Goal: Contribute content: Contribute content

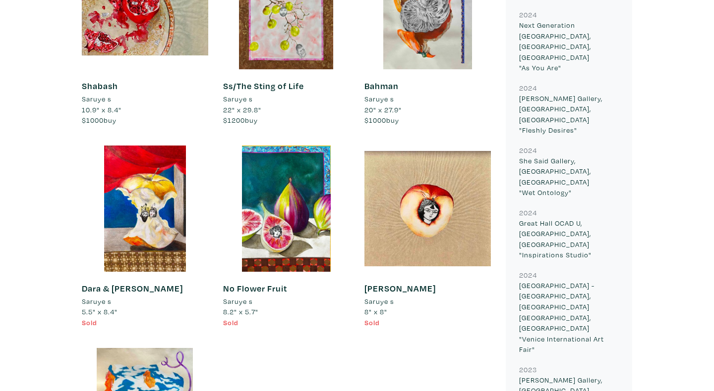
scroll to position [691, 0]
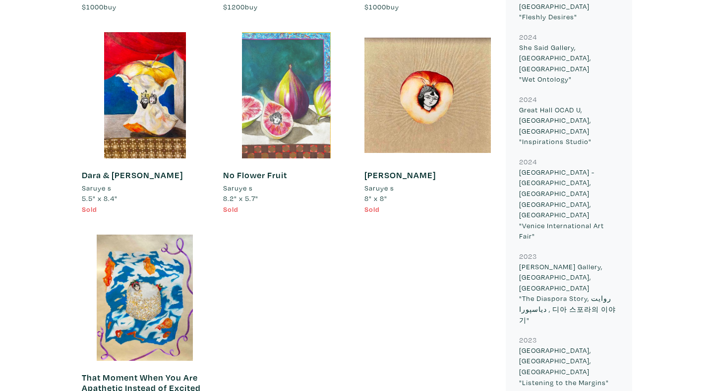
click at [280, 120] on div at bounding box center [286, 95] width 126 height 126
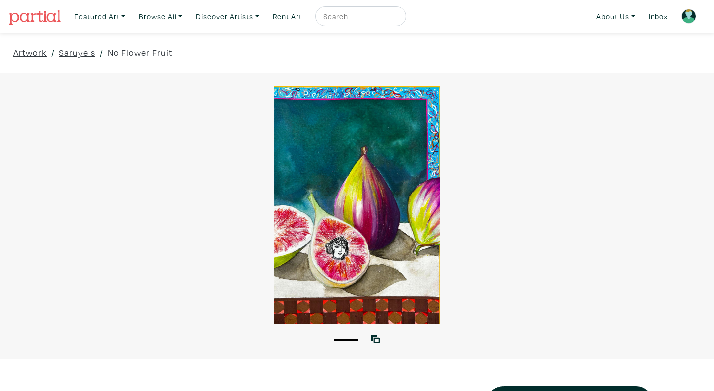
click at [353, 14] on input "text" at bounding box center [359, 16] width 74 height 12
type input "isabella nicastro"
click at [398, 19] on button "submit" at bounding box center [398, 19] width 0 height 0
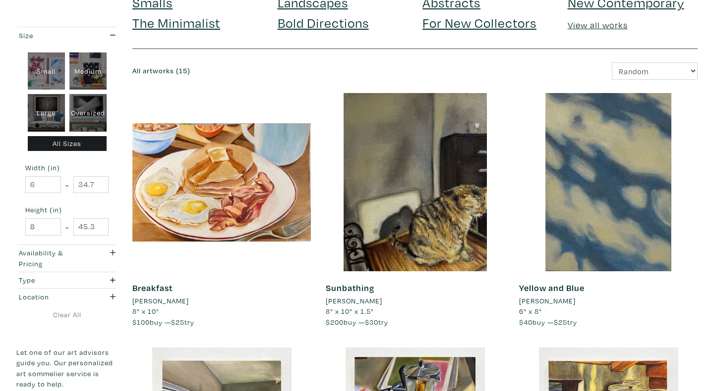
scroll to position [115, 0]
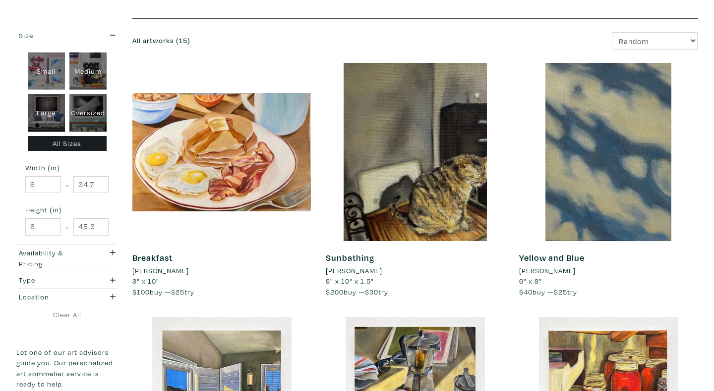
click at [168, 256] on link "Breakfast" at bounding box center [152, 257] width 40 height 11
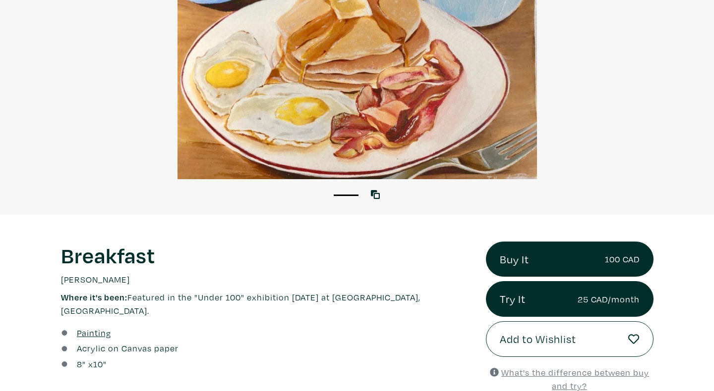
scroll to position [363, 0]
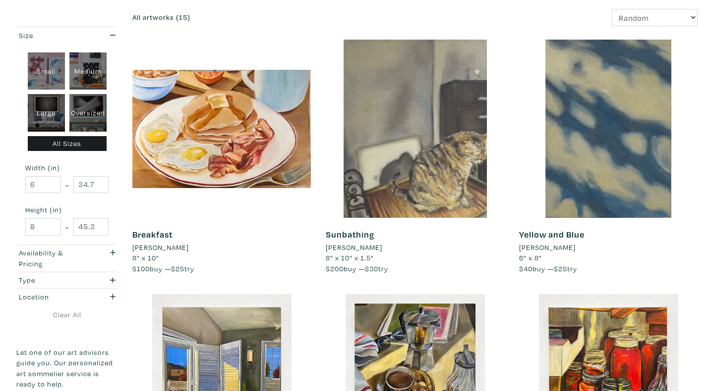
scroll to position [175, 0]
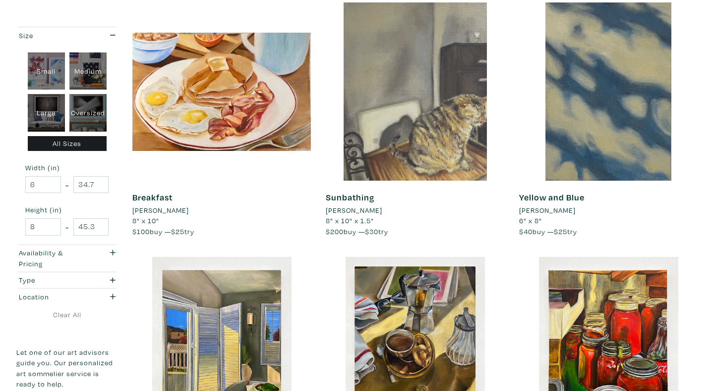
click at [375, 162] on div at bounding box center [415, 91] width 178 height 178
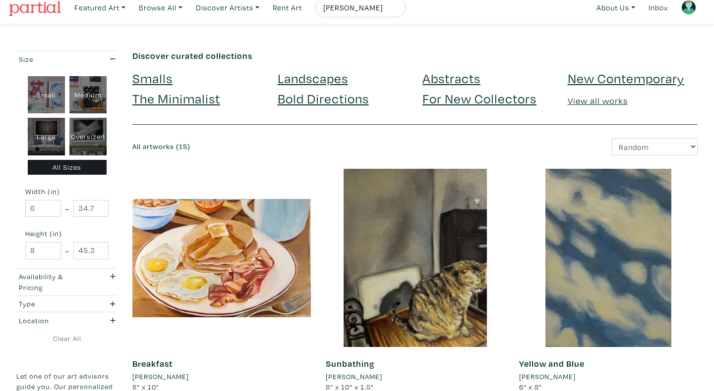
scroll to position [0, 0]
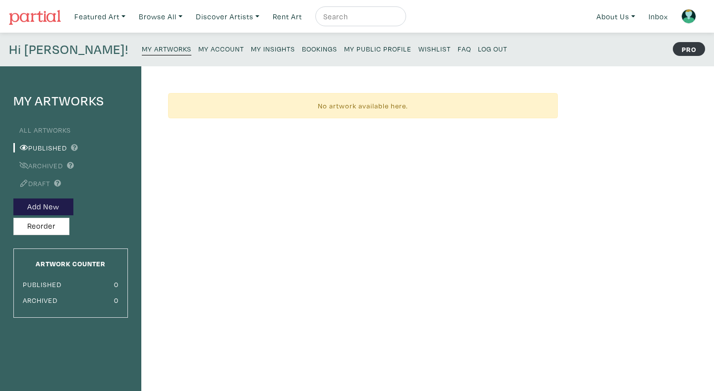
click at [39, 125] on link "All Artworks" at bounding box center [41, 129] width 57 height 9
click at [52, 209] on button "Add New" at bounding box center [43, 207] width 60 height 17
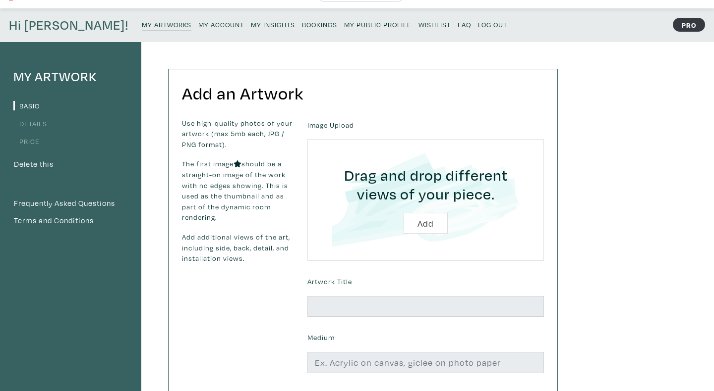
scroll to position [25, 0]
click at [223, 199] on p "The first image should be a straight-on image of the work with no edges showing…" at bounding box center [237, 190] width 111 height 64
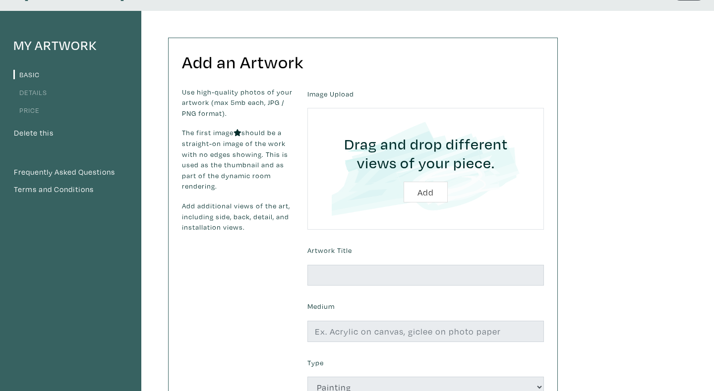
scroll to position [67, 0]
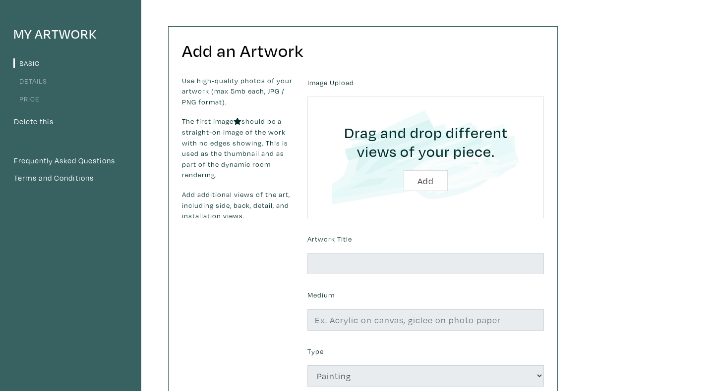
click at [424, 183] on input "file" at bounding box center [425, 158] width 209 height 94
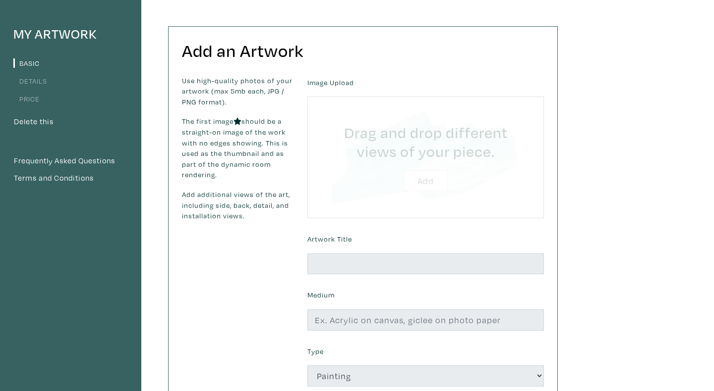
type input "C:\fakepath\2.png"
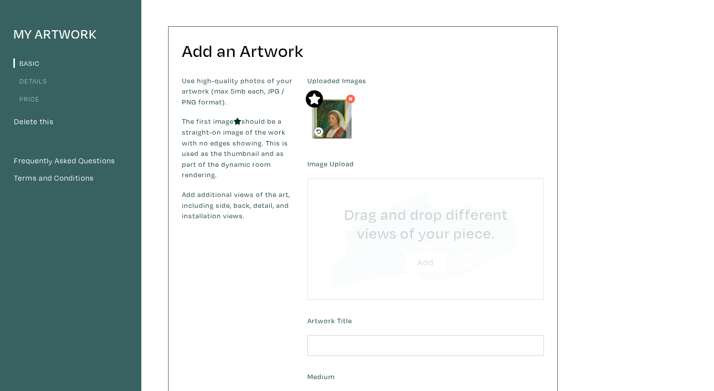
type input "C:\fakepath\IMG_0663.HEIC"
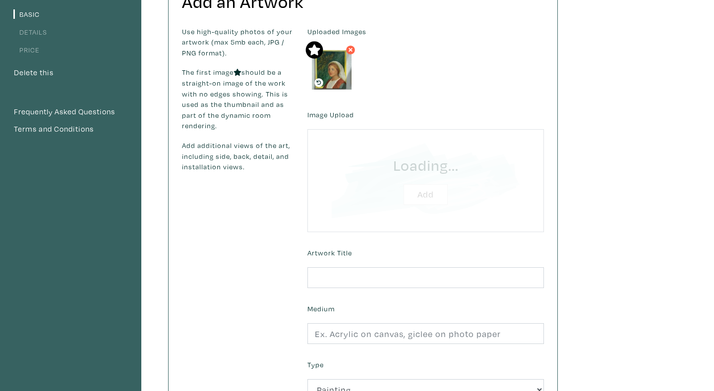
scroll to position [204, 0]
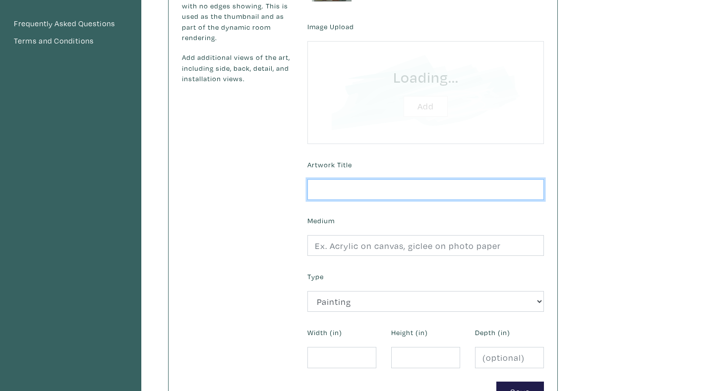
click at [336, 184] on input "text" at bounding box center [425, 189] width 236 height 21
click at [413, 107] on input "file" at bounding box center [425, 92] width 209 height 75
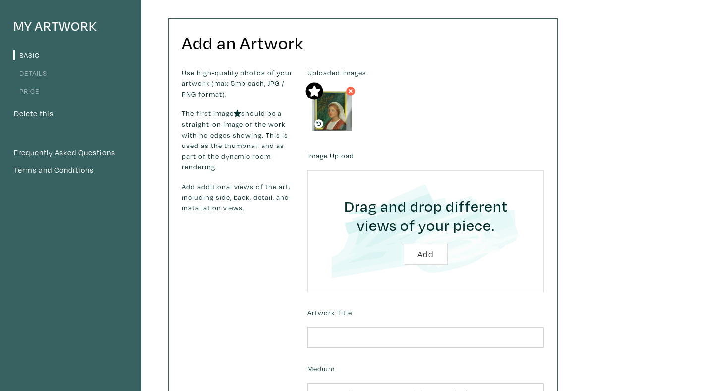
scroll to position [92, 0]
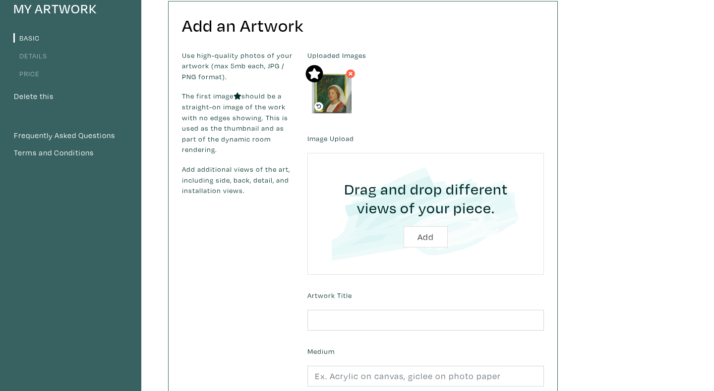
click at [430, 240] on input "file" at bounding box center [425, 214] width 209 height 94
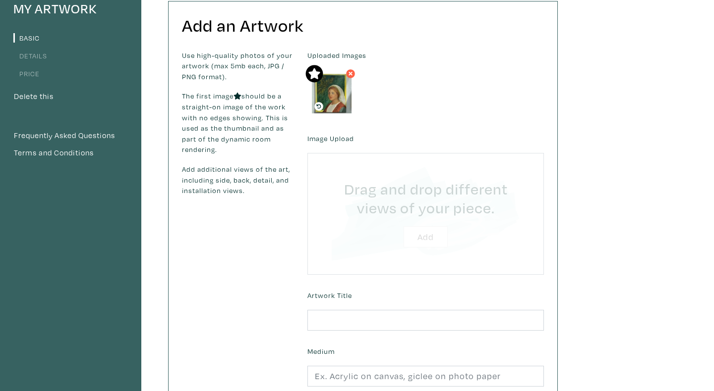
type input "C:\fakepath\Screen Shot [DATE] 7.26.17 PM.png"
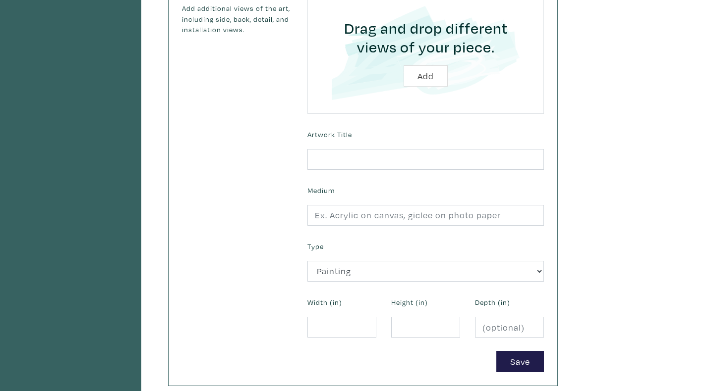
scroll to position [338, 0]
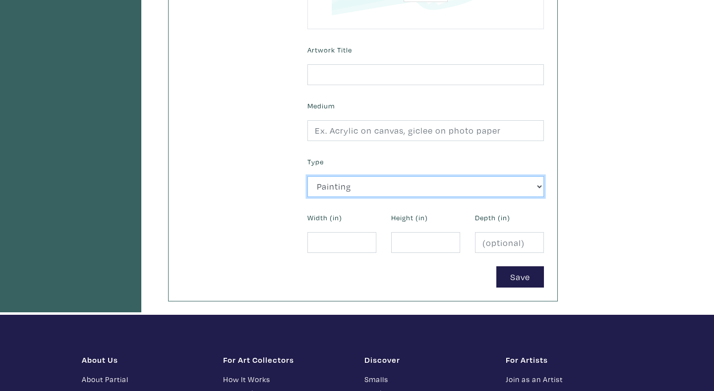
click at [345, 187] on select "2D Works Drawing / Print Painting Photography Sculpture Textile and Fibre Arts" at bounding box center [425, 186] width 236 height 21
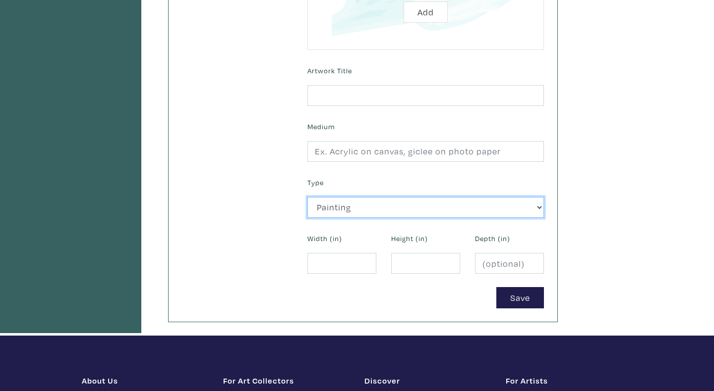
scroll to position [298, 0]
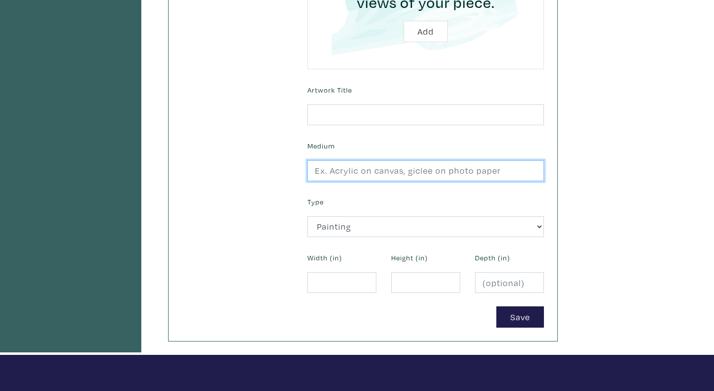
click at [341, 169] on input "text" at bounding box center [425, 171] width 236 height 21
type input "O"
click at [341, 169] on input "text" at bounding box center [425, 171] width 236 height 21
type input "Oil on Canvas"
click at [353, 172] on input "Oil on Canvas" at bounding box center [425, 171] width 236 height 21
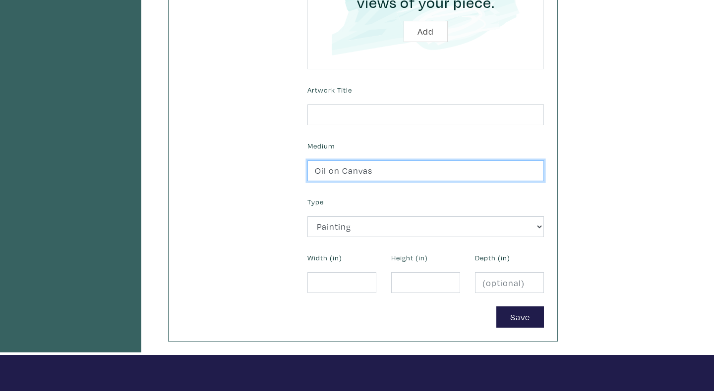
click at [353, 172] on input "Oil on Canvas" at bounding box center [425, 171] width 236 height 21
paste input "Oil on Canvas"
click at [345, 173] on input "Oil on Canvas" at bounding box center [425, 171] width 236 height 21
type input "Oil on canvas"
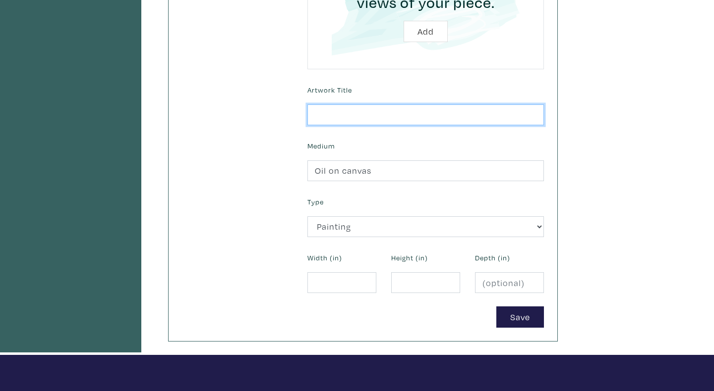
click at [328, 112] on input "text" at bounding box center [425, 115] width 236 height 21
type input "t"
type input "Teta"
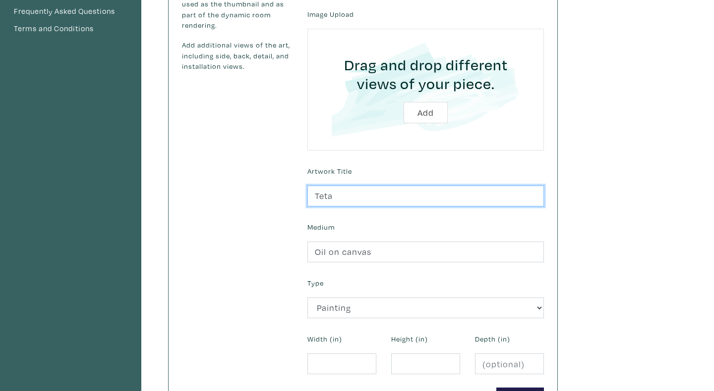
scroll to position [292, 0]
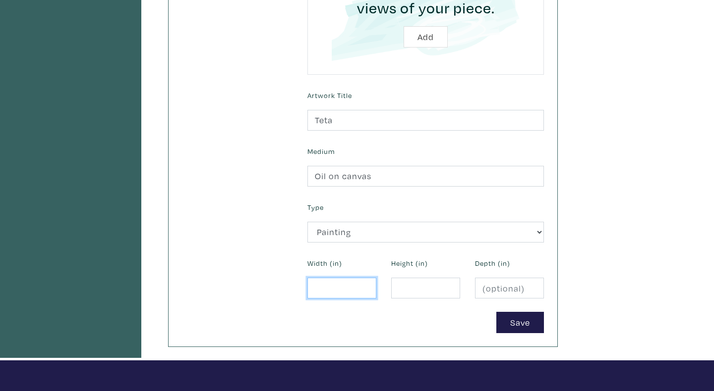
click at [327, 282] on input "number" at bounding box center [341, 288] width 69 height 21
type input "18"
click at [429, 288] on input "number" at bounding box center [425, 288] width 69 height 21
type input "24"
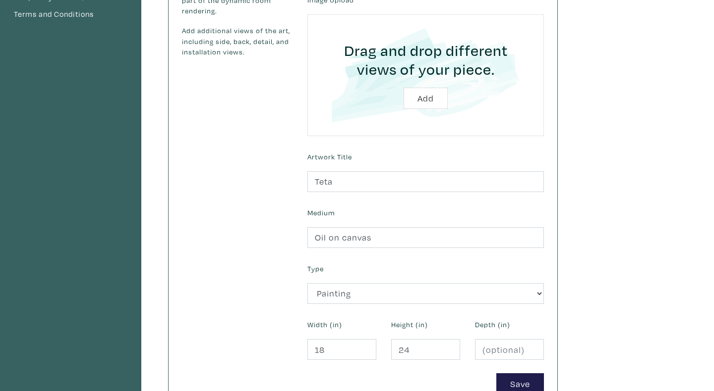
click at [616, 217] on div "My Artwork Basic Details Price Delete this Frequently Asked Questions Terms and…" at bounding box center [357, 128] width 714 height 586
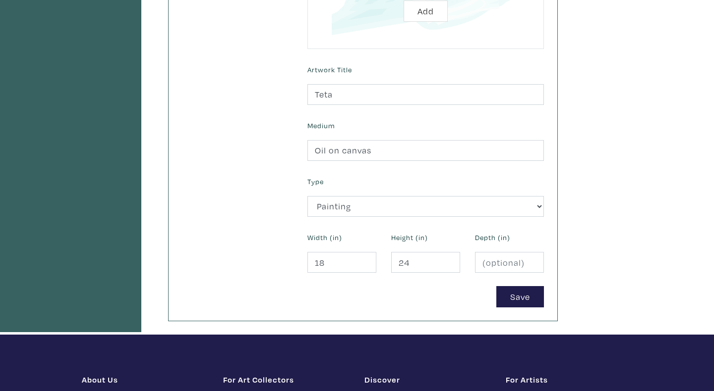
scroll to position [333, 0]
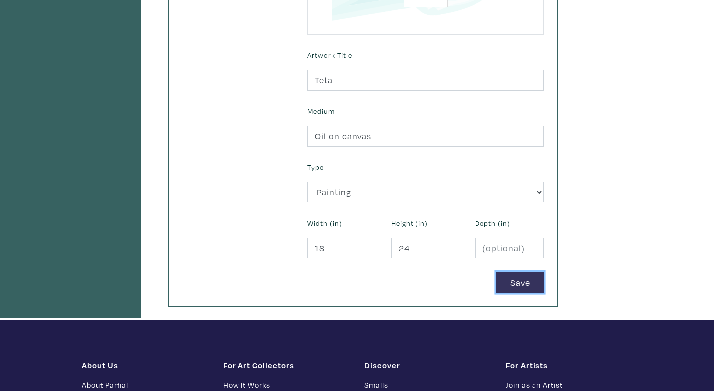
click at [519, 285] on button "Save" at bounding box center [520, 282] width 48 height 21
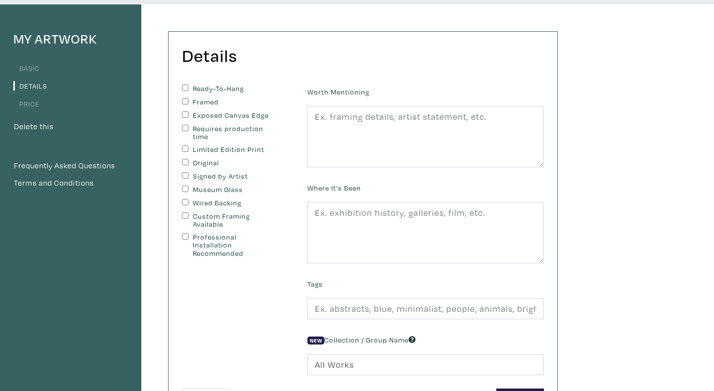
scroll to position [69, 0]
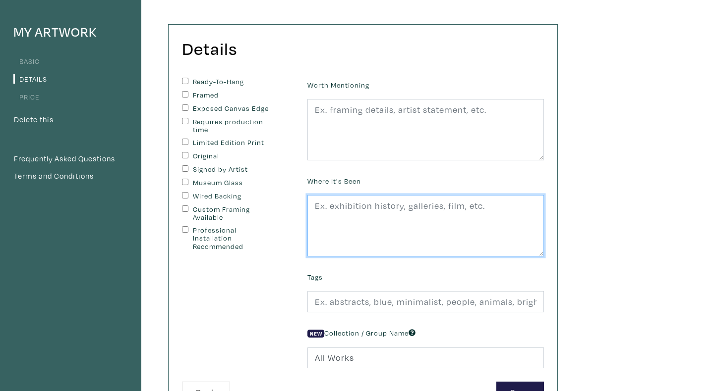
click at [377, 212] on textarea at bounding box center [425, 225] width 236 height 61
type textarea "G"
type textarea "g"
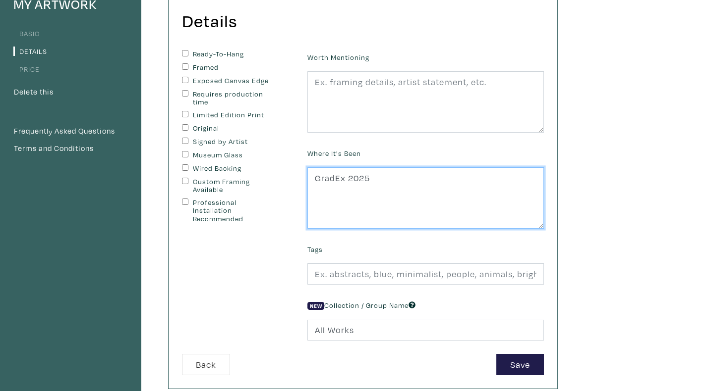
scroll to position [169, 0]
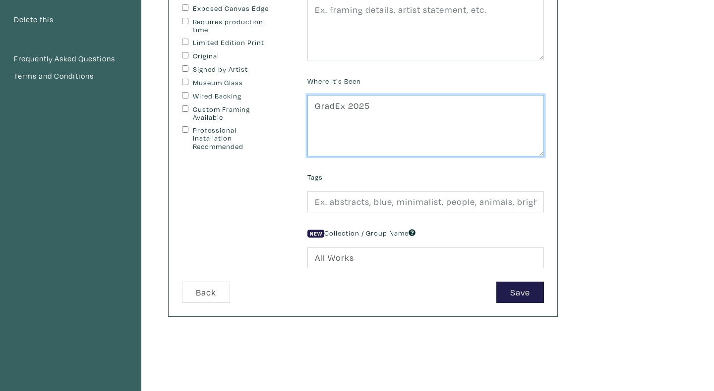
type textarea "GradEx 2025"
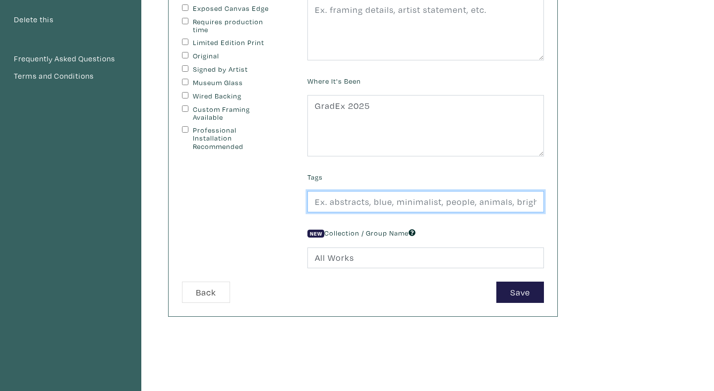
click at [450, 204] on input "text" at bounding box center [425, 201] width 236 height 21
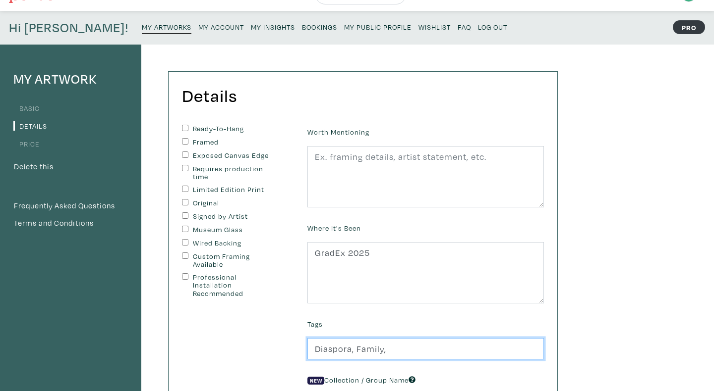
scroll to position [19, 0]
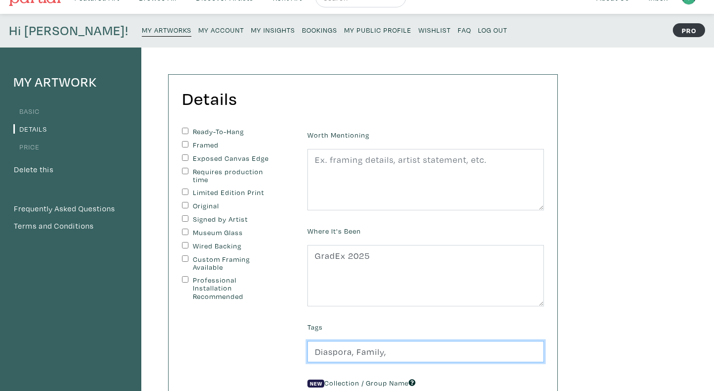
type input "Diaspora, Family,"
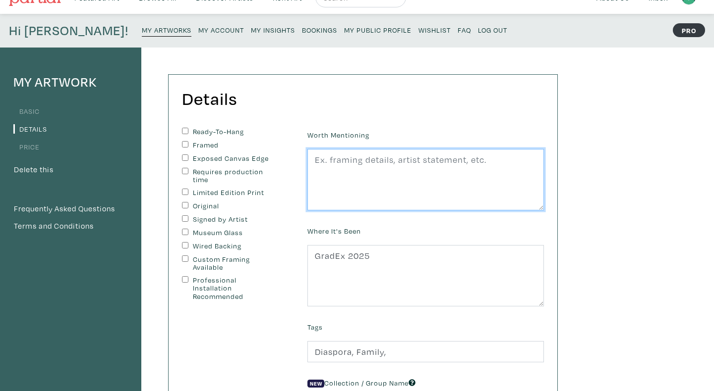
click at [364, 172] on textarea at bounding box center [425, 179] width 236 height 61
paste textarea "This painting portrays my grandmother wearing traditional clothing from norther…"
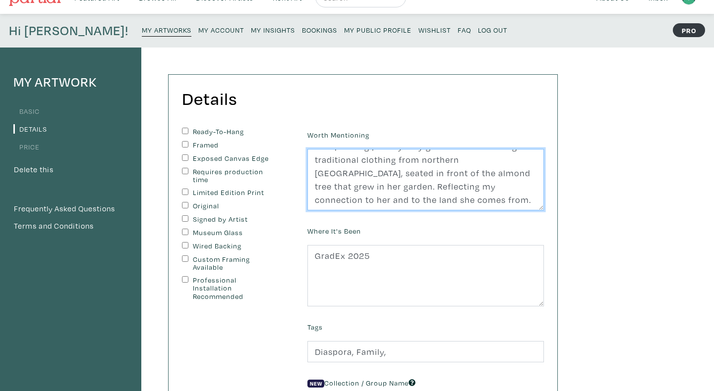
scroll to position [0, 0]
type textarea "This painting portrays my grandmother wearing traditional clothing from norther…"
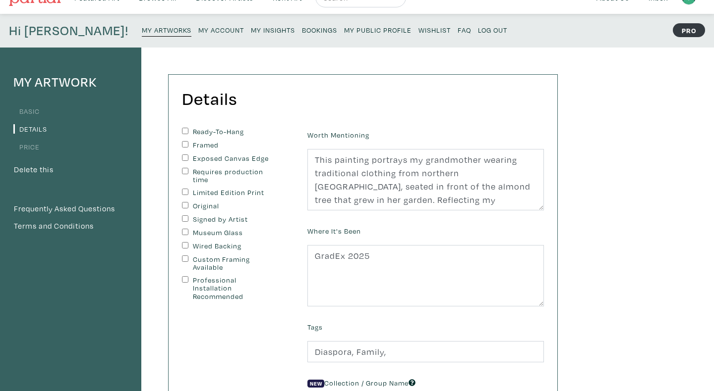
click at [186, 205] on input "Original" at bounding box center [185, 205] width 6 height 6
checkbox input "true"
click at [183, 219] on input "Signed by Artist" at bounding box center [185, 219] width 6 height 6
checkbox input "true"
click at [184, 129] on input "Ready-To-Hang" at bounding box center [185, 131] width 6 height 6
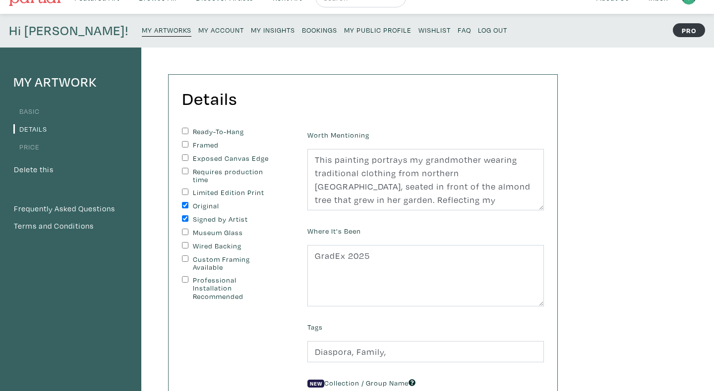
checkbox input "true"
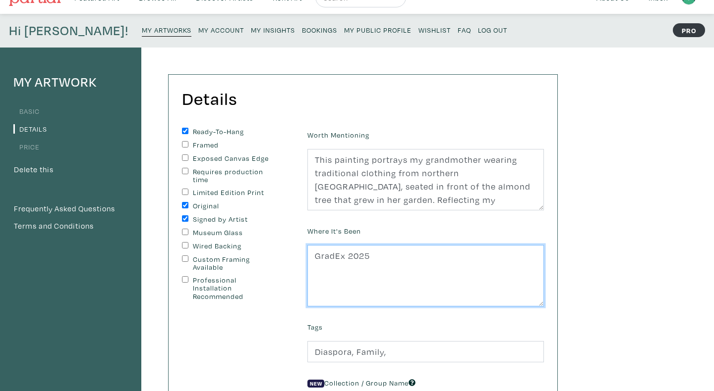
click at [389, 275] on textarea "GradEx 2025" at bounding box center [425, 275] width 236 height 61
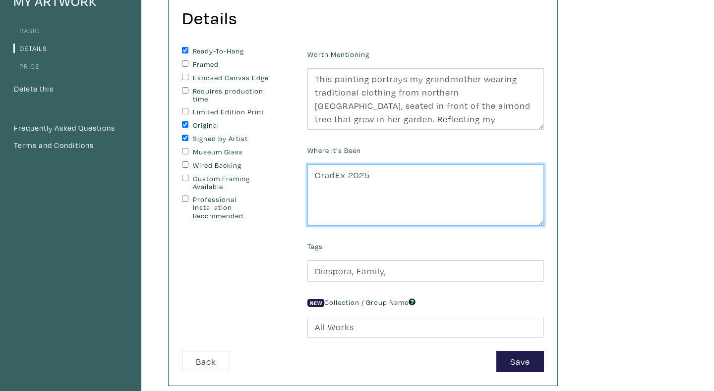
scroll to position [149, 0]
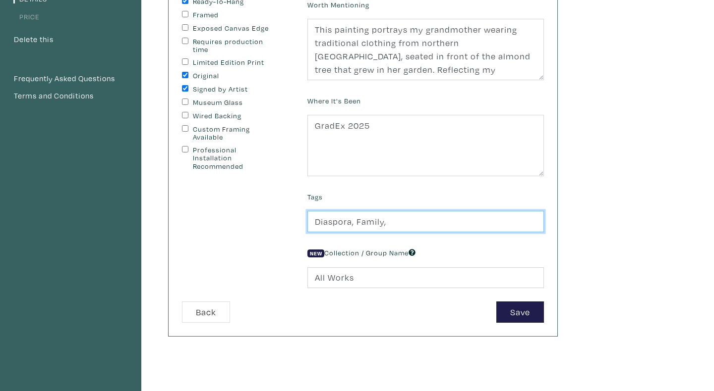
click at [397, 223] on input "Diaspora, Family," at bounding box center [425, 221] width 236 height 21
click at [315, 223] on input "Diaspora, Family, Lebanon, Grandmother, Yellow," at bounding box center [425, 221] width 236 height 21
click at [430, 224] on input "Realism, Diaspora, Family, Lebanon, Grandmother, Yellow," at bounding box center [425, 221] width 236 height 21
click at [465, 220] on input "Realism, Diaspora, Family, Grandmother, Yellow," at bounding box center [425, 221] width 236 height 21
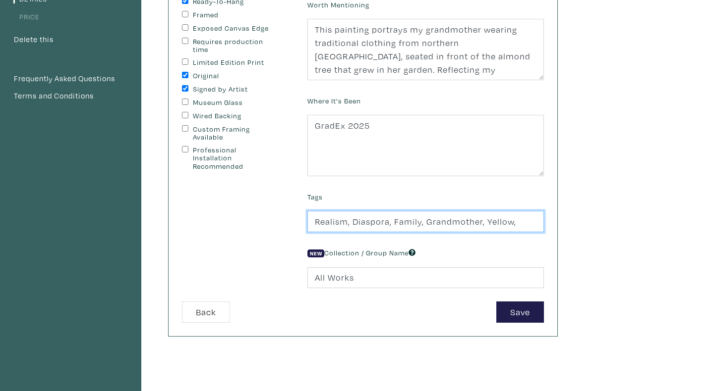
click at [465, 220] on input "Realism, Diaspora, Family, Grandmother, Yellow," at bounding box center [425, 221] width 236 height 21
click at [325, 227] on input "Realism, Diaspora, Family, Yellow," at bounding box center [425, 221] width 236 height 21
click at [438, 223] on input "Portrait, Diaspora, Family, Yellow," at bounding box center [425, 221] width 236 height 21
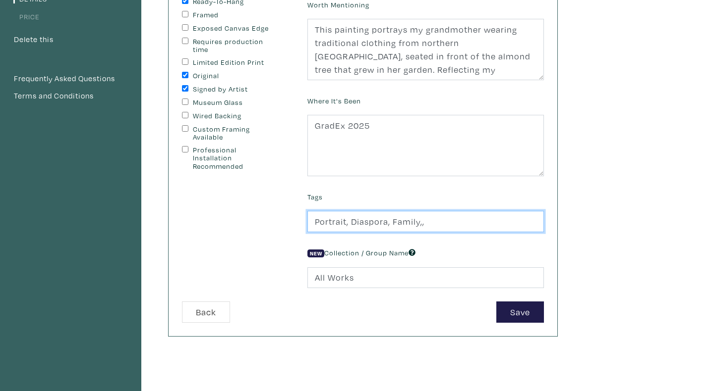
click at [423, 225] on input "Portrait, Diaspora, Family,," at bounding box center [425, 221] width 236 height 21
type input "Portrait, Diaspora, Family"
click at [624, 272] on div "My Artwork Basic Details Price Delete this Frequently Asked Questions Terms and…" at bounding box center [357, 186] width 714 height 538
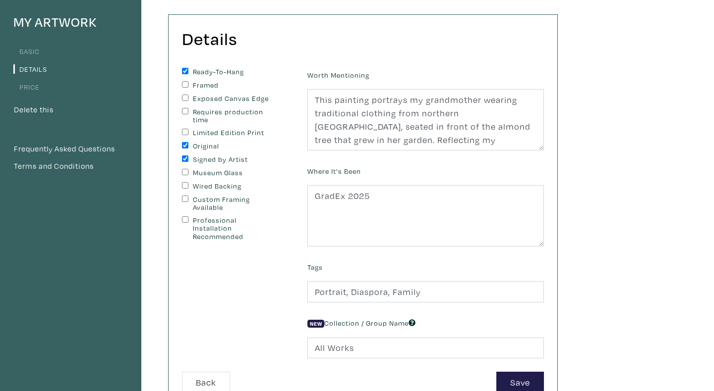
scroll to position [76, 0]
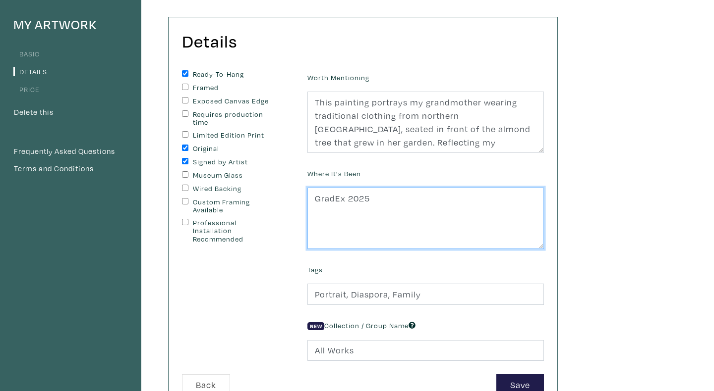
click at [345, 199] on textarea "GradEx 2025" at bounding box center [425, 218] width 236 height 61
click at [357, 202] on textarea "GradEx May 2025" at bounding box center [425, 218] width 236 height 61
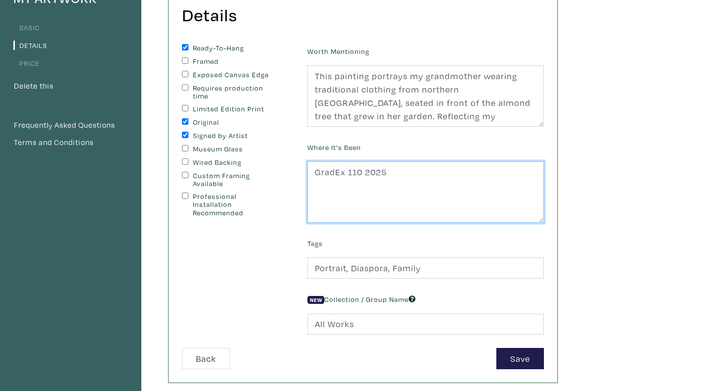
scroll to position [109, 0]
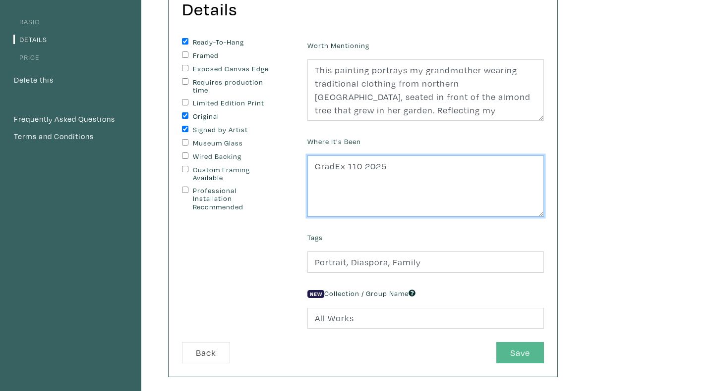
type textarea "GradEx 110 2025"
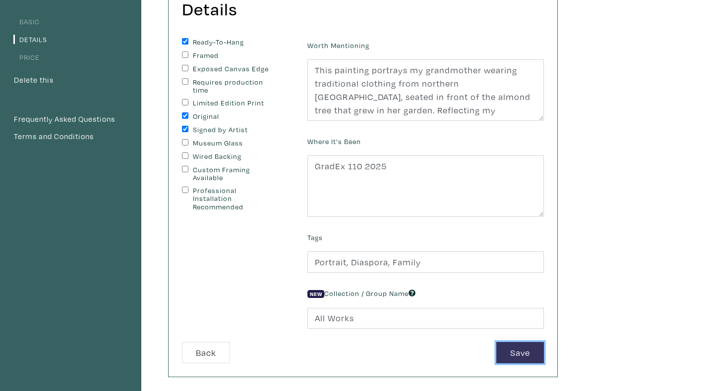
click at [508, 348] on button "Save" at bounding box center [520, 352] width 48 height 21
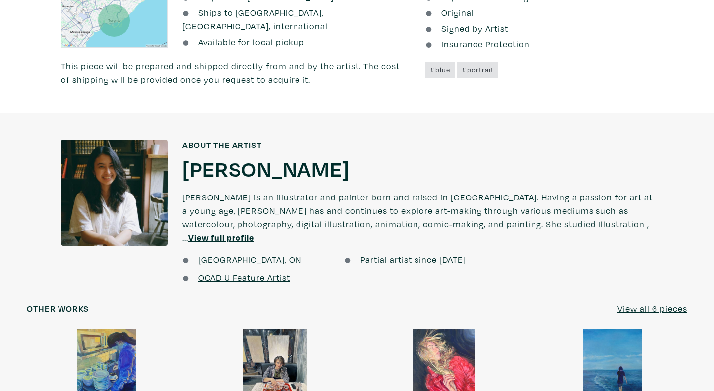
scroll to position [643, 0]
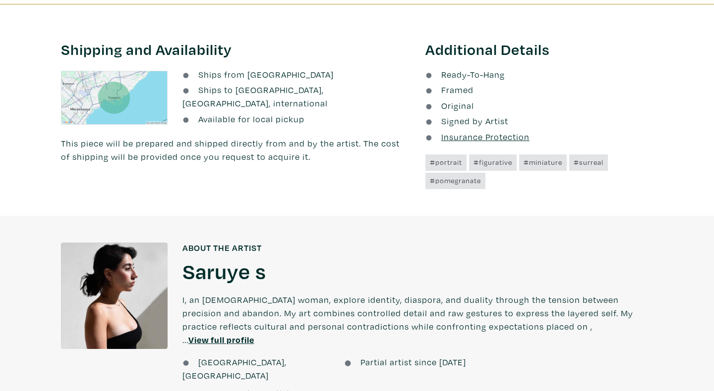
scroll to position [537, 0]
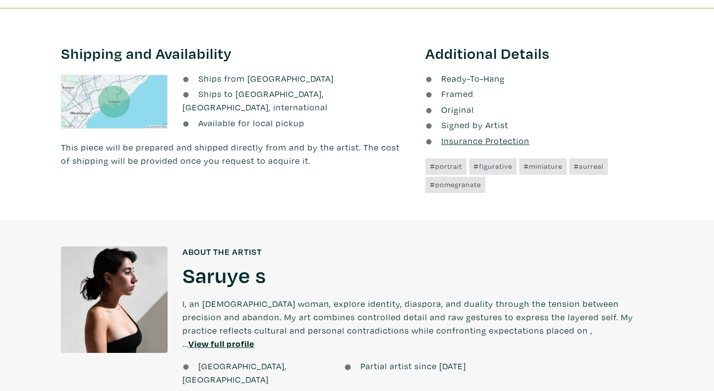
click at [472, 140] on u "Insurance Protection" at bounding box center [485, 140] width 88 height 11
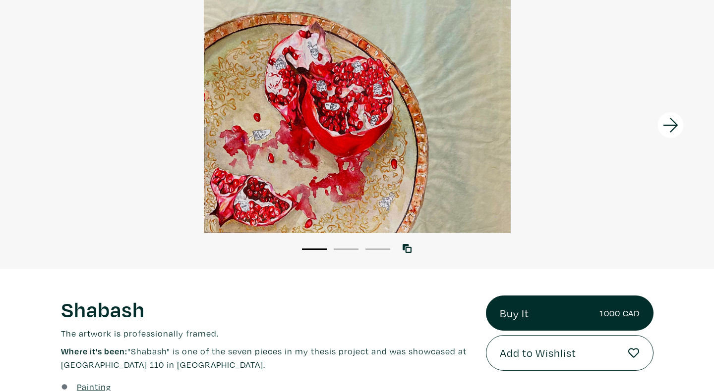
scroll to position [62, 0]
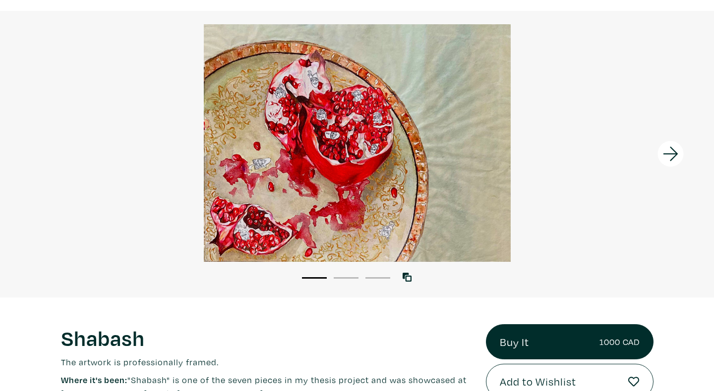
click at [369, 167] on div at bounding box center [357, 143] width 714 height 238
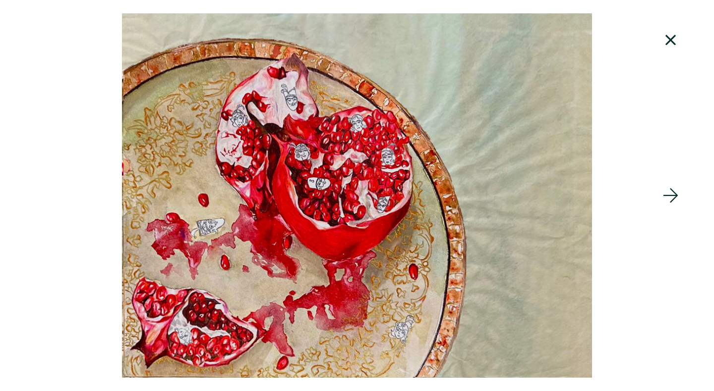
click at [320, 215] on div at bounding box center [357, 195] width 714 height 365
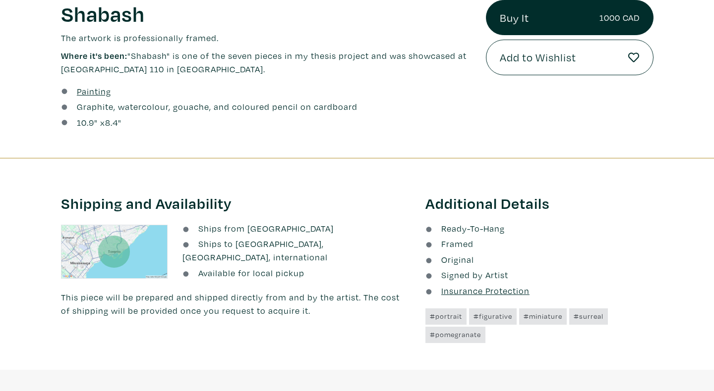
scroll to position [547, 0]
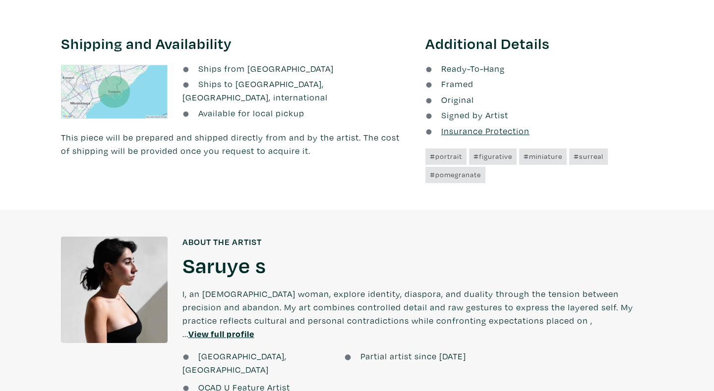
click at [205, 269] on h1 "Saruye s" at bounding box center [224, 265] width 84 height 27
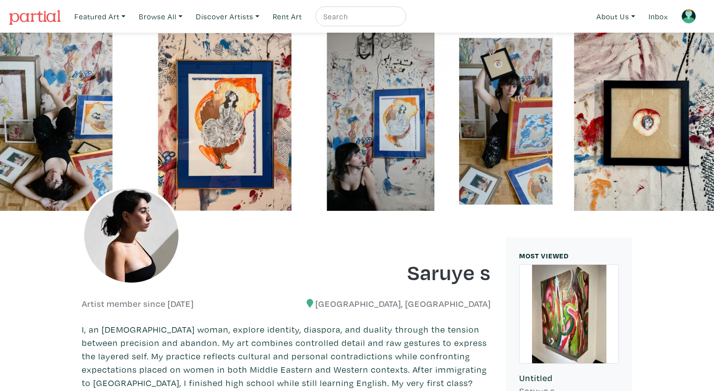
scroll to position [316, 0]
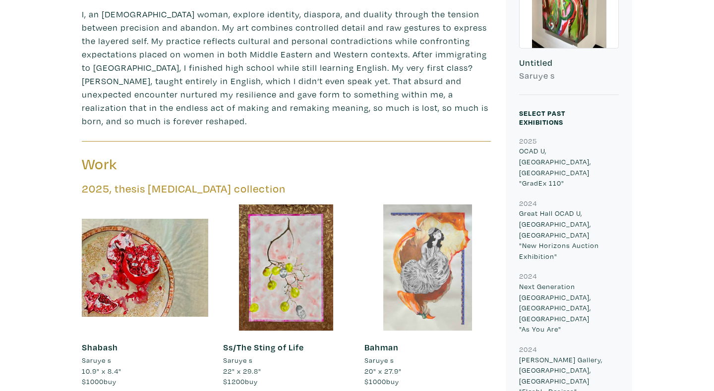
click at [427, 290] on div at bounding box center [427, 268] width 126 height 126
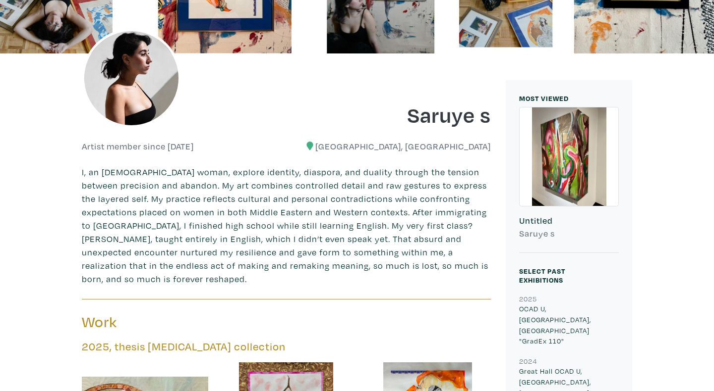
scroll to position [120, 0]
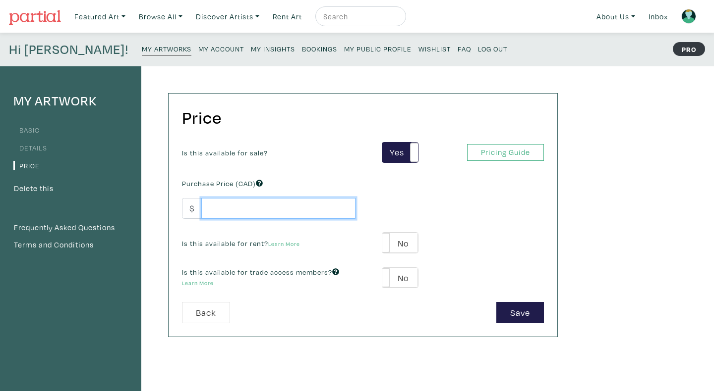
click at [230, 203] on input "number" at bounding box center [278, 208] width 154 height 21
type input "1000"
click at [404, 188] on div "Is this available for sale? Yes No Yes No Pricing Guide PRO Purchase Price (CAD…" at bounding box center [362, 222] width 377 height 161
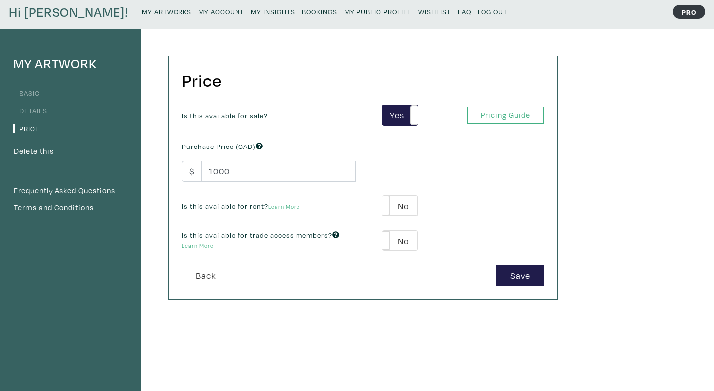
scroll to position [38, 0]
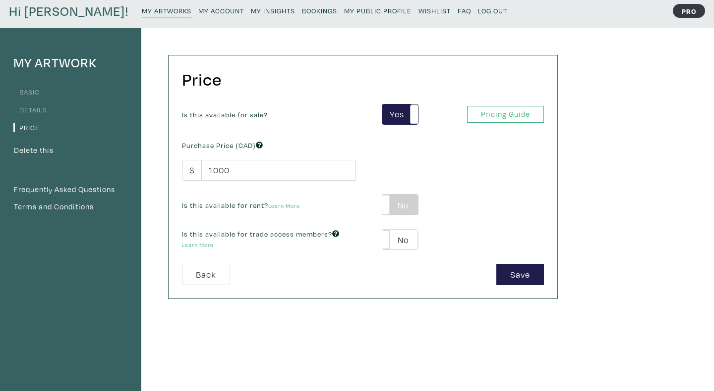
click at [404, 215] on label "No" at bounding box center [399, 205] width 35 height 20
type input "50"
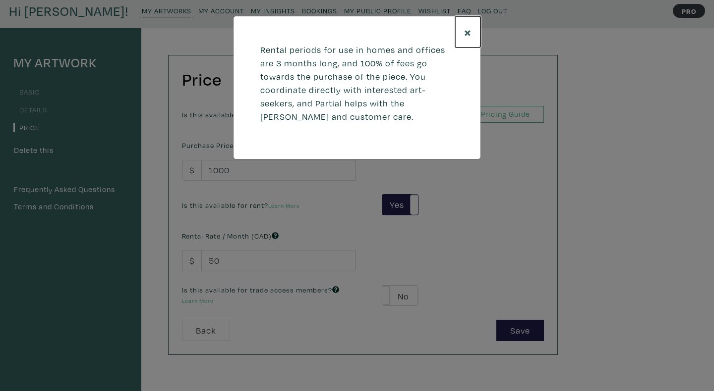
click at [467, 29] on span "×" at bounding box center [467, 31] width 7 height 17
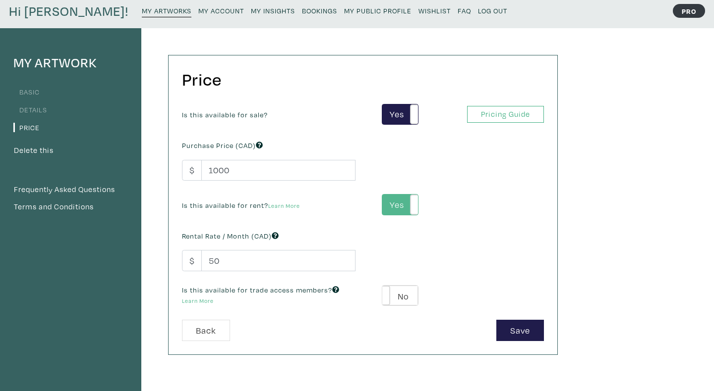
click at [402, 210] on label "Yes" at bounding box center [399, 205] width 35 height 20
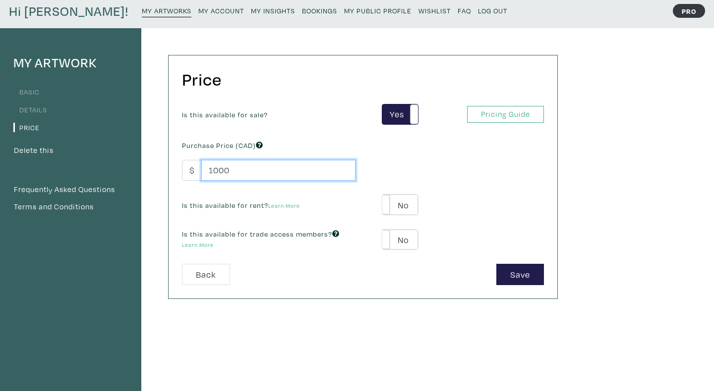
click at [223, 171] on input "1000" at bounding box center [278, 170] width 154 height 21
type input "1350"
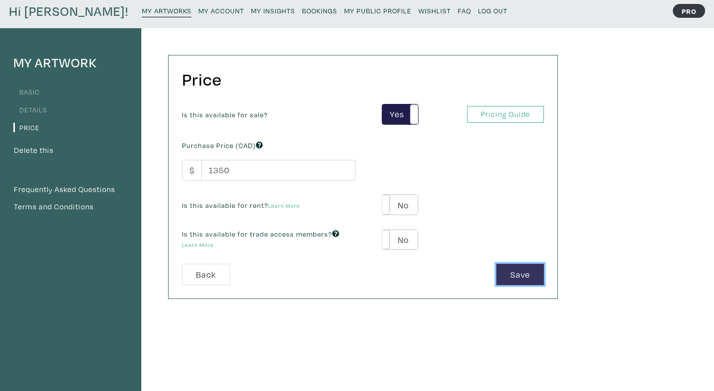
click at [517, 267] on button "Save" at bounding box center [520, 274] width 48 height 21
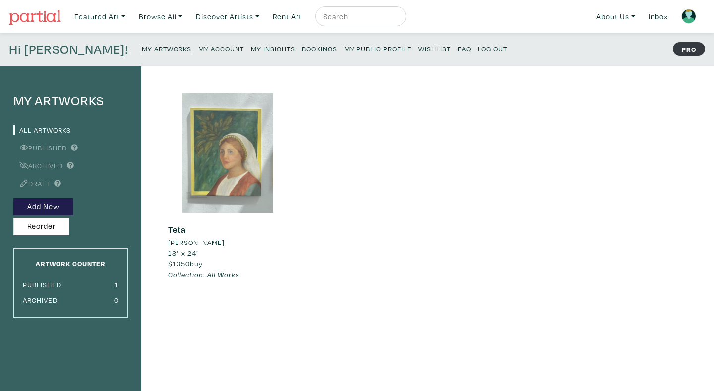
click at [264, 168] on div at bounding box center [228, 153] width 120 height 120
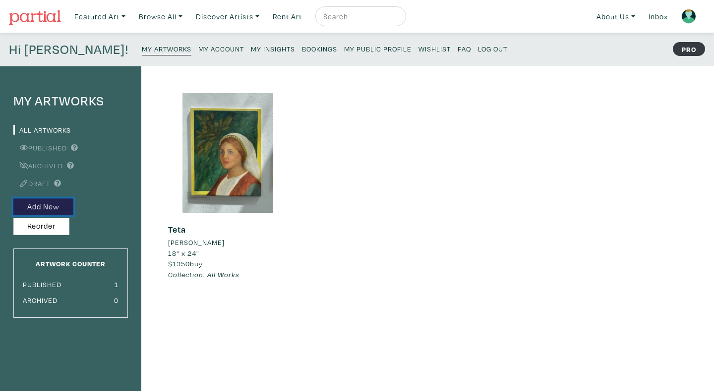
click at [61, 209] on button "Add New" at bounding box center [43, 207] width 60 height 17
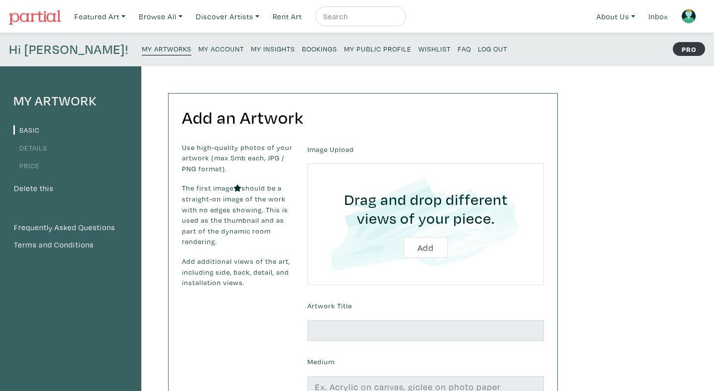
click at [142, 54] on link "My Artworks" at bounding box center [167, 49] width 50 height 14
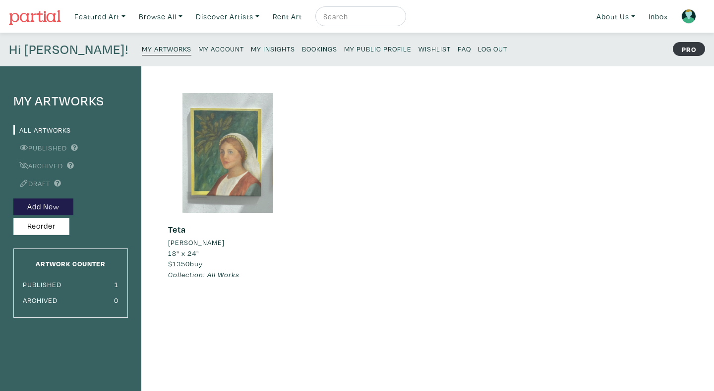
click at [212, 194] on div at bounding box center [228, 153] width 120 height 120
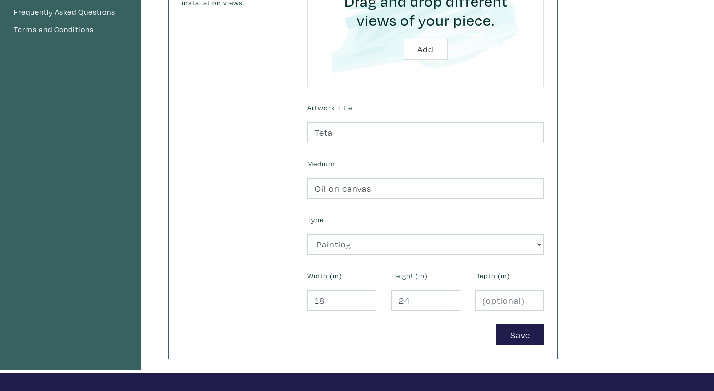
scroll to position [361, 0]
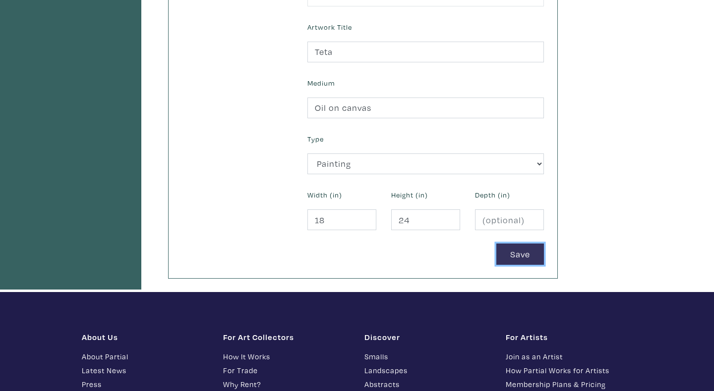
click at [512, 263] on button "Save" at bounding box center [520, 254] width 48 height 21
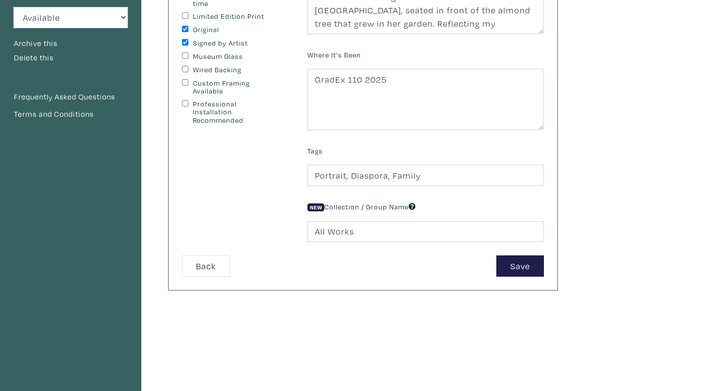
scroll to position [329, 0]
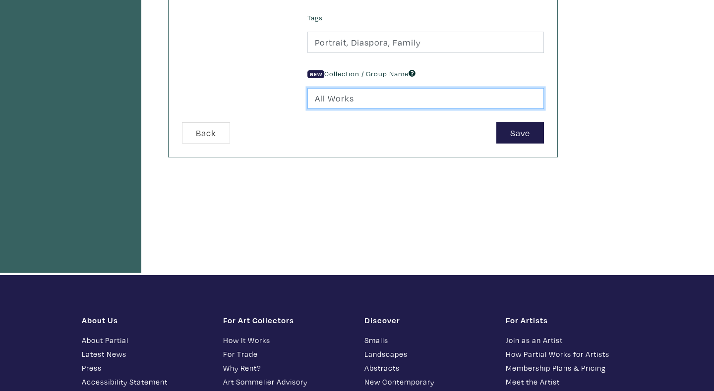
click at [367, 104] on input "All Works" at bounding box center [425, 98] width 236 height 21
type input "Traces of Home"
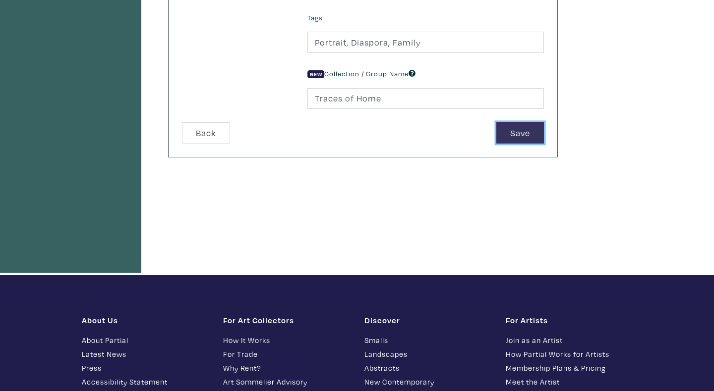
click at [522, 130] on button "Save" at bounding box center [520, 132] width 48 height 21
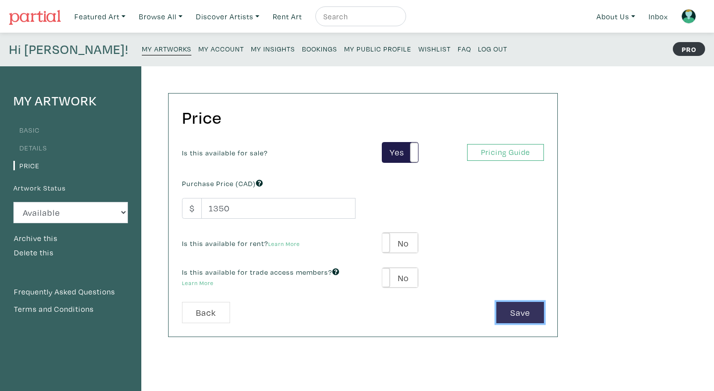
click at [511, 314] on button "Save" at bounding box center [520, 312] width 48 height 21
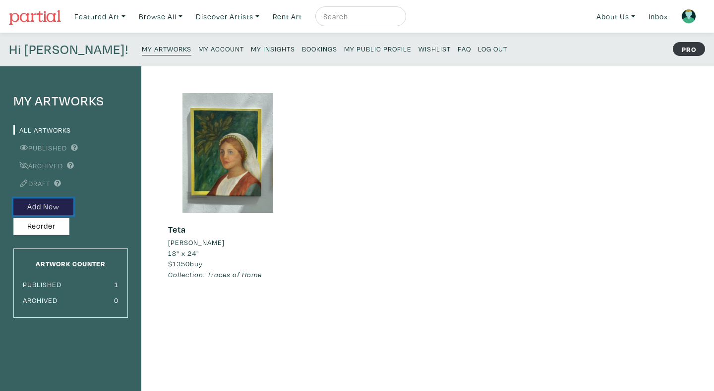
click at [56, 203] on button "Add New" at bounding box center [43, 207] width 60 height 17
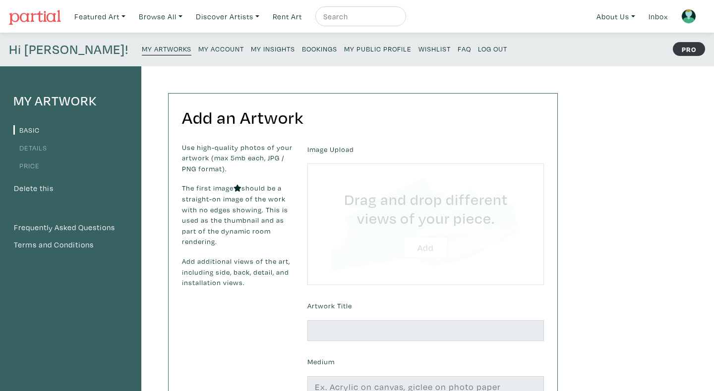
type input "C:\fakepath\Screen Shot [DATE] 7.43.37 PM.png"
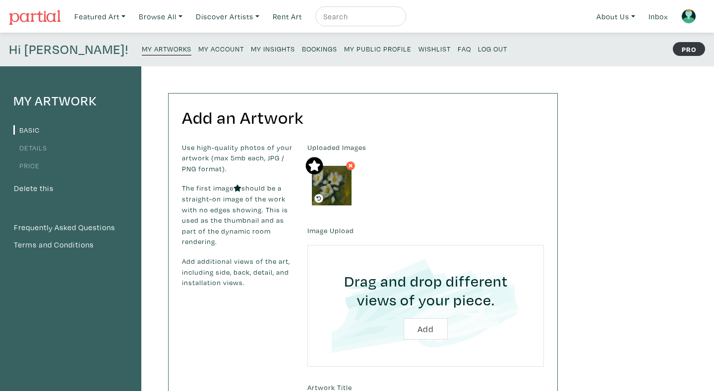
scroll to position [81, 0]
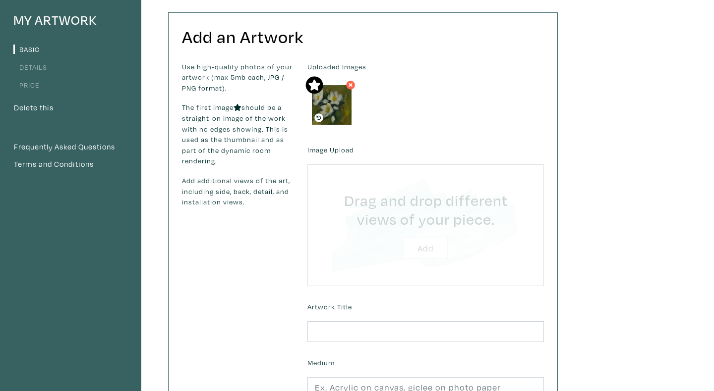
type input "C:\fakepath\Screen Shot [DATE] 7.43.22 PM.png"
type input "C:\fakepath\Screen Shot [DATE] 7.44.20 PM.png"
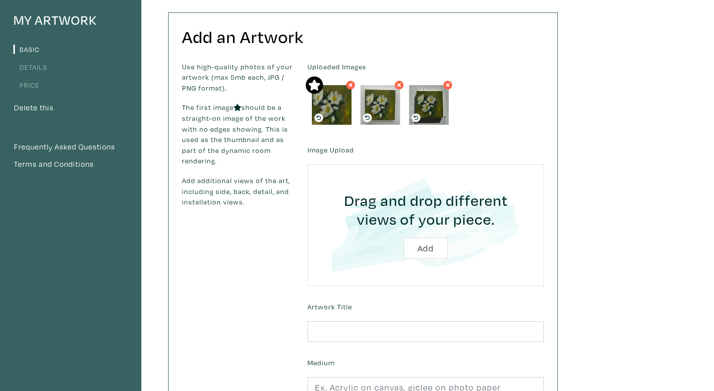
scroll to position [186, 0]
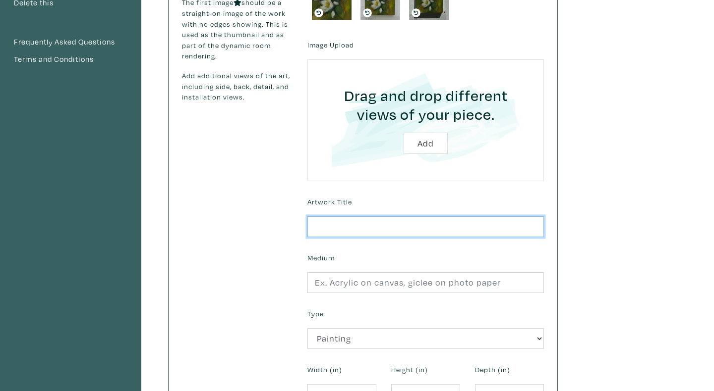
click at [377, 225] on input "text" at bounding box center [425, 227] width 236 height 21
type input "Shim El Yasmine"
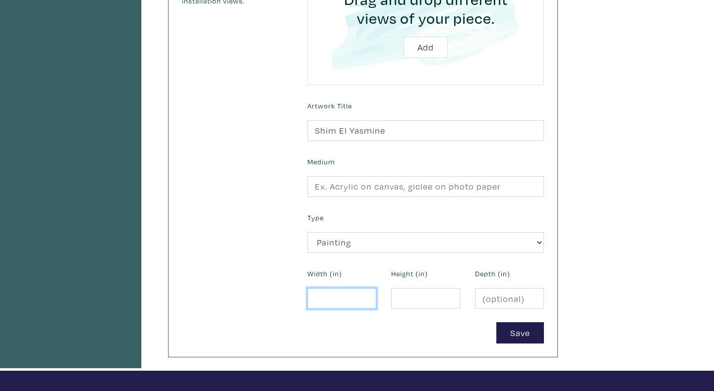
click at [336, 306] on input "number" at bounding box center [341, 298] width 69 height 21
type input "3"
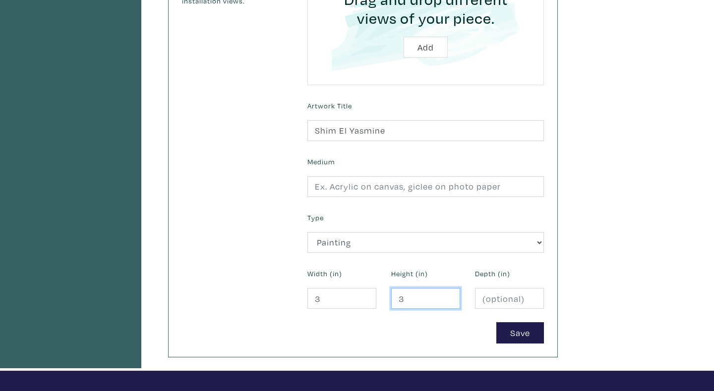
click at [412, 299] on input "3" at bounding box center [425, 298] width 69 height 21
type input "3"
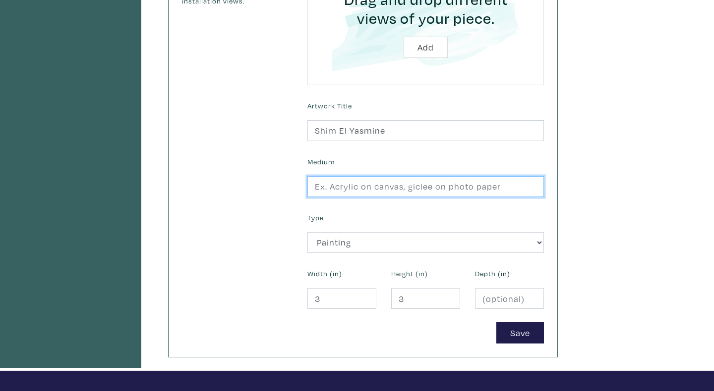
click at [347, 190] on input "text" at bounding box center [425, 186] width 236 height 21
type input "Oil on canvas"
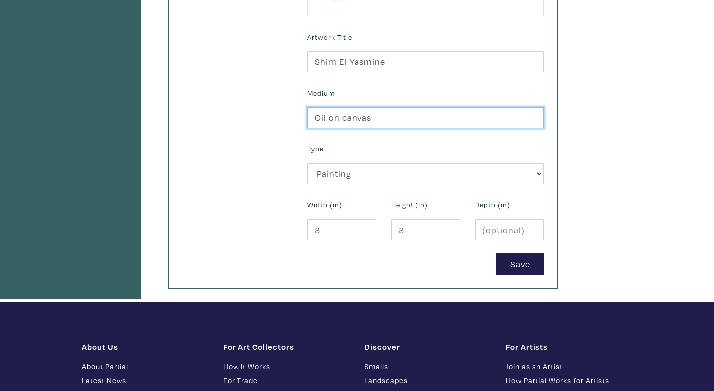
scroll to position [367, 0]
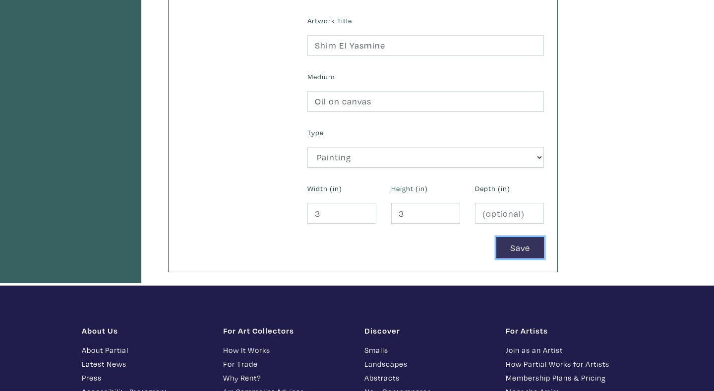
click at [504, 249] on button "Save" at bounding box center [520, 247] width 48 height 21
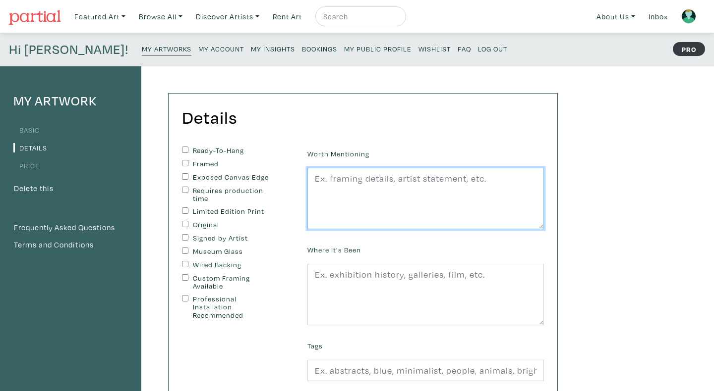
click at [372, 207] on textarea at bounding box center [425, 198] width 236 height 61
paste textarea "This piece depicts [PERSON_NAME] and represents how their scent brings back fee…"
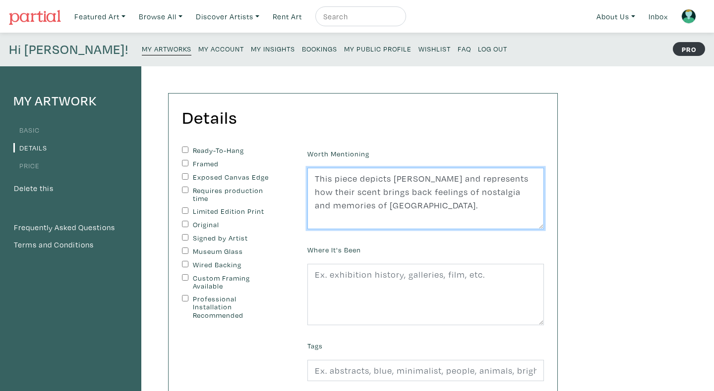
scroll to position [10, 0]
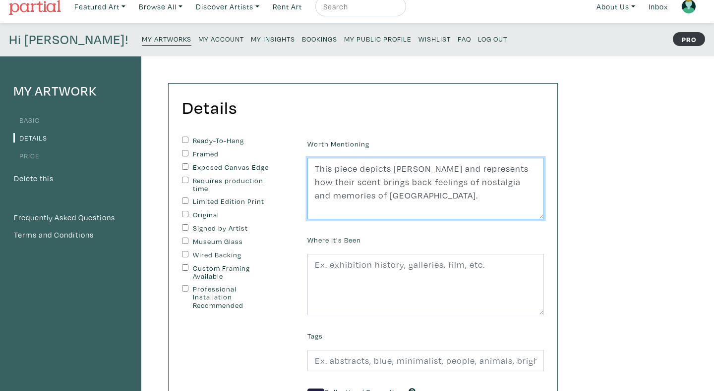
type textarea "This piece depicts [PERSON_NAME] and represents how their scent brings back fee…"
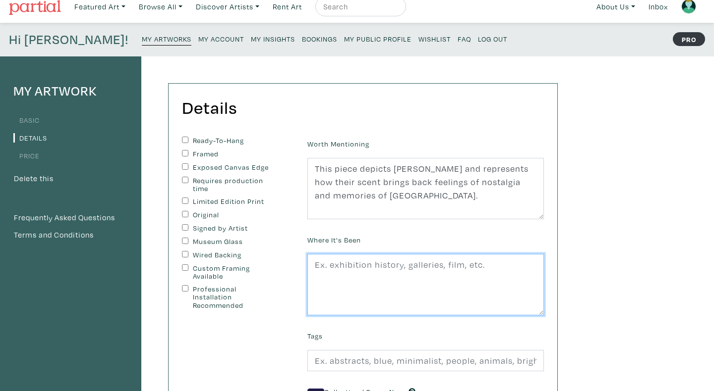
click at [355, 273] on textarea at bounding box center [425, 284] width 236 height 61
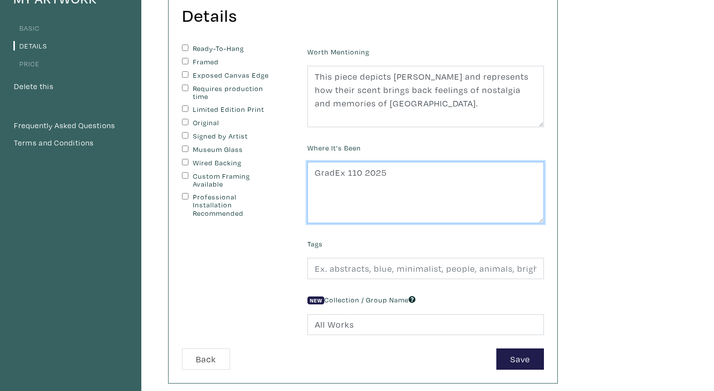
scroll to position [142, 0]
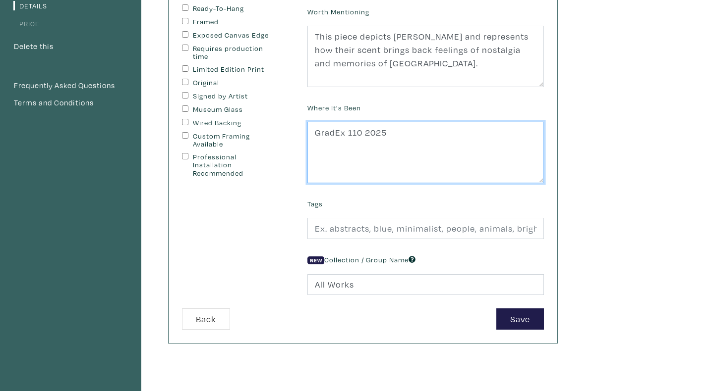
type textarea "GradEx 110 2025"
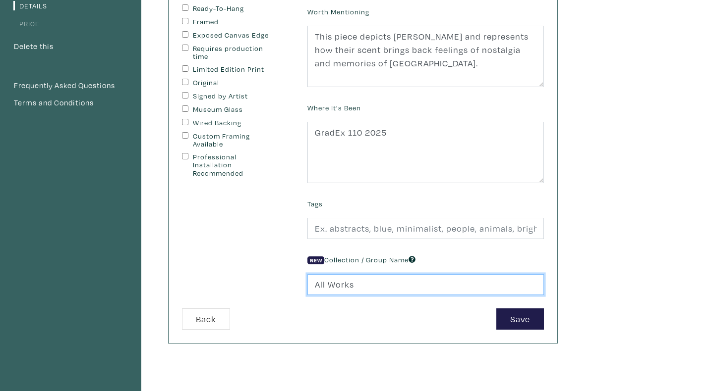
click at [366, 286] on input "All Works" at bounding box center [425, 285] width 236 height 21
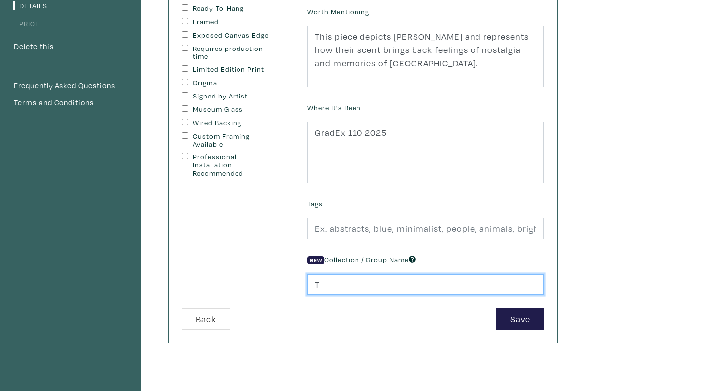
type input "Traces of Home"
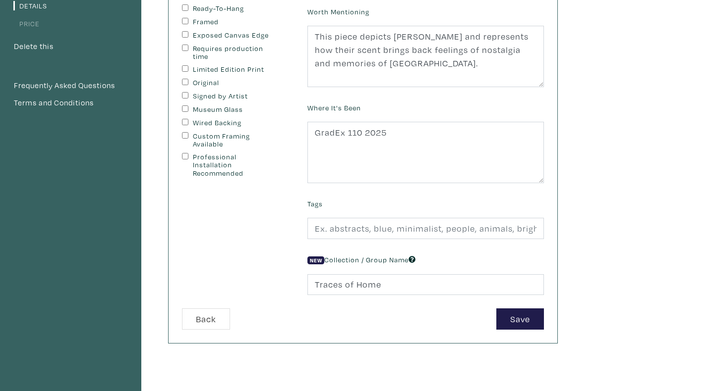
click at [663, 242] on div "My Artwork Basic Details Price Delete this Frequently Asked Questions Terms and…" at bounding box center [357, 193] width 714 height 538
click at [393, 231] on input "text" at bounding box center [425, 228] width 236 height 21
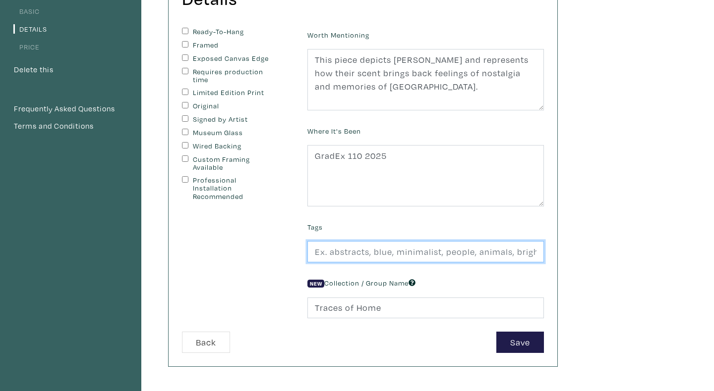
scroll to position [114, 0]
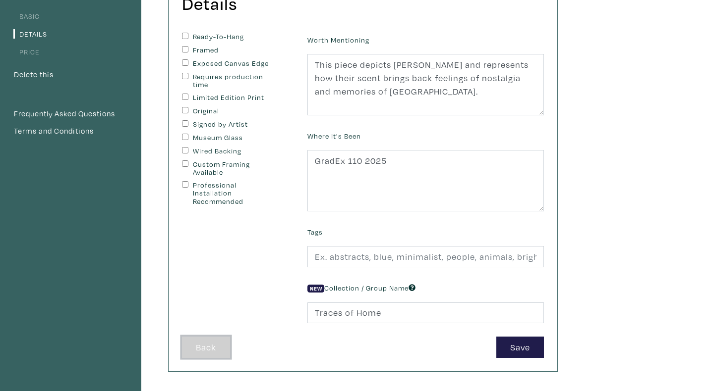
click at [201, 341] on button "Back" at bounding box center [206, 347] width 48 height 21
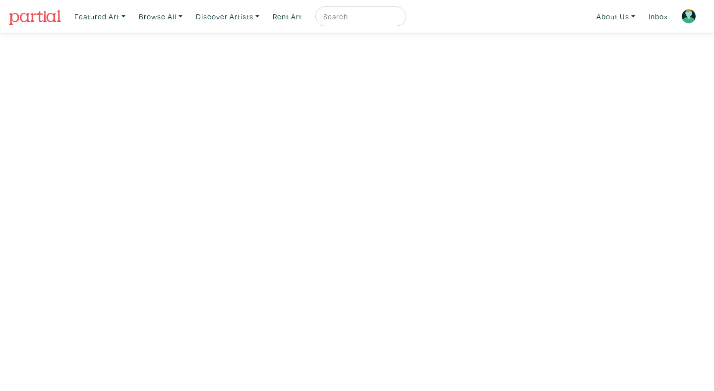
click at [350, 20] on input "text" at bounding box center [359, 16] width 74 height 12
type input "[PERSON_NAME]"
click at [398, 19] on button "submit" at bounding box center [398, 19] width 0 height 0
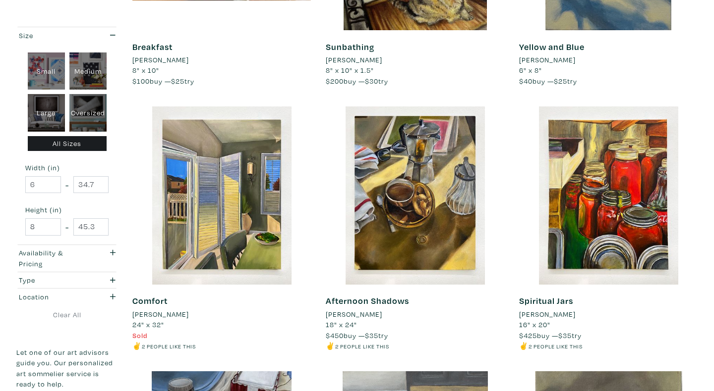
scroll to position [235, 0]
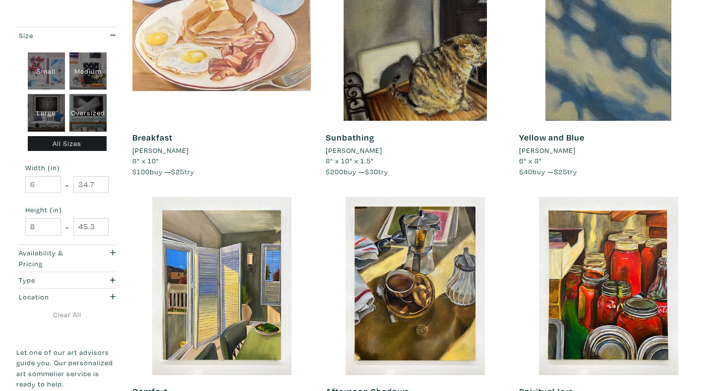
click at [287, 49] on div at bounding box center [221, 32] width 178 height 178
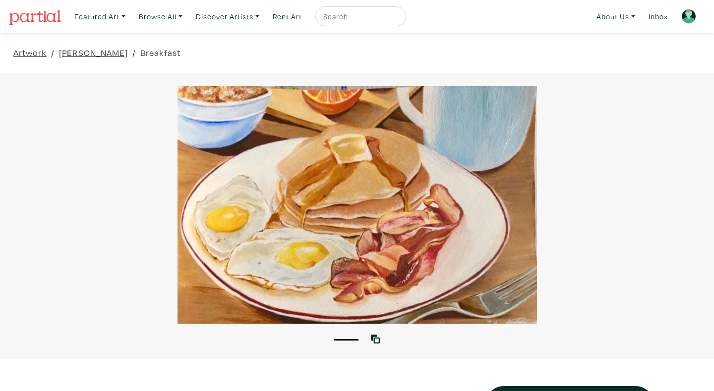
click at [370, 13] on input "text" at bounding box center [359, 16] width 74 height 12
type input "alana"
click at [398, 19] on button "submit" at bounding box center [398, 19] width 0 height 0
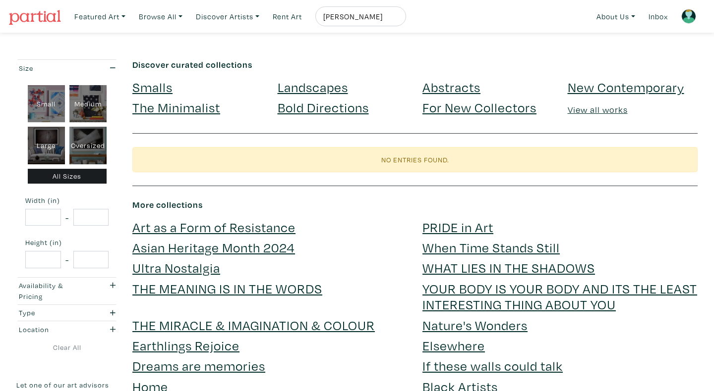
click at [350, 14] on input "[PERSON_NAME]" at bounding box center [359, 16] width 74 height 12
click at [398, 19] on button "submit" at bounding box center [398, 19] width 0 height 0
click at [390, 15] on input "[PERSON_NAME]" at bounding box center [359, 16] width 74 height 12
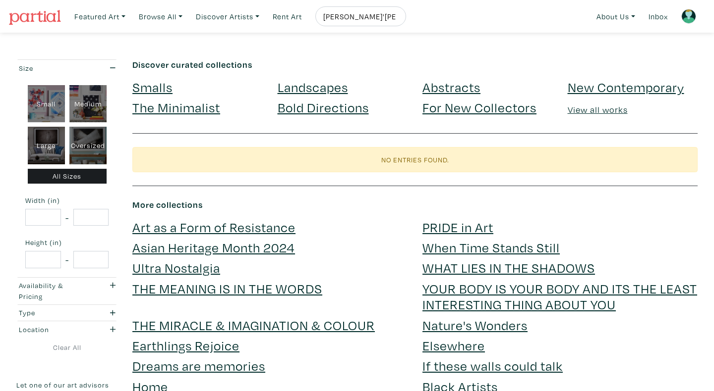
type input "[PERSON_NAME]'[PERSON_NAME]"
click at [398, 19] on button "submit" at bounding box center [398, 19] width 0 height 0
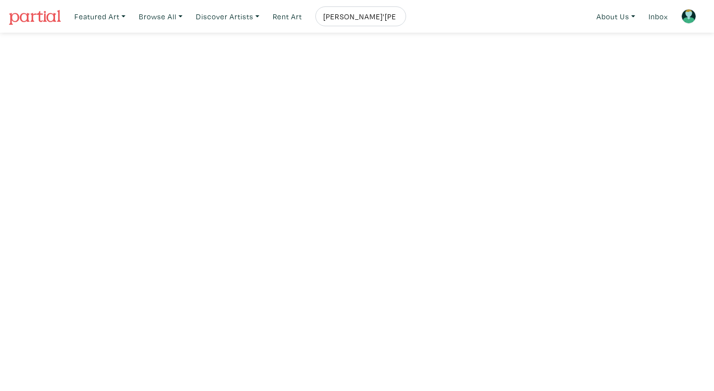
click at [355, 15] on input "[PERSON_NAME]'[PERSON_NAME]" at bounding box center [359, 16] width 74 height 12
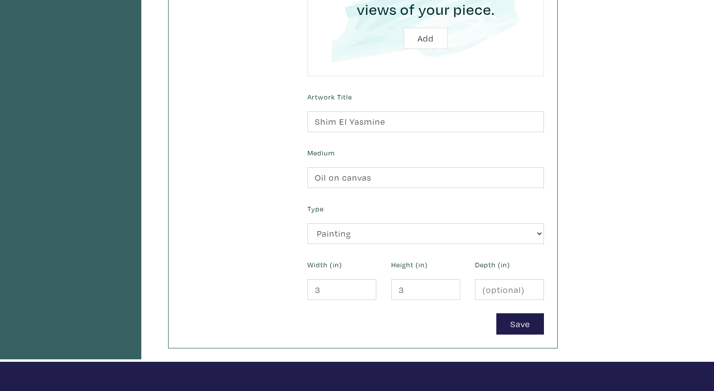
scroll to position [293, 0]
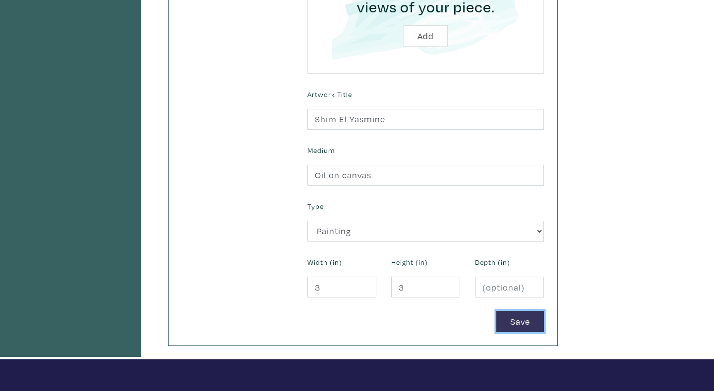
click at [506, 329] on button "Save" at bounding box center [520, 321] width 48 height 21
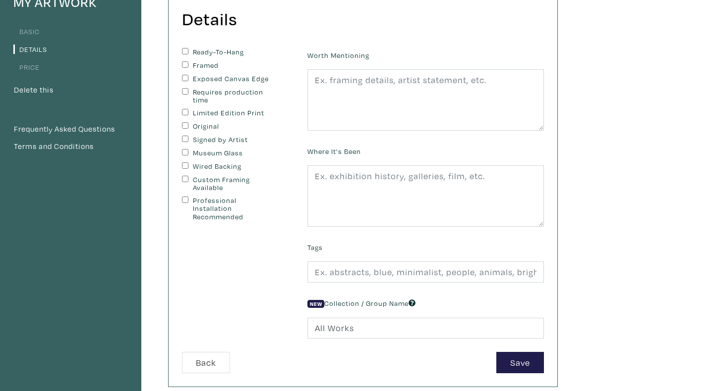
scroll to position [115, 0]
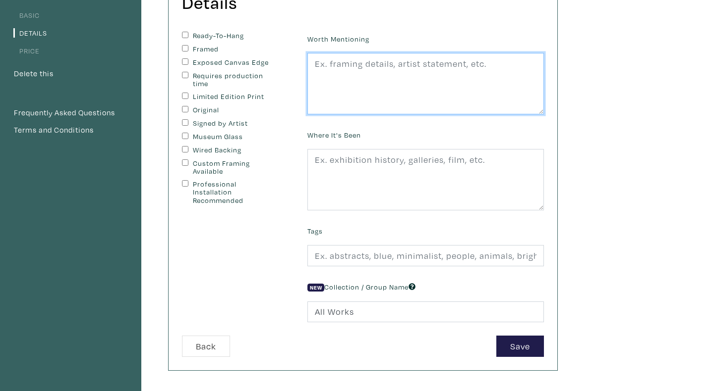
click at [344, 79] on textarea at bounding box center [425, 83] width 236 height 61
paste textarea "This piece depicts jasmine flowers and represents how their scent brings back f…"
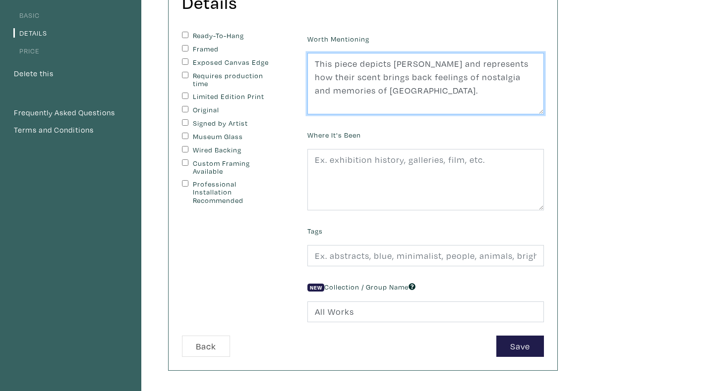
type textarea "This piece depicts jasmine flowers and represents how their scent brings back f…"
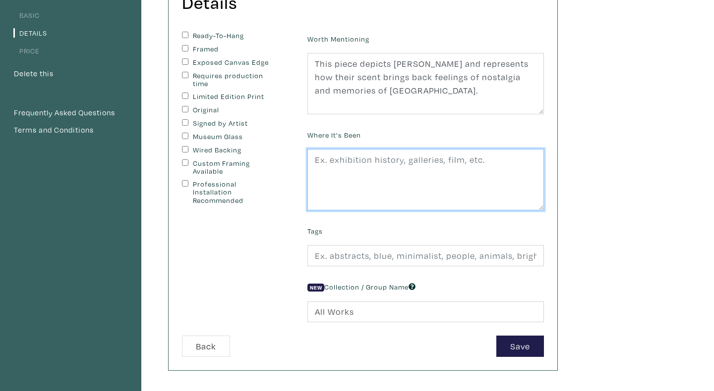
click at [344, 156] on textarea at bounding box center [425, 179] width 236 height 61
type textarea "O"
click at [345, 162] on textarea "GradEx110" at bounding box center [425, 179] width 236 height 61
click at [373, 162] on textarea "GradEX 110" at bounding box center [425, 179] width 236 height 61
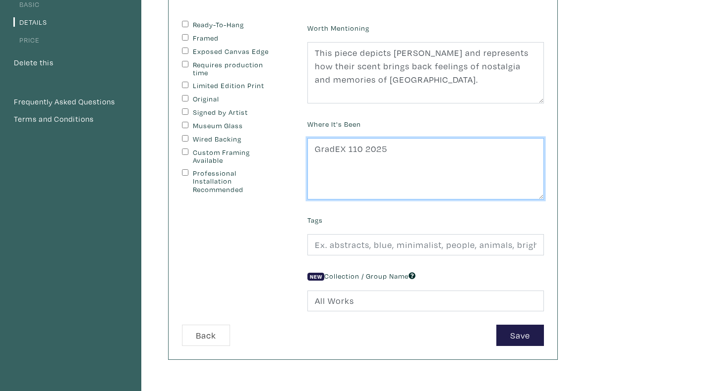
scroll to position [138, 0]
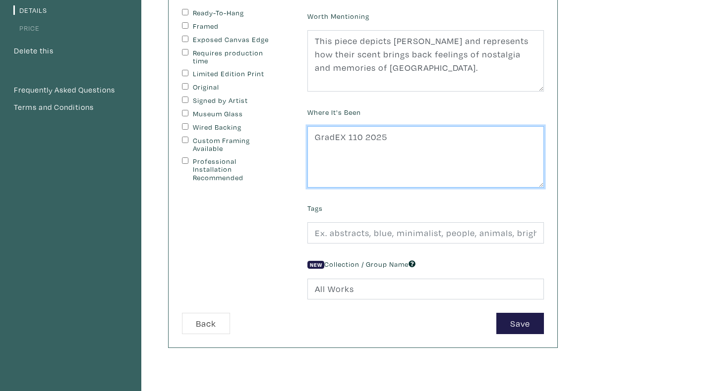
type textarea "GradEX 110 2025"
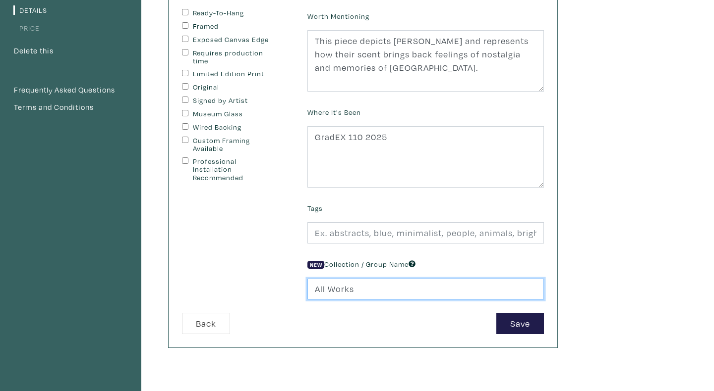
click at [356, 286] on input "All Works" at bounding box center [425, 289] width 236 height 21
click at [354, 288] on input "All Works" at bounding box center [425, 289] width 236 height 21
click at [354, 288] on input "text" at bounding box center [425, 289] width 236 height 21
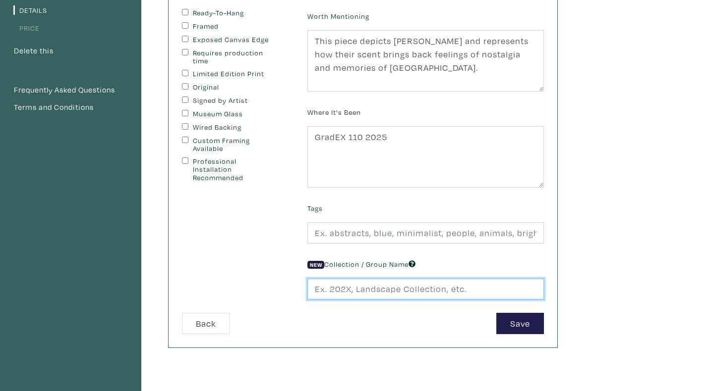
type input "Traces of Home"
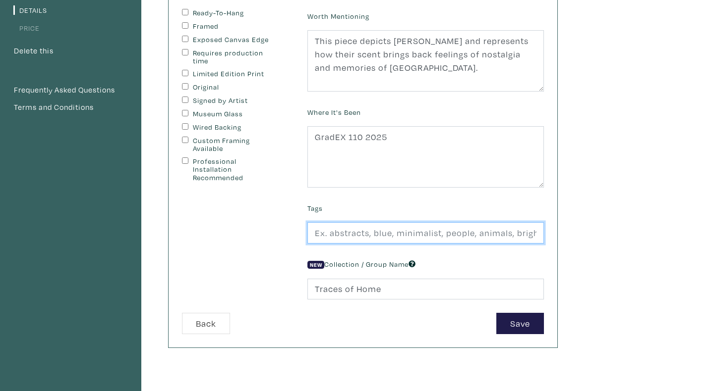
click at [354, 236] on input "text" at bounding box center [425, 233] width 236 height 21
type input "R"
type input "Realism, Flower, Jasmine"
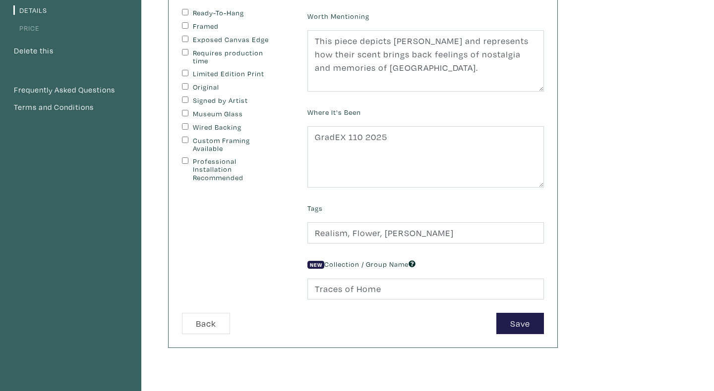
click at [605, 282] on div "My Artwork Basic Details Price Delete this Frequently Asked Questions Terms and…" at bounding box center [357, 198] width 714 height 538
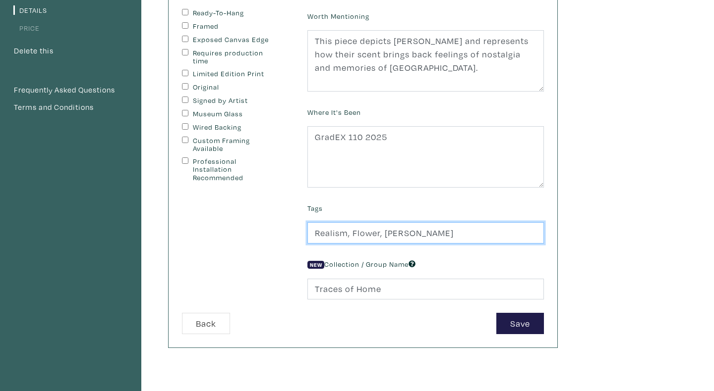
click at [400, 238] on input "Realism, Flower, Jasmine" at bounding box center [425, 233] width 236 height 21
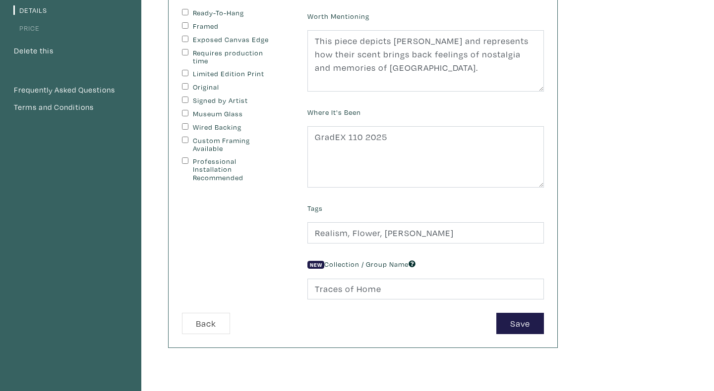
click at [601, 215] on div "My Artwork Basic Details Price Delete this Frequently Asked Questions Terms and…" at bounding box center [357, 198] width 714 height 538
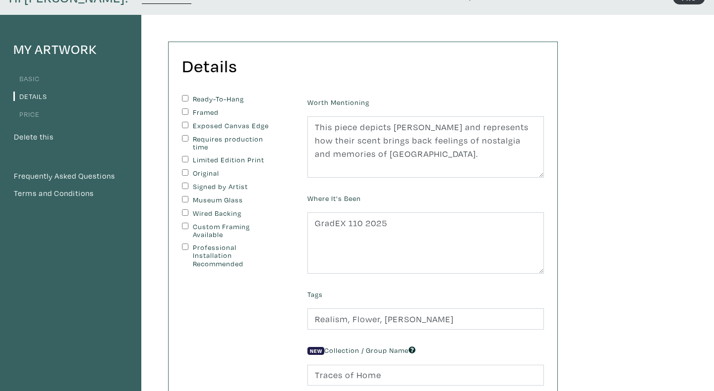
scroll to position [150, 0]
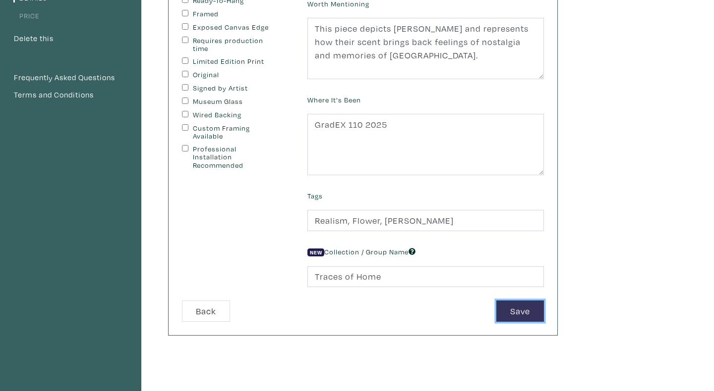
click at [525, 312] on button "Save" at bounding box center [520, 311] width 48 height 21
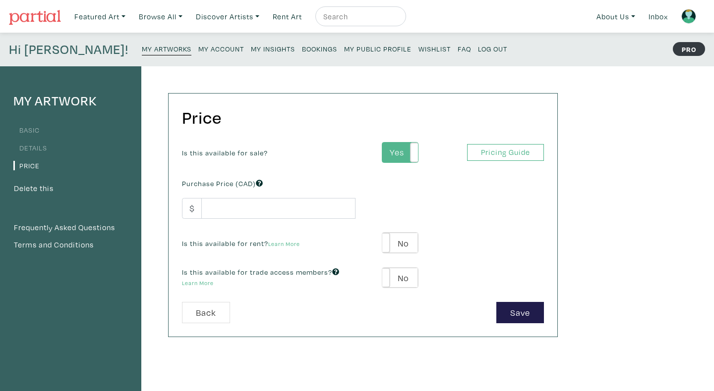
click at [403, 153] on label "Yes" at bounding box center [399, 153] width 35 height 20
type input "-1"
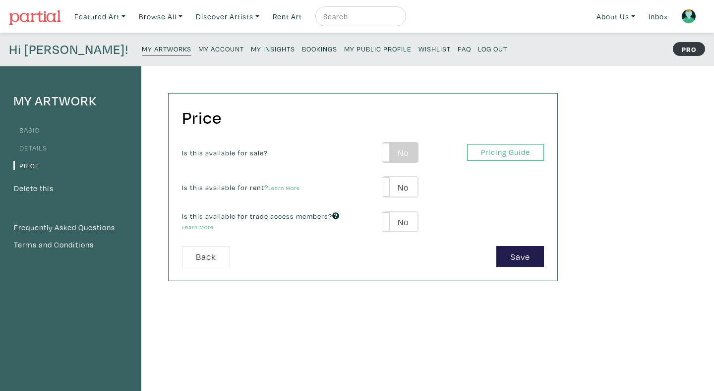
click at [402, 157] on label "No" at bounding box center [399, 153] width 35 height 20
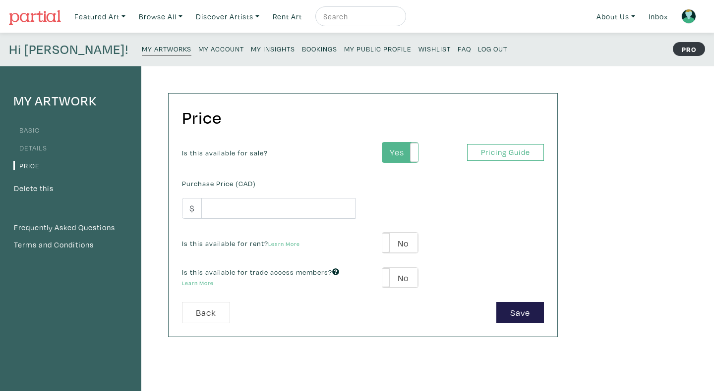
click at [402, 156] on label "Yes" at bounding box center [399, 153] width 35 height 20
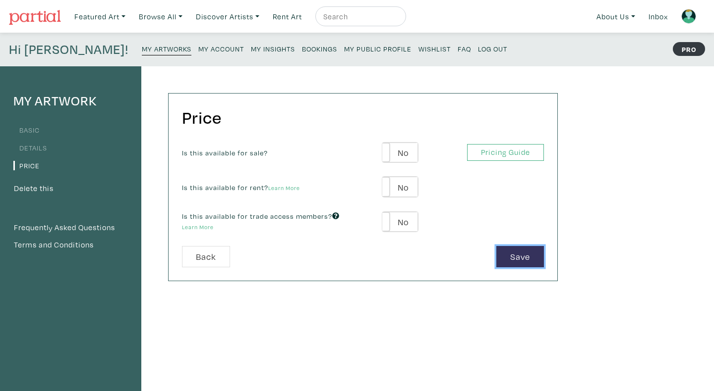
click at [512, 262] on button "Save" at bounding box center [520, 256] width 48 height 21
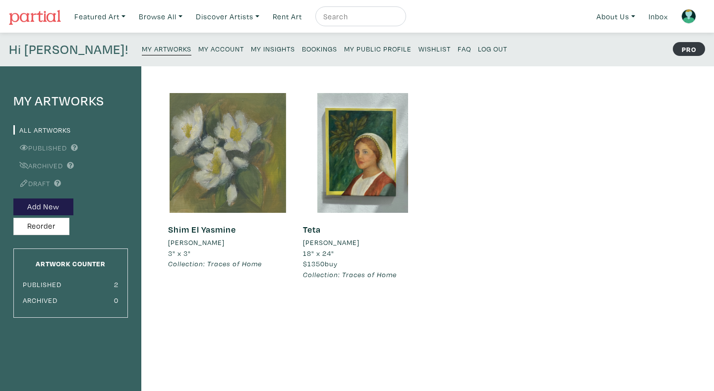
click at [202, 189] on div at bounding box center [228, 153] width 120 height 120
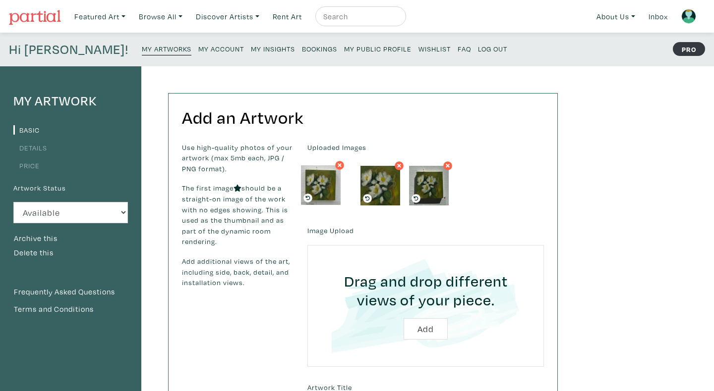
drag, startPoint x: 379, startPoint y: 181, endPoint x: 325, endPoint y: 180, distance: 54.0
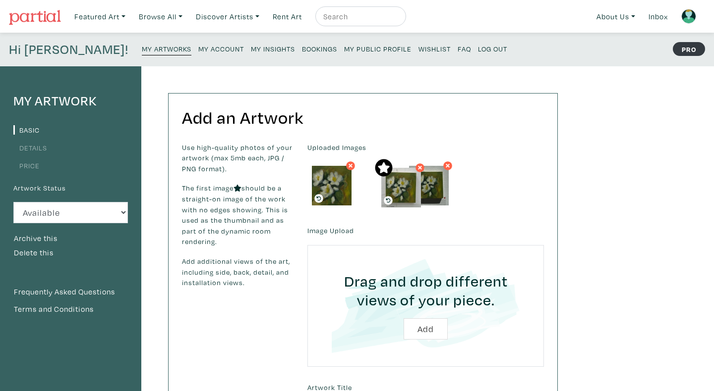
drag, startPoint x: 336, startPoint y: 191, endPoint x: 404, endPoint y: 193, distance: 67.9
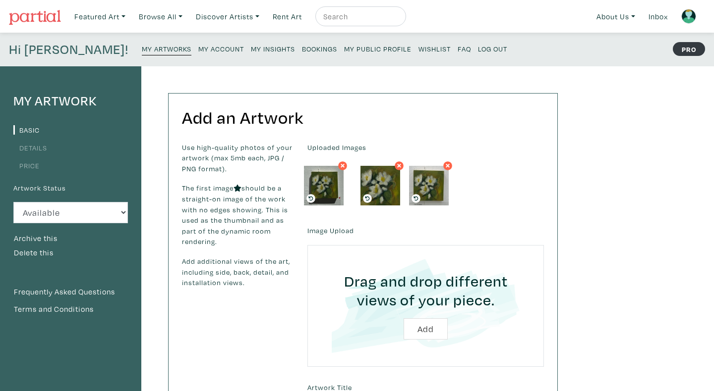
drag, startPoint x: 432, startPoint y: 187, endPoint x: 324, endPoint y: 187, distance: 108.0
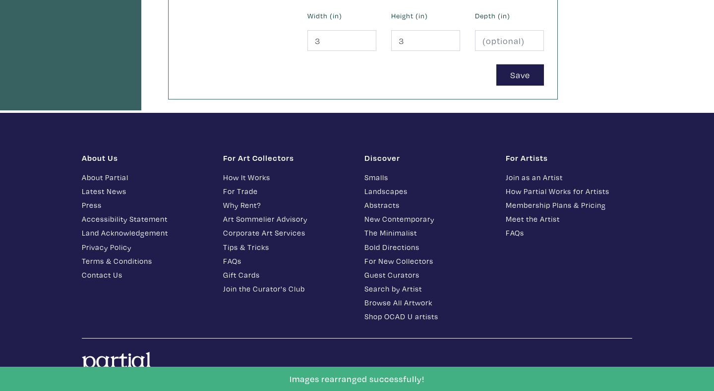
scroll to position [451, 0]
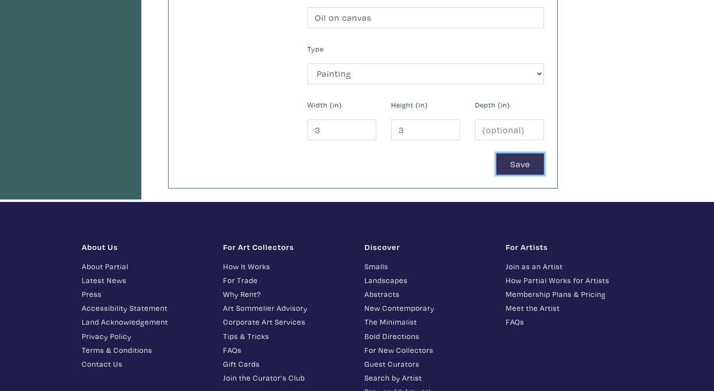
click at [516, 166] on button "Save" at bounding box center [520, 164] width 48 height 21
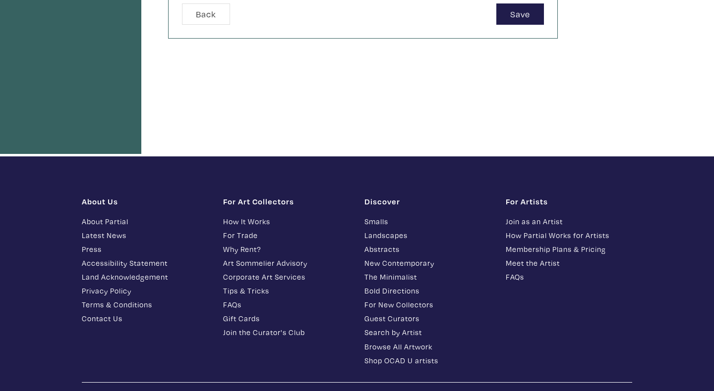
scroll to position [345, 0]
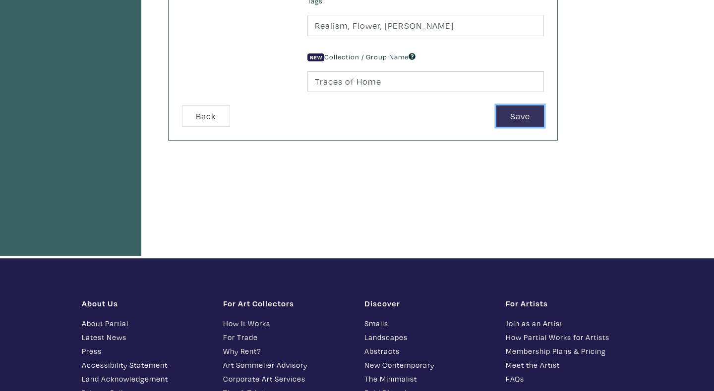
click at [509, 121] on button "Save" at bounding box center [520, 116] width 48 height 21
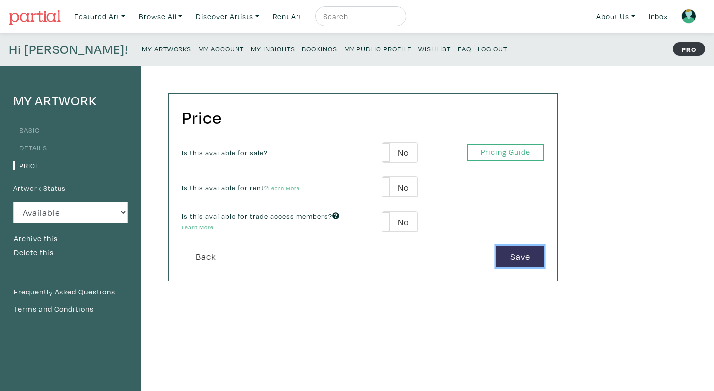
click at [520, 255] on button "Save" at bounding box center [520, 256] width 48 height 21
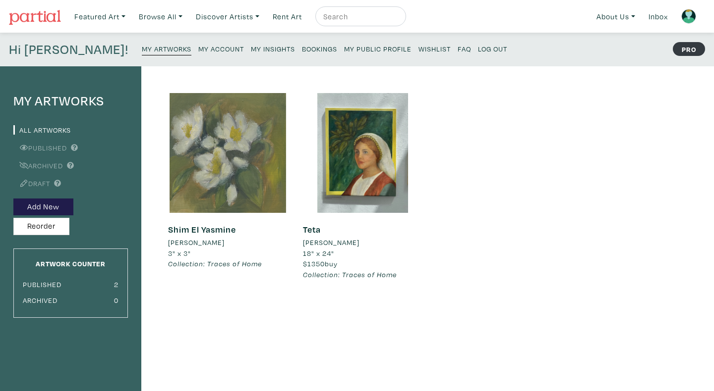
click at [196, 164] on div at bounding box center [228, 153] width 120 height 120
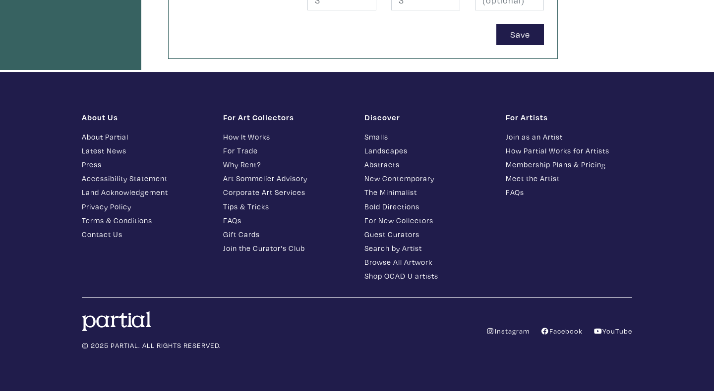
scroll to position [421, 0]
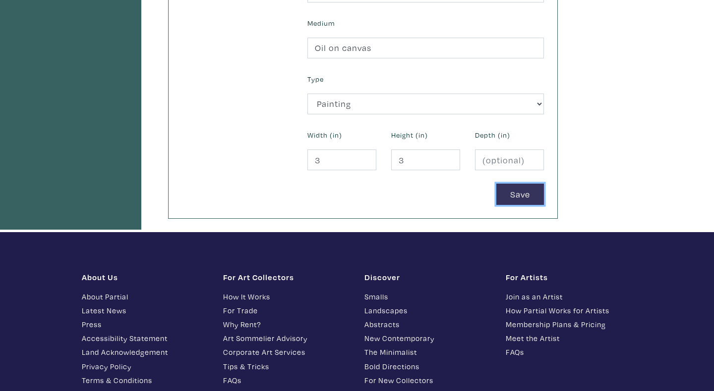
click at [516, 195] on button "Save" at bounding box center [520, 194] width 48 height 21
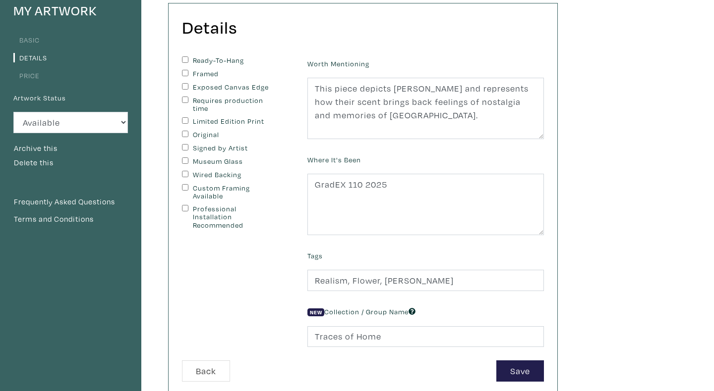
scroll to position [305, 0]
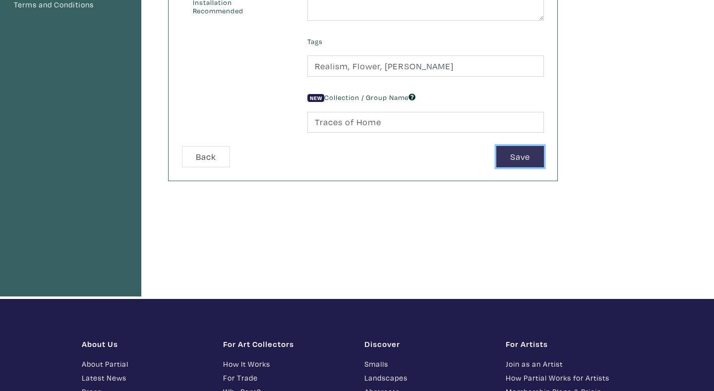
click at [517, 155] on button "Save" at bounding box center [520, 156] width 48 height 21
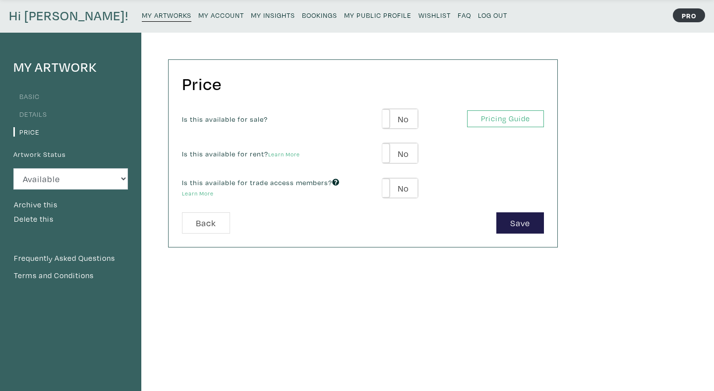
scroll to position [49, 0]
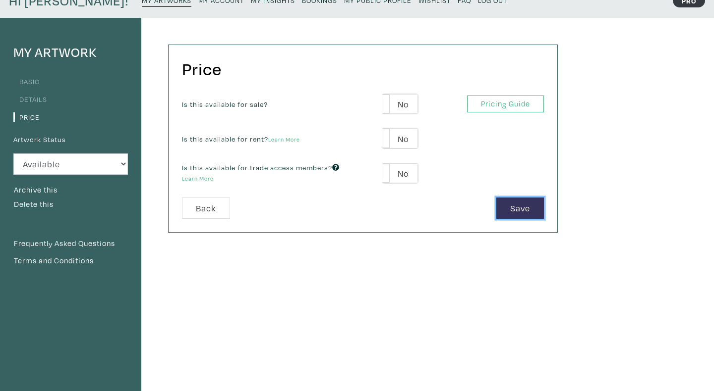
click at [513, 204] on button "Save" at bounding box center [520, 208] width 48 height 21
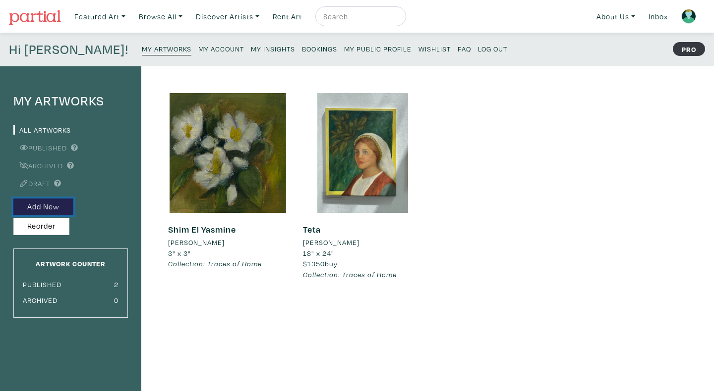
click at [48, 206] on button "Add New" at bounding box center [43, 207] width 60 height 17
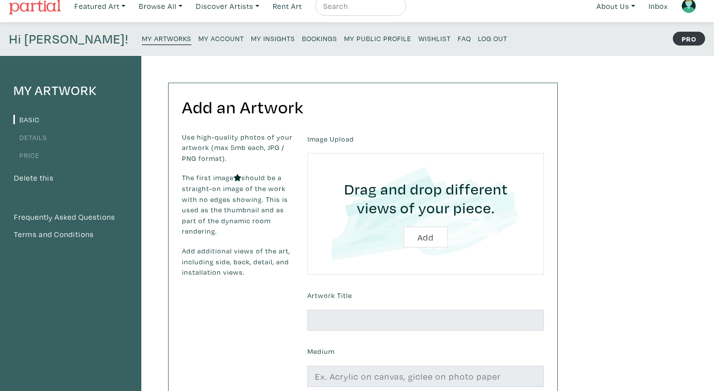
scroll to position [11, 0]
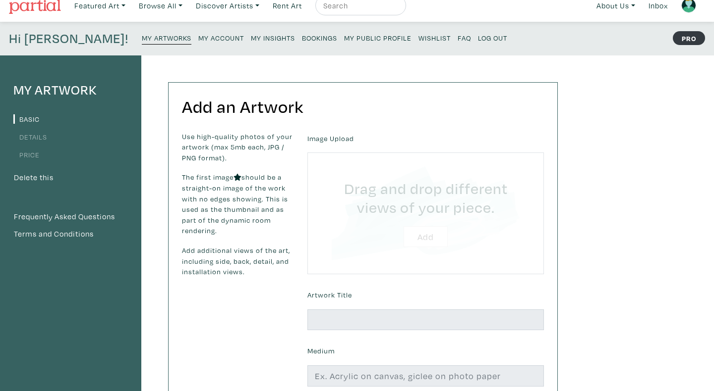
type input "C:\fakepath\IMG_0734.pdf"
type input "C:\fakepath\Screen Shot [DATE] 8.03.21 PM.png"
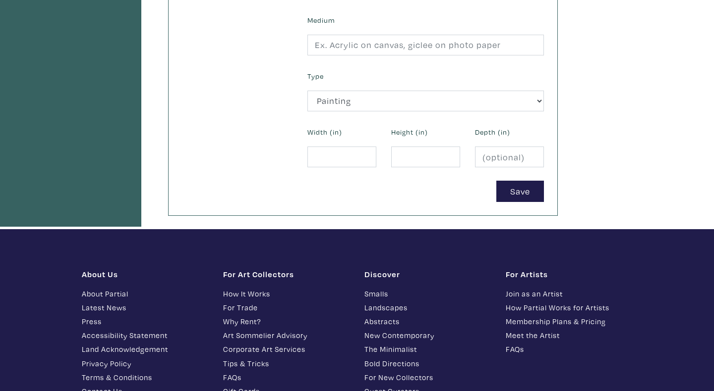
scroll to position [304, 0]
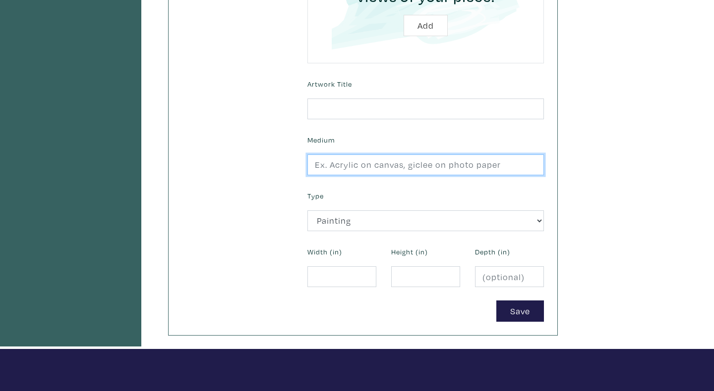
click at [392, 163] on input "text" at bounding box center [425, 165] width 236 height 21
type input "Oil on wood"
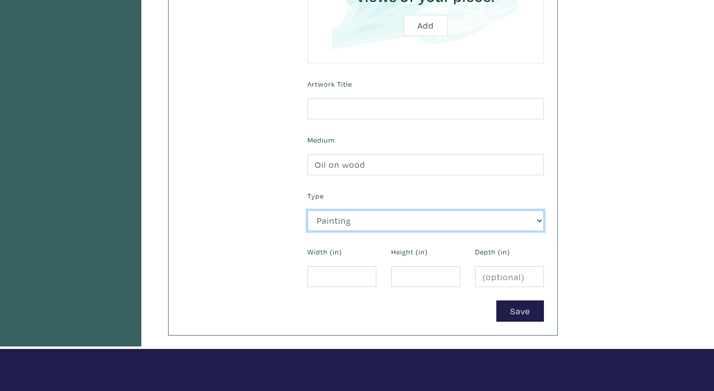
click at [376, 226] on select "2D Works Drawing / Print Painting Photography Sculpture Textile and Fibre Arts" at bounding box center [425, 221] width 236 height 21
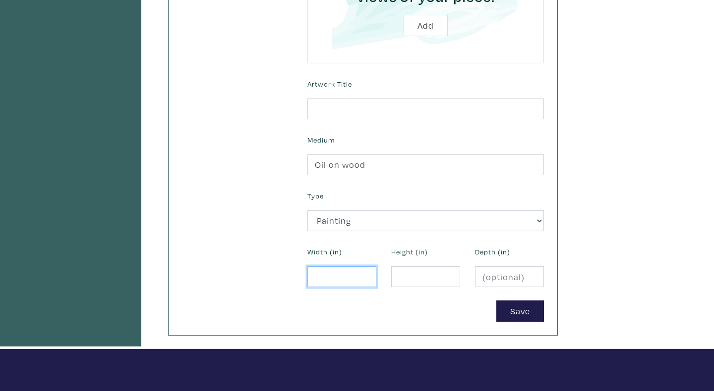
click at [331, 275] on input "number" at bounding box center [341, 277] width 69 height 21
type input "9"
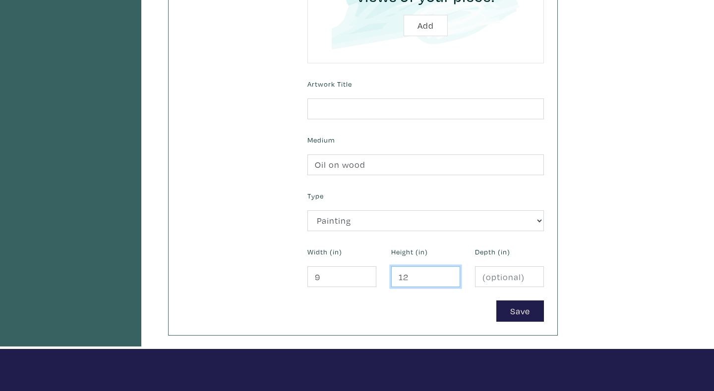
type input "12"
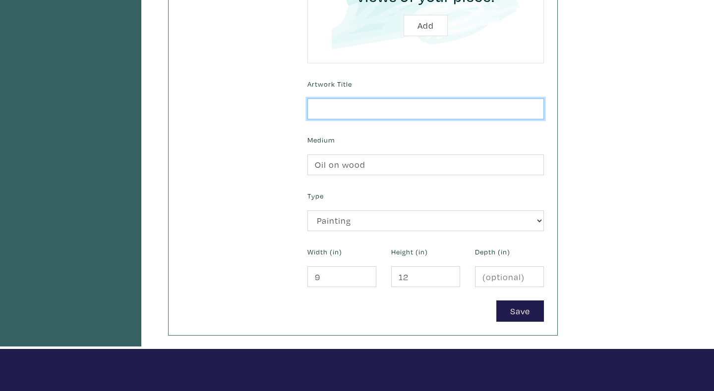
click at [328, 108] on input "text" at bounding box center [425, 109] width 236 height 21
paste input "B3atle Rissale"
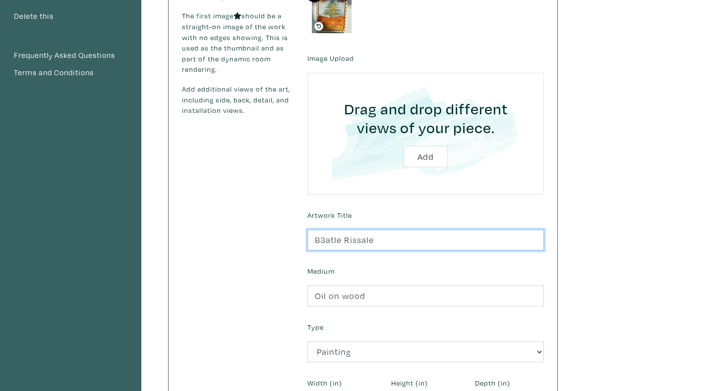
scroll to position [380, 0]
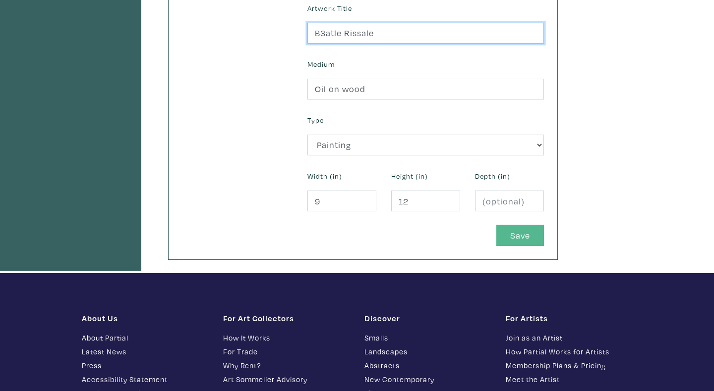
type input "B3atle Rissale"
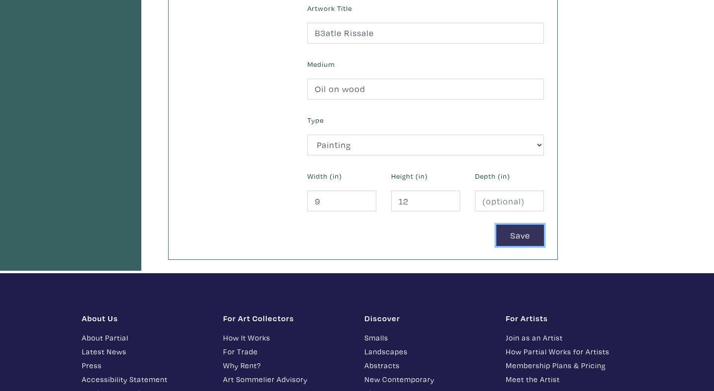
click at [514, 237] on button "Save" at bounding box center [520, 235] width 48 height 21
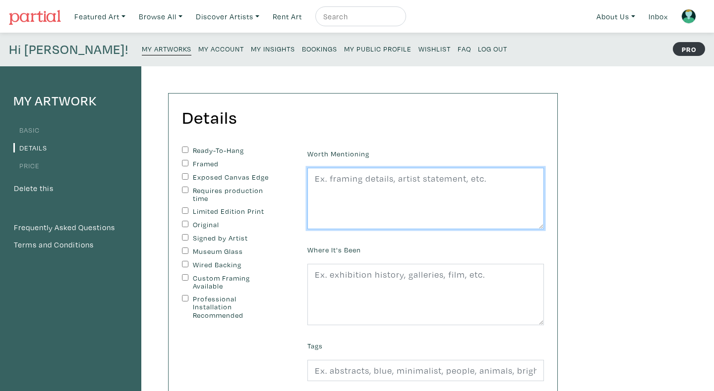
click at [350, 175] on textarea at bounding box center [425, 198] width 236 height 61
paste textarea ""B3atle Rissale" (Send me a letter) depicts a vintage Lebanese stamp, reflectin…"
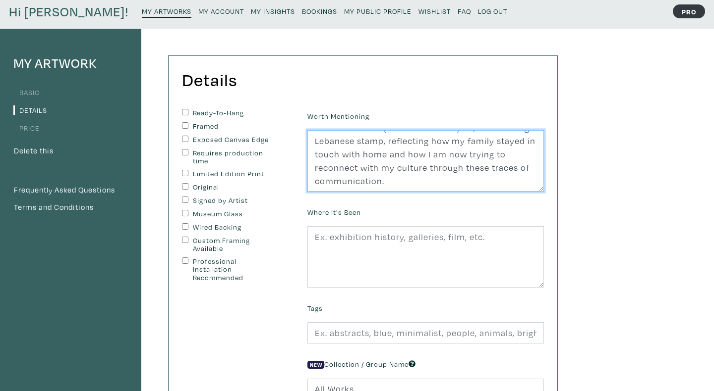
scroll to position [49, 0]
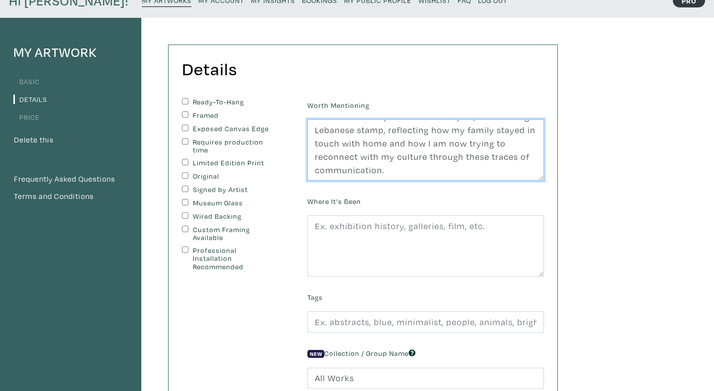
type textarea ""B3atle Rissale" (Send me a letter) depicts a vintage Lebanese stamp, reflectin…"
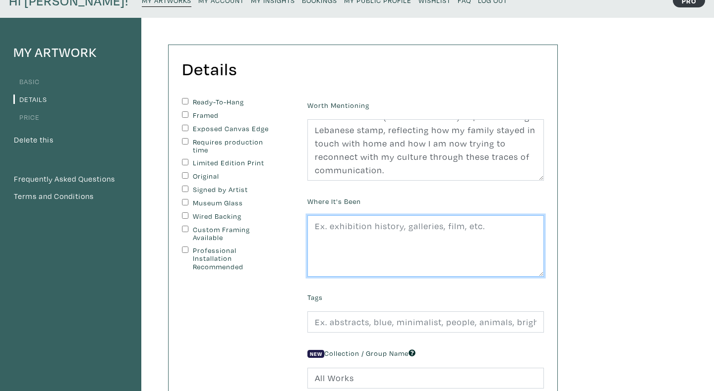
click at [383, 235] on textarea at bounding box center [425, 246] width 236 height 61
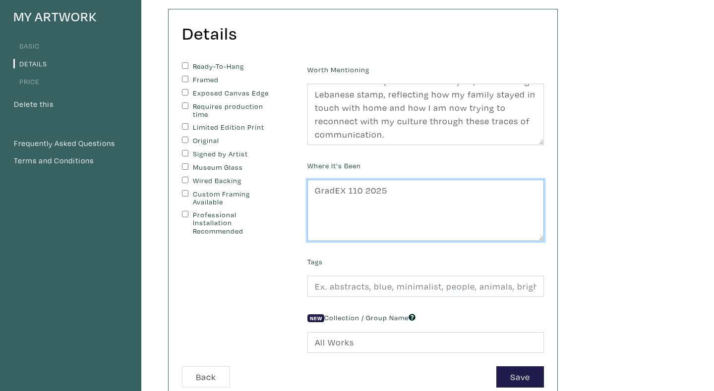
scroll to position [131, 0]
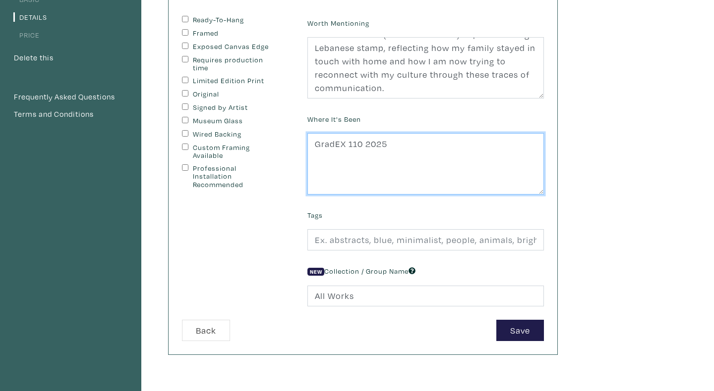
type textarea "GradEX 110 2025"
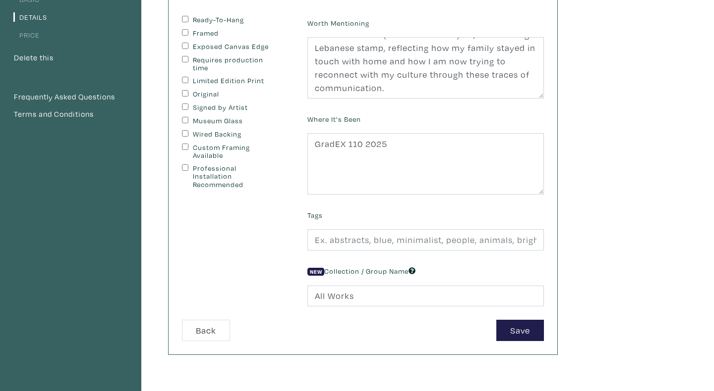
click at [664, 286] on div "My Artwork Basic Details Price Delete this Frequently Asked Questions Terms and…" at bounding box center [357, 205] width 714 height 538
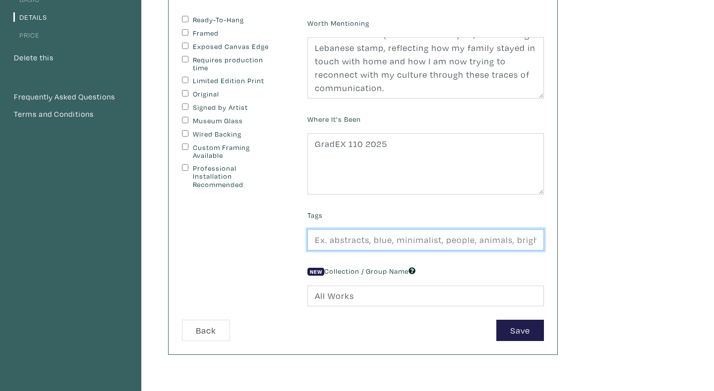
click at [425, 242] on input "text" at bounding box center [425, 239] width 236 height 21
type input "P"
click at [481, 242] on input "Stamp, Diaspora, [GEOGRAPHIC_DATA], Cedar, Post card" at bounding box center [425, 239] width 236 height 21
click at [468, 244] on input "Stamp, Diaspora, [GEOGRAPHIC_DATA], Cedar, Mail," at bounding box center [425, 239] width 236 height 21
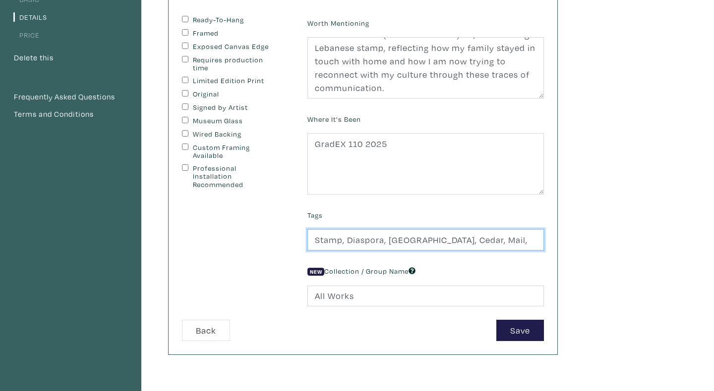
click at [468, 244] on input "Stamp, Diaspora, [GEOGRAPHIC_DATA], Cedar, Mail," at bounding box center [425, 239] width 236 height 21
type input "Stamp, Diaspora, [GEOGRAPHIC_DATA], [GEOGRAPHIC_DATA],"
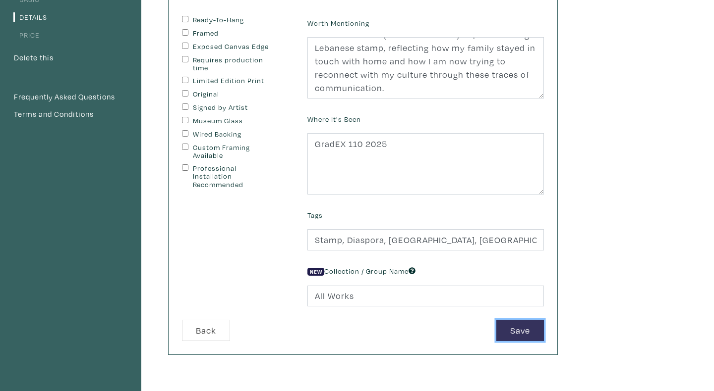
click at [511, 337] on button "Save" at bounding box center [520, 330] width 48 height 21
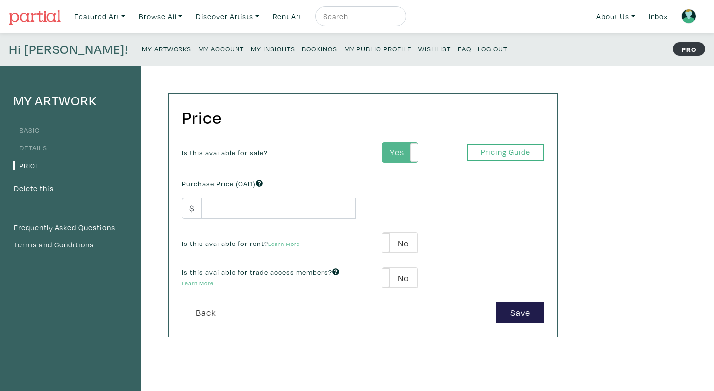
click at [389, 145] on label "Yes" at bounding box center [399, 153] width 35 height 20
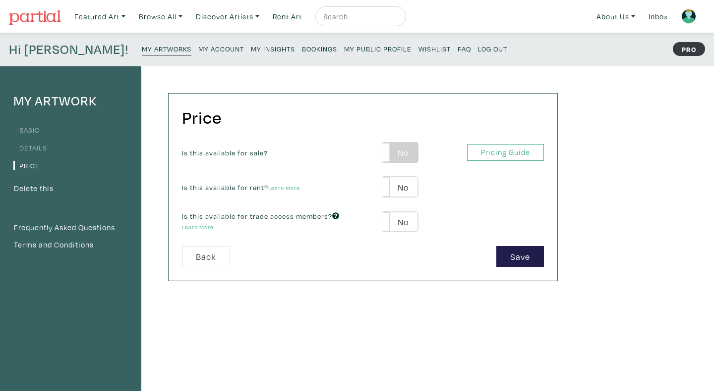
click at [393, 151] on label "No" at bounding box center [399, 153] width 35 height 20
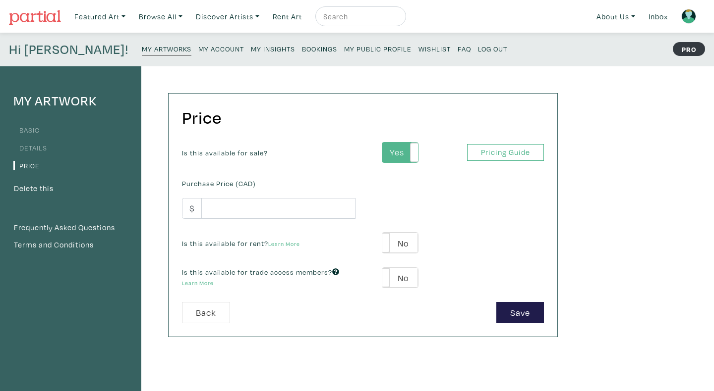
click at [391, 153] on label "Yes" at bounding box center [399, 153] width 35 height 20
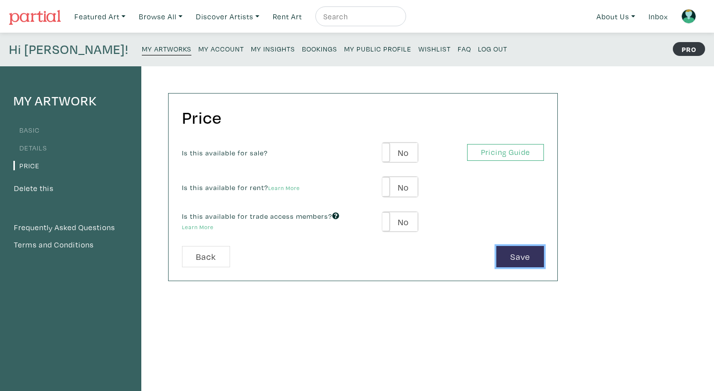
click at [506, 251] on button "Save" at bounding box center [520, 256] width 48 height 21
click at [402, 151] on label "No" at bounding box center [399, 153] width 35 height 20
click at [402, 151] on label "Yes" at bounding box center [399, 153] width 35 height 20
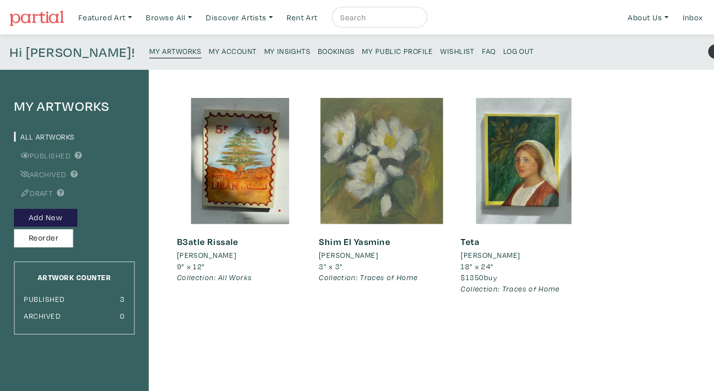
click at [350, 168] on div at bounding box center [363, 153] width 120 height 120
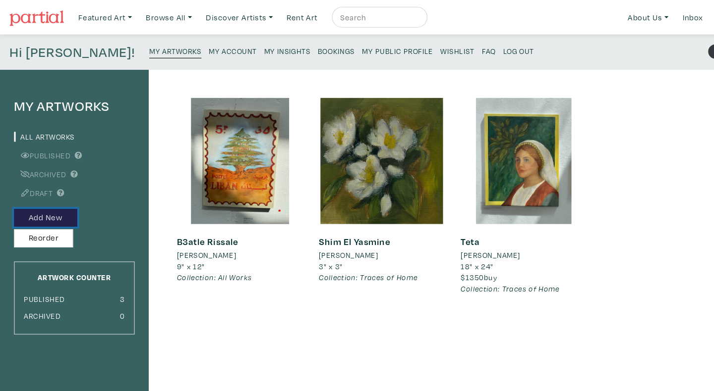
click at [50, 202] on button "Add New" at bounding box center [43, 207] width 60 height 17
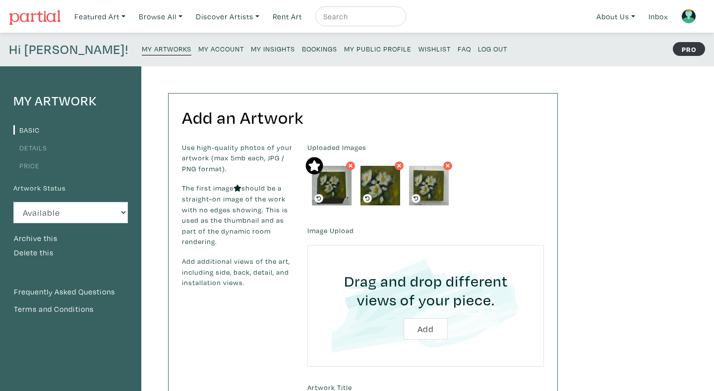
click at [349, 167] on icon at bounding box center [350, 166] width 4 height 4
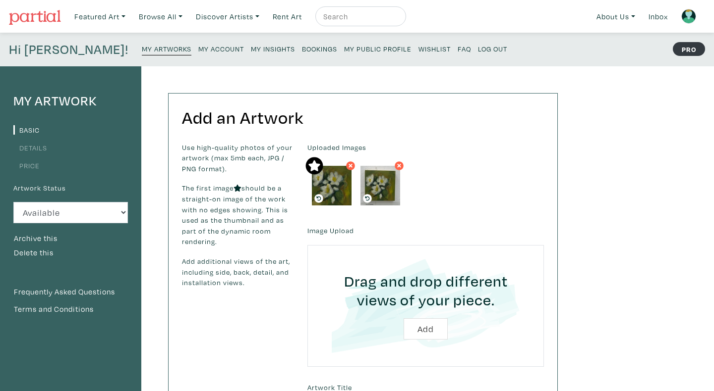
click at [351, 166] on icon at bounding box center [350, 166] width 6 height 9
click at [343, 175] on img at bounding box center [332, 186] width 40 height 40
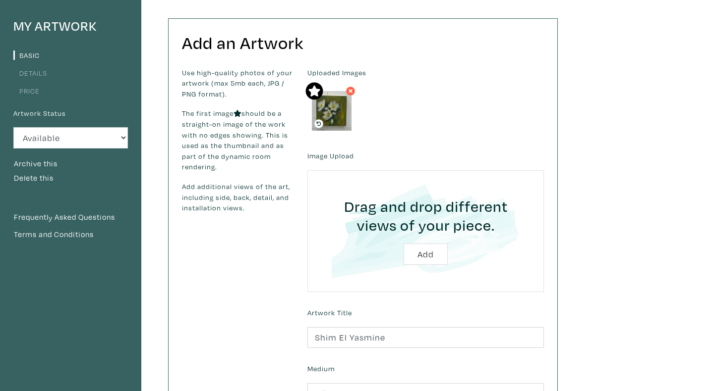
click at [350, 93] on icon at bounding box center [350, 91] width 6 height 9
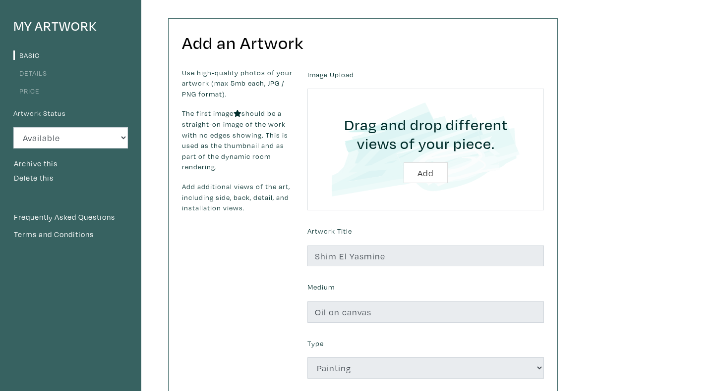
click at [412, 167] on input "file" at bounding box center [425, 150] width 209 height 94
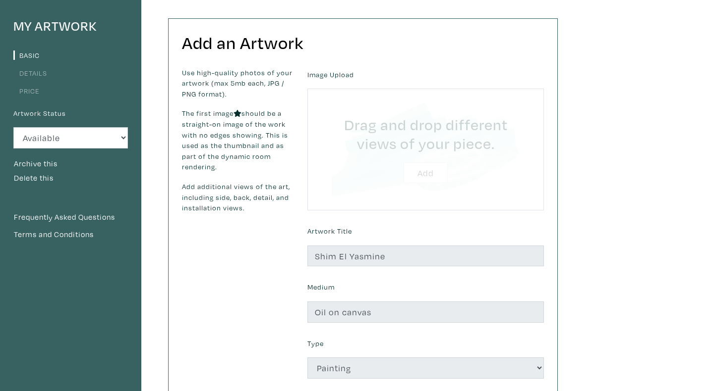
type input "C:\fakepath\Screen Shot [DATE] 7.43.22 PM.png"
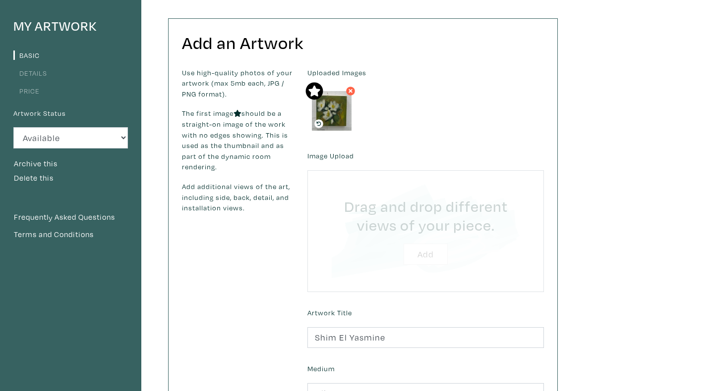
type input "C:\fakepath\Screen Shot 2025-09-09 at 7.44.20 PM.png"
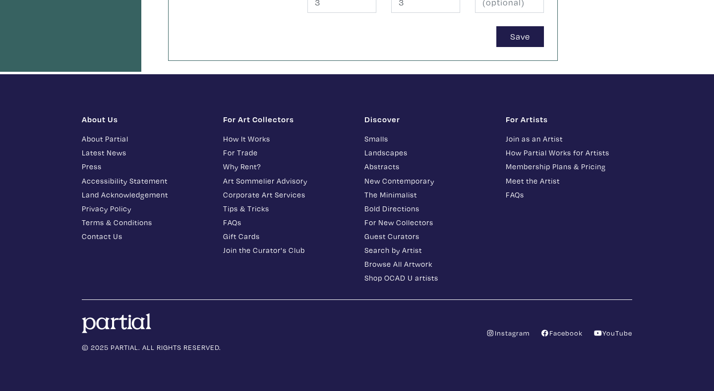
scroll to position [563, 0]
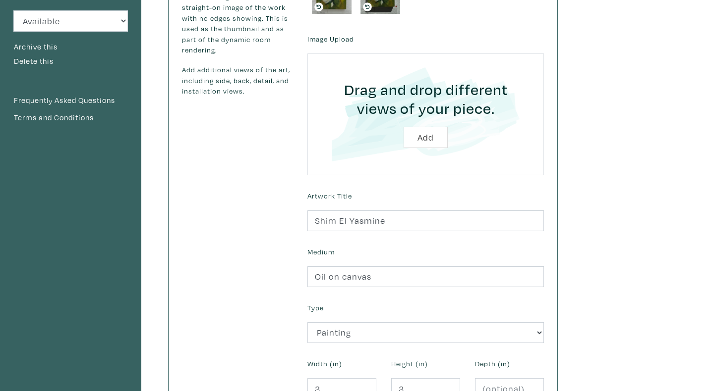
scroll to position [377, 0]
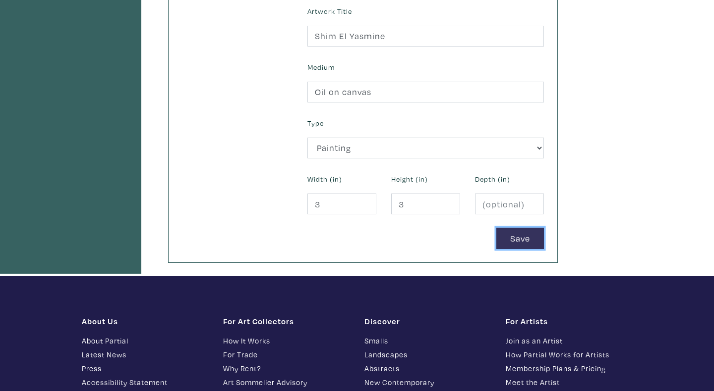
click at [508, 241] on button "Save" at bounding box center [520, 238] width 48 height 21
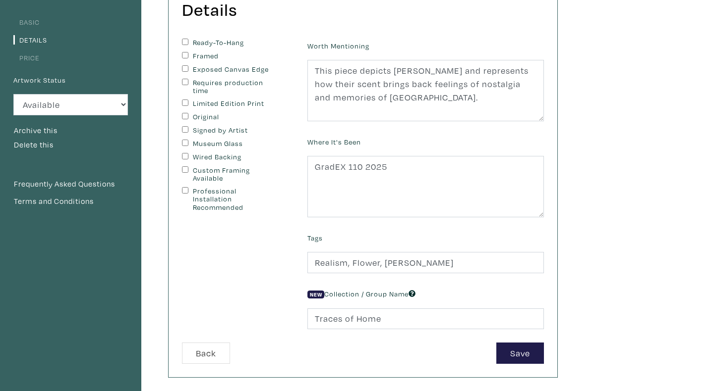
scroll to position [461, 0]
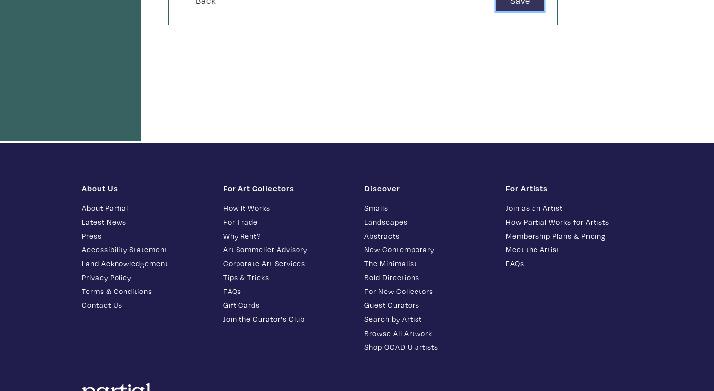
click at [502, 7] on button "Save" at bounding box center [520, 0] width 48 height 21
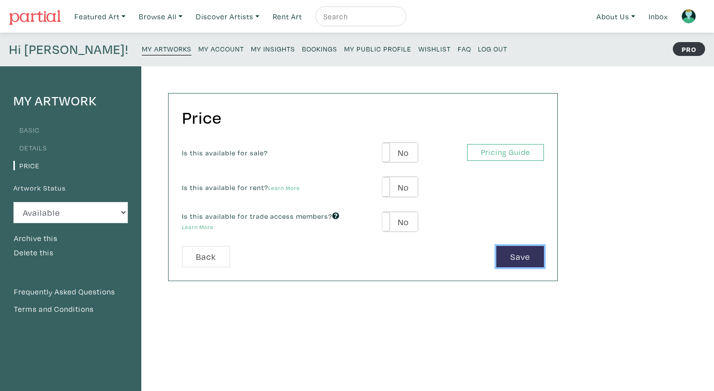
click at [514, 251] on button "Save" at bounding box center [520, 256] width 48 height 21
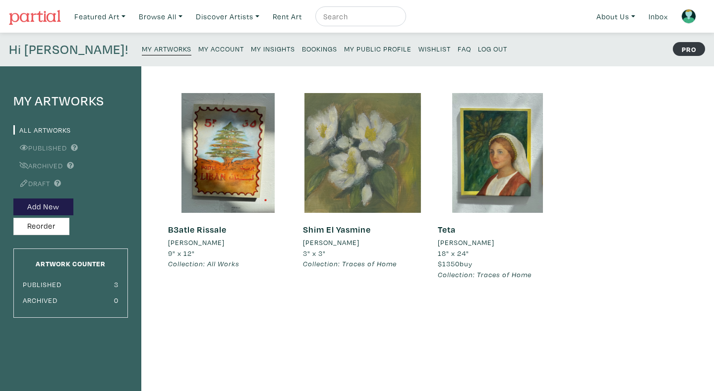
click at [356, 179] on div at bounding box center [363, 153] width 120 height 120
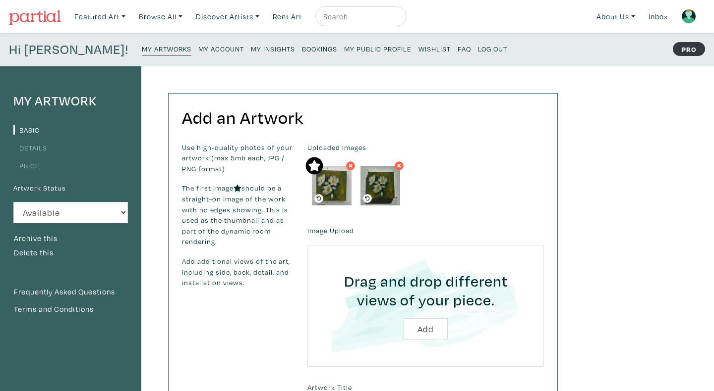
click at [349, 165] on icon at bounding box center [350, 166] width 4 height 4
click at [349, 162] on icon at bounding box center [350, 166] width 6 height 9
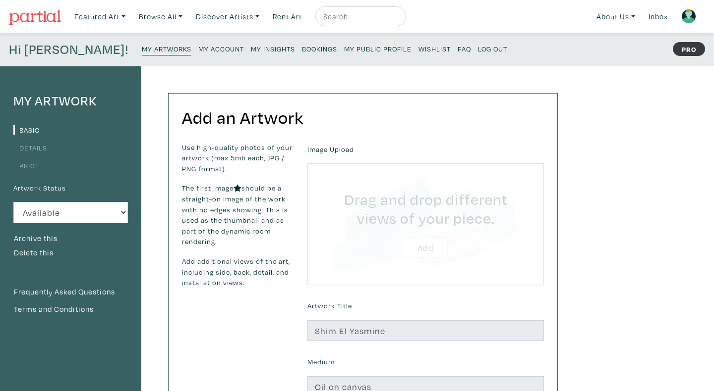
type input "C:\fakepath\Screen Shot [DATE] 8.09.27 PM.png"
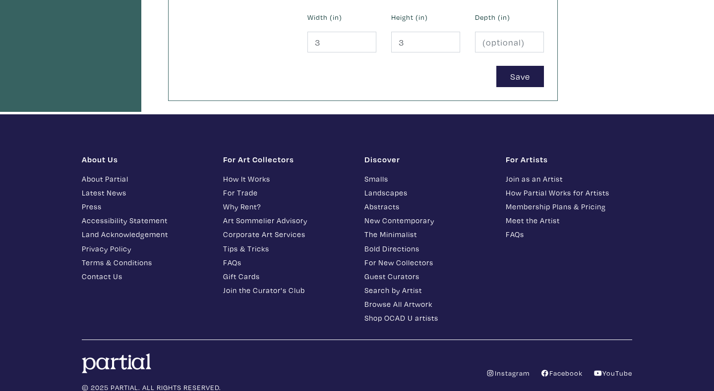
scroll to position [493, 0]
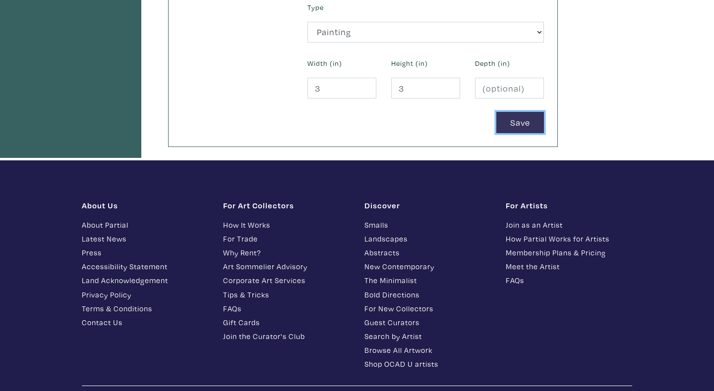
click at [514, 126] on button "Save" at bounding box center [520, 122] width 48 height 21
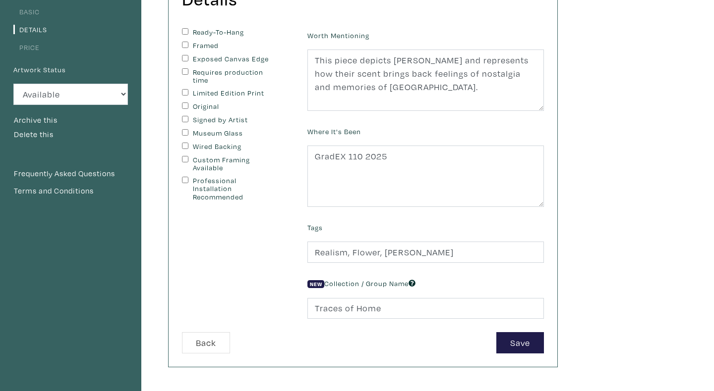
scroll to position [219, 0]
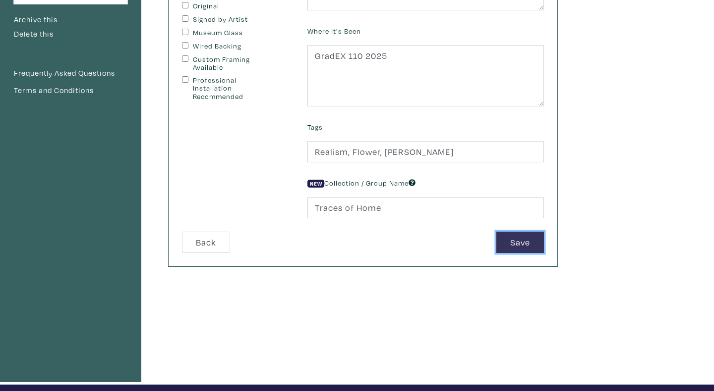
click at [528, 253] on button "Save" at bounding box center [520, 242] width 48 height 21
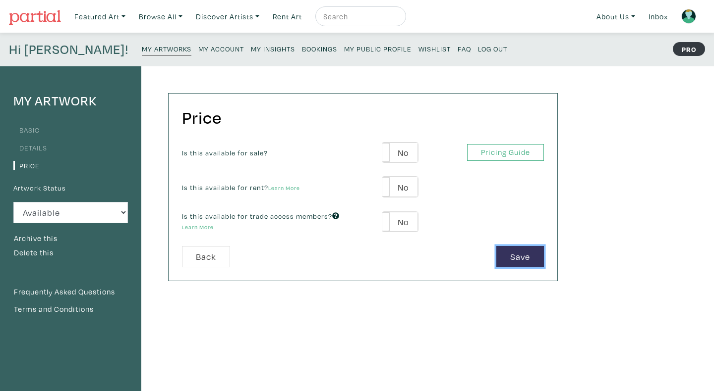
click at [511, 260] on button "Save" at bounding box center [520, 256] width 48 height 21
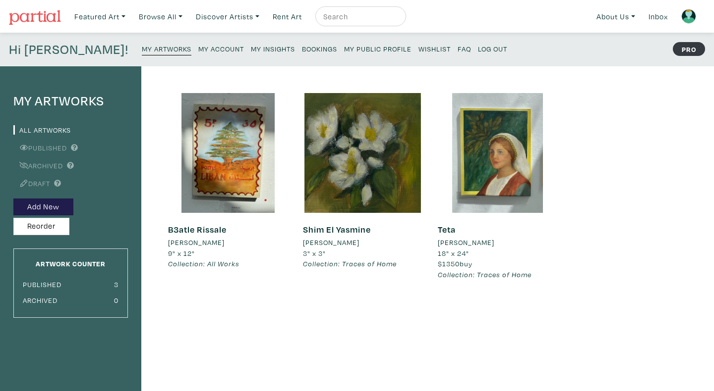
click at [563, 302] on div "B3atle Rissale [PERSON_NAME] 9" x 12" Collection: All Works #diaspora #stamp #c…" at bounding box center [353, 335] width 424 height 538
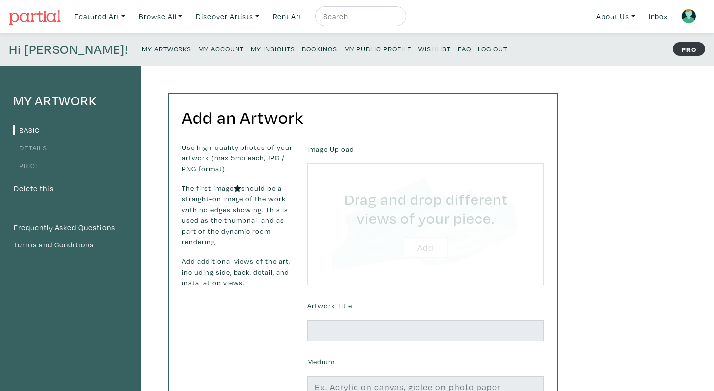
type input "C:\fakepath\Screen Shot 2025-09-09 at 8.19.41 PM.png"
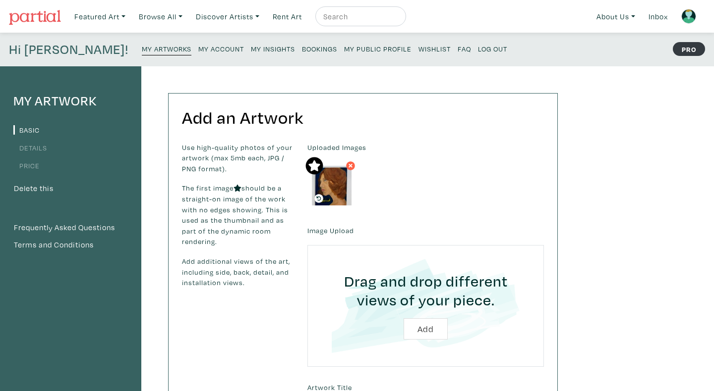
scroll to position [224, 0]
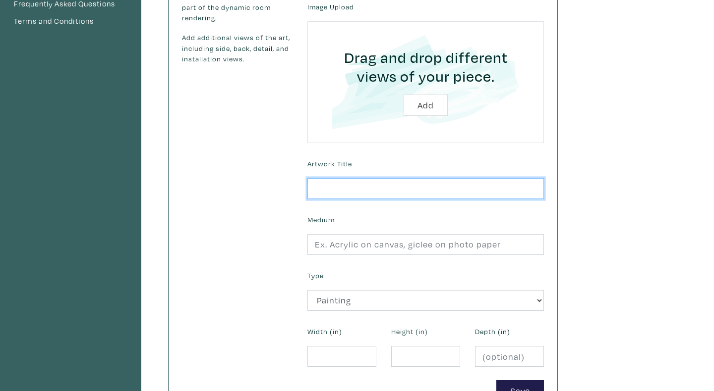
click at [374, 182] on input "text" at bounding box center [425, 188] width 236 height 21
type input "[PERSON_NAME]"
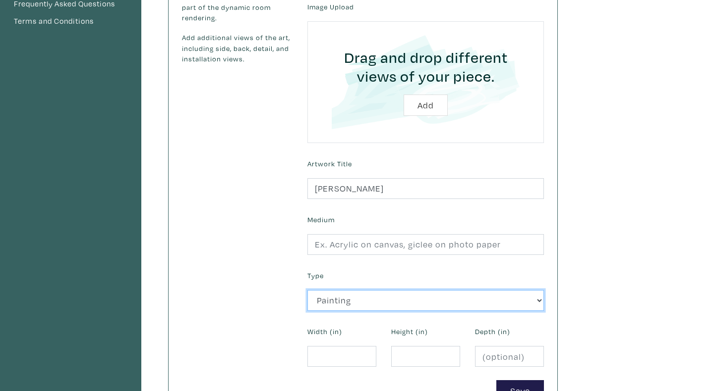
click at [335, 305] on select "2D Works Drawing / Print Painting Photography Sculpture Textile and Fibre Arts" at bounding box center [425, 300] width 236 height 21
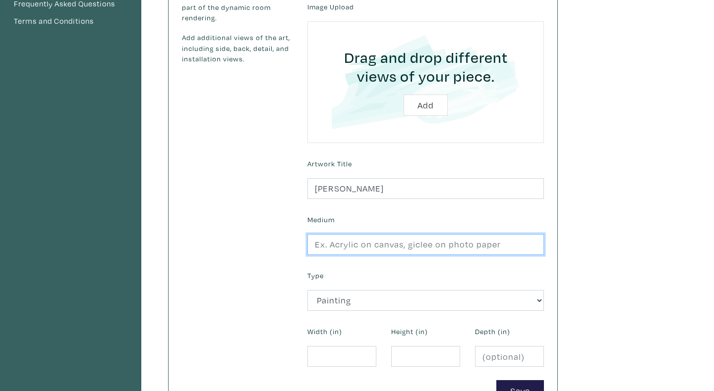
click at [334, 245] on input "text" at bounding box center [425, 244] width 236 height 21
type input "Oil on canvas"
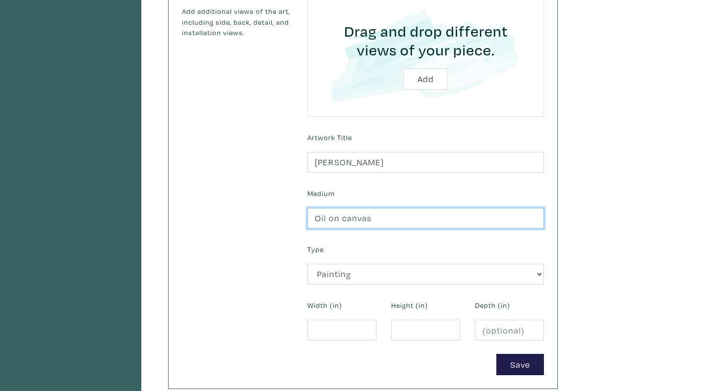
scroll to position [309, 0]
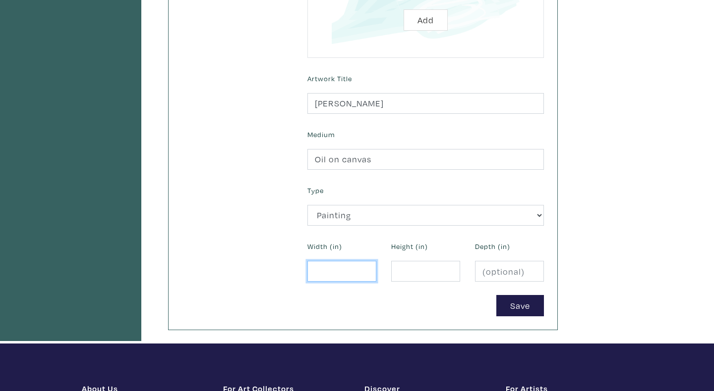
click at [333, 267] on input "number" at bounding box center [341, 271] width 69 height 21
type input "16"
type input "20"
click at [403, 9] on button "Add" at bounding box center [425, 19] width 44 height 21
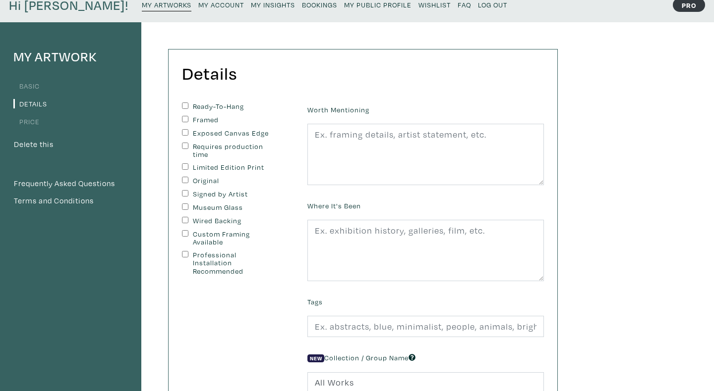
scroll to position [58, 0]
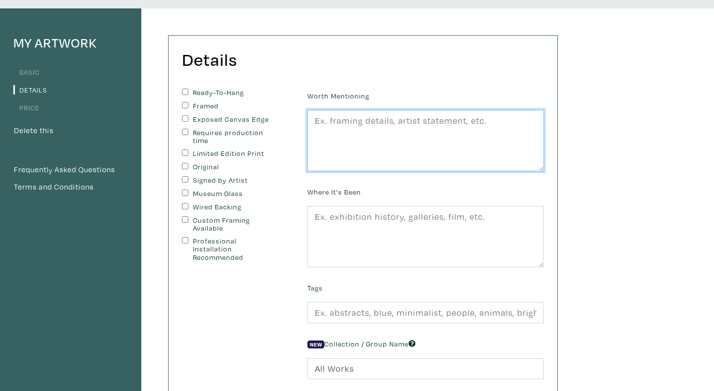
click at [362, 129] on textarea at bounding box center [425, 140] width 236 height 61
paste textarea "This piece depicts [PERSON_NAME], whose voice has been a constant presence in m…"
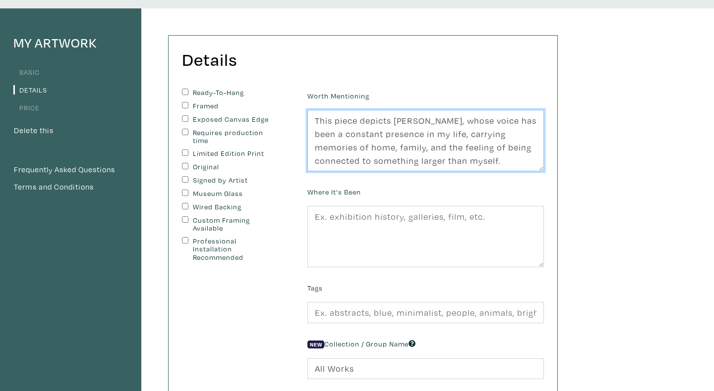
scroll to position [9, 0]
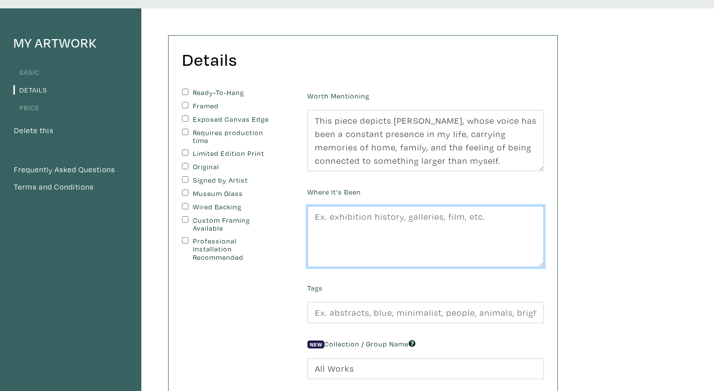
click at [332, 217] on textarea at bounding box center [425, 236] width 236 height 61
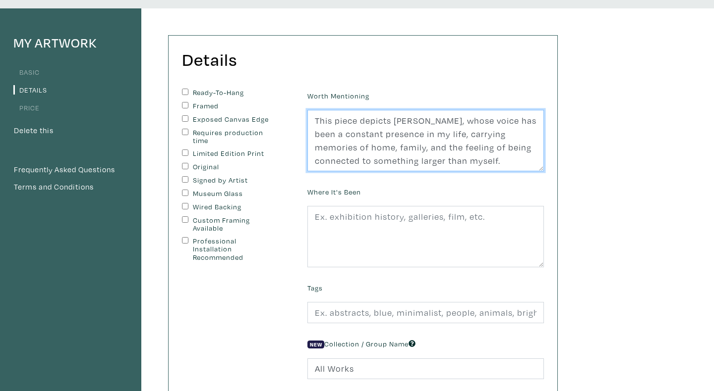
click at [322, 158] on textarea "This piece depicts [PERSON_NAME], whose voice has been a constant presence in m…" at bounding box center [425, 140] width 236 height 61
type textarea "This piece depicts [PERSON_NAME], whose voice has been a constant presence in m…"
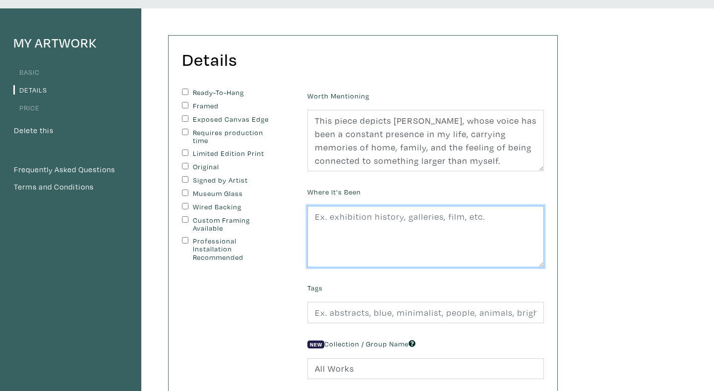
click at [334, 222] on textarea at bounding box center [425, 236] width 236 height 61
type textarea "o"
type textarea "g"
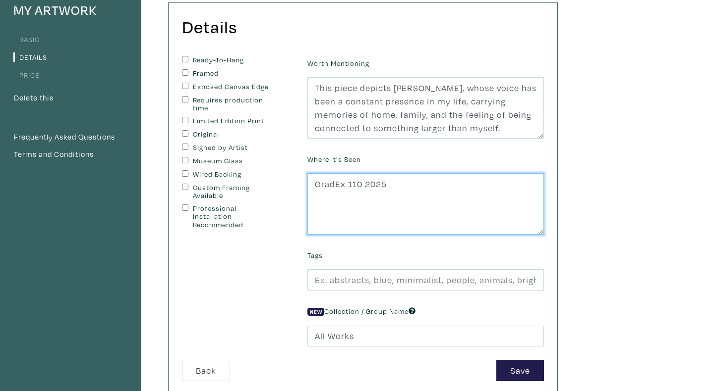
scroll to position [120, 0]
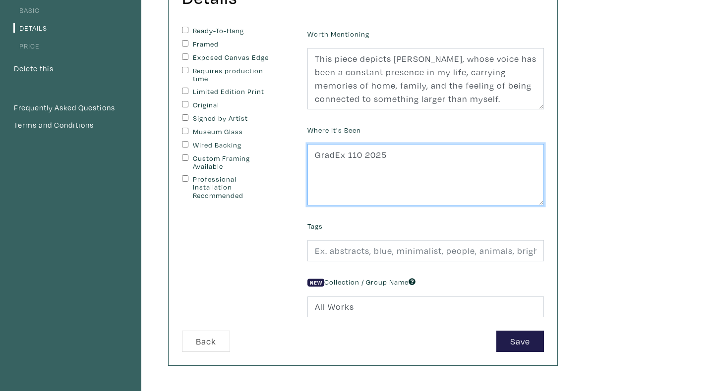
type textarea "GradEx 110 2025"
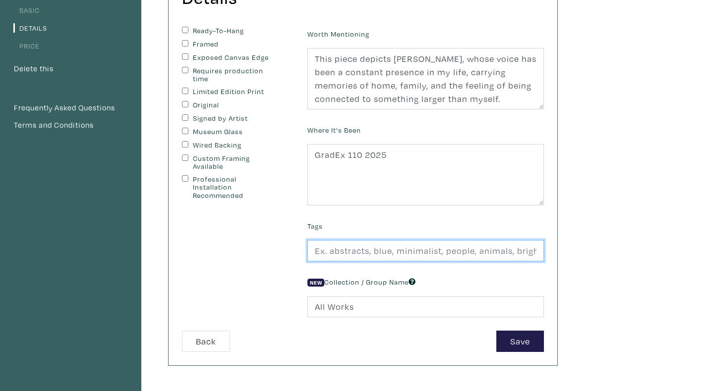
click at [354, 256] on input "text" at bounding box center [425, 250] width 236 height 21
click at [401, 250] on input "Portrait, Diaspora, Family" at bounding box center [425, 250] width 236 height 21
click at [364, 254] on input "Portrait, Diaspora, Fairuz" at bounding box center [425, 250] width 236 height 21
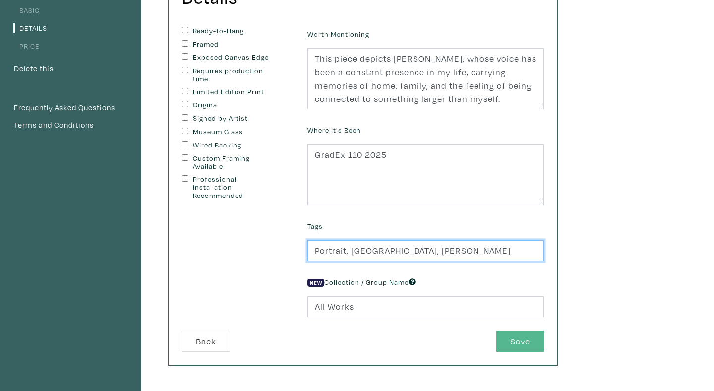
type input "Portrait, Lebanon, Fairuz"
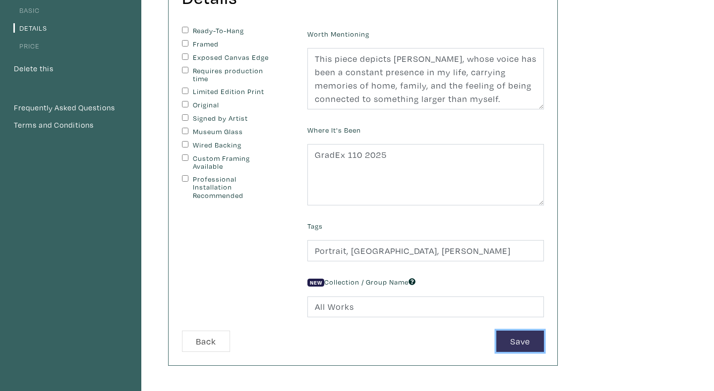
click at [506, 343] on button "Save" at bounding box center [520, 341] width 48 height 21
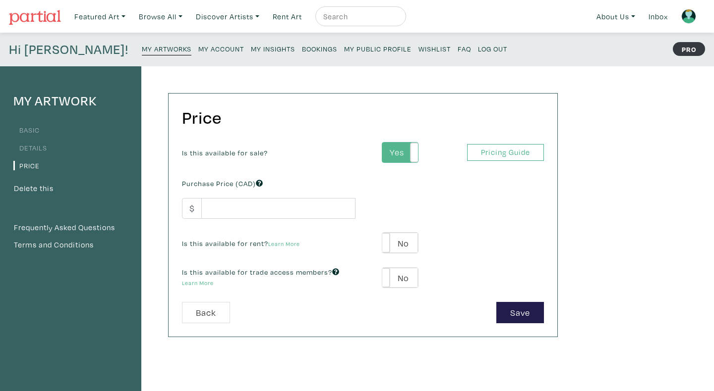
click at [401, 158] on label "Yes" at bounding box center [399, 153] width 35 height 20
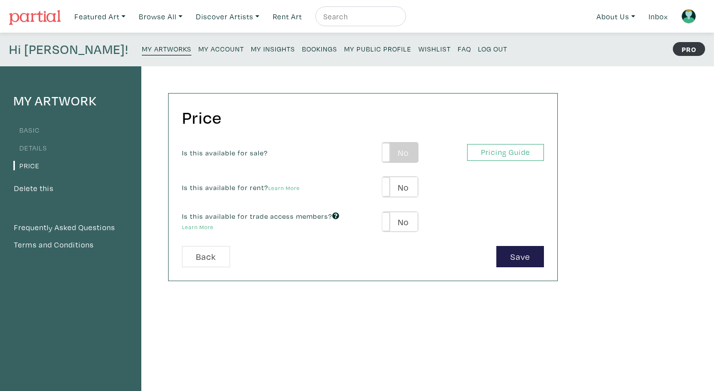
click at [397, 156] on label "No" at bounding box center [399, 153] width 35 height 20
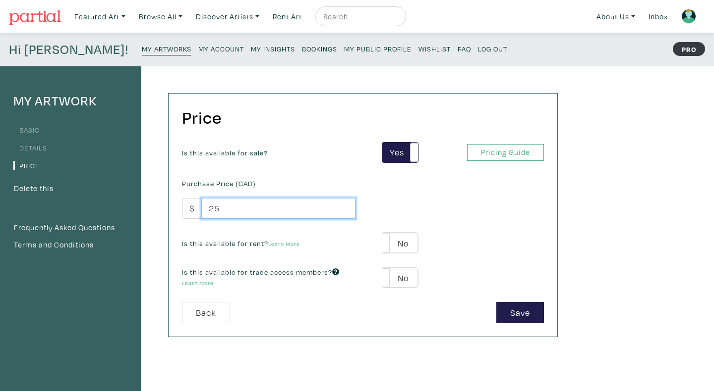
click at [343, 212] on input "25" at bounding box center [278, 208] width 154 height 21
click at [343, 206] on input "25.01" at bounding box center [278, 208] width 154 height 21
click at [345, 218] on input "25.01" at bounding box center [278, 208] width 154 height 21
click at [345, 216] on input "25.01" at bounding box center [278, 208] width 154 height 21
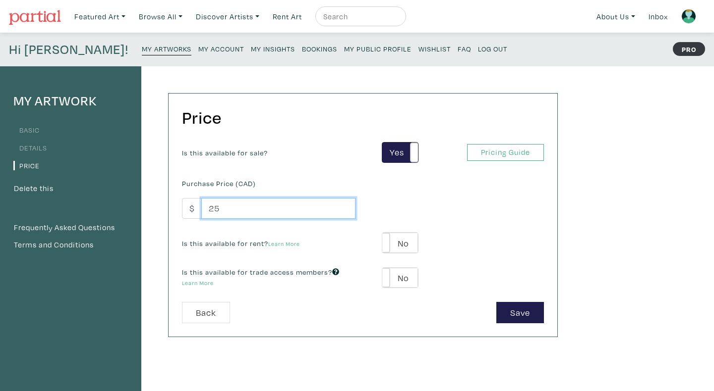
type input "25"
click at [345, 215] on input "25" at bounding box center [278, 208] width 154 height 21
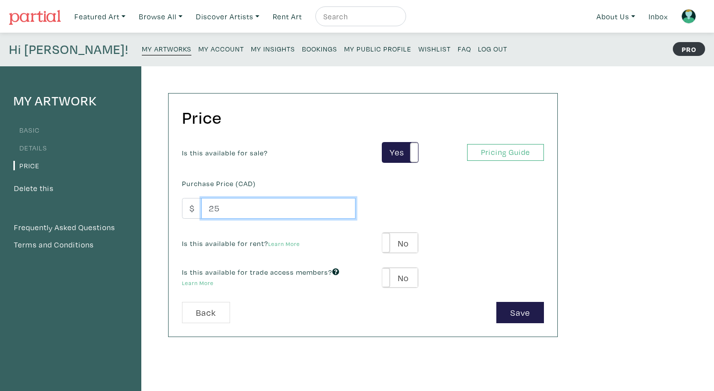
click at [308, 210] on input "25" at bounding box center [278, 208] width 154 height 21
type input "90000000000000000000000"
click at [281, 208] on input "90000000000000000000000" at bounding box center [278, 208] width 154 height 21
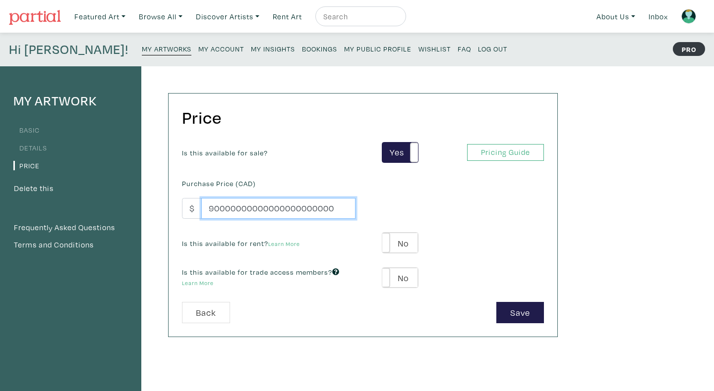
click at [281, 208] on input "90000000000000000000000" at bounding box center [278, 208] width 154 height 21
type input "760"
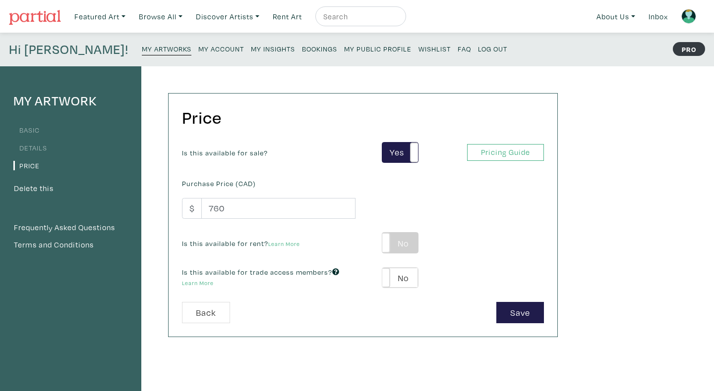
click at [403, 241] on label "No" at bounding box center [399, 243] width 35 height 20
type input "38"
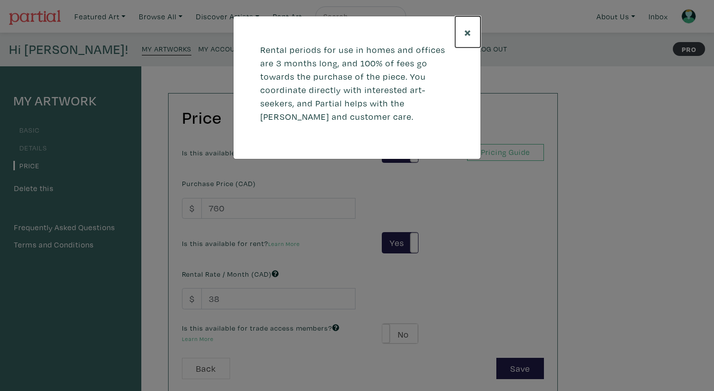
click at [467, 38] on span "×" at bounding box center [467, 31] width 7 height 17
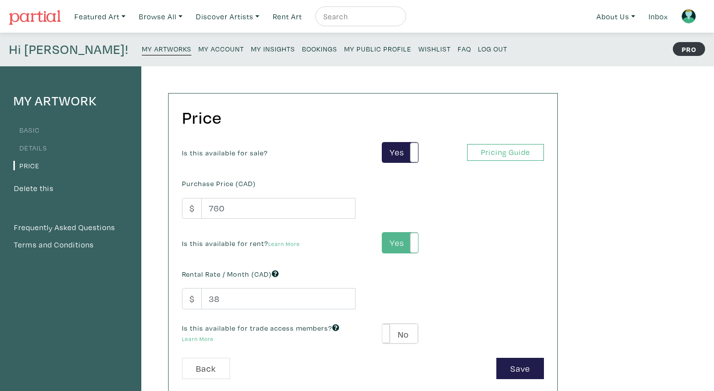
click at [395, 244] on label "Yes" at bounding box center [399, 243] width 35 height 20
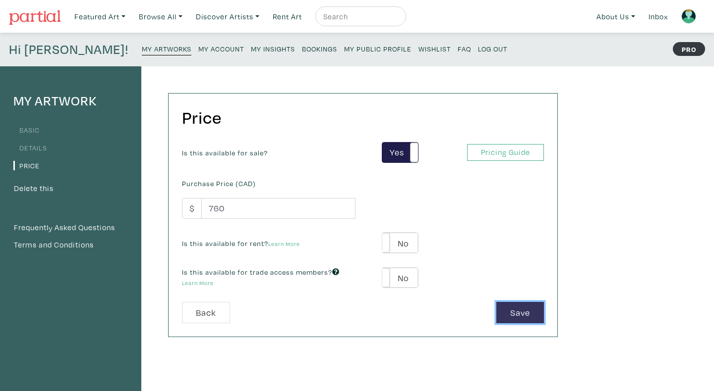
click at [506, 317] on button "Save" at bounding box center [520, 312] width 48 height 21
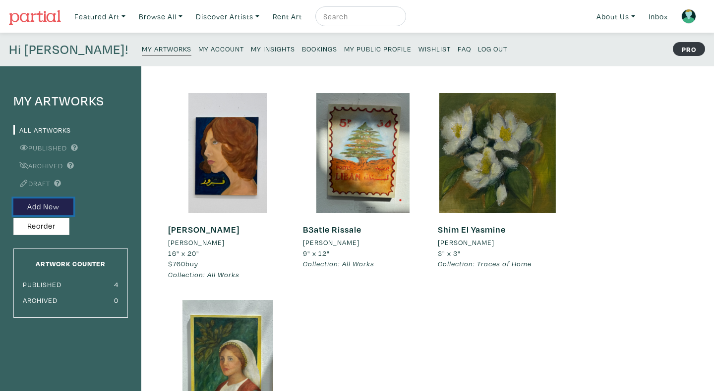
click at [60, 204] on button "Add New" at bounding box center [43, 207] width 60 height 17
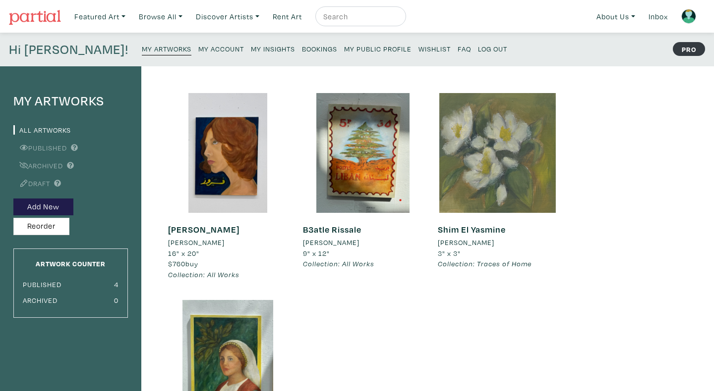
click at [461, 172] on div at bounding box center [498, 153] width 120 height 120
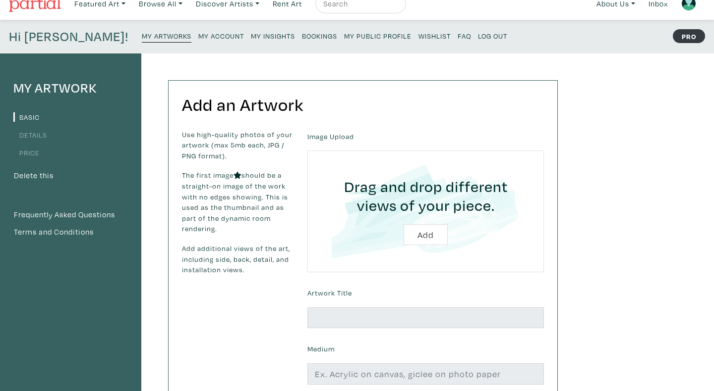
scroll to position [22, 0]
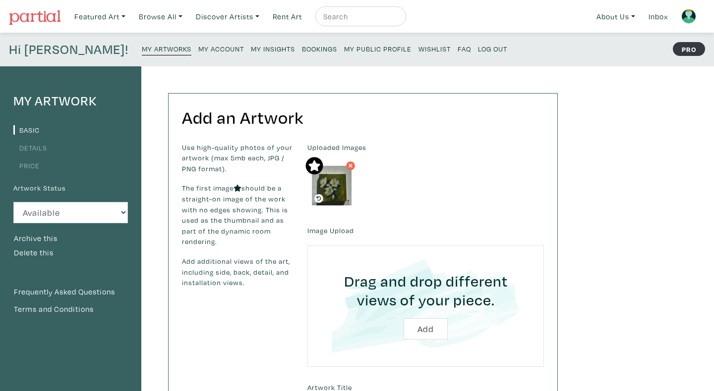
click at [350, 165] on icon at bounding box center [350, 166] width 6 height 9
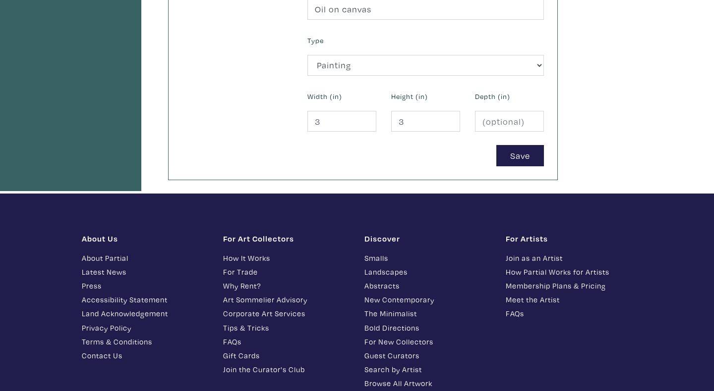
scroll to position [477, 0]
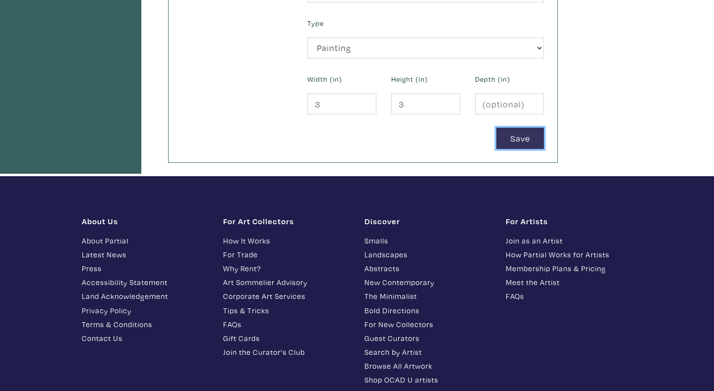
click at [520, 138] on button "Save" at bounding box center [520, 138] width 48 height 21
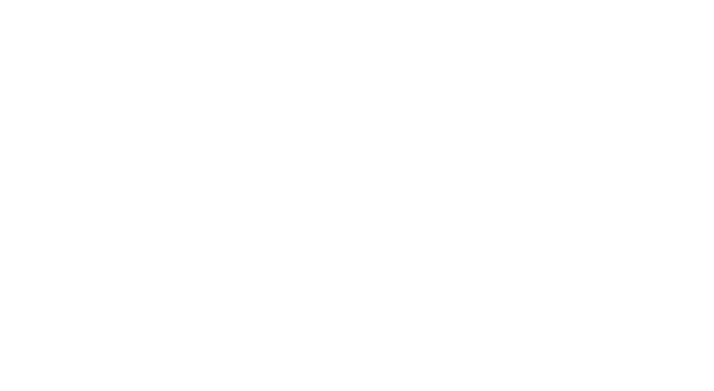
scroll to position [166, 0]
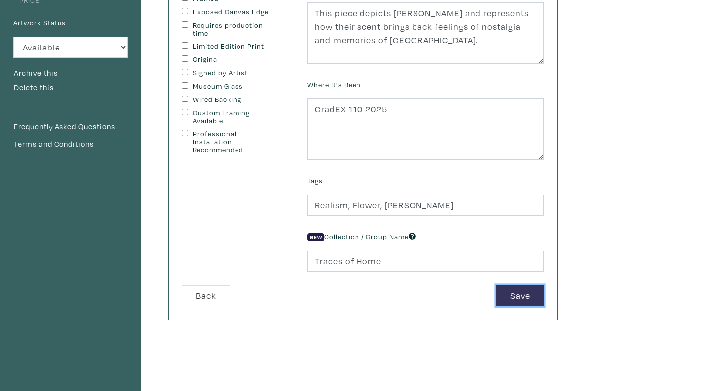
click at [503, 307] on button "Save" at bounding box center [520, 295] width 48 height 21
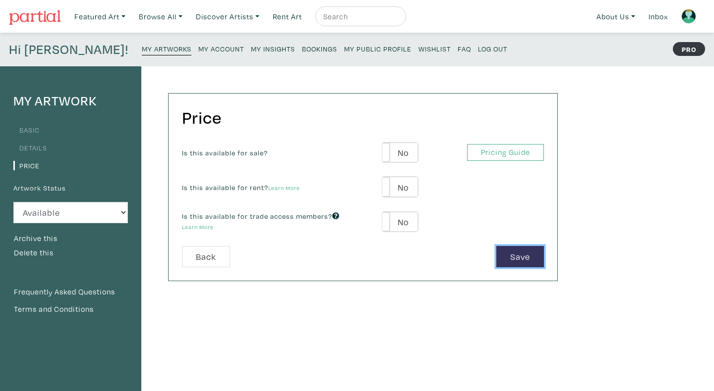
click at [537, 251] on button "Save" at bounding box center [520, 256] width 48 height 21
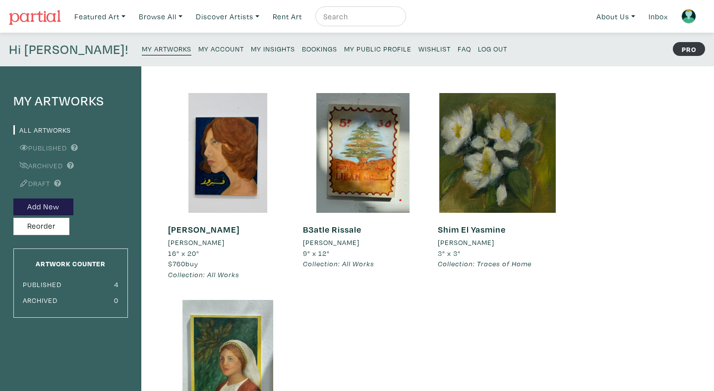
click at [485, 228] on link "Shim El Yasmine" at bounding box center [472, 229] width 68 height 11
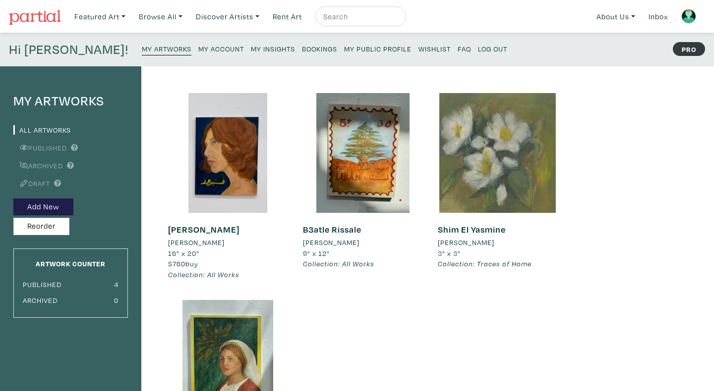
click at [480, 192] on div at bounding box center [498, 153] width 120 height 120
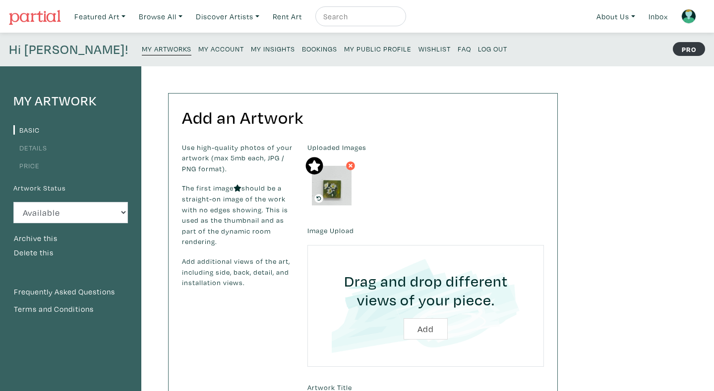
click at [351, 165] on icon at bounding box center [350, 166] width 4 height 4
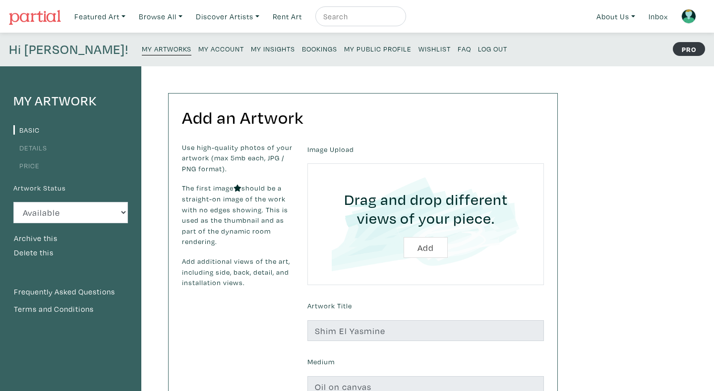
click at [433, 246] on input "file" at bounding box center [425, 224] width 209 height 94
type input "C:\fakepath\Screen Shot 2025-09-09 at 7.43.37 PM.png"
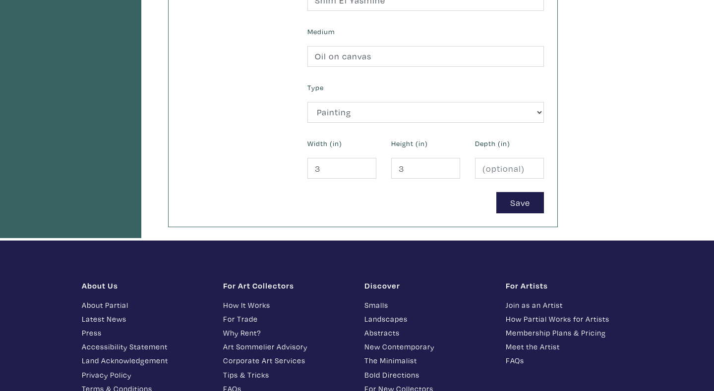
scroll to position [582, 0]
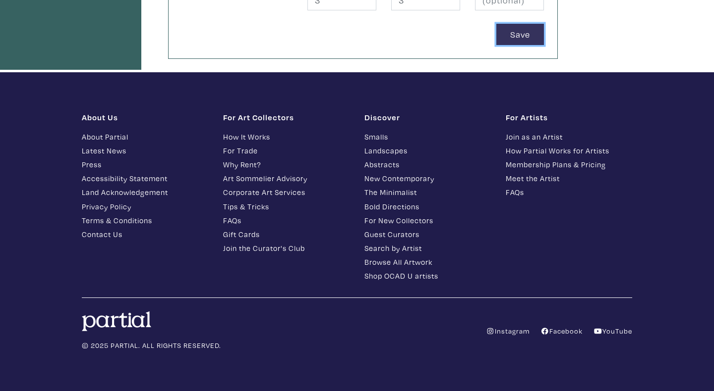
click at [514, 43] on button "Save" at bounding box center [520, 34] width 48 height 21
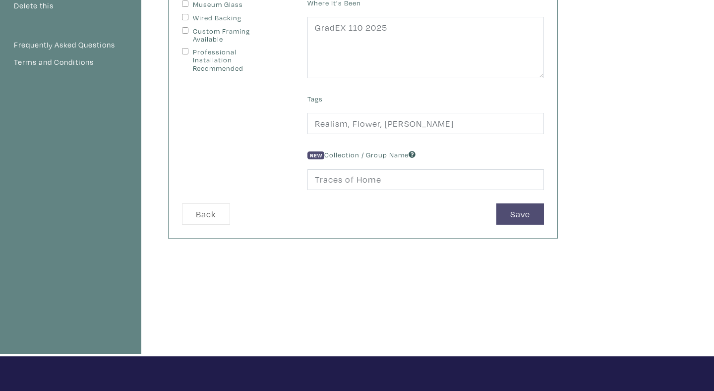
scroll to position [437, 0]
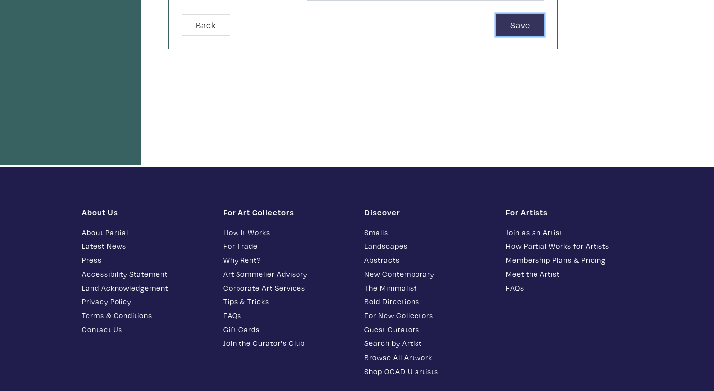
click at [522, 17] on button "Save" at bounding box center [520, 24] width 48 height 21
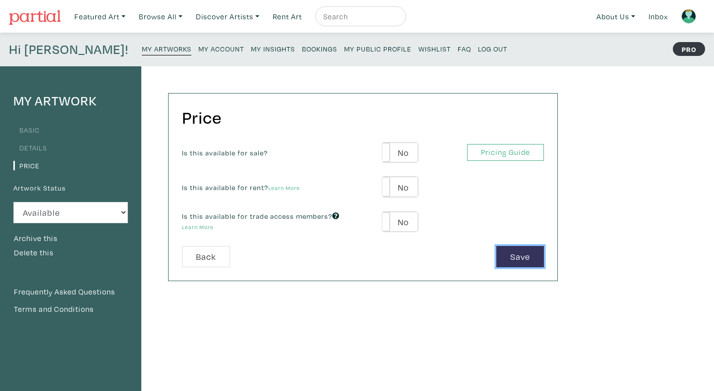
click at [517, 250] on button "Save" at bounding box center [520, 256] width 48 height 21
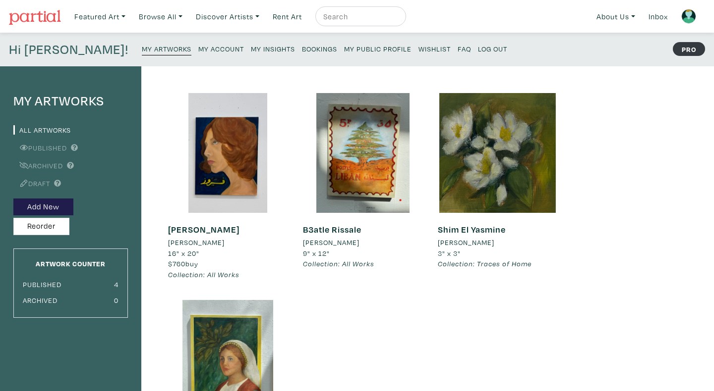
click at [198, 47] on small "My Account" at bounding box center [221, 48] width 46 height 9
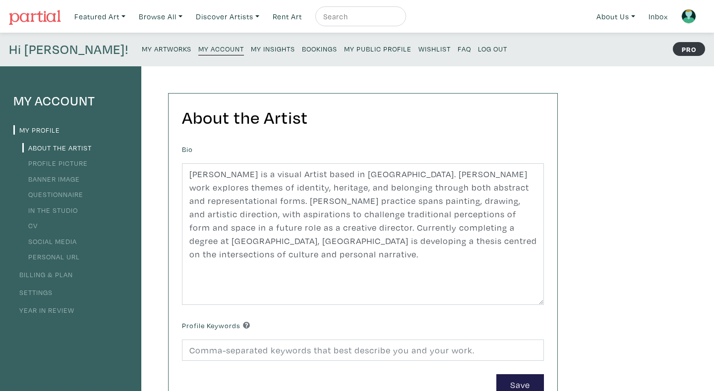
click at [57, 258] on link "Personal URL" at bounding box center [50, 256] width 57 height 9
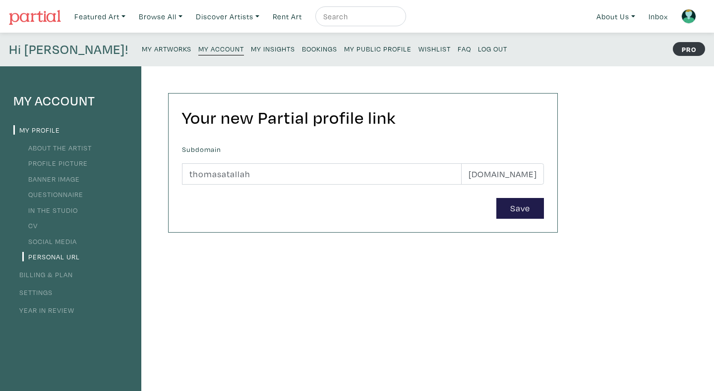
click at [32, 276] on link "Billing & Plan" at bounding box center [42, 274] width 59 height 9
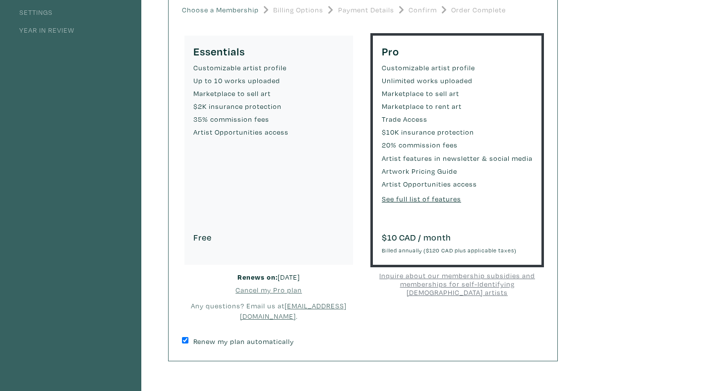
scroll to position [162, 0]
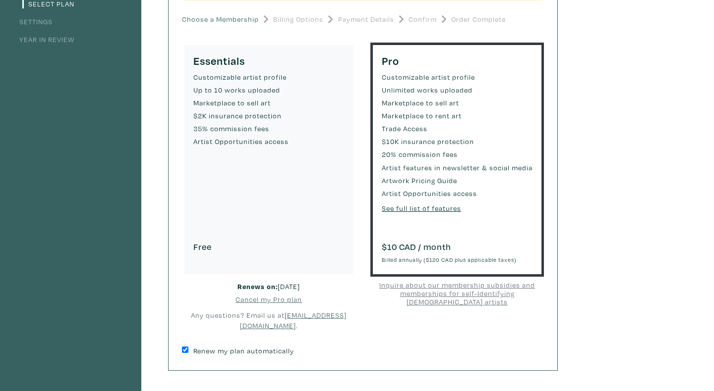
click at [211, 201] on ul "Customizable artist profile Up to 10 works uploaded Marketplace to sell art $2K…" at bounding box center [268, 152] width 151 height 161
click at [207, 216] on ul "Customizable artist profile Up to 10 works uploaded Marketplace to sell art $2K…" at bounding box center [268, 152] width 151 height 161
click at [218, 112] on small "$2K insurance protection" at bounding box center [268, 116] width 151 height 11
click at [215, 58] on h5 "Essentials" at bounding box center [268, 60] width 151 height 13
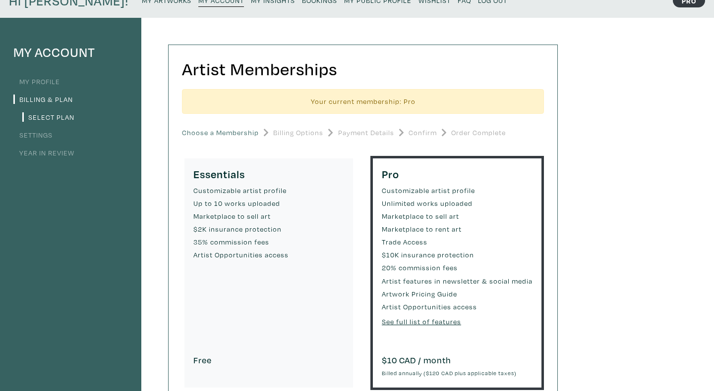
scroll to position [0, 0]
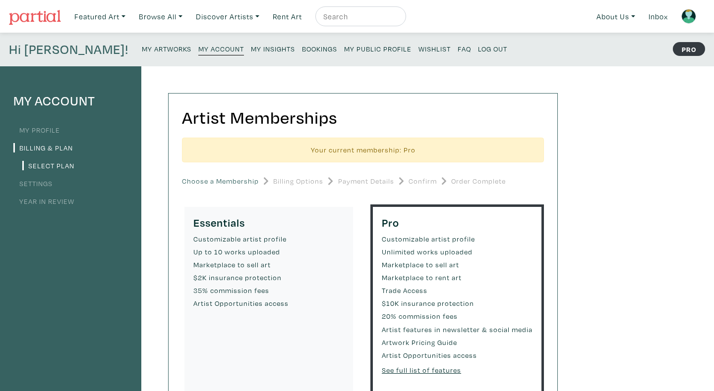
click at [44, 134] on link "My Profile" at bounding box center [36, 129] width 47 height 9
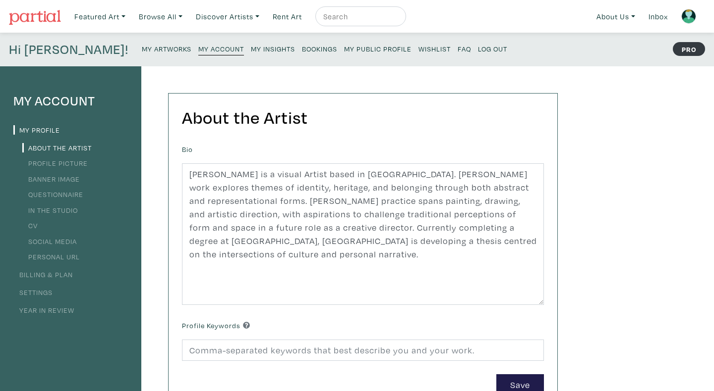
click at [52, 243] on link "Social Media" at bounding box center [49, 241] width 55 height 9
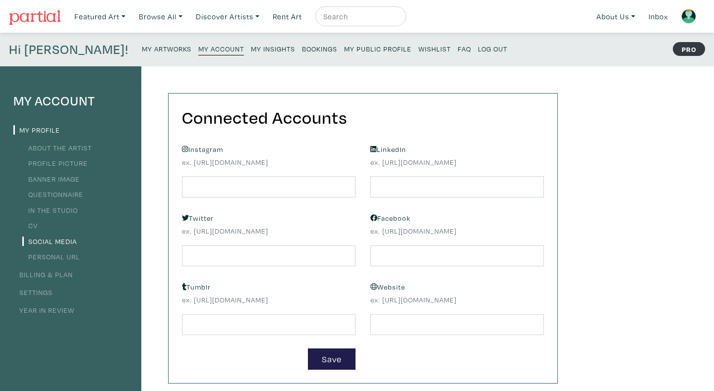
click at [310, 163] on small "ex. [URL][DOMAIN_NAME]" at bounding box center [268, 162] width 173 height 11
click at [231, 163] on small "ex. [URL][DOMAIN_NAME]" at bounding box center [268, 162] width 173 height 11
drag, startPoint x: 194, startPoint y: 162, endPoint x: 357, endPoint y: 162, distance: 163.0
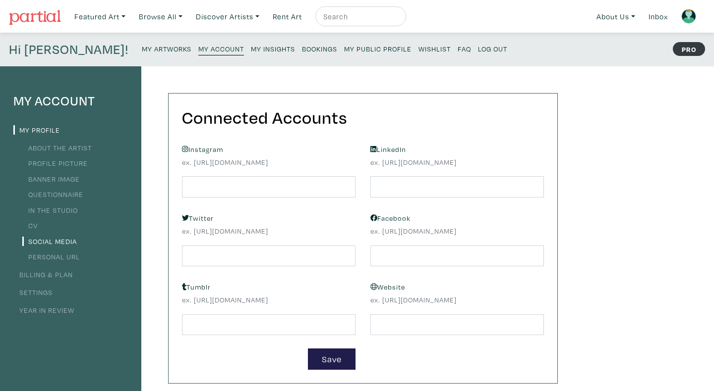
click at [357, 162] on div "Instagram ex. [URL][DOMAIN_NAME]" at bounding box center [268, 170] width 188 height 56
copy small "[URL][DOMAIN_NAME]"
click at [290, 182] on input "text" at bounding box center [268, 186] width 173 height 21
paste input "[URL][DOMAIN_NAME]"
type input "[URL][DOMAIN_NAME]"
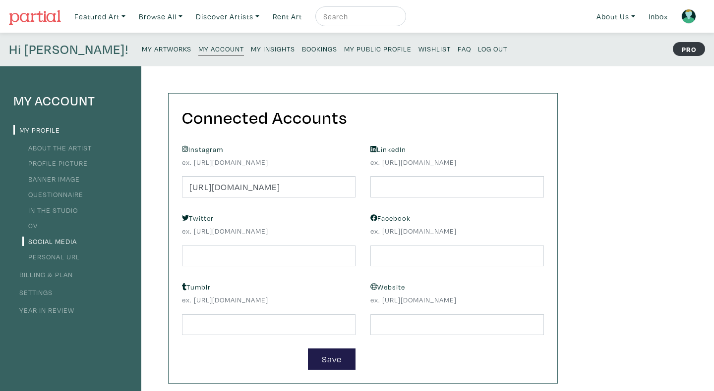
drag, startPoint x: 383, startPoint y: 164, endPoint x: 532, endPoint y: 160, distance: 149.2
click at [532, 160] on small "ex. [URL][DOMAIN_NAME]" at bounding box center [456, 162] width 173 height 11
copy small "[URL][DOMAIN_NAME]"
click at [410, 187] on input "text" at bounding box center [456, 186] width 173 height 21
paste input "[URL][DOMAIN_NAME][PERSON_NAME]"
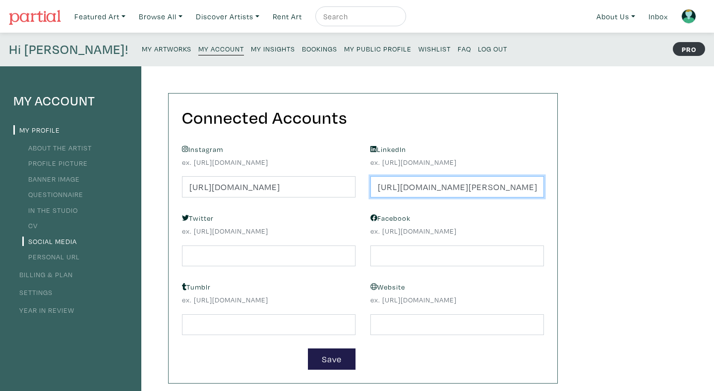
scroll to position [0, 178]
type input "[URL][DOMAIN_NAME][PERSON_NAME]"
click at [647, 189] on div "My Account My Profile About the Artist Profile Picture Banner Image Questionnai…" at bounding box center [357, 335] width 714 height 538
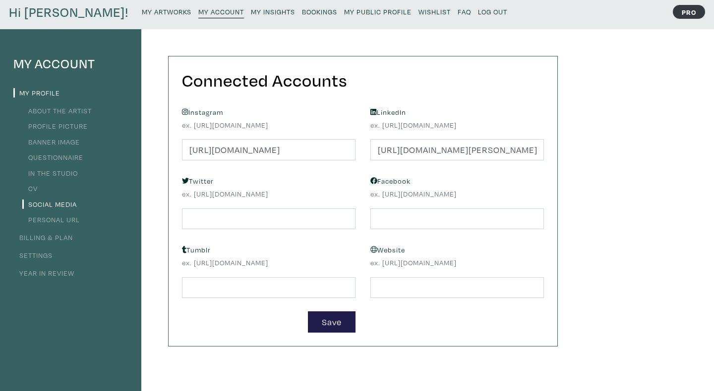
scroll to position [97, 0]
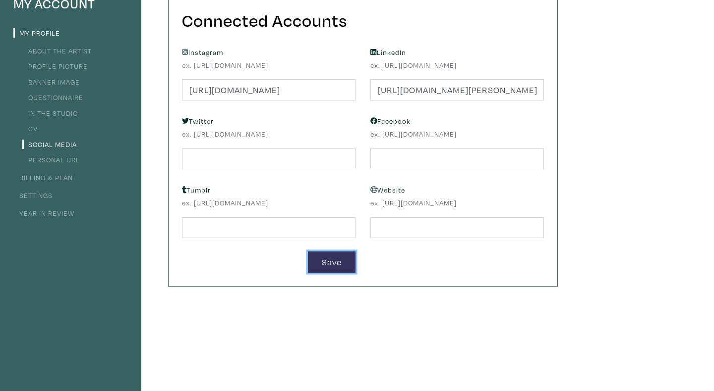
click at [335, 261] on button "Save" at bounding box center [332, 262] width 48 height 21
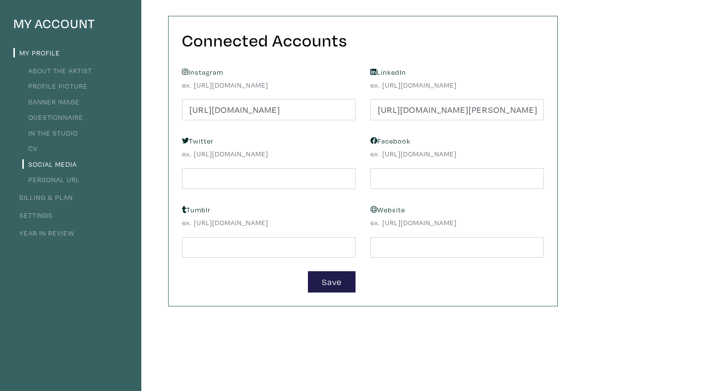
scroll to position [34, 0]
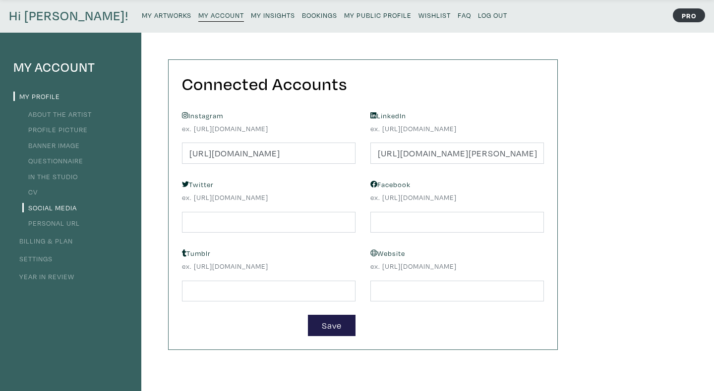
click at [43, 180] on link "In the Studio" at bounding box center [50, 176] width 56 height 9
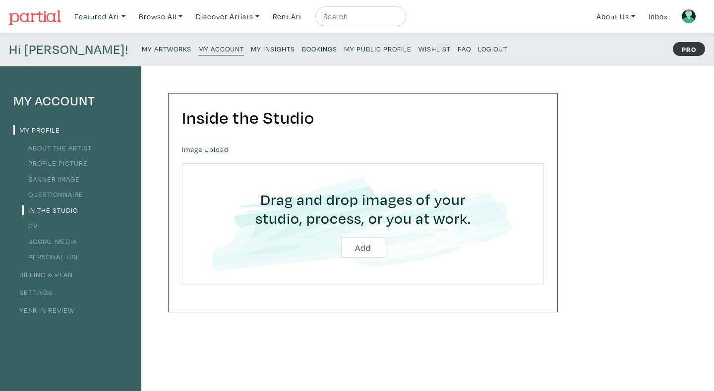
click at [595, 204] on div "My Account My Profile About the Artist Profile Picture Banner Image Questionnai…" at bounding box center [357, 335] width 714 height 538
type input "C:\fakepath\Screen Shot [DATE] 8.31.01 PM.png"
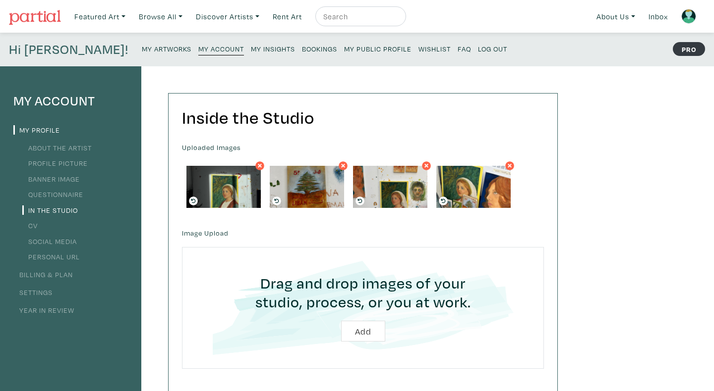
click at [36, 223] on link "CV" at bounding box center [29, 225] width 15 height 9
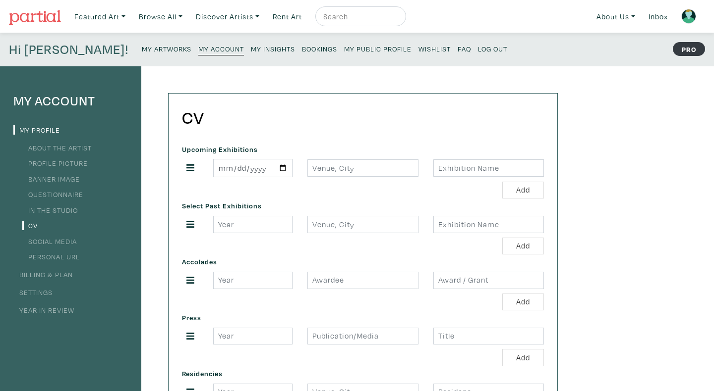
click at [43, 212] on link "In the Studio" at bounding box center [50, 210] width 56 height 9
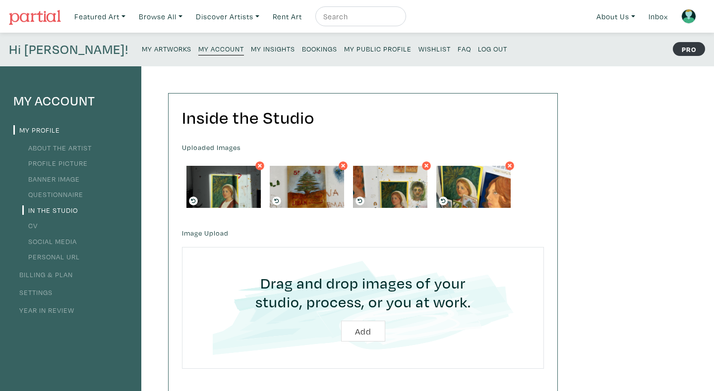
click at [36, 226] on link "CV" at bounding box center [29, 225] width 15 height 9
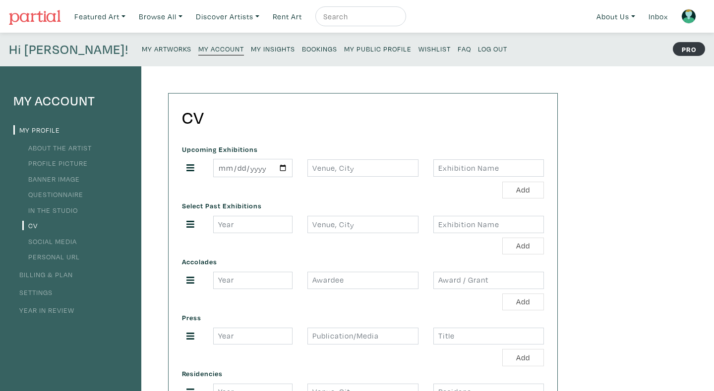
scroll to position [29, 0]
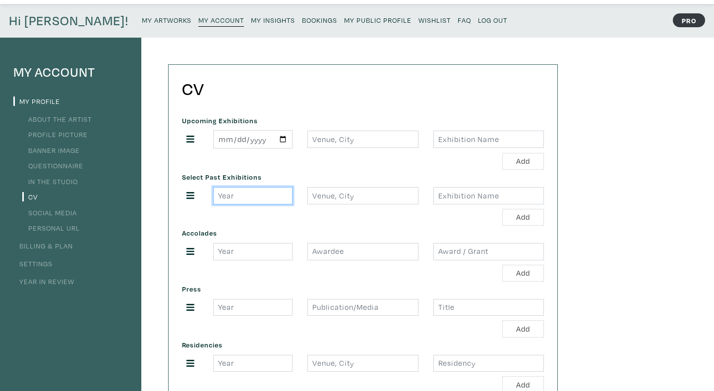
click at [239, 194] on input "number" at bounding box center [252, 195] width 79 height 17
type input "2025"
click at [345, 193] on input "text" at bounding box center [362, 195] width 111 height 17
type input "G"
type input "[GEOGRAPHIC_DATA], [GEOGRAPHIC_DATA]"
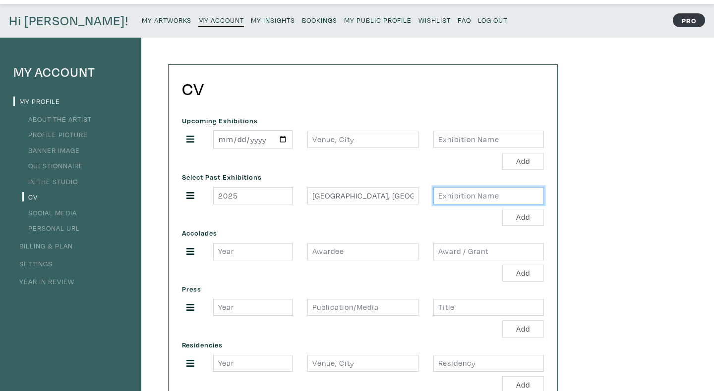
click at [458, 192] on input "text" at bounding box center [488, 195] width 111 height 17
type input "GradE"
click at [247, 199] on input "2025" at bounding box center [252, 195] width 79 height 17
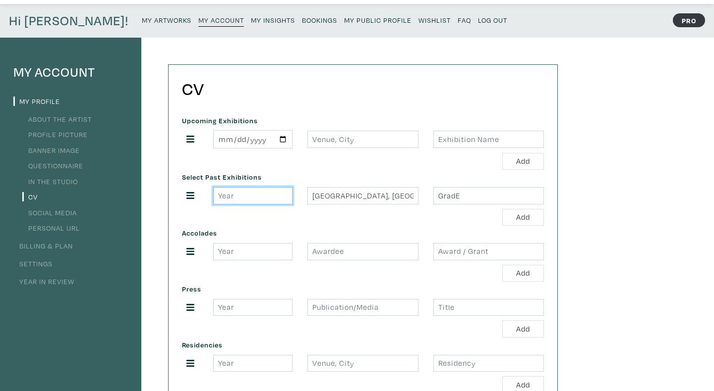
type input "2"
type input "2025"
click at [286, 220] on div "Add" at bounding box center [363, 217] width 362 height 17
click at [482, 199] on input "GradE" at bounding box center [488, 195] width 111 height 17
type input "GradEx 110"
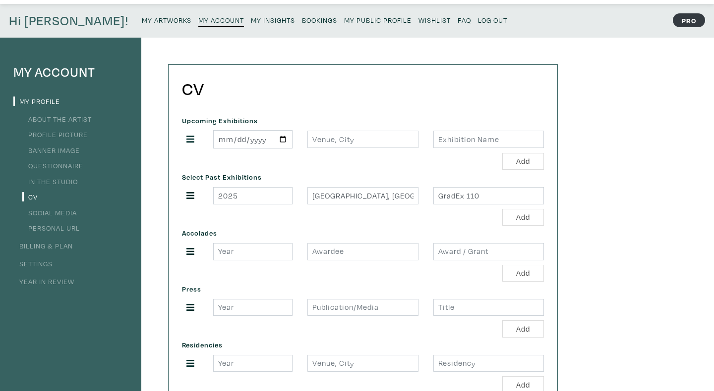
click at [632, 234] on div "My Account My Profile About the Artist Profile Picture Banner Image Questionnai…" at bounding box center [357, 307] width 714 height 538
click at [520, 221] on button "Add" at bounding box center [523, 217] width 42 height 17
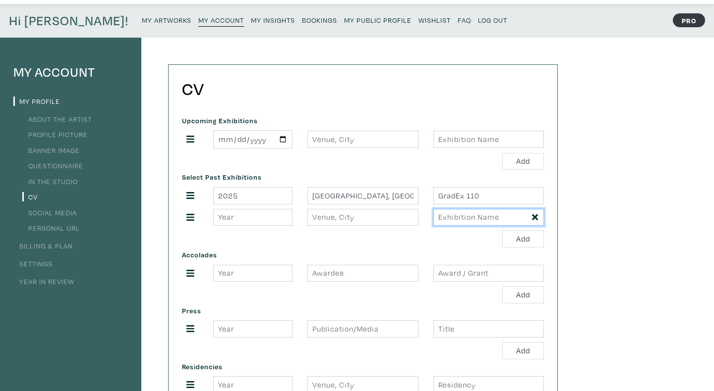
click at [538, 220] on input "text" at bounding box center [488, 217] width 111 height 17
click at [535, 219] on icon at bounding box center [535, 218] width 6 height 6
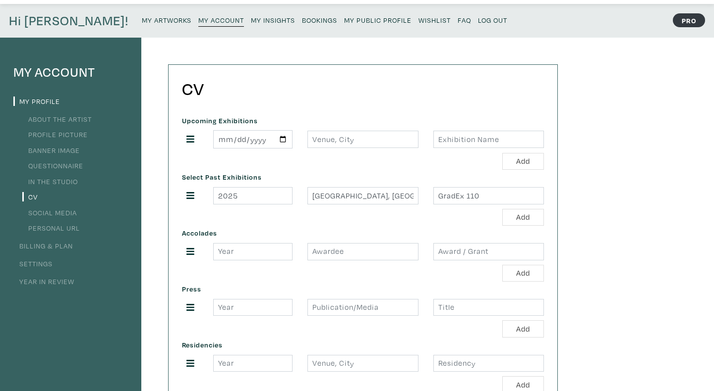
click at [572, 218] on div "My Account My Profile About the Artist Profile Picture Banner Image Questionnai…" at bounding box center [357, 307] width 714 height 538
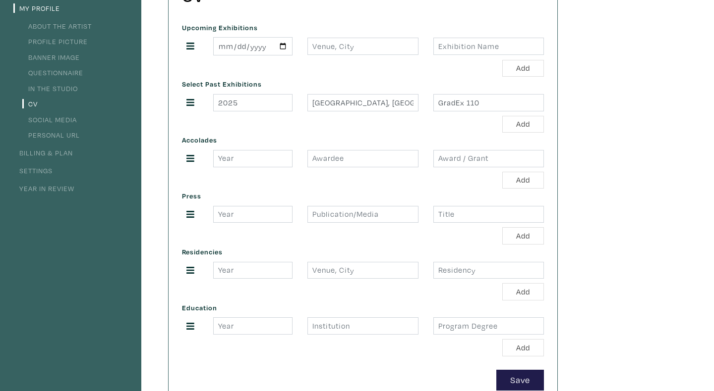
scroll to position [131, 0]
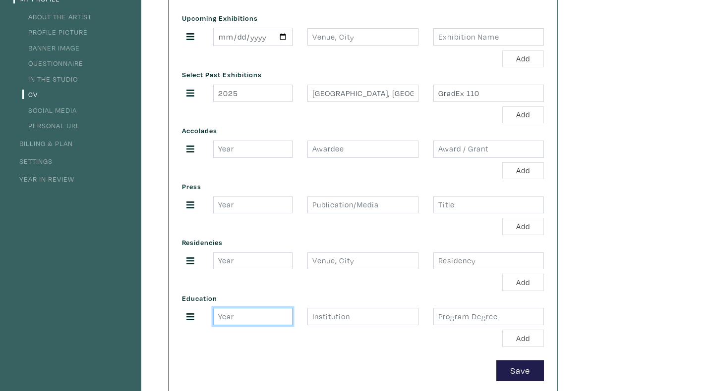
click at [247, 317] on input "number" at bounding box center [252, 316] width 79 height 17
type input "2025"
click at [320, 316] on input "text" at bounding box center [362, 316] width 111 height 17
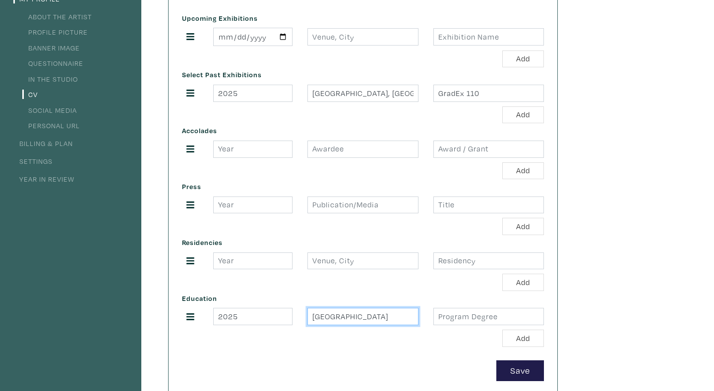
type input "Ocad University"
click at [463, 320] on input "text" at bounding box center [488, 316] width 111 height 17
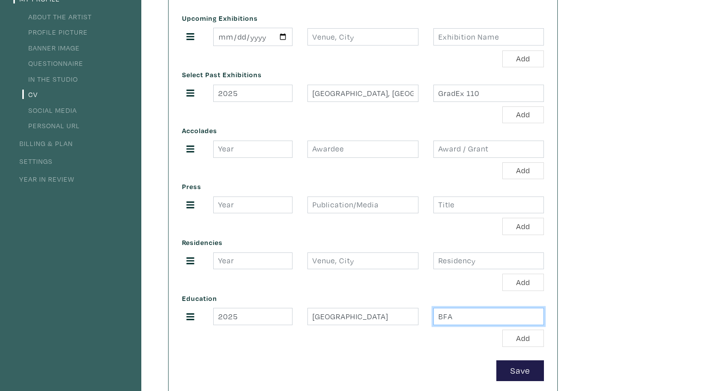
click at [457, 320] on input "BFA" at bounding box center [488, 316] width 111 height 17
type input "B"
paste input "Bachelor of Fine Arts"
type input "Bachelor of Fine Arts"
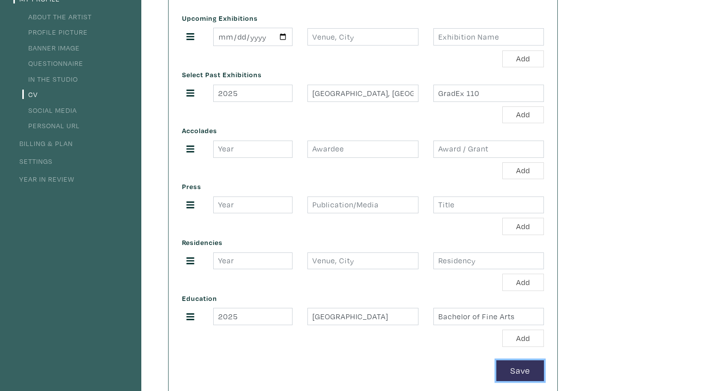
click at [526, 372] on button "Save" at bounding box center [520, 371] width 48 height 21
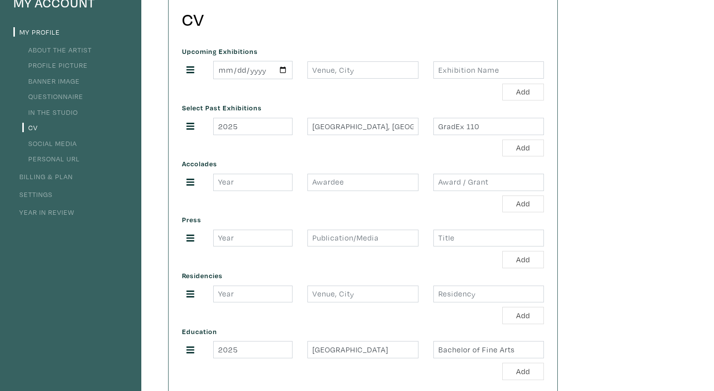
scroll to position [88, 0]
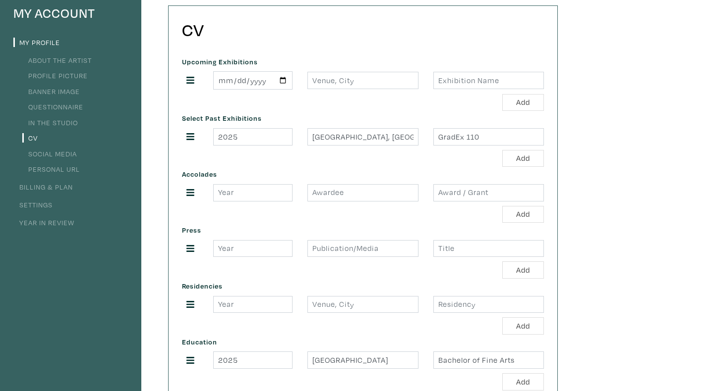
click at [49, 121] on link "In the Studio" at bounding box center [50, 122] width 56 height 9
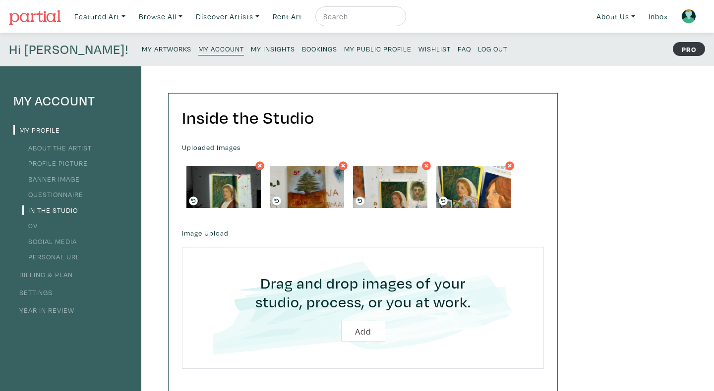
click at [52, 195] on link "Questionnaire" at bounding box center [52, 194] width 61 height 9
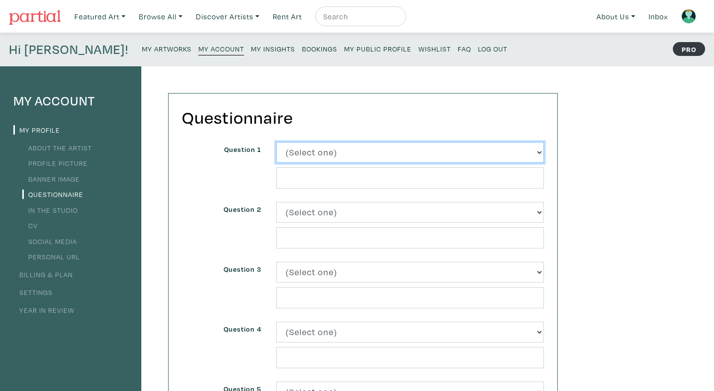
click at [308, 157] on select "(Select one) About Me Best season of the year in [GEOGRAPHIC_DATA] Describe you…" at bounding box center [410, 152] width 268 height 21
select select "3224"
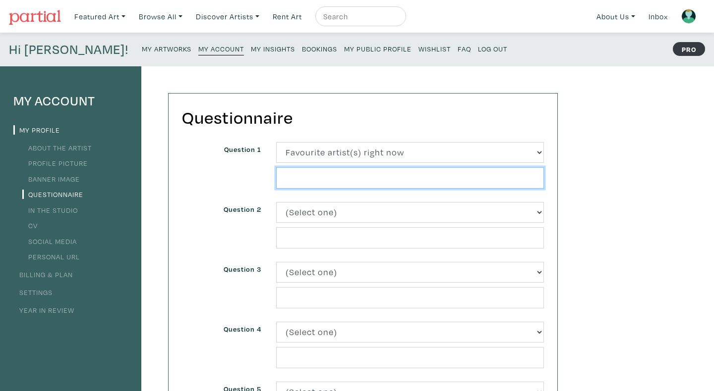
click at [304, 180] on input "text" at bounding box center [410, 177] width 268 height 21
type input "[PERSON_NAME],"
click at [344, 175] on input "[PERSON_NAME]," at bounding box center [410, 177] width 268 height 21
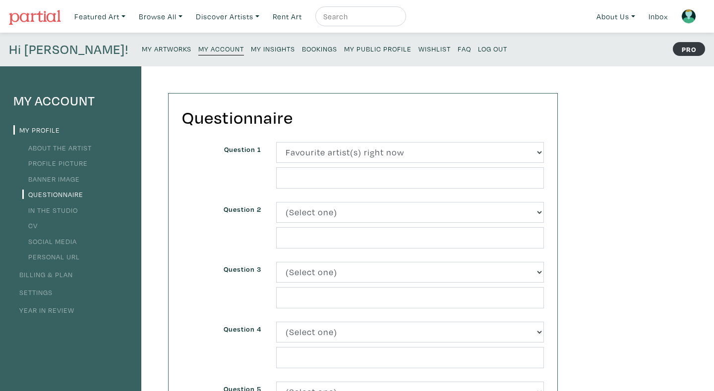
click at [632, 180] on div "My Account My Profile About the Artist Profile Picture Banner Image Questionnai…" at bounding box center [357, 335] width 714 height 538
click at [57, 182] on link "Banner Image" at bounding box center [50, 178] width 57 height 9
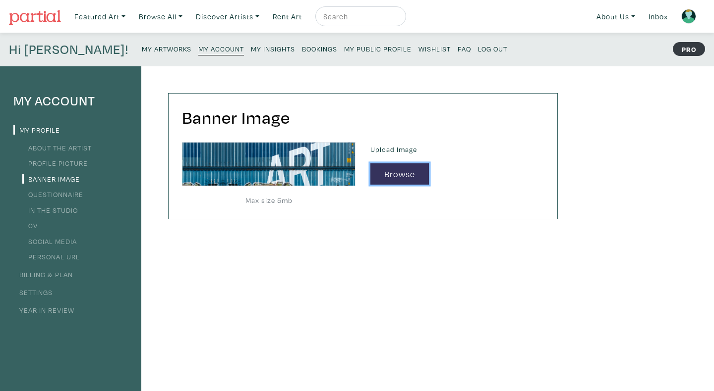
click at [382, 171] on button "Browse" at bounding box center [399, 174] width 58 height 21
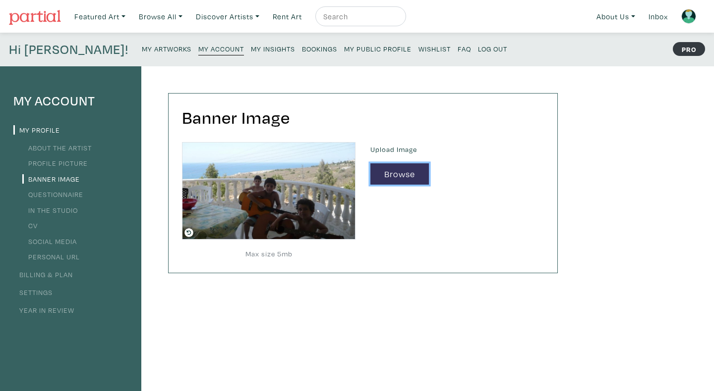
click at [385, 176] on button "Browse" at bounding box center [399, 174] width 58 height 21
click at [399, 174] on button "Browse" at bounding box center [399, 174] width 58 height 21
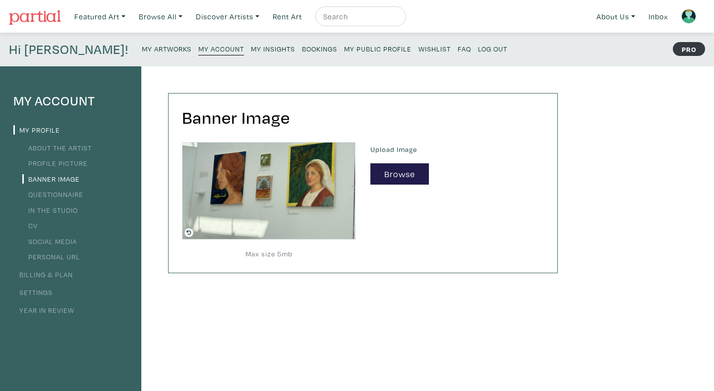
click at [50, 168] on li "Profile Picture" at bounding box center [70, 162] width 114 height 13
click at [54, 166] on link "Profile Picture" at bounding box center [54, 163] width 65 height 9
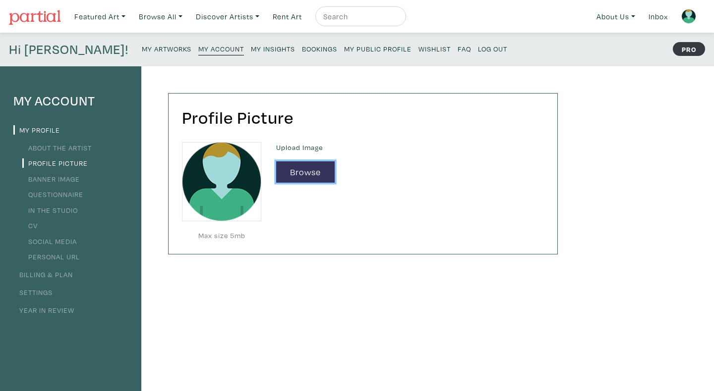
click at [288, 167] on button "Browse" at bounding box center [305, 172] width 58 height 21
click at [326, 168] on button "Browse" at bounding box center [305, 172] width 58 height 21
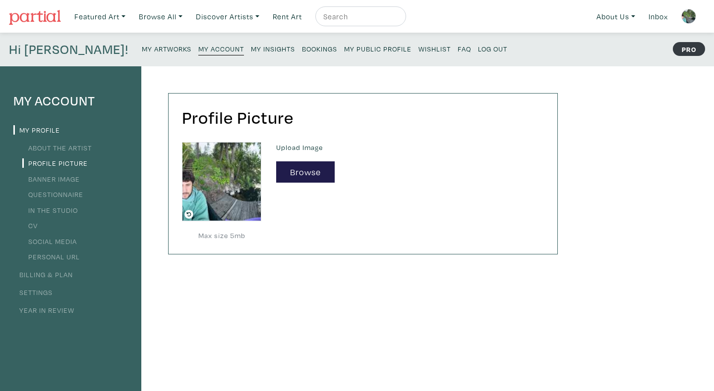
click at [352, 13] on input "text" at bounding box center [359, 16] width 74 height 12
type input "thomas atallah"
click at [398, 19] on button "submit" at bounding box center [398, 19] width 0 height 0
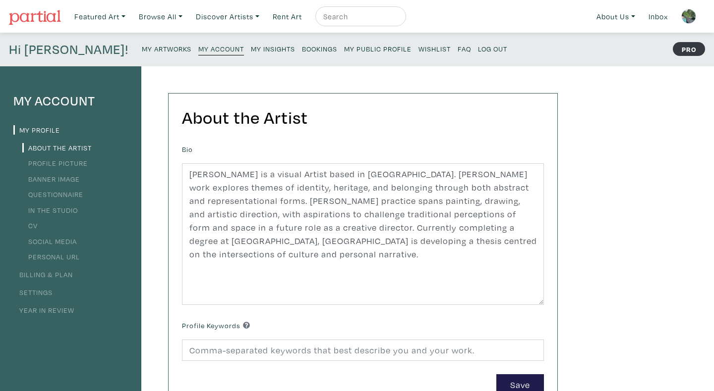
click at [686, 13] on img at bounding box center [688, 16] width 15 height 15
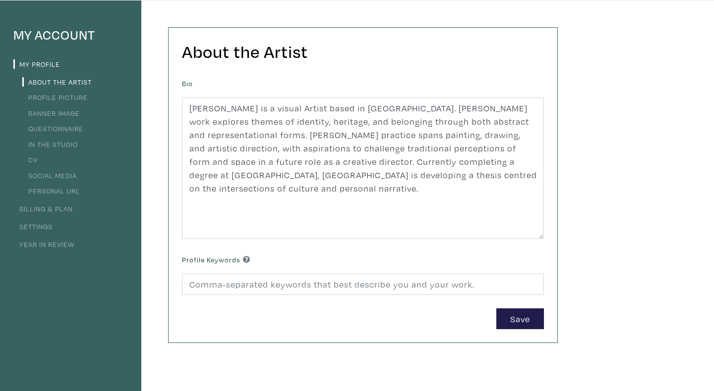
click at [70, 99] on link "Profile Picture" at bounding box center [54, 97] width 65 height 9
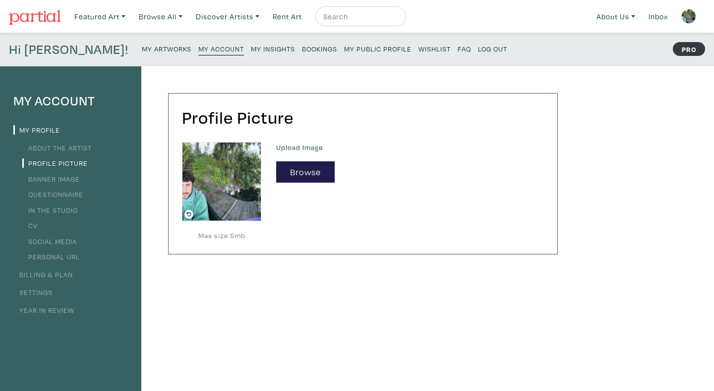
click at [70, 181] on link "Banner Image" at bounding box center [50, 178] width 57 height 9
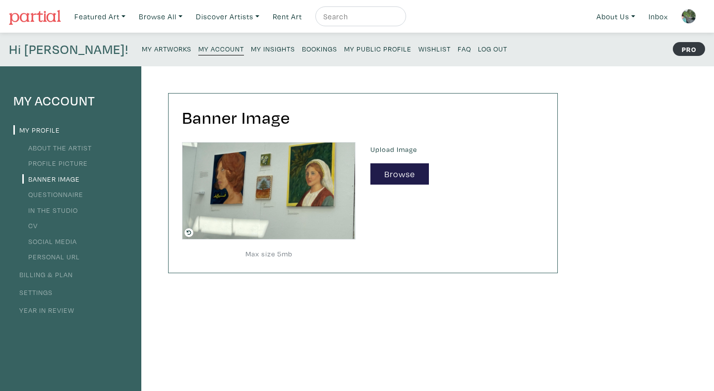
click at [62, 167] on link "Profile Picture" at bounding box center [54, 163] width 65 height 9
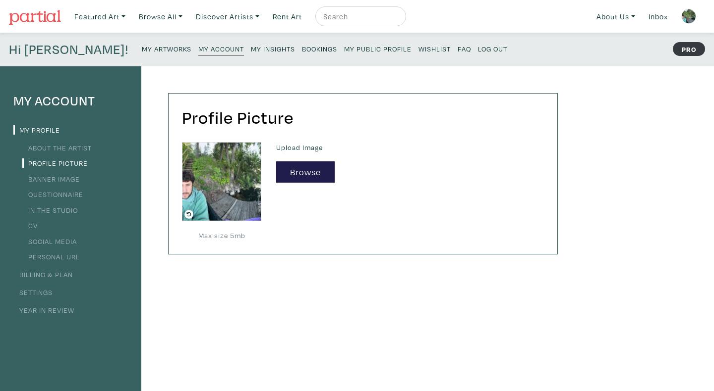
click at [44, 214] on link "In the Studio" at bounding box center [50, 210] width 56 height 9
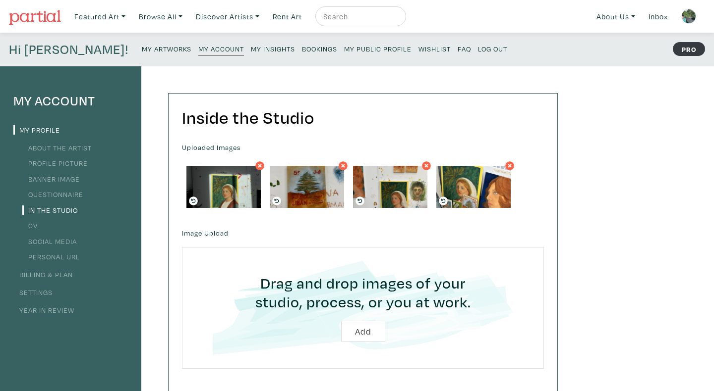
click at [353, 330] on input "file" at bounding box center [363, 308] width 334 height 94
type input "C:\fakepath\Screen Shot [DATE] 7.43.22 PM.png"
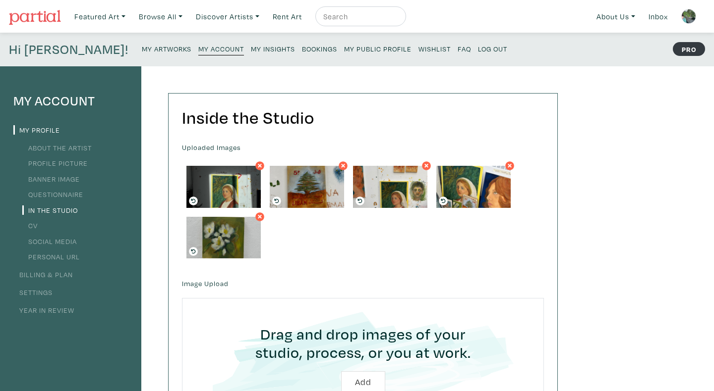
click at [36, 148] on link "About the Artist" at bounding box center [56, 147] width 69 height 9
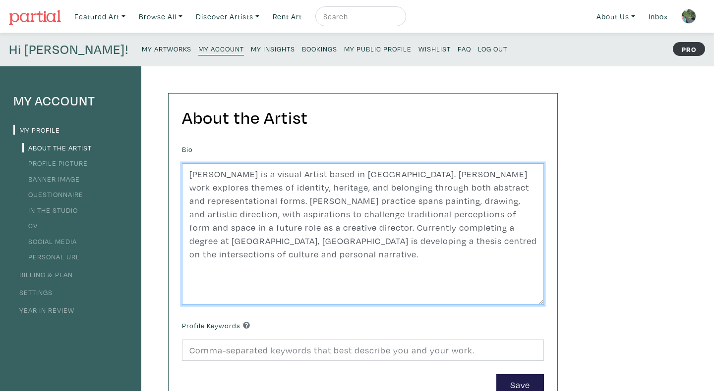
click at [233, 208] on textarea "[PERSON_NAME] is a visual Artist based in [GEOGRAPHIC_DATA]. [PERSON_NAME] work…" at bounding box center [363, 235] width 362 height 142
click at [233, 208] on textarea "Thomas Atallah is a visual Artist based in Toronto. Atallah's work explores the…" at bounding box center [363, 235] width 362 height 142
click at [414, 178] on textarea "Thomas Atallah is a visual Artist based in Toronto. Atallah's work explores the…" at bounding box center [363, 235] width 362 height 142
drag, startPoint x: 435, startPoint y: 174, endPoint x: 392, endPoint y: 175, distance: 43.1
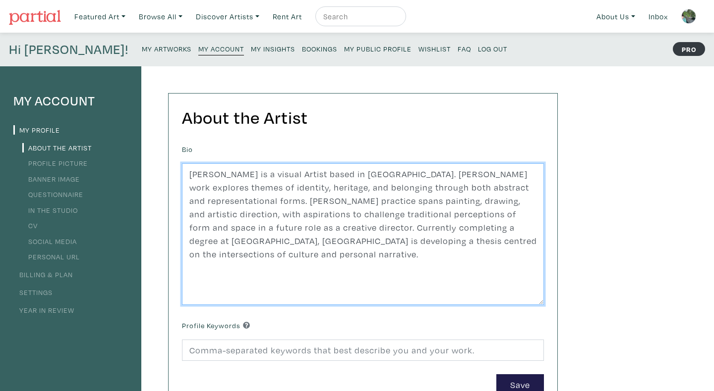
click at [392, 175] on textarea "Thomas Atallah is a visual Artist based in Toronto. Atallah's work explores the…" at bounding box center [363, 235] width 362 height 142
click at [448, 200] on textarea "Thomas Atallah is a visual Artist based in Toronto. Atallah's work explores the…" at bounding box center [363, 235] width 362 height 142
drag, startPoint x: 322, startPoint y: 228, endPoint x: 226, endPoint y: 229, distance: 95.6
click at [226, 229] on textarea "Thomas Atallah is a visual Artist based in Toronto. Atallah's work explores the…" at bounding box center [363, 235] width 362 height 142
click at [434, 260] on textarea "Thomas Atallah is a visual Artist based in Toronto. Atallah's work explores the…" at bounding box center [363, 235] width 362 height 142
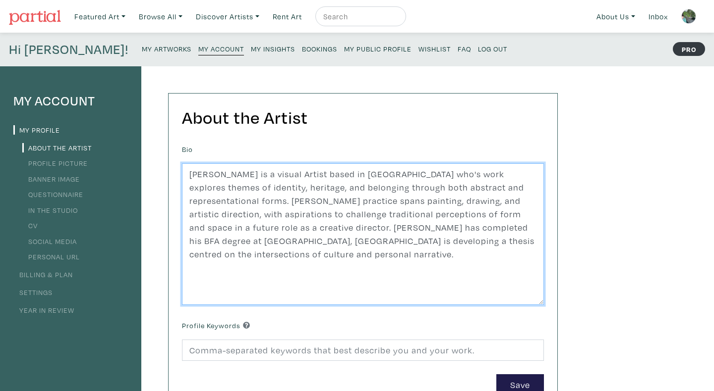
click at [477, 227] on textarea "Thomas Atallah is a visual Artist based in Toronto. Atallah's work explores the…" at bounding box center [363, 235] width 362 height 142
drag, startPoint x: 499, startPoint y: 230, endPoint x: 503, endPoint y: 243, distance: 14.1
click at [503, 243] on textarea "Thomas Atallah is a visual Artist based in Toronto. Atallah's work explores the…" at bounding box center [363, 235] width 362 height 142
click at [464, 229] on textarea "Thomas Atallah is a visual Artist based in Toronto. Atallah's work explores the…" at bounding box center [363, 235] width 362 height 142
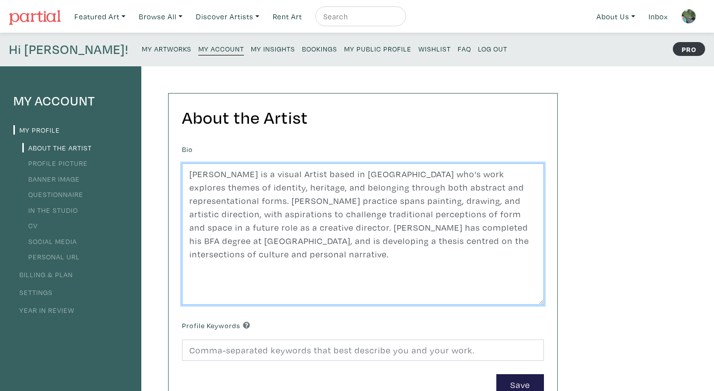
click at [257, 241] on textarea "Thomas Atallah is a visual Artist based in Toronto. Atallah's work explores the…" at bounding box center [363, 235] width 362 height 142
click at [279, 242] on textarea "Thomas Atallah is a visual Artist based in Toronto. Atallah's work explores the…" at bounding box center [363, 235] width 362 height 142
click at [321, 241] on textarea "Thomas Atallah is a visual Artist based in Toronto. Atallah's work explores the…" at bounding box center [363, 235] width 362 height 142
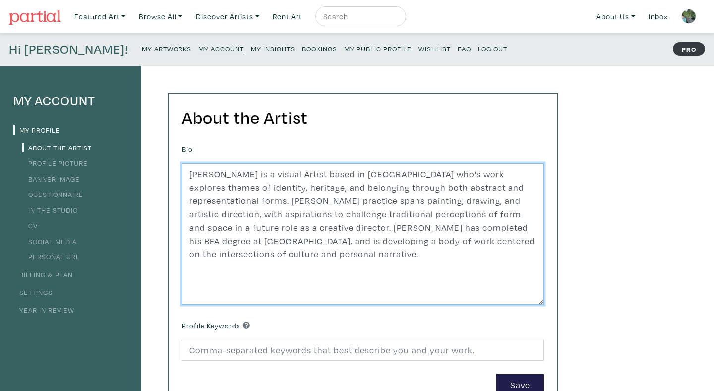
click at [311, 241] on textarea "Thomas Atallah is a visual Artist based in Toronto. Atallah's work explores the…" at bounding box center [363, 235] width 362 height 142
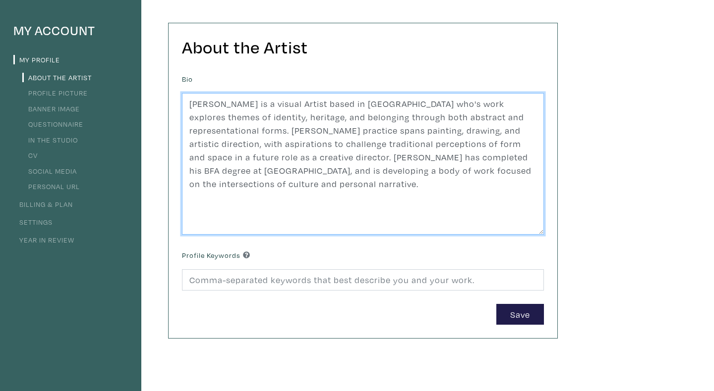
type textarea "Thomas Atallah is a visual Artist based in Toronto who's work explores themes o…"
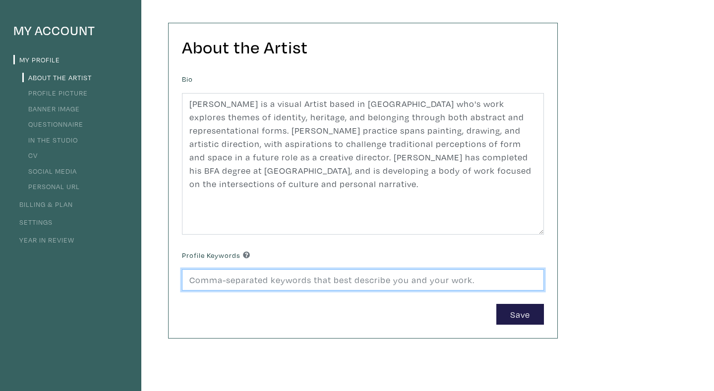
click at [406, 283] on input at bounding box center [363, 280] width 362 height 21
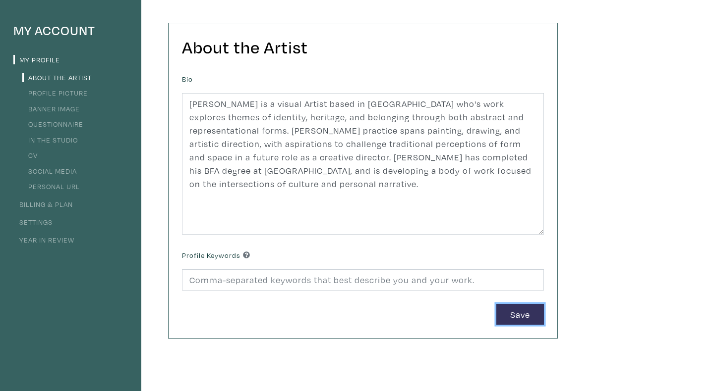
click at [519, 319] on button "Save" at bounding box center [520, 314] width 48 height 21
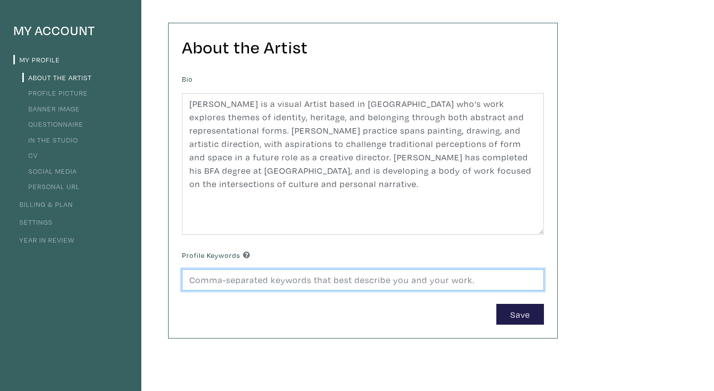
click at [351, 282] on input at bounding box center [363, 280] width 362 height 21
click at [204, 281] on input at bounding box center [363, 280] width 362 height 21
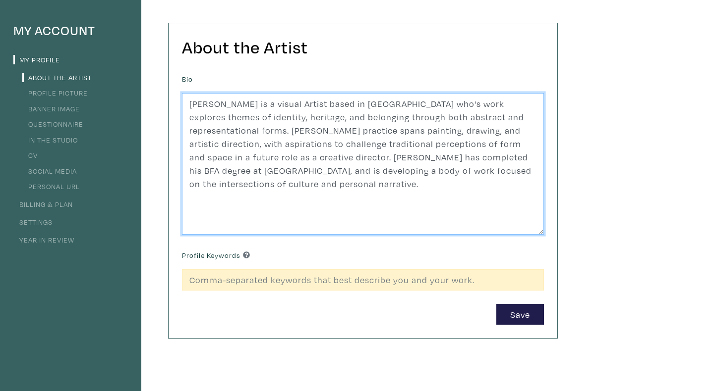
drag, startPoint x: 286, startPoint y: 208, endPoint x: 193, endPoint y: 85, distance: 153.8
click at [193, 85] on div "Bio Thomas Atallah is a visual Artist based in Toronto. Atallah's work explores…" at bounding box center [363, 153] width 362 height 163
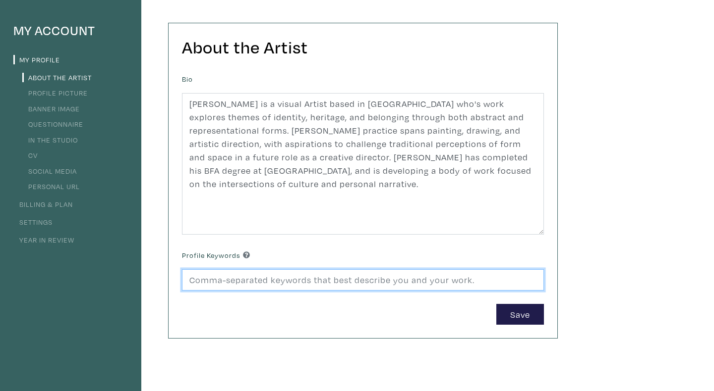
click at [205, 288] on input at bounding box center [363, 280] width 362 height 21
paste input "Representational Art"
click at [490, 281] on input "Culture, Personal Narrative, Artistic Direction, Representational Art, Abstract…" at bounding box center [363, 280] width 362 height 21
click at [504, 281] on input "Culture, Personal Narrative, Artistic Direction, Representational Art, Mixed Ar…" at bounding box center [363, 280] width 362 height 21
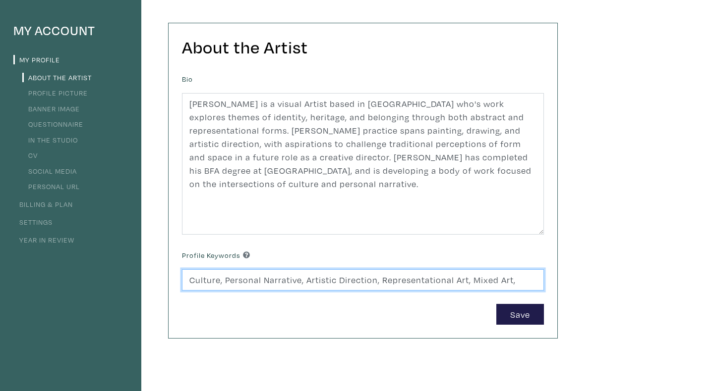
click at [504, 281] on input "Culture, Personal Narrative, Artistic Direction, Representational Art, Mixed Ar…" at bounding box center [363, 280] width 362 height 21
click at [529, 282] on input "Culture, Personal Narrative, Artistic Direction, Representational Art, Mixed Me…" at bounding box center [363, 280] width 362 height 21
type input "Culture, Personal Narrative, Artistic Direction, Representational Art, Mixed Me…"
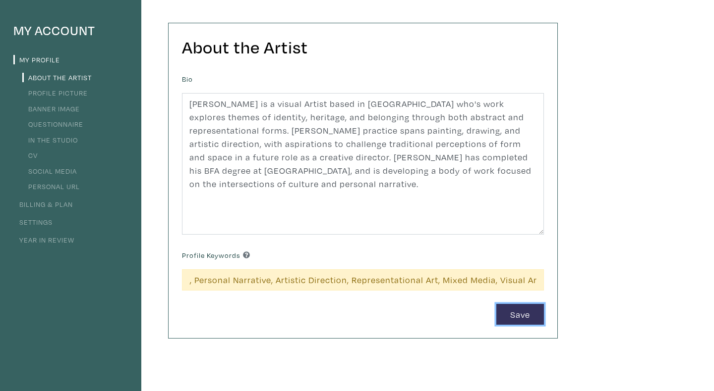
click at [514, 319] on button "Save" at bounding box center [520, 314] width 48 height 21
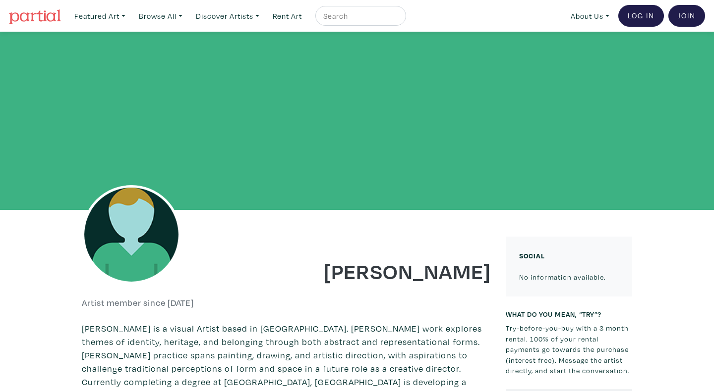
click at [348, 16] on input "text" at bounding box center [359, 16] width 74 height 12
click at [277, 179] on div at bounding box center [357, 121] width 714 height 178
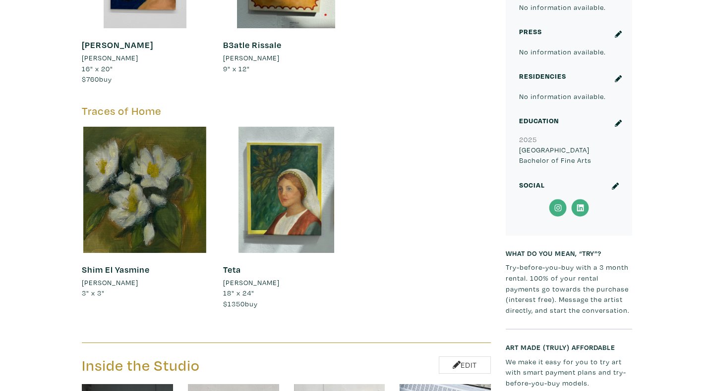
scroll to position [576, 0]
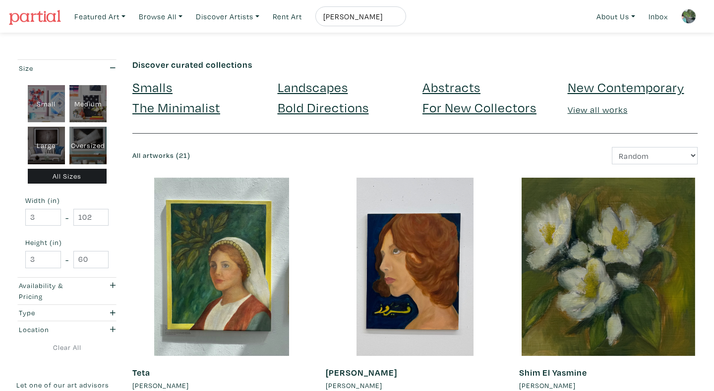
scroll to position [205, 0]
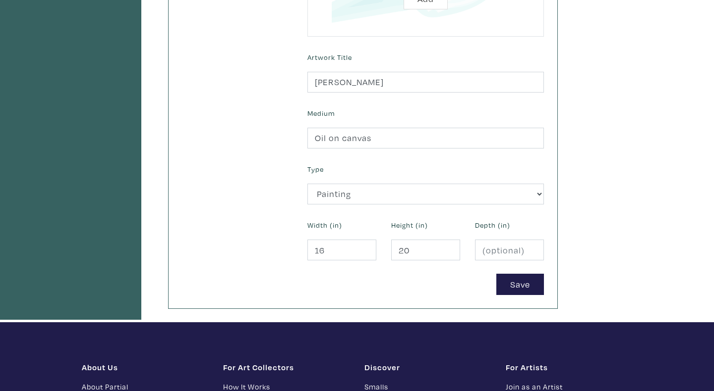
scroll to position [485, 0]
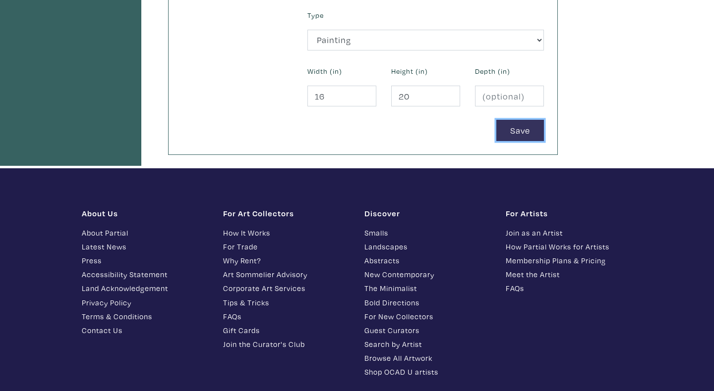
click at [525, 129] on button "Save" at bounding box center [520, 130] width 48 height 21
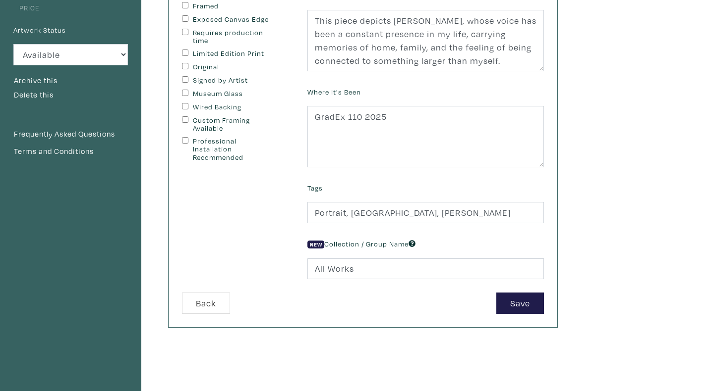
scroll to position [175, 0]
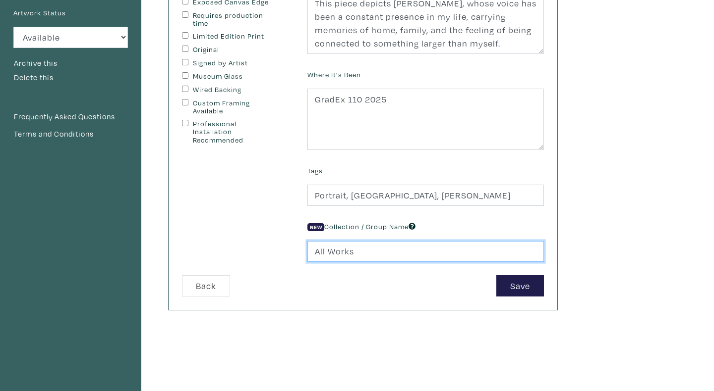
click at [425, 254] on input "All Works" at bounding box center [425, 251] width 236 height 21
click at [425, 254] on input "text" at bounding box center [425, 251] width 236 height 21
type input "Traces of Home"
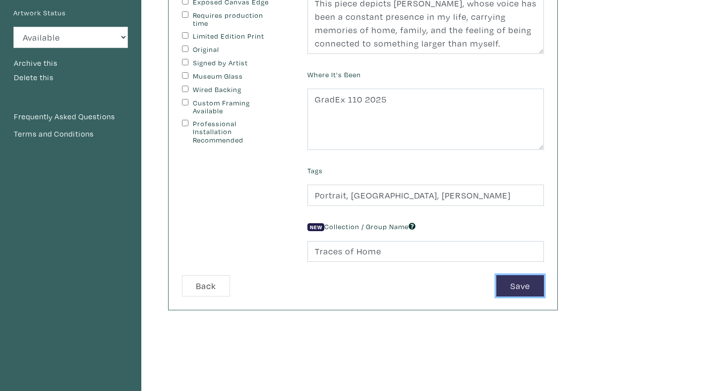
click at [525, 277] on button "Save" at bounding box center [520, 286] width 48 height 21
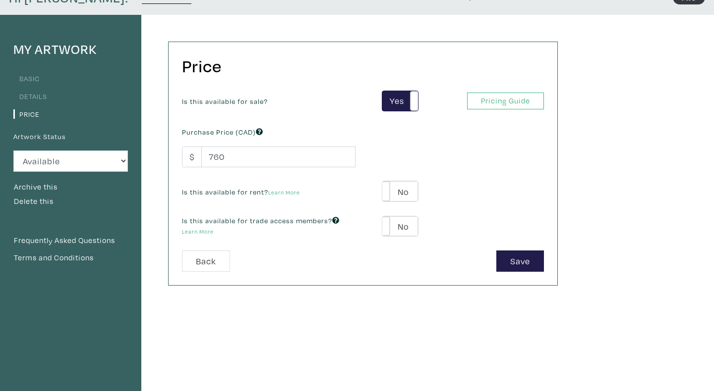
scroll to position [82, 0]
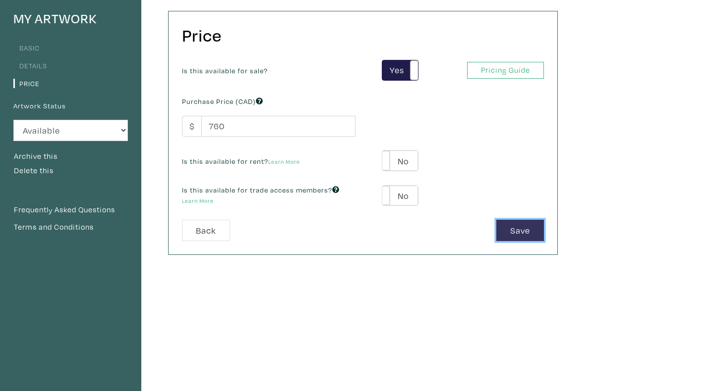
click at [529, 237] on button "Save" at bounding box center [520, 230] width 48 height 21
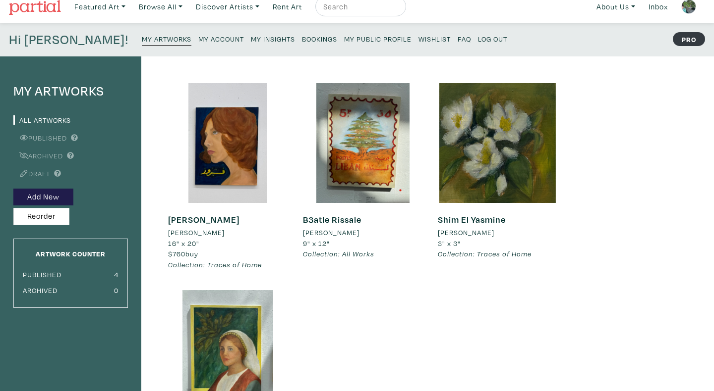
scroll to position [11, 0]
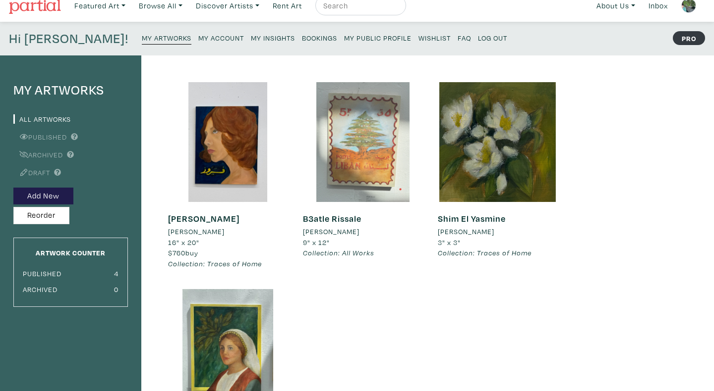
click at [345, 142] on div at bounding box center [363, 142] width 120 height 120
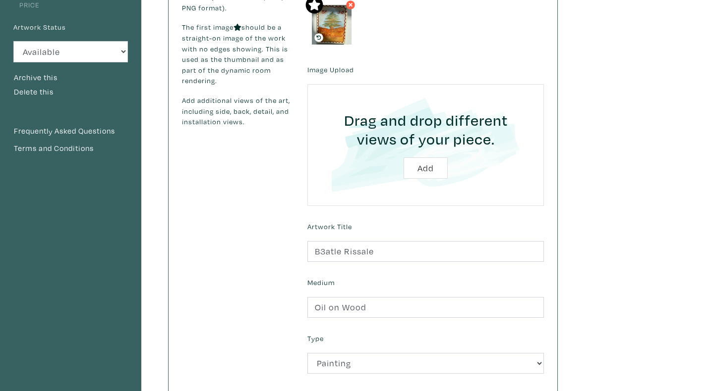
scroll to position [314, 0]
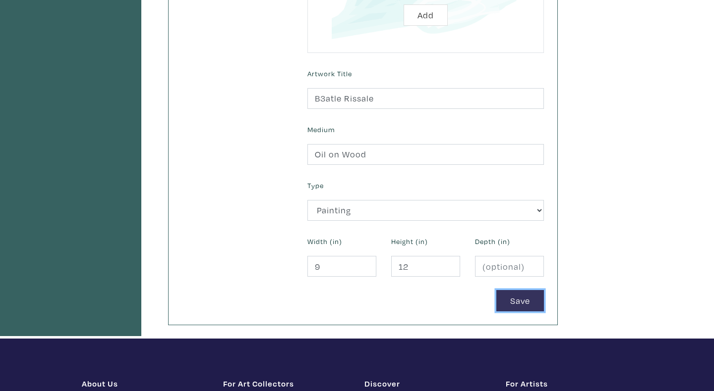
click at [513, 298] on button "Save" at bounding box center [520, 300] width 48 height 21
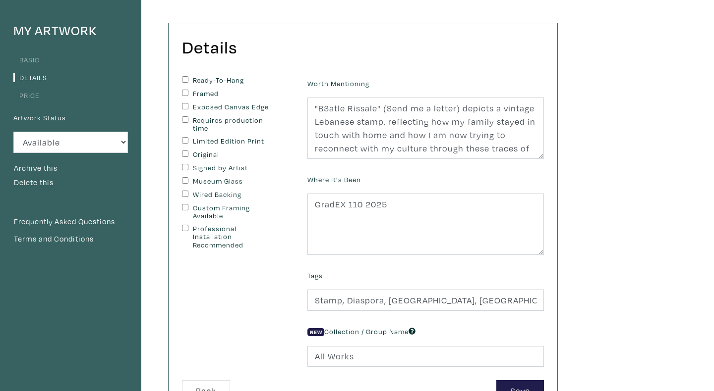
scroll to position [246, 0]
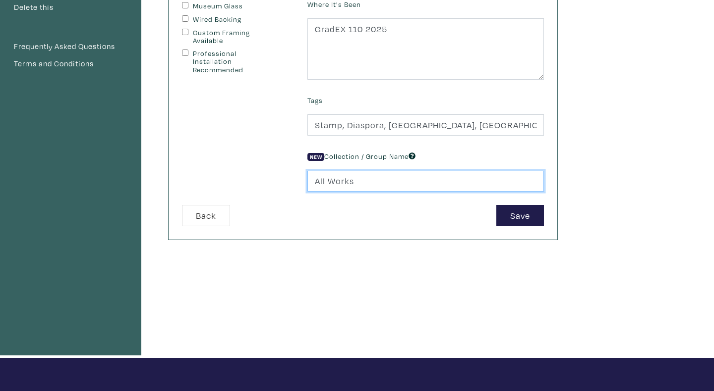
click at [367, 187] on input "All Works" at bounding box center [425, 181] width 236 height 21
click at [367, 187] on input "text" at bounding box center [425, 181] width 236 height 21
type input "Traces of Home"
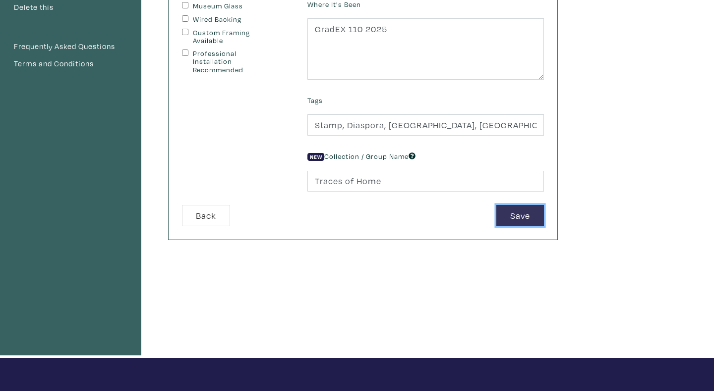
click at [512, 211] on button "Save" at bounding box center [520, 215] width 48 height 21
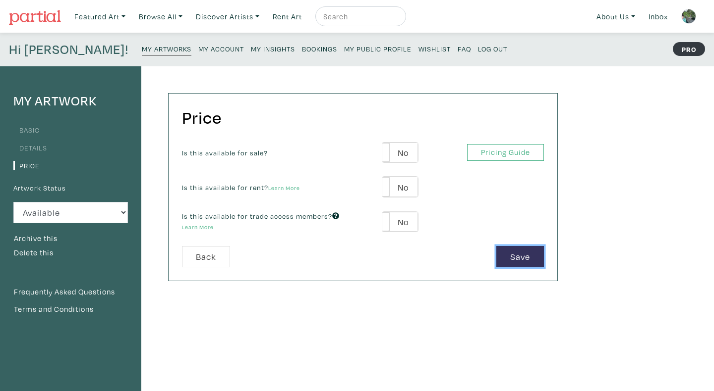
click at [506, 253] on button "Save" at bounding box center [520, 256] width 48 height 21
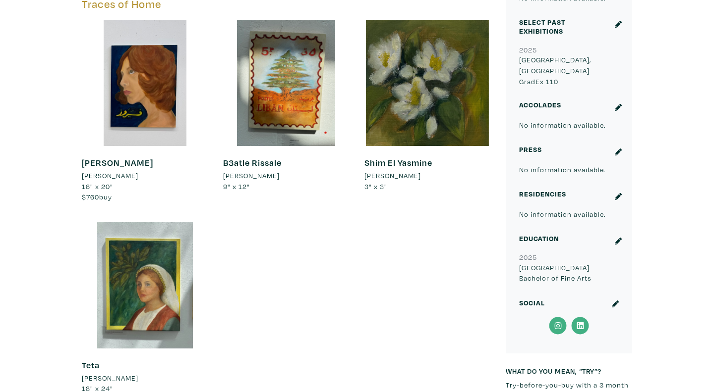
scroll to position [458, 0]
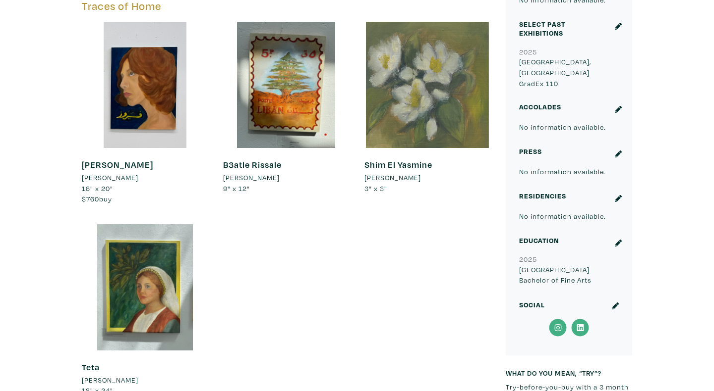
click at [380, 111] on div at bounding box center [427, 85] width 126 height 126
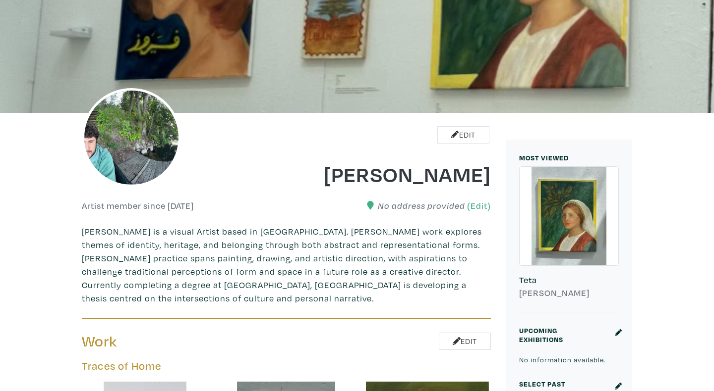
scroll to position [74, 0]
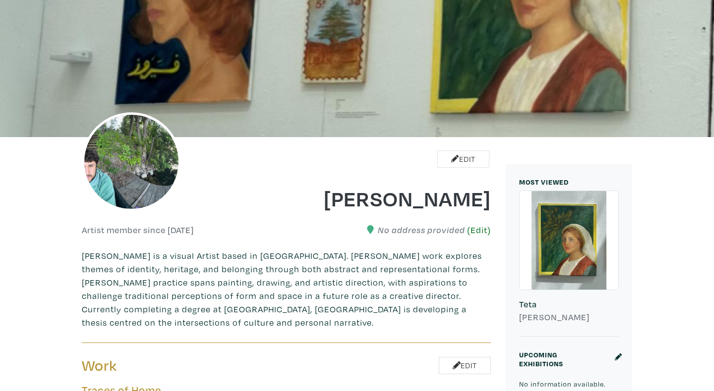
click at [479, 229] on link "(Edit)" at bounding box center [479, 230] width 24 height 10
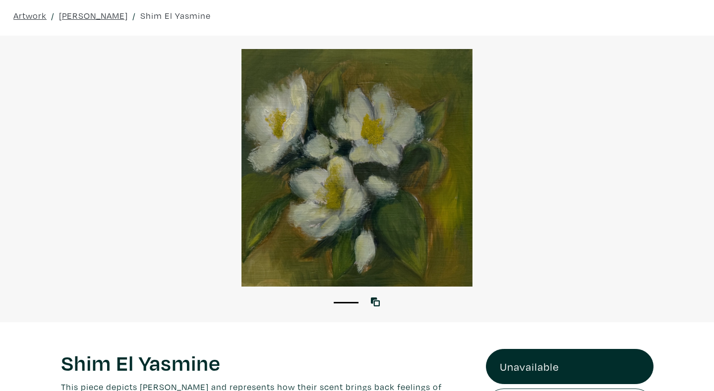
scroll to position [113, 0]
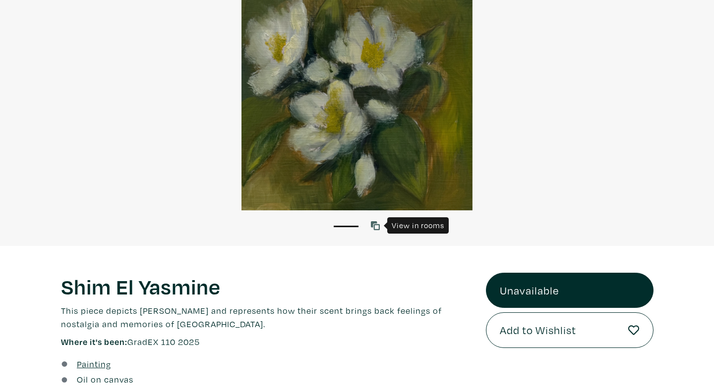
click at [375, 227] on icon at bounding box center [375, 226] width 9 height 9
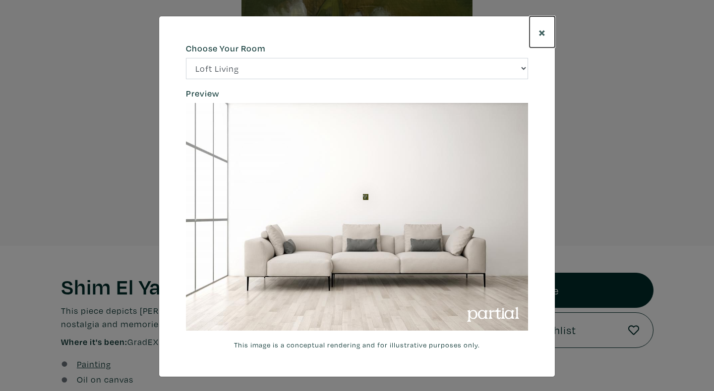
click at [540, 33] on span "×" at bounding box center [541, 31] width 7 height 17
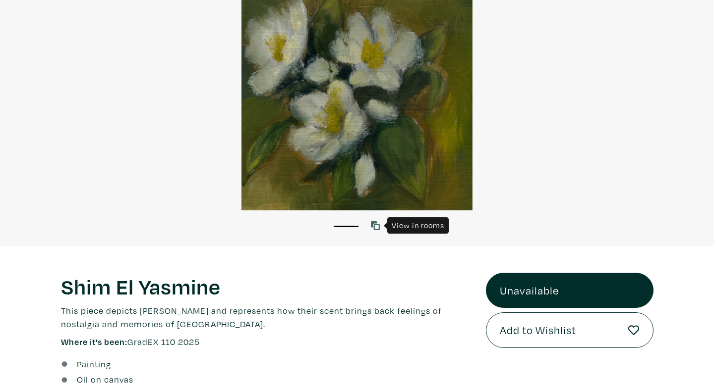
click at [376, 224] on icon at bounding box center [375, 226] width 9 height 9
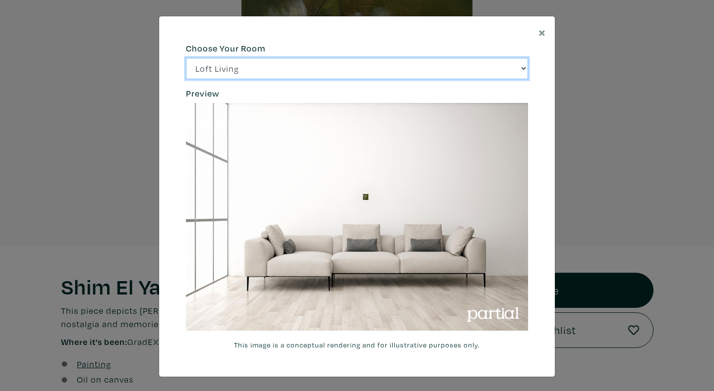
click at [285, 71] on select "Loft Living Bright Bedroom City Office Gallery Space Modern Lounge" at bounding box center [357, 68] width 342 height 21
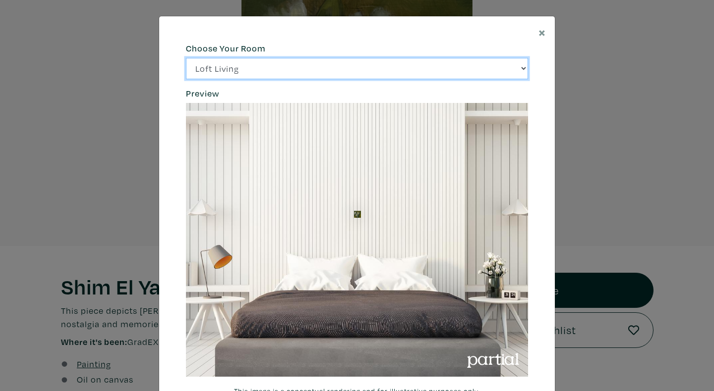
click at [284, 73] on select "Loft Living Bright Bedroom City Office Gallery Space Modern Lounge" at bounding box center [357, 68] width 342 height 21
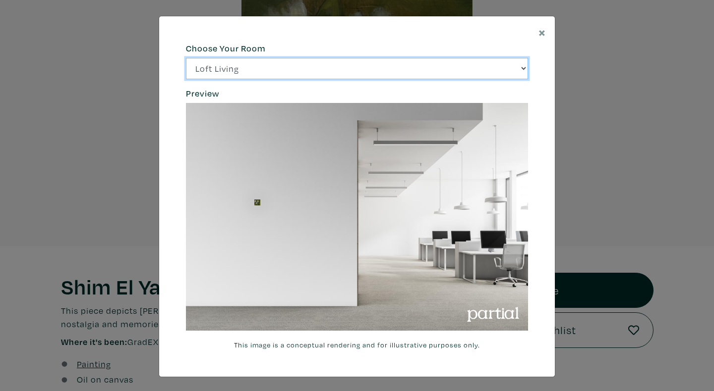
click at [278, 68] on select "Loft Living Bright Bedroom City Office Gallery Space Modern Lounge" at bounding box center [357, 68] width 342 height 21
select select "/thumb/phpThumb.php?src=https%3A%2F%[DOMAIN_NAME]%2Fprojects%2Frendering%2Fimag…"
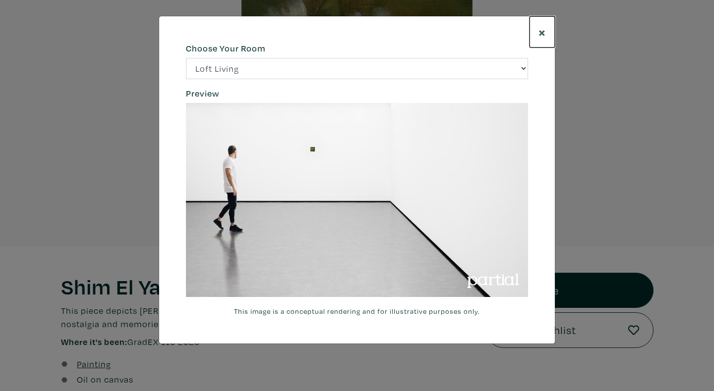
click at [545, 32] on span "×" at bounding box center [541, 31] width 7 height 17
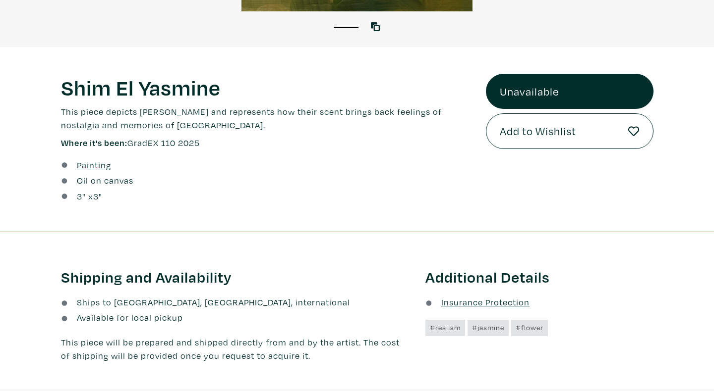
scroll to position [359, 0]
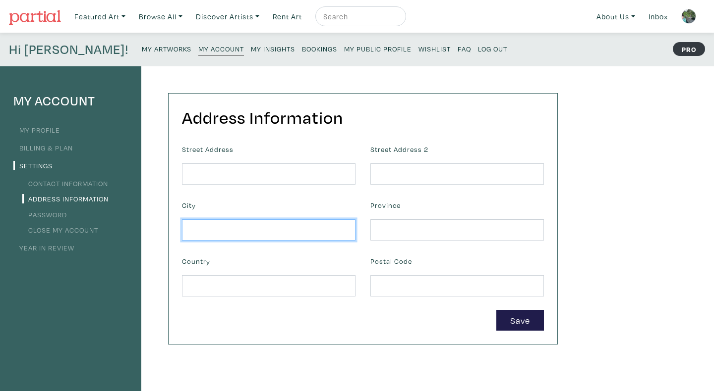
click at [250, 228] on input "text" at bounding box center [268, 230] width 173 height 21
type input "t"
type input "Toronto"
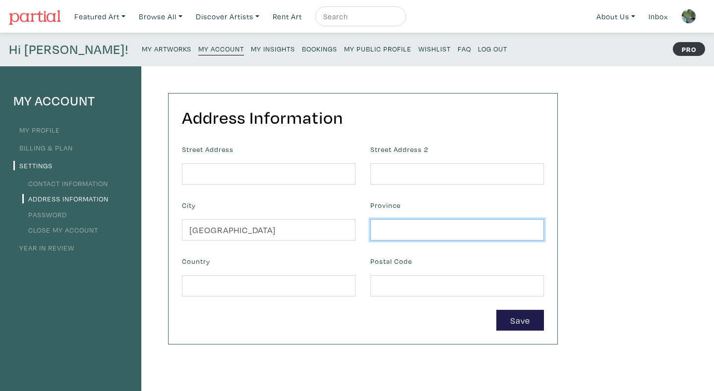
click at [399, 223] on input "text" at bounding box center [456, 230] width 173 height 21
type input "Ontario"
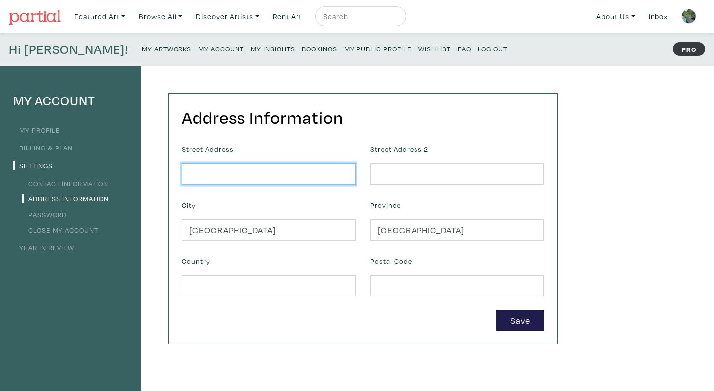
type input "50 Roth Street"
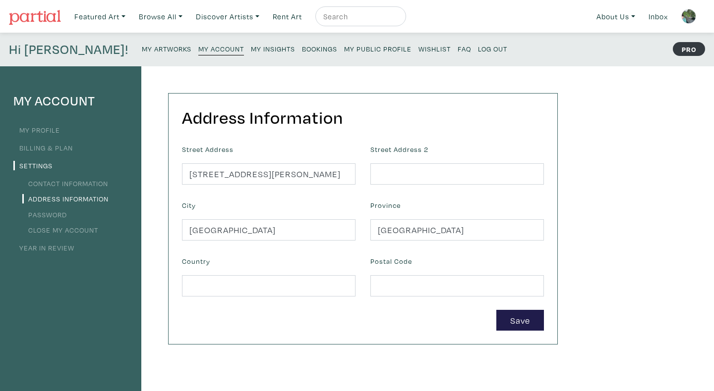
type input "Canada"
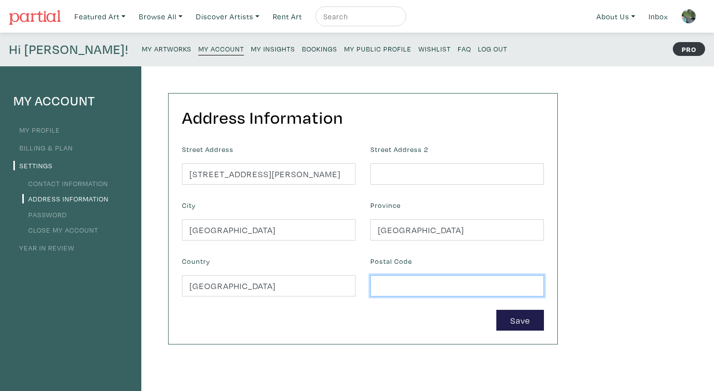
type input "L4G 7C4"
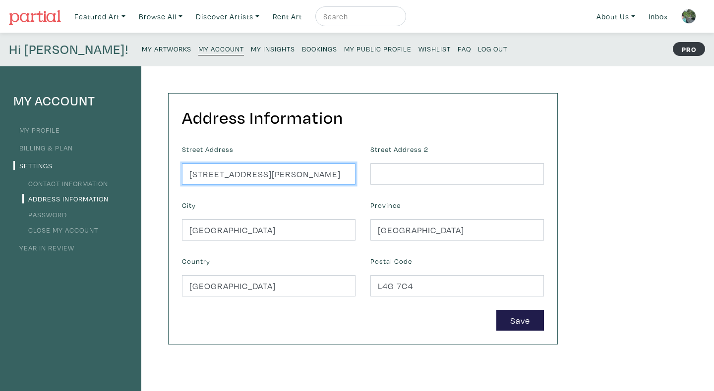
click at [230, 182] on input "50 Roth Street" at bounding box center [268, 174] width 173 height 21
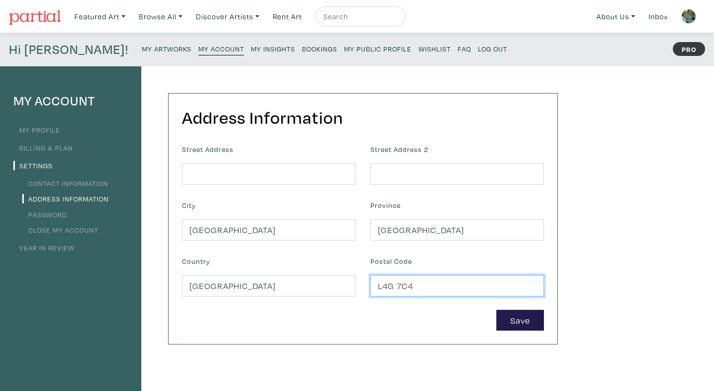
click at [434, 285] on input "L4G 7C4" at bounding box center [456, 286] width 173 height 21
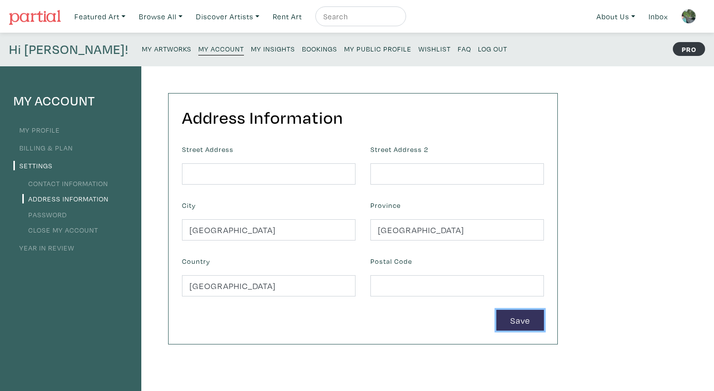
click at [507, 316] on button "Save" at bounding box center [520, 320] width 48 height 21
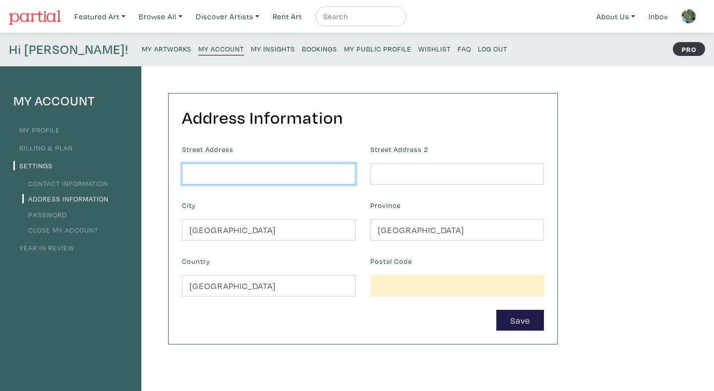
click at [277, 178] on input "text" at bounding box center [268, 174] width 173 height 21
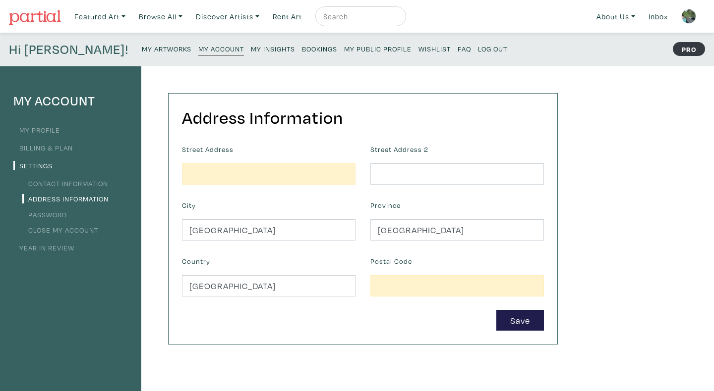
click at [211, 192] on form "Street Address Street Address 2 City Toronto Province Ontario Country Canada Po…" at bounding box center [362, 236] width 377 height 189
click at [516, 314] on button "Save" at bounding box center [520, 320] width 48 height 21
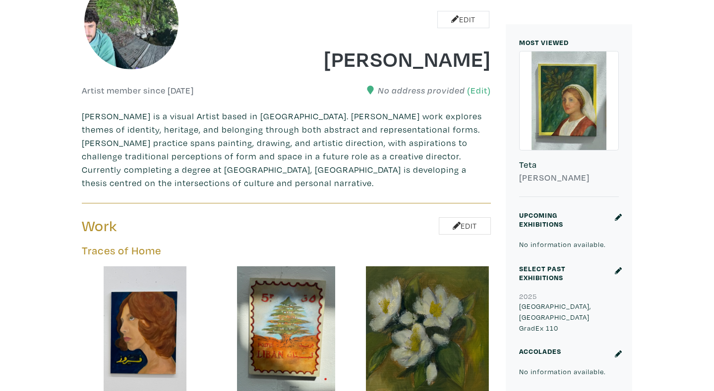
scroll to position [199, 0]
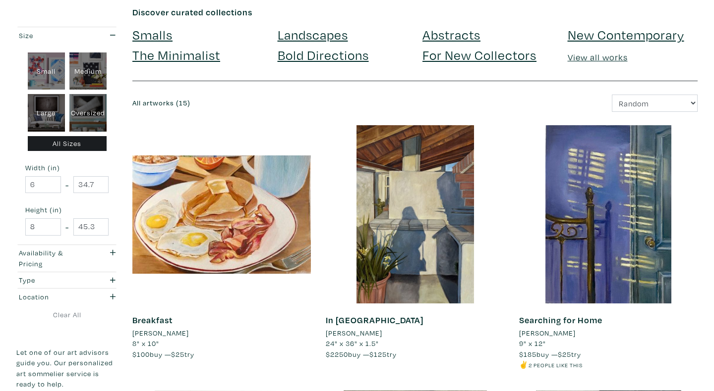
scroll to position [124, 0]
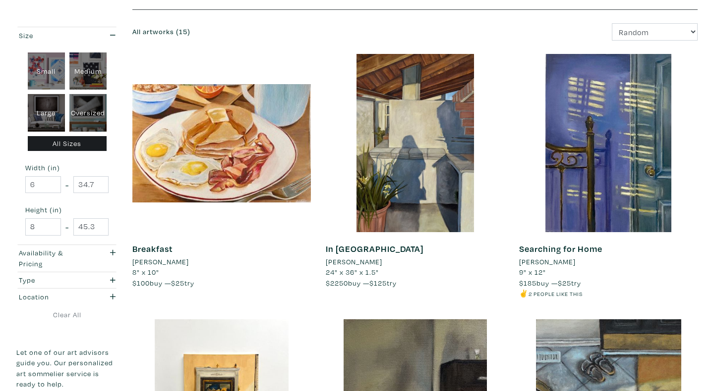
click at [157, 263] on li "[PERSON_NAME]" at bounding box center [160, 262] width 56 height 11
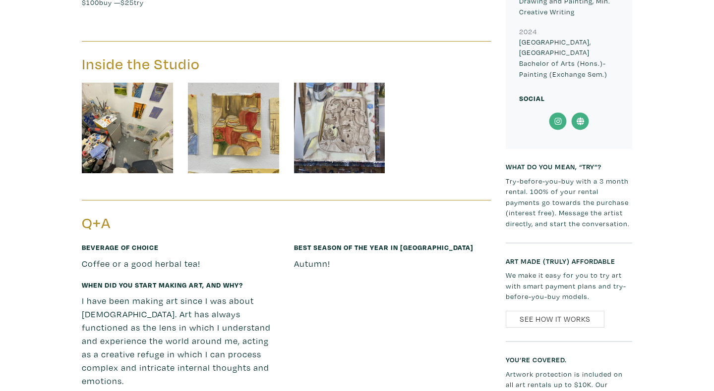
scroll to position [2010, 0]
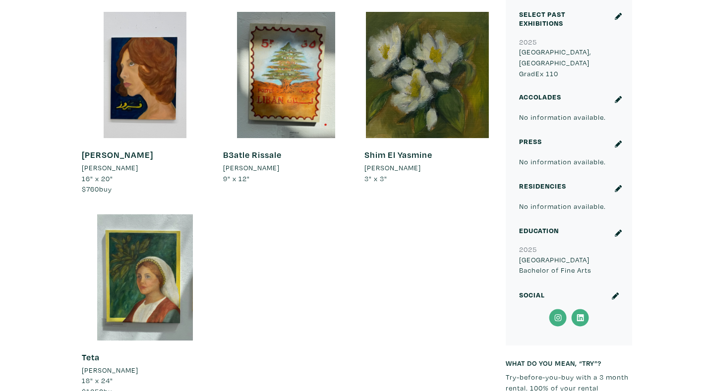
scroll to position [577, 0]
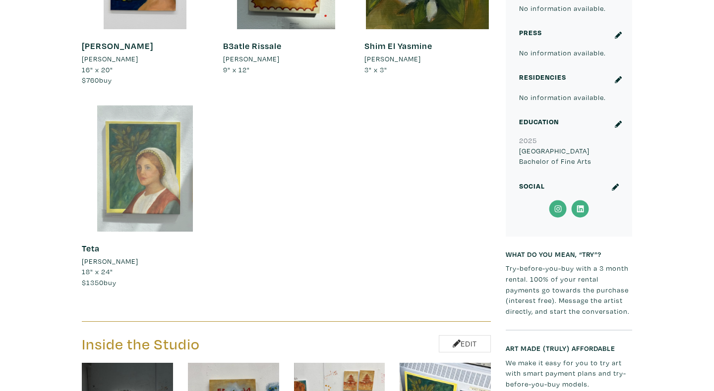
click at [144, 186] on div at bounding box center [145, 169] width 126 height 126
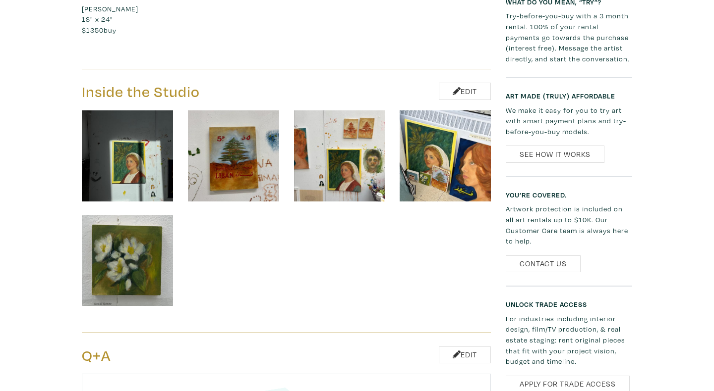
scroll to position [1016, 0]
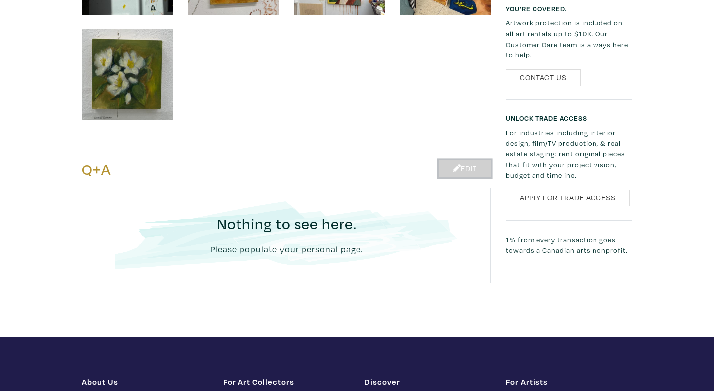
click at [454, 164] on link "Edit" at bounding box center [465, 169] width 52 height 17
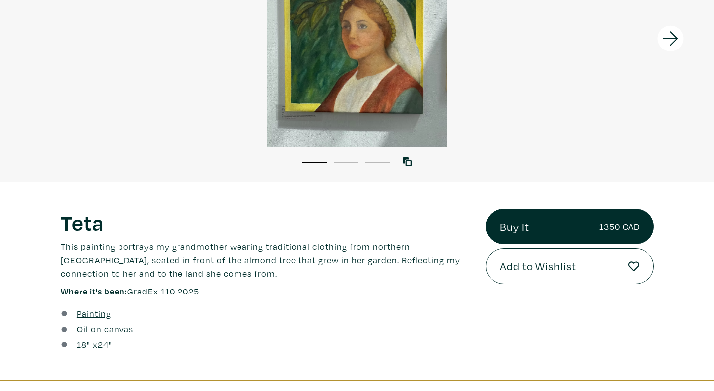
scroll to position [44, 0]
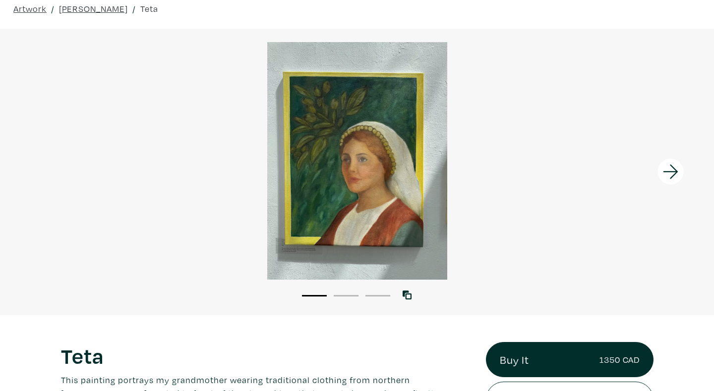
click at [674, 180] on icon at bounding box center [671, 172] width 34 height 27
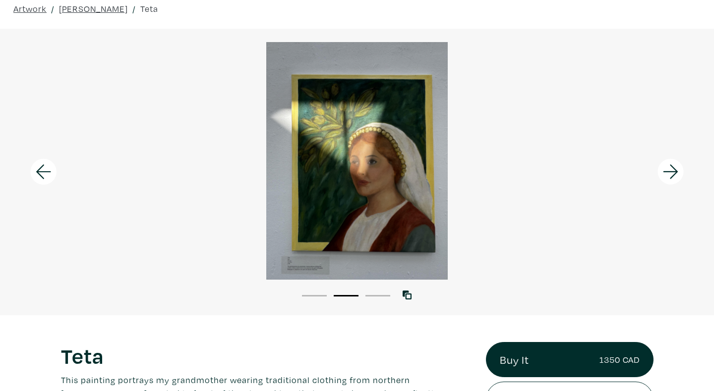
click at [674, 180] on icon at bounding box center [671, 172] width 34 height 27
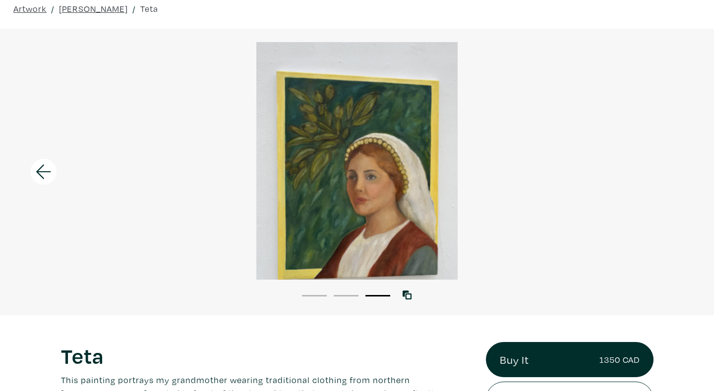
click at [29, 173] on icon at bounding box center [44, 172] width 34 height 27
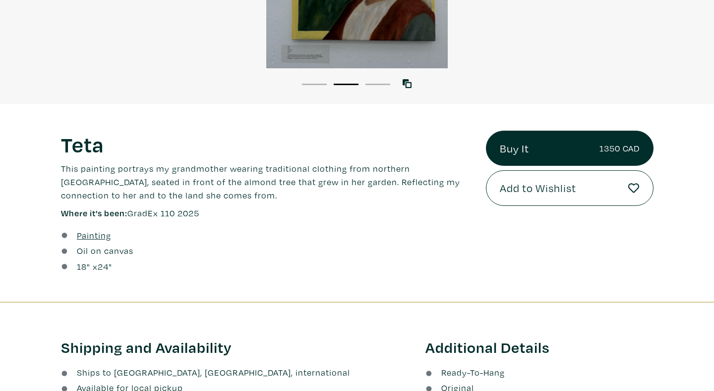
scroll to position [345, 0]
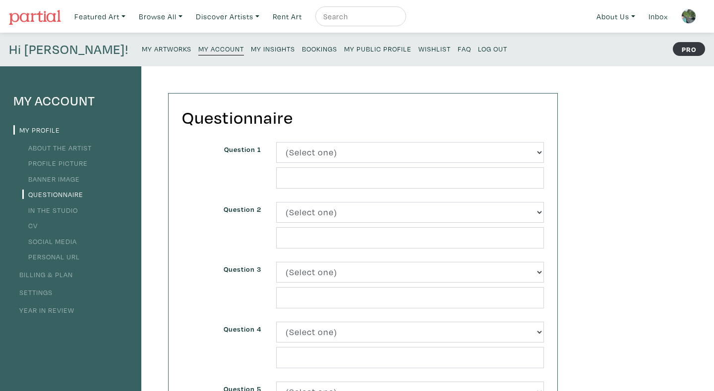
scroll to position [64, 0]
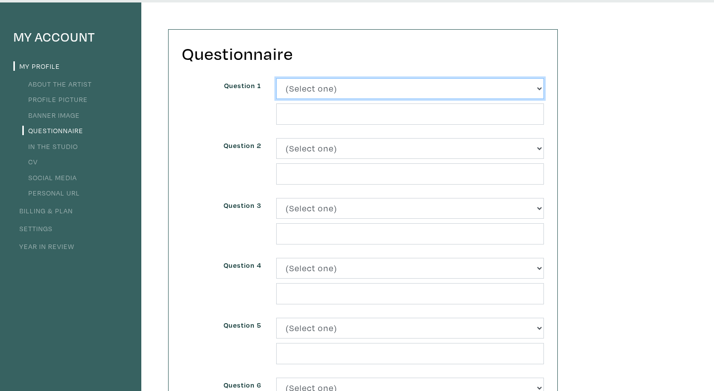
click at [335, 87] on select "(Select one) About Me Best season of the year in [GEOGRAPHIC_DATA] Describe you…" at bounding box center [410, 88] width 268 height 21
select select "3232"
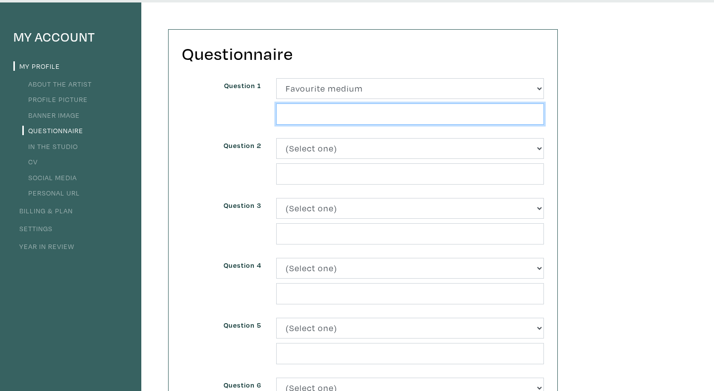
click at [323, 113] on input "text" at bounding box center [410, 114] width 268 height 21
type input "Oil Paint"
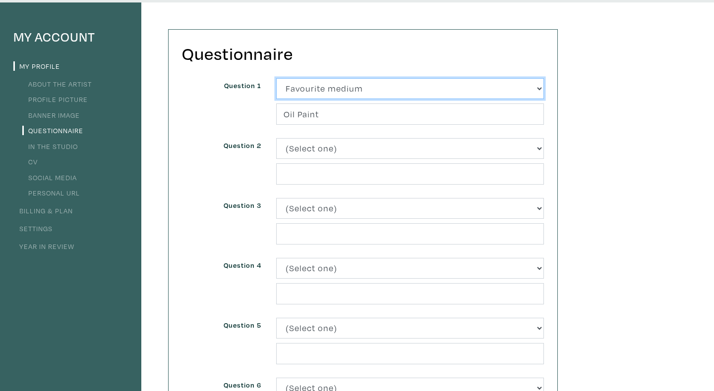
click at [350, 87] on select "(Select one) About Me Best season of the year in [GEOGRAPHIC_DATA] Describe you…" at bounding box center [410, 88] width 268 height 21
select select "3233"
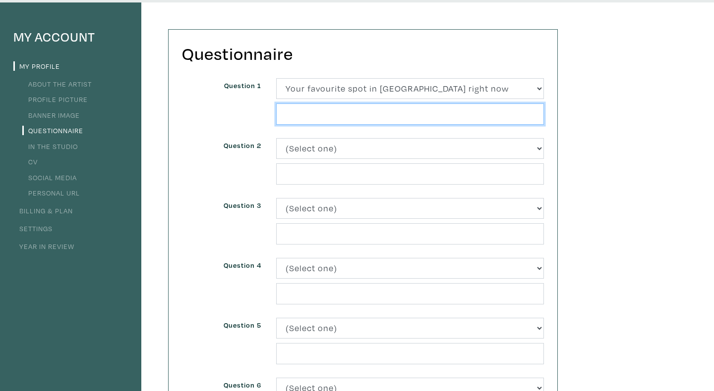
click at [312, 117] on input "text" at bounding box center [410, 114] width 268 height 21
paste input "daymi"
click at [289, 115] on input "daymi" at bounding box center [410, 114] width 268 height 21
type input "Daymi"
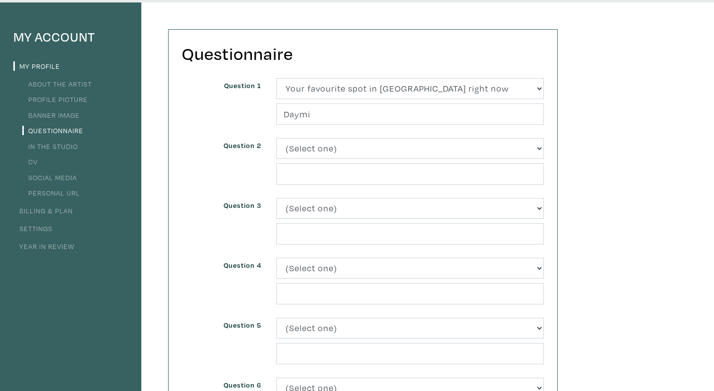
click at [614, 158] on div "My Account My Profile About the Artist Profile Picture Banner Image Questionnai…" at bounding box center [357, 271] width 714 height 538
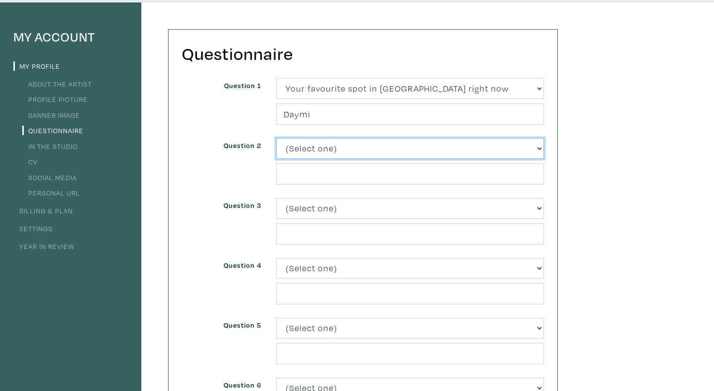
click at [343, 146] on select "(Select one) About Me Best season of the year in Toronto Describe your home in …" at bounding box center [410, 148] width 268 height 21
select select "3232"
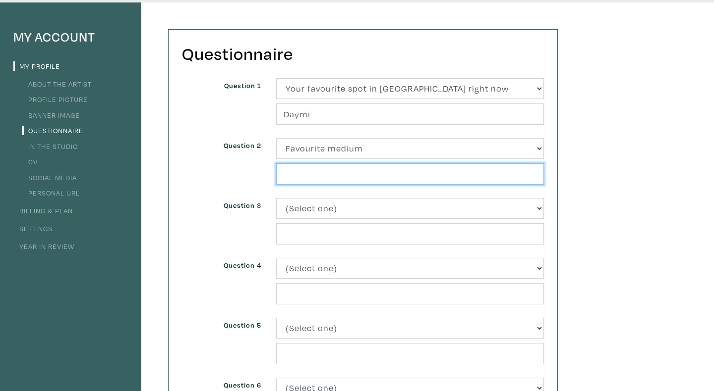
click at [309, 179] on input "text" at bounding box center [410, 174] width 268 height 21
type input "Oil paint"
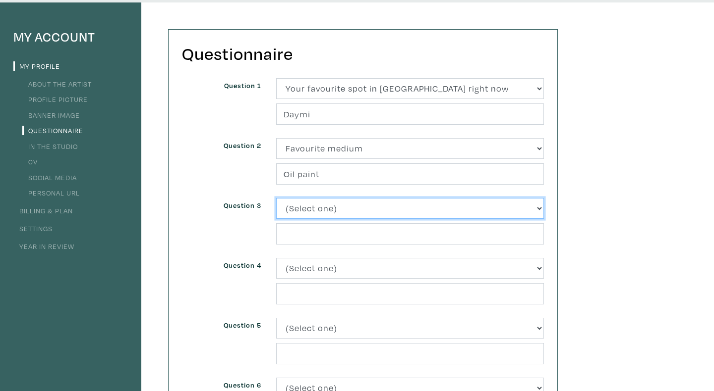
click at [321, 206] on select "(Select one) About Me Best season of the year in Toronto Describe your home in …" at bounding box center [410, 208] width 268 height 21
select select "3224"
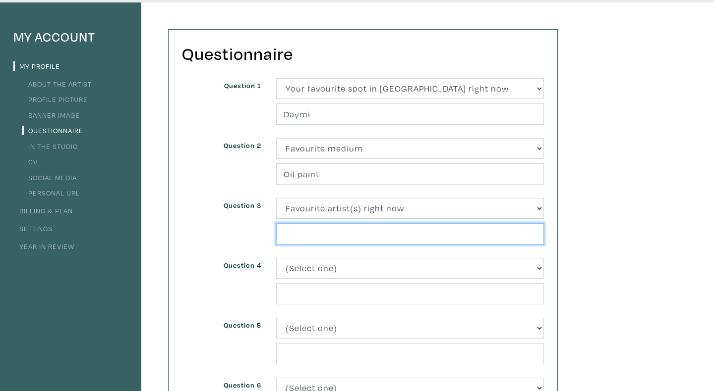
click at [312, 238] on input "text" at bounding box center [410, 233] width 268 height 21
paste input "Gibran Khalil Gibran"
drag, startPoint x: 350, startPoint y: 233, endPoint x: 235, endPoint y: 230, distance: 115.5
click at [235, 230] on div "Question 3 (Select one) About Me Best season of the year in Toronto Describe yo…" at bounding box center [362, 228] width 377 height 60
paste input "nadine labaki"
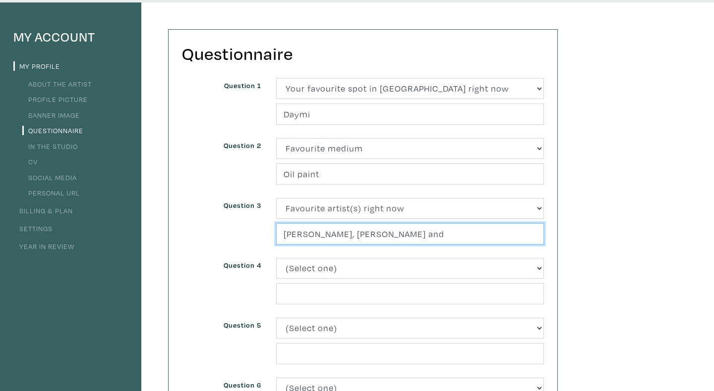
click at [288, 233] on input "nadine labaki, Gibran Khalil Gibran and" at bounding box center [410, 233] width 268 height 21
click at [317, 234] on input "Nadine labaki, Gibran Khalil Gibran and" at bounding box center [410, 233] width 268 height 21
click at [345, 235] on input "Nadine Labaki, Gibran Khalil Gibran and" at bounding box center [410, 233] width 268 height 21
click at [451, 236] on input "Nadine Labaki & Gibran Khalil Gibran and" at bounding box center [410, 233] width 268 height 21
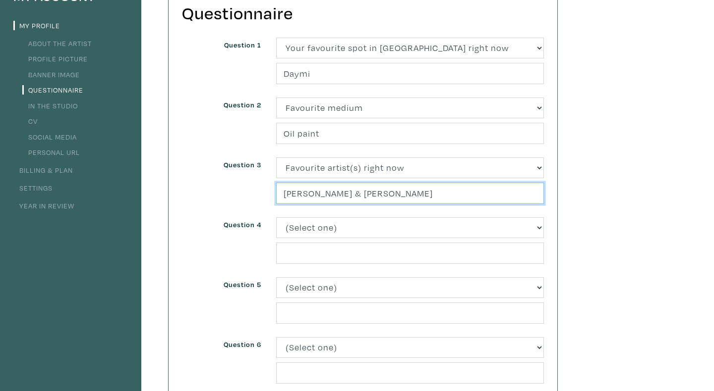
scroll to position [107, 0]
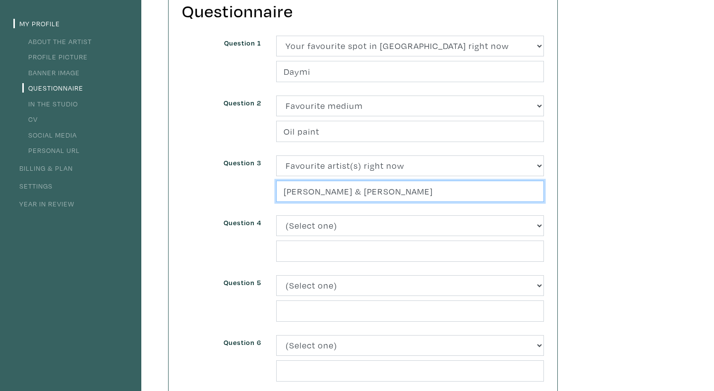
type input "[PERSON_NAME] & [PERSON_NAME]"
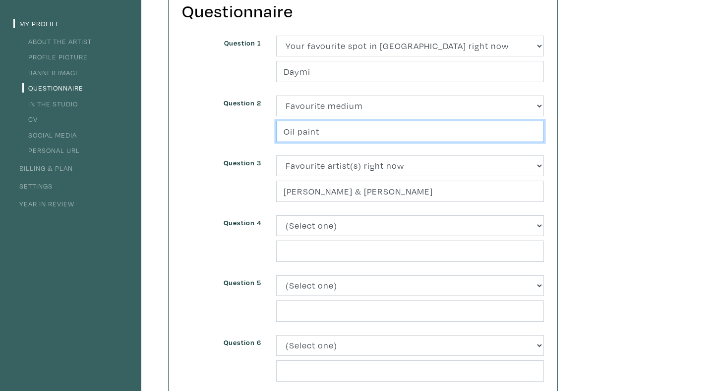
click at [333, 130] on input "Oil paint" at bounding box center [410, 131] width 268 height 21
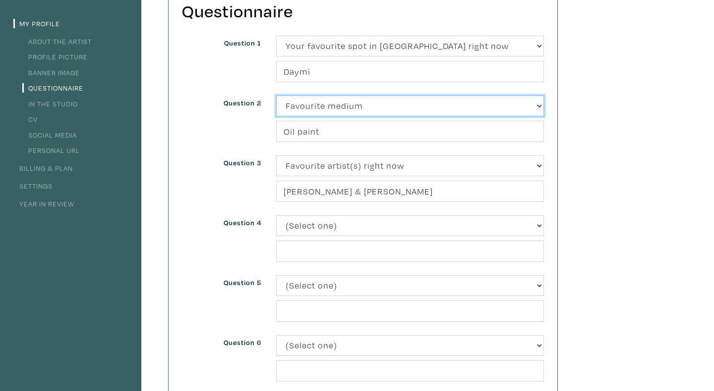
click at [336, 109] on select "(Select one) About Me Best season of the year in Toronto Describe your home in …" at bounding box center [410, 106] width 268 height 21
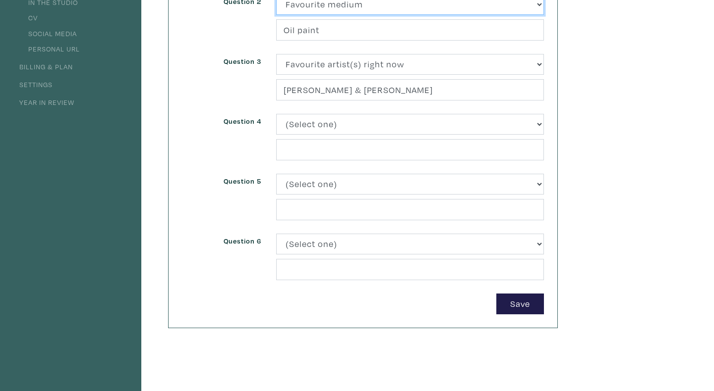
scroll to position [103, 0]
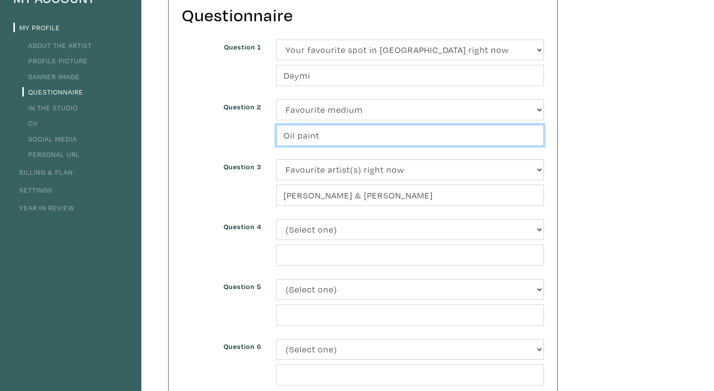
click at [305, 131] on input "Oil paint" at bounding box center [410, 135] width 268 height 21
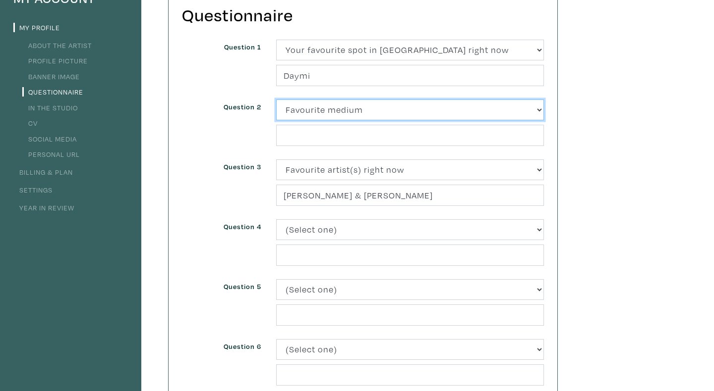
click at [343, 116] on select "(Select one) About Me Best season of the year in Toronto Describe your home in …" at bounding box center [410, 110] width 268 height 21
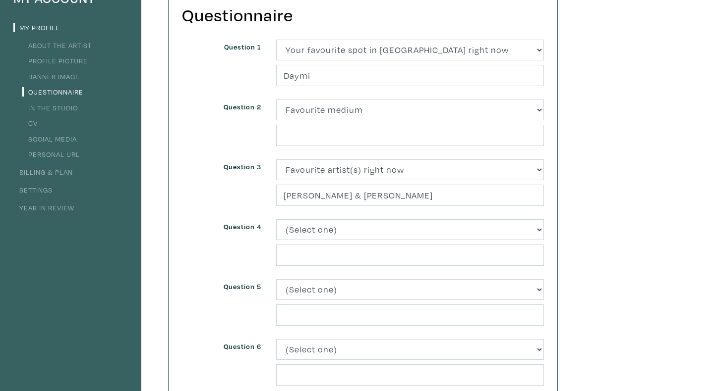
click at [635, 190] on div "My Account My Profile About the Artist Profile Picture Banner Image Questionnai…" at bounding box center [357, 233] width 714 height 538
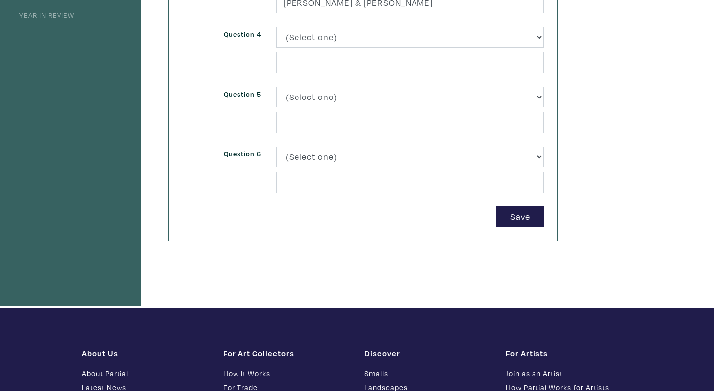
scroll to position [319, 0]
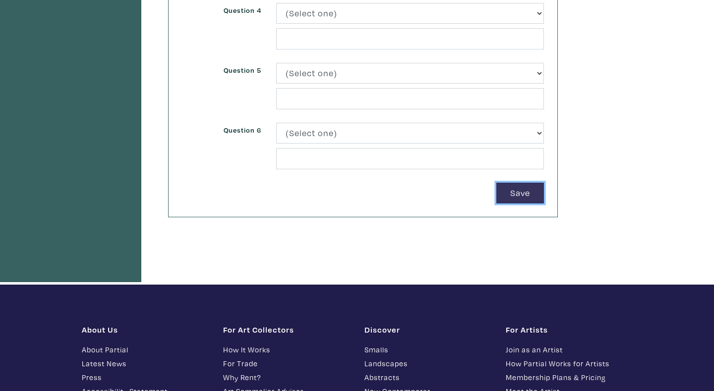
click at [532, 192] on button "Save" at bounding box center [520, 193] width 48 height 21
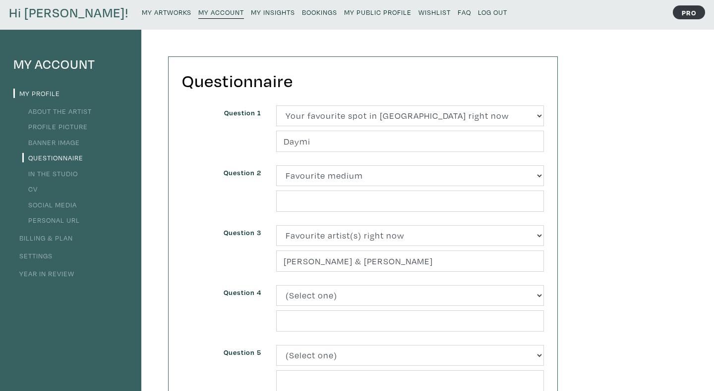
scroll to position [0, 0]
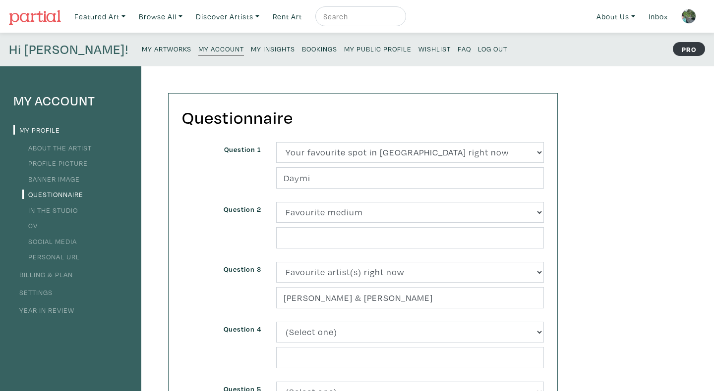
click at [690, 17] on img at bounding box center [688, 16] width 15 height 15
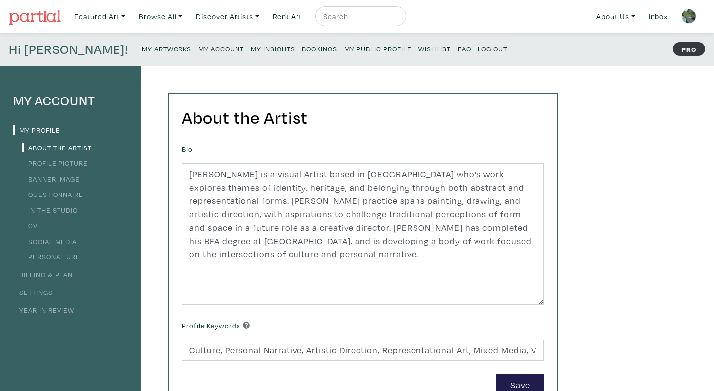
click at [343, 20] on input "text" at bounding box center [359, 16] width 74 height 12
type input "[PERSON_NAME]"
click at [398, 19] on button "submit" at bounding box center [398, 19] width 0 height 0
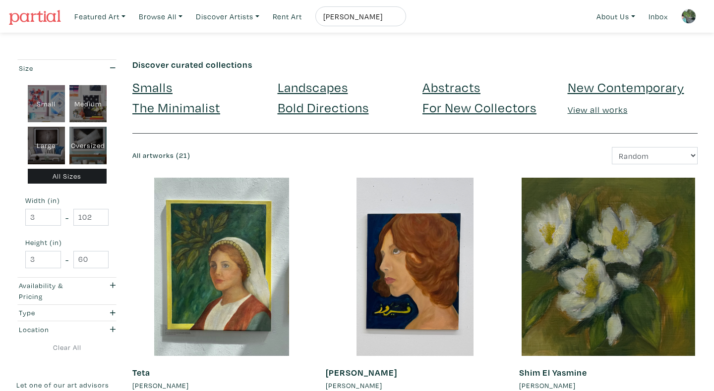
scroll to position [119, 0]
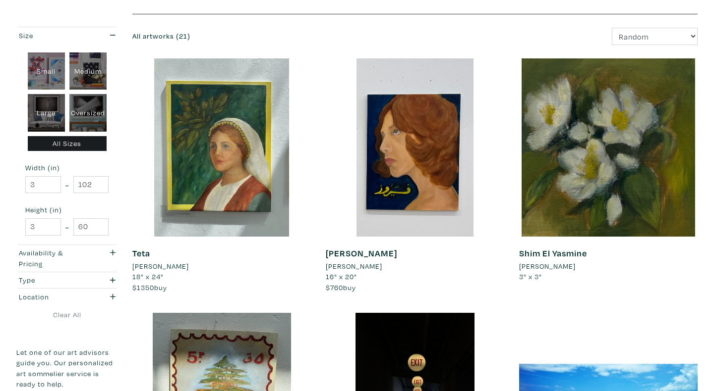
click at [151, 264] on li "[PERSON_NAME]" at bounding box center [160, 266] width 56 height 11
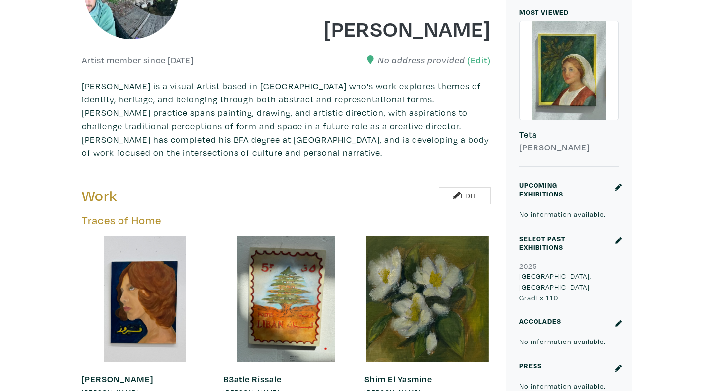
scroll to position [343, 0]
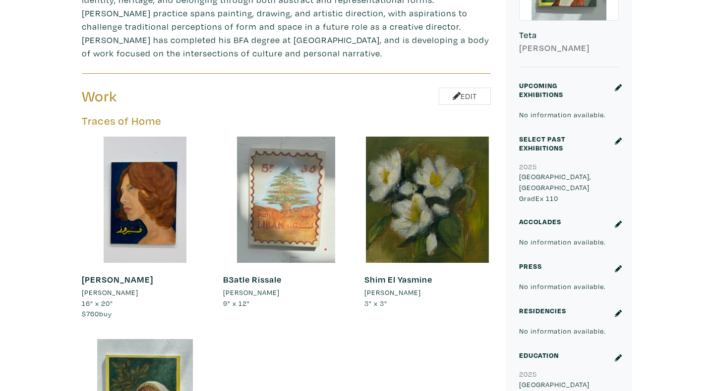
click at [302, 189] on div at bounding box center [286, 200] width 126 height 126
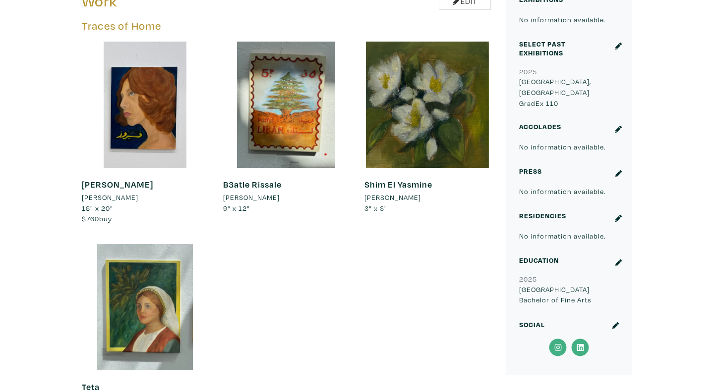
scroll to position [514, 0]
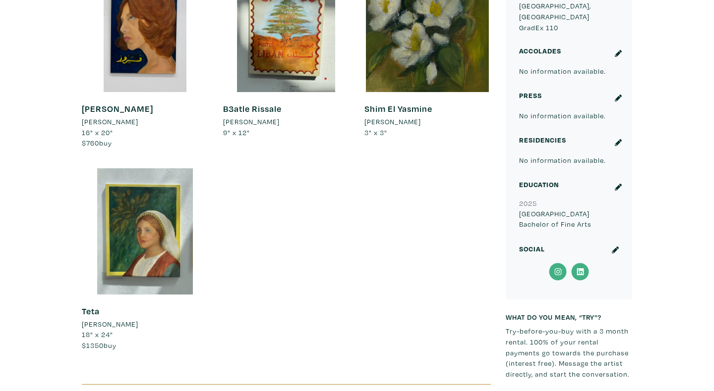
click at [283, 250] on div "Traces of Home [GEOGRAPHIC_DATA] [PERSON_NAME] 16" x 20" $760 buy #portrait #[G…" at bounding box center [286, 158] width 424 height 428
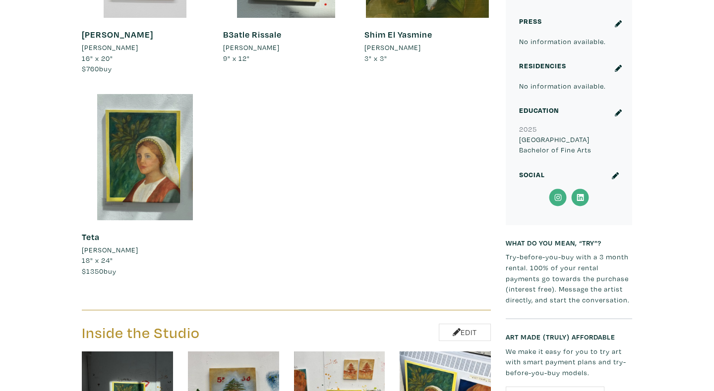
scroll to position [754, 0]
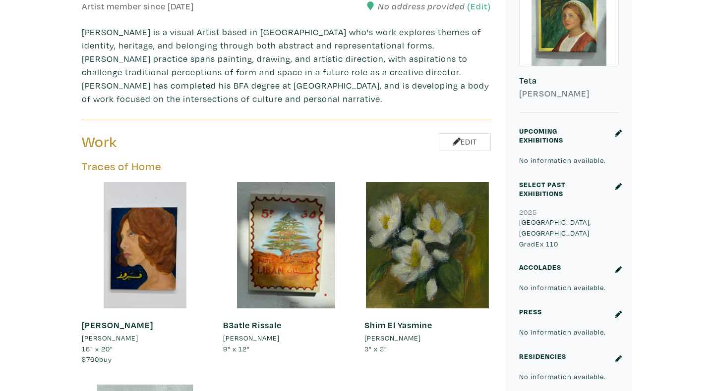
scroll to position [352, 0]
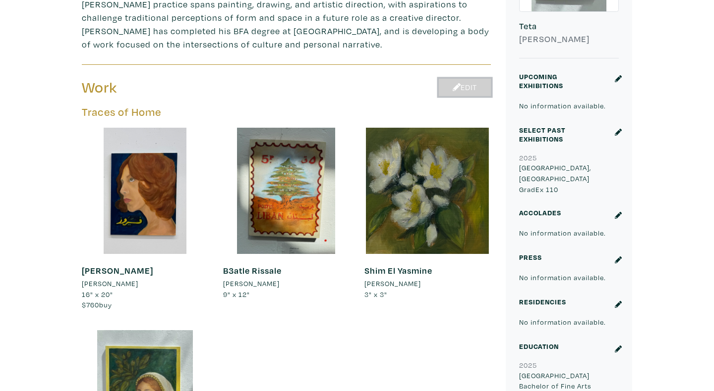
click at [440, 89] on link "Edit" at bounding box center [465, 87] width 52 height 17
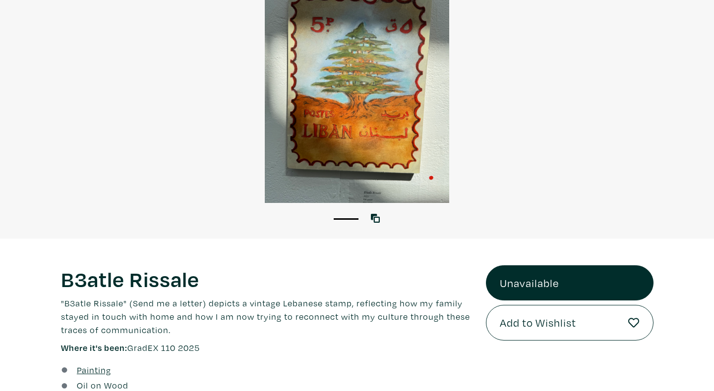
scroll to position [133, 0]
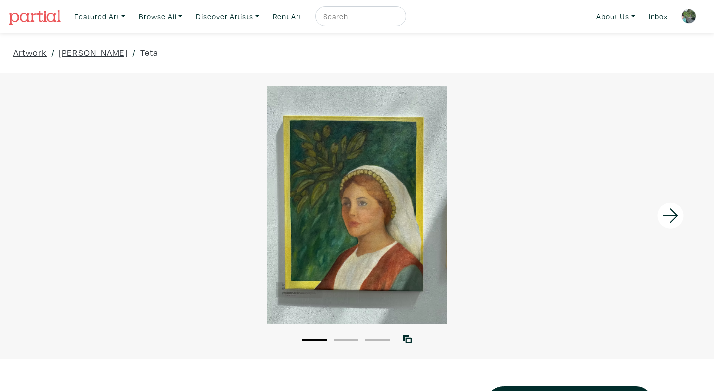
click at [664, 216] on icon at bounding box center [670, 216] width 15 height 14
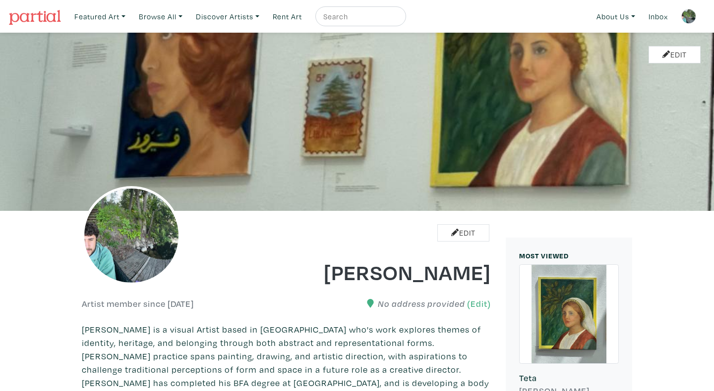
click at [678, 14] on link at bounding box center [688, 16] width 24 height 24
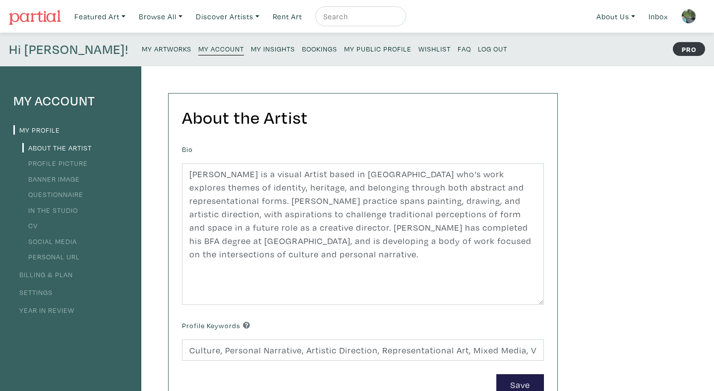
click at [44, 293] on link "Settings" at bounding box center [32, 292] width 39 height 9
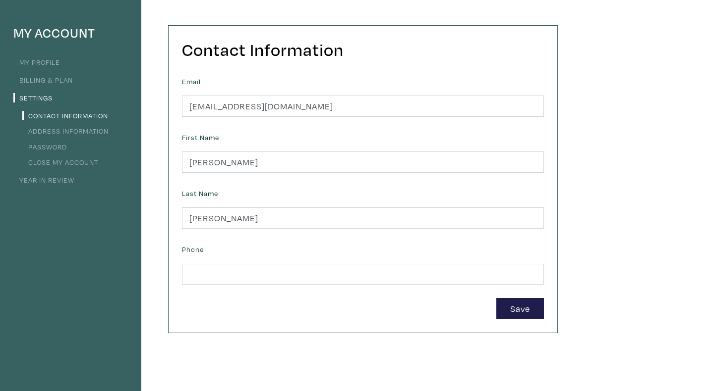
scroll to position [53, 0]
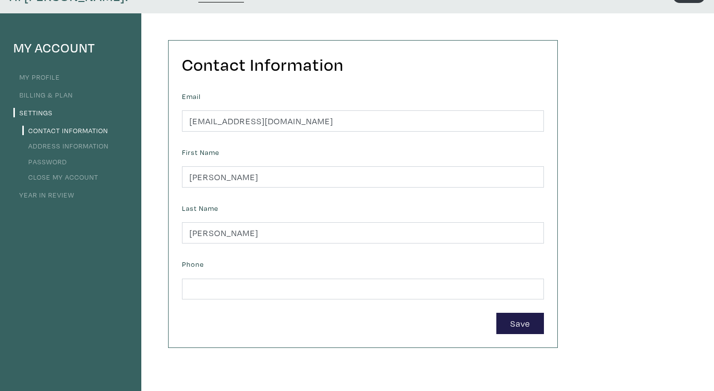
click at [43, 162] on link "Password" at bounding box center [44, 161] width 45 height 9
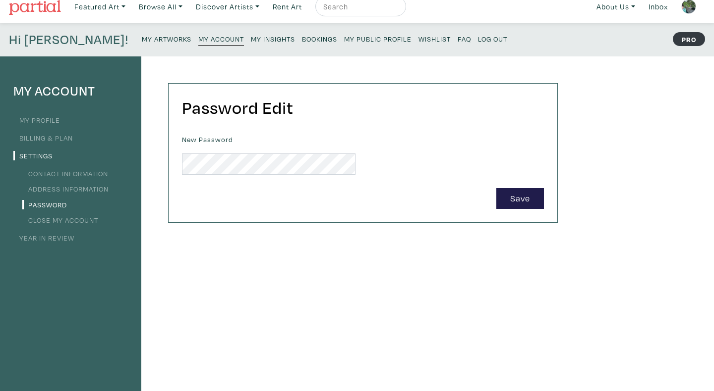
scroll to position [12, 0]
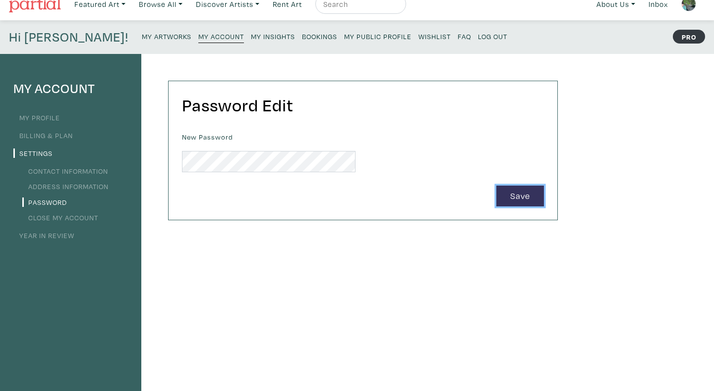
click at [519, 201] on button "Save" at bounding box center [520, 196] width 48 height 21
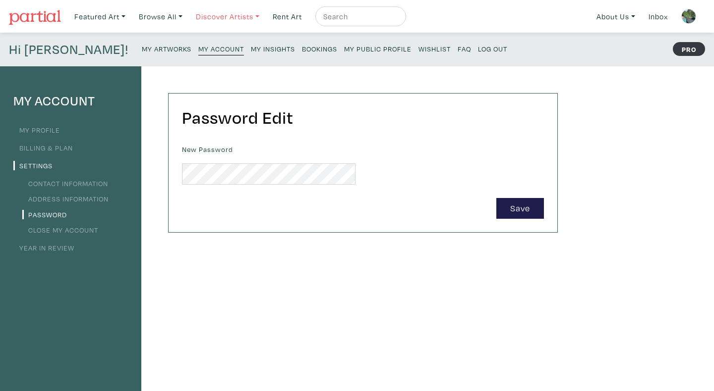
click at [209, 16] on link "Discover Artists" at bounding box center [227, 16] width 72 height 20
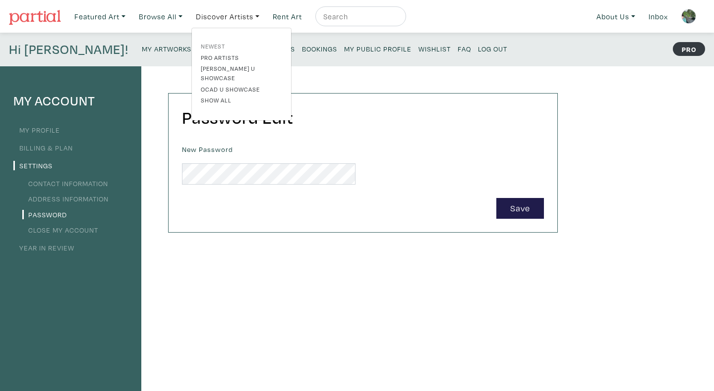
click at [224, 46] on link "Newest" at bounding box center [241, 46] width 81 height 9
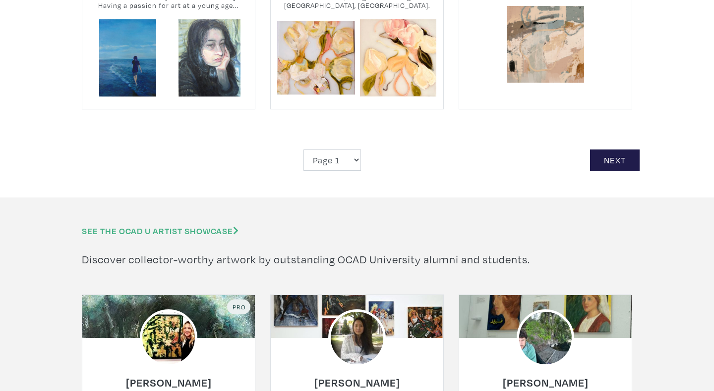
scroll to position [2244, 0]
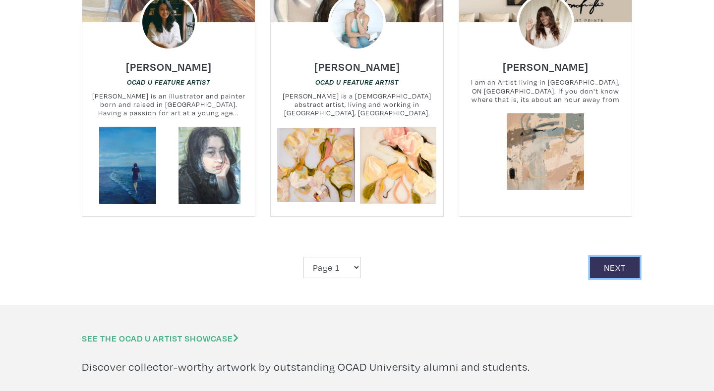
click at [601, 259] on link "Next" at bounding box center [615, 267] width 50 height 21
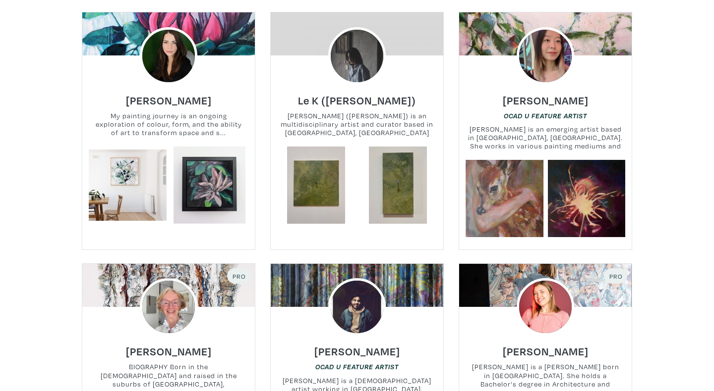
scroll to position [1134, 0]
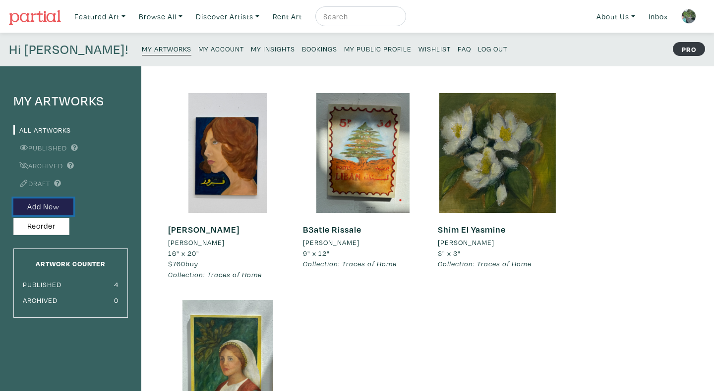
click at [53, 207] on button "Add New" at bounding box center [43, 207] width 60 height 17
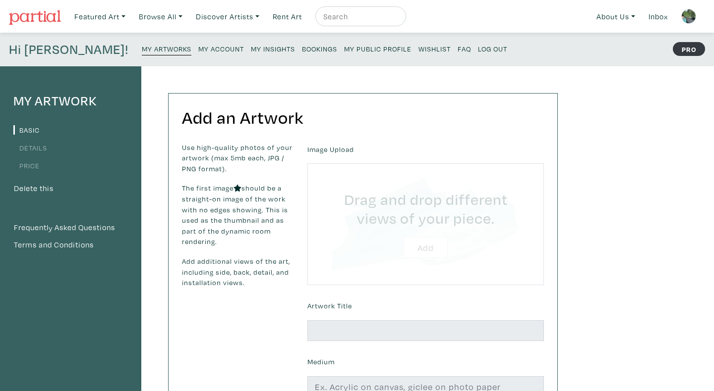
type input "C:\fakepath\1.png"
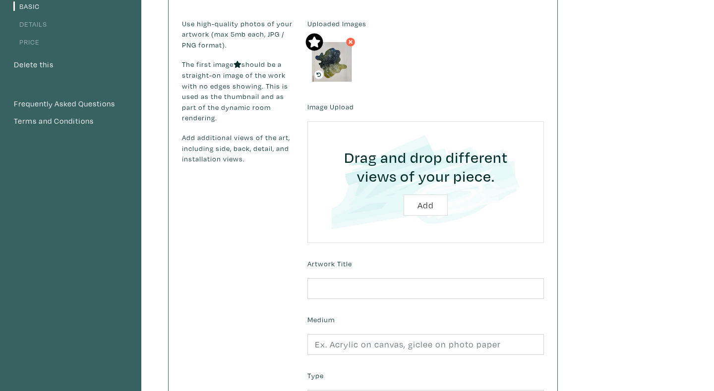
scroll to position [187, 0]
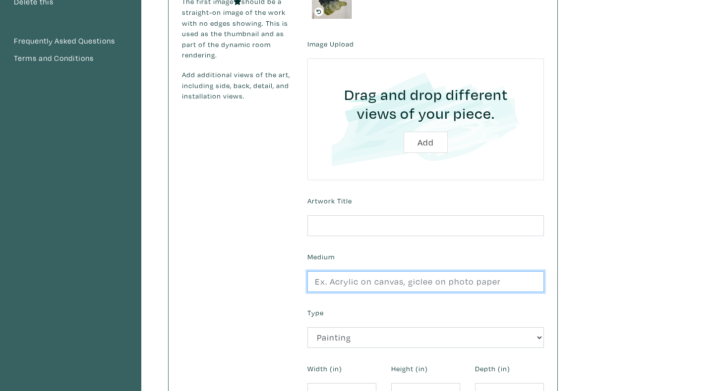
click at [336, 283] on input "text" at bounding box center [425, 282] width 236 height 21
type input "Oil on canvas"
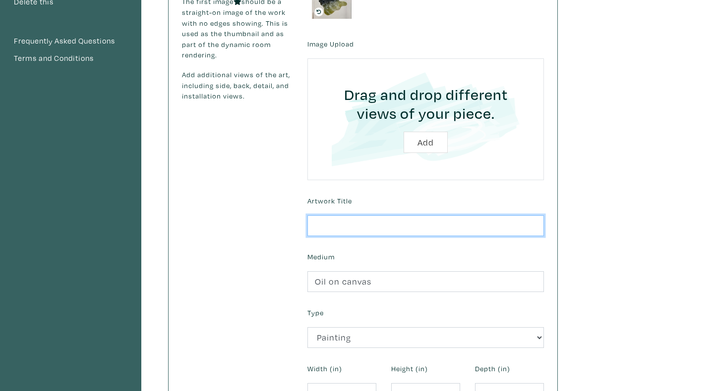
click at [342, 229] on input "text" at bounding box center [425, 226] width 236 height 21
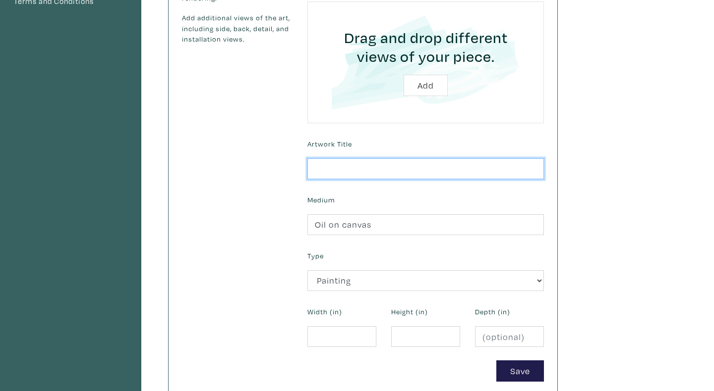
scroll to position [273, 0]
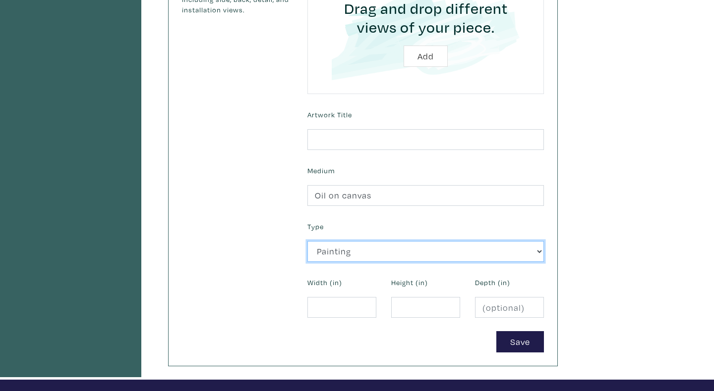
click at [330, 253] on select "2D Works Drawing / Print Painting Photography Sculpture Textile and Fibre Arts" at bounding box center [425, 251] width 236 height 21
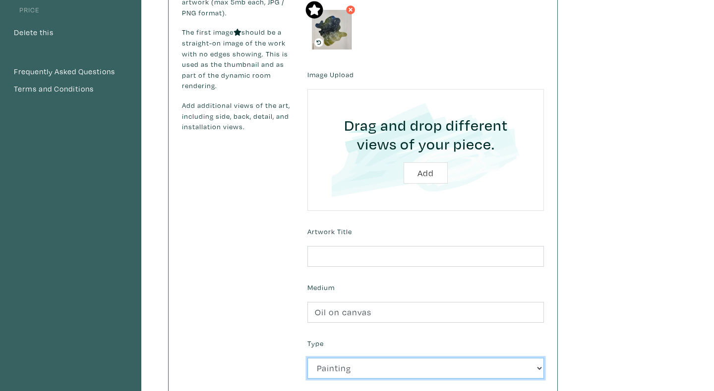
scroll to position [159, 0]
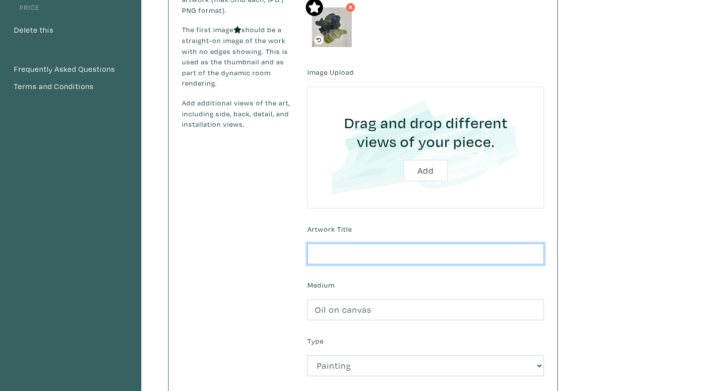
click at [329, 260] on input "text" at bounding box center [425, 254] width 236 height 21
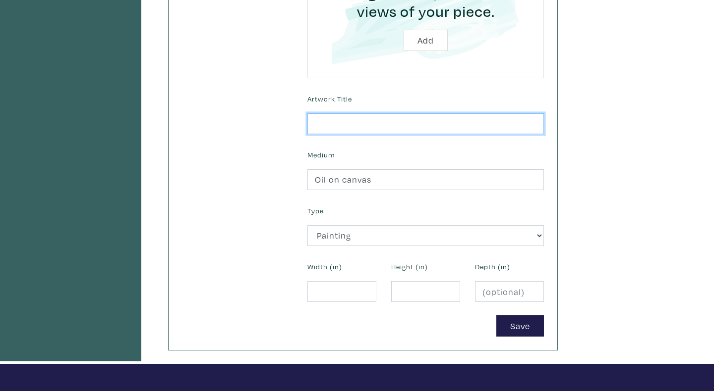
scroll to position [288, 0]
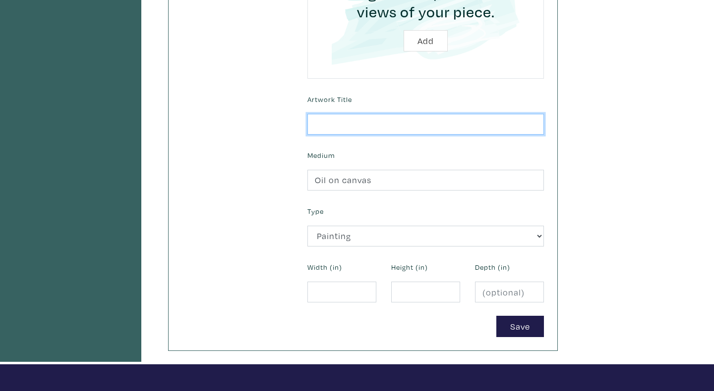
click at [330, 120] on input "text" at bounding box center [425, 124] width 236 height 21
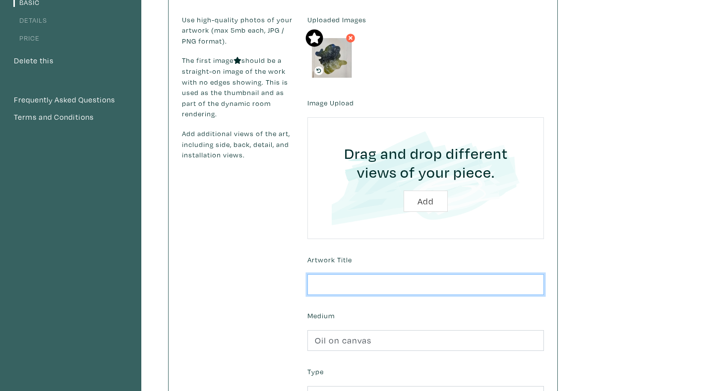
scroll to position [124, 0]
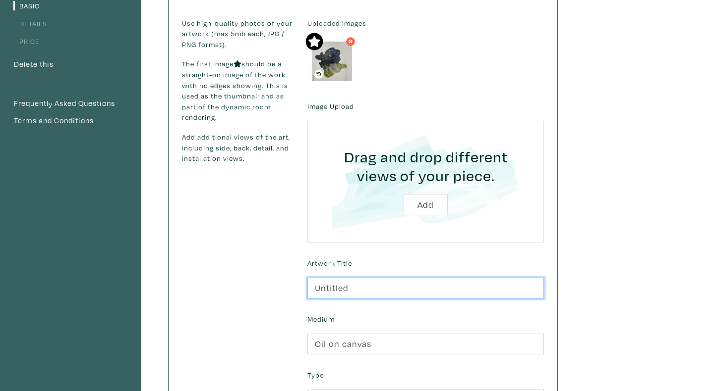
click at [354, 288] on input "Untitled" at bounding box center [425, 288] width 236 height 21
type input "Magic"
click at [619, 309] on div "My Artwork Basic Details Price Delete this Frequently Asked Questions Terms and…" at bounding box center [357, 235] width 714 height 586
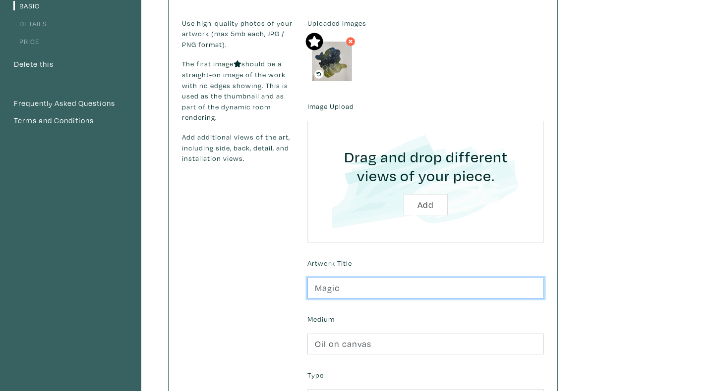
click at [355, 288] on input "Magic" at bounding box center [425, 288] width 236 height 21
type input "untitled"
click at [610, 293] on div "My Artwork Basic Details Price Delete this Frequently Asked Questions Terms and…" at bounding box center [357, 235] width 714 height 586
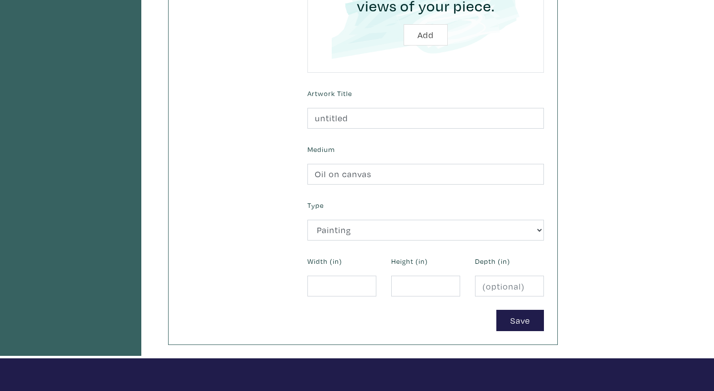
scroll to position [344, 0]
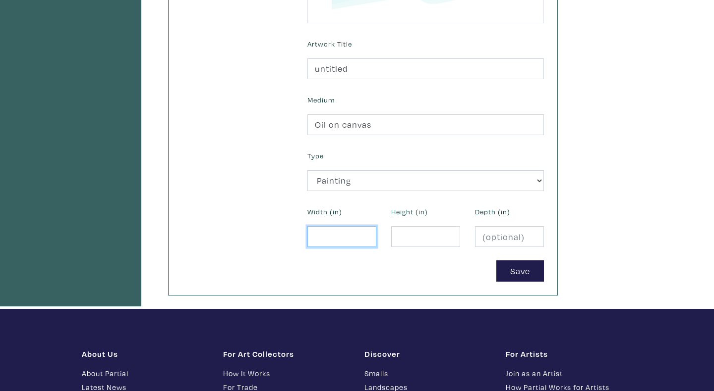
click at [311, 240] on input "number" at bounding box center [341, 236] width 69 height 21
type input "67"
click at [316, 260] on form "Uploaded Images Image Upload Drag and drop different views of your piece. Add A…" at bounding box center [425, 40] width 251 height 484
click at [413, 239] on input "number" at bounding box center [425, 236] width 69 height 21
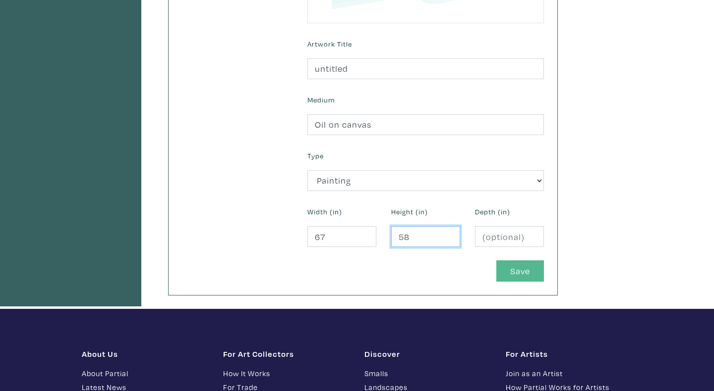
type input "58"
click at [507, 275] on button "Save" at bounding box center [520, 271] width 48 height 21
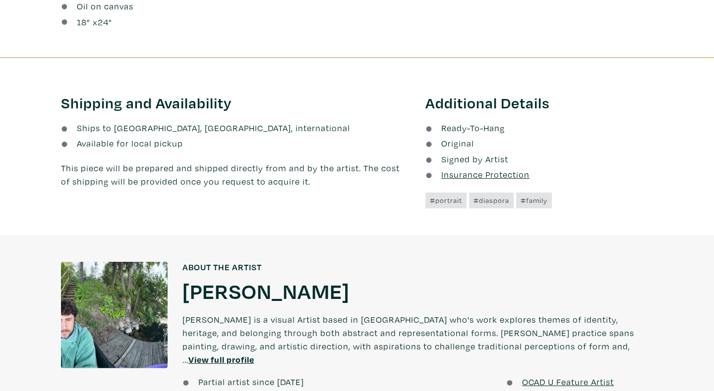
scroll to position [501, 0]
click at [244, 295] on h1 "Thomas Atallah" at bounding box center [265, 290] width 167 height 27
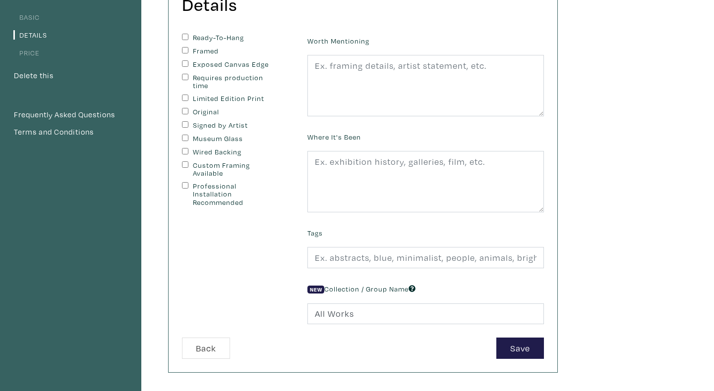
scroll to position [94, 0]
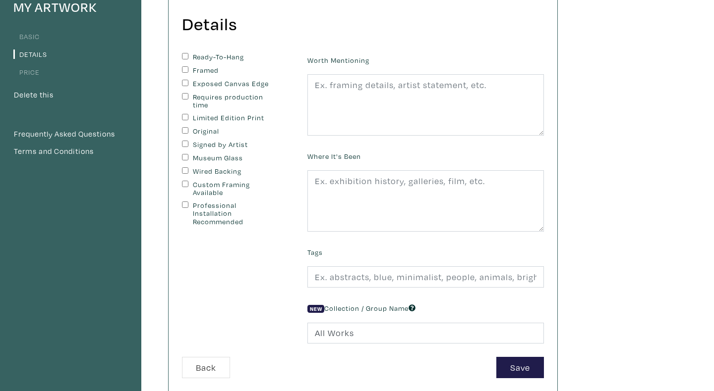
click at [187, 128] on input "Original" at bounding box center [185, 130] width 6 height 6
checkbox input "true"
click at [187, 142] on input "Signed by Artist" at bounding box center [185, 144] width 6 height 6
checkbox input "true"
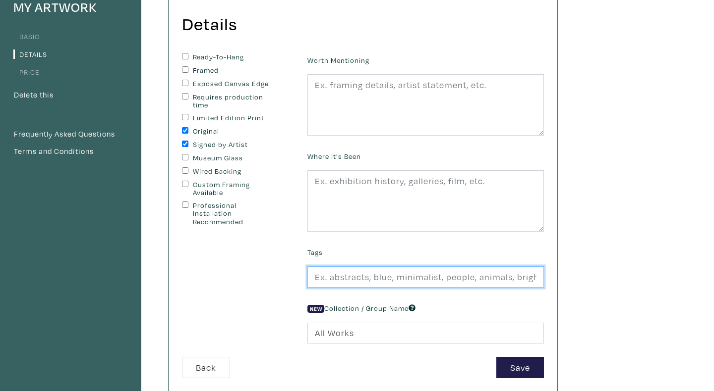
click at [384, 277] on input "text" at bounding box center [425, 277] width 236 height 21
type input "Abstract"
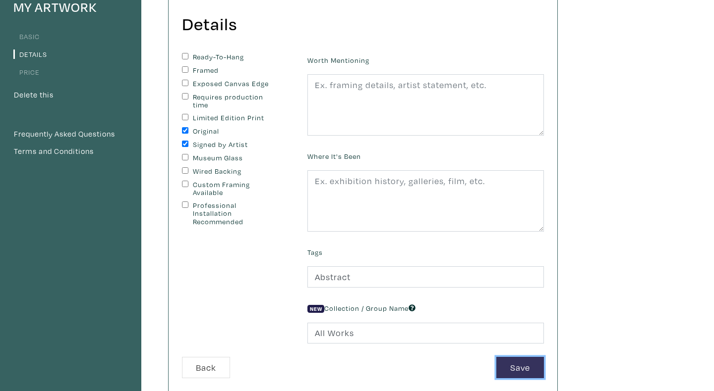
click at [509, 367] on button "Save" at bounding box center [520, 367] width 48 height 21
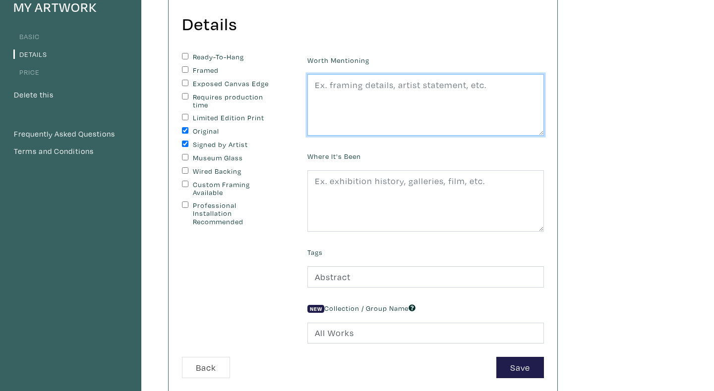
click at [351, 105] on textarea at bounding box center [425, 104] width 236 height 61
type textarea "e"
click at [338, 80] on textarea "Exper" at bounding box center [425, 104] width 236 height 61
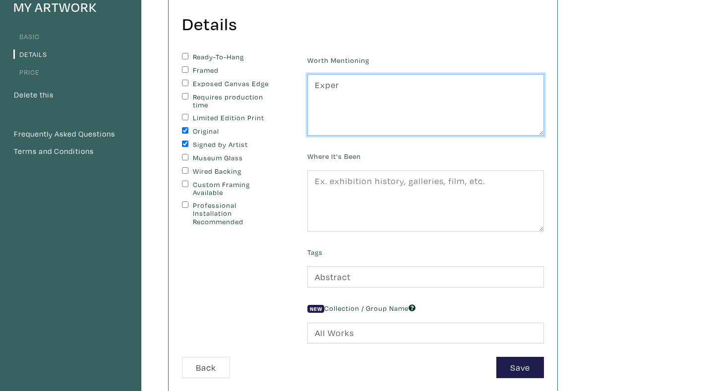
paste textarea "experimented"
click at [320, 87] on textarea "experimented" at bounding box center [425, 104] width 236 height 61
click at [397, 88] on textarea "Experimented" at bounding box center [425, 104] width 236 height 61
type textarea "Experimented with colour, form, and size"
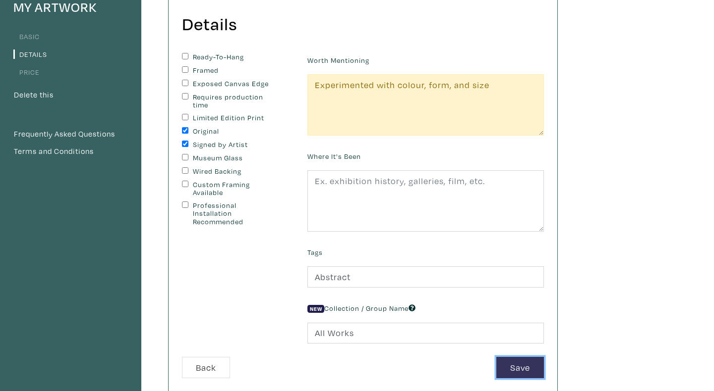
click at [511, 376] on button "Save" at bounding box center [520, 367] width 48 height 21
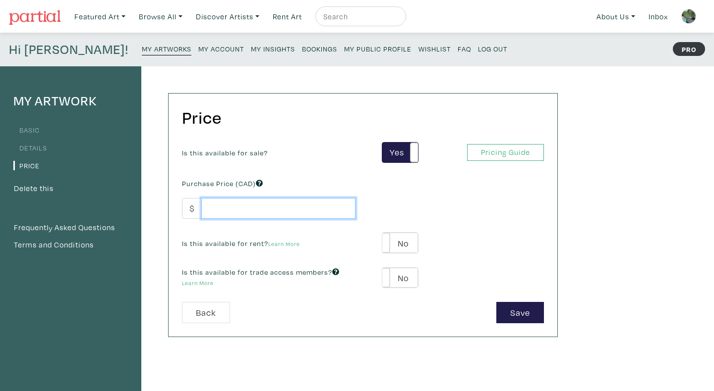
click at [267, 216] on input "number" at bounding box center [278, 208] width 154 height 21
click at [460, 150] on div "Pricing Guide PRO" at bounding box center [488, 152] width 125 height 17
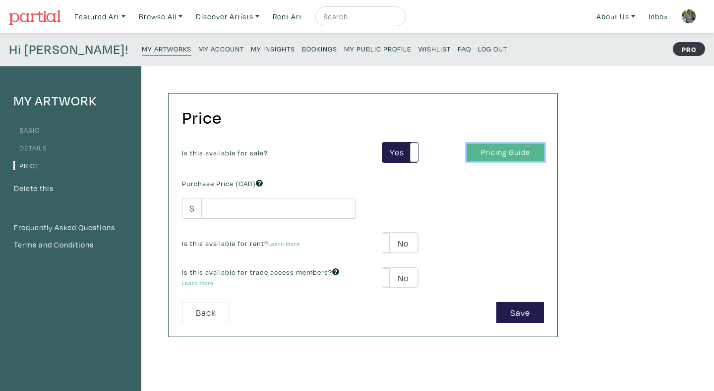
click at [480, 150] on link "Pricing Guide" at bounding box center [505, 152] width 77 height 17
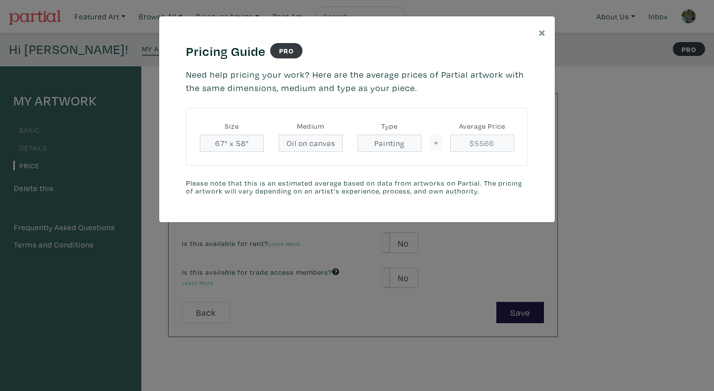
click at [460, 237] on div "× Pricing Guide PRO Need help pricing your work? Here are the average prices of…" at bounding box center [357, 195] width 714 height 391
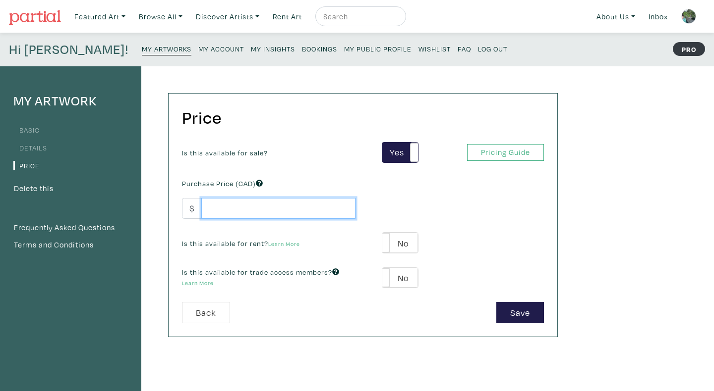
click at [240, 209] on input "number" at bounding box center [278, 208] width 154 height 21
type input "2222"
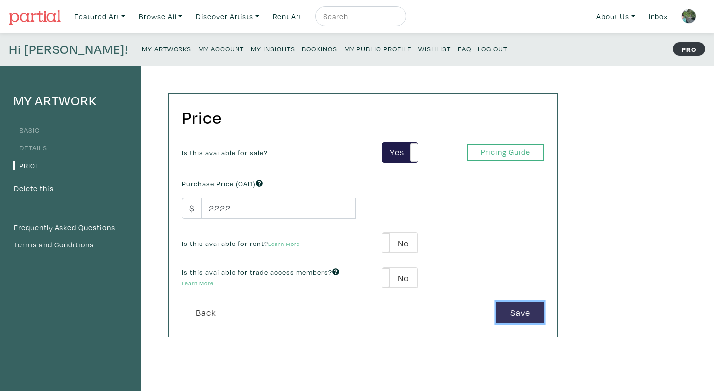
click at [508, 304] on button "Save" at bounding box center [520, 312] width 48 height 21
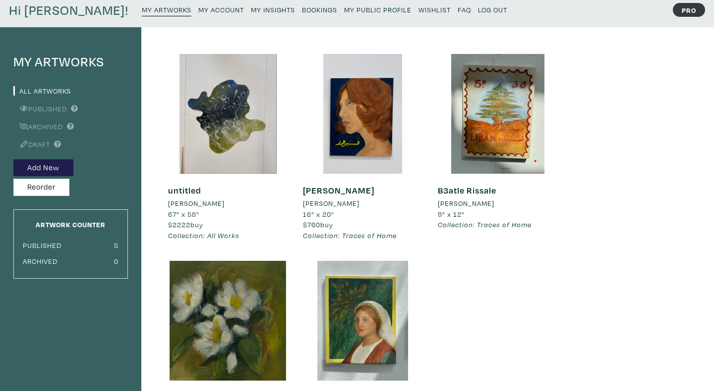
scroll to position [35, 0]
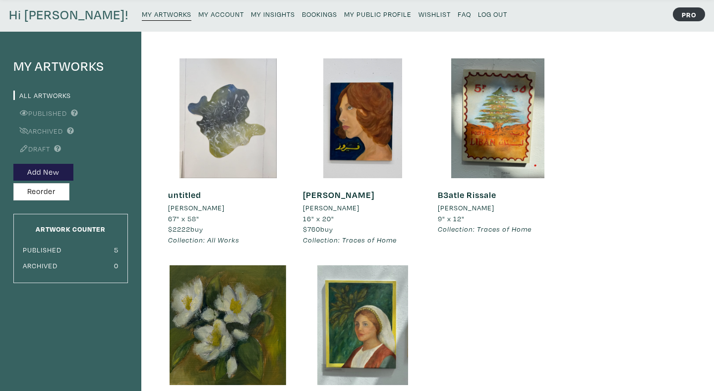
click at [255, 116] on div at bounding box center [228, 118] width 120 height 120
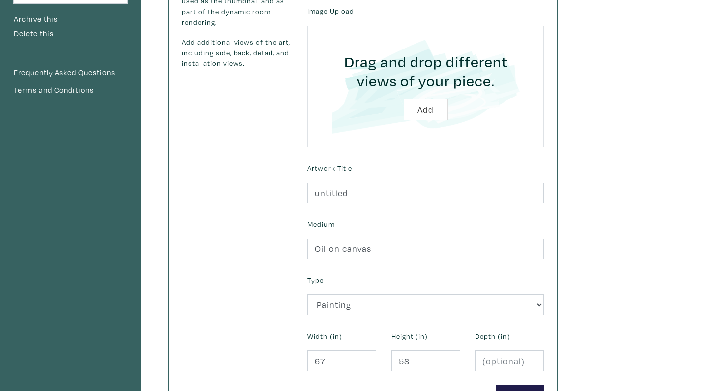
scroll to position [264, 0]
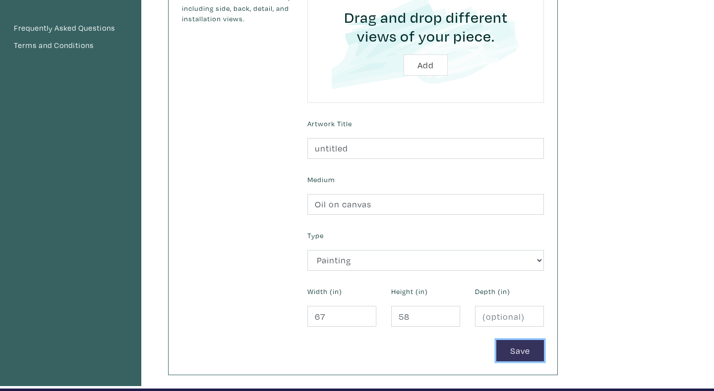
click at [525, 350] on button "Save" at bounding box center [520, 350] width 48 height 21
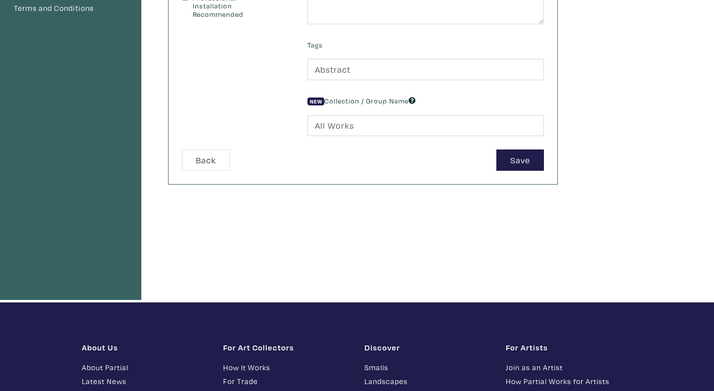
scroll to position [400, 0]
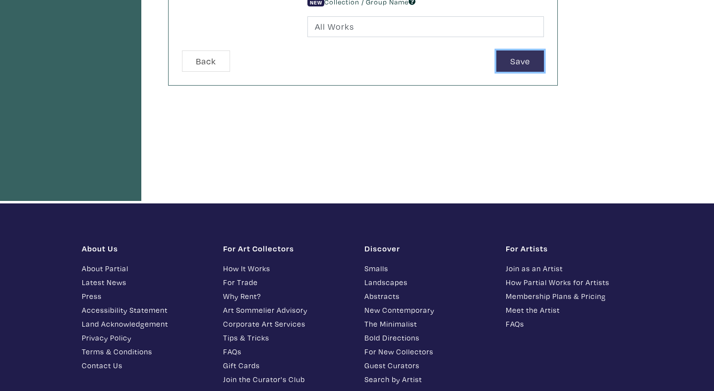
click at [526, 61] on button "Save" at bounding box center [520, 61] width 48 height 21
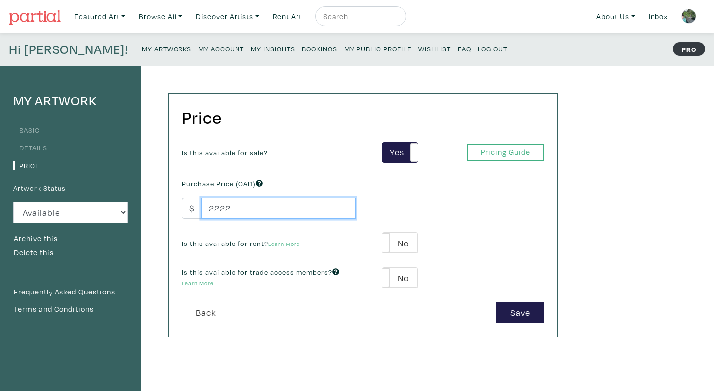
click at [223, 208] on input "2222" at bounding box center [278, 208] width 154 height 21
click at [226, 211] on input "2500" at bounding box center [278, 208] width 154 height 21
type input "2250"
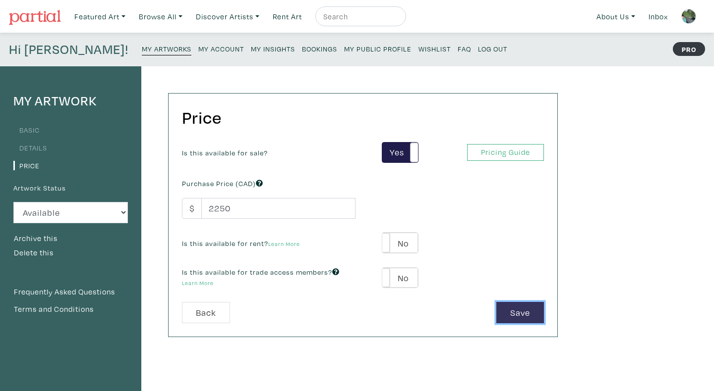
click at [503, 311] on button "Save" at bounding box center [520, 312] width 48 height 21
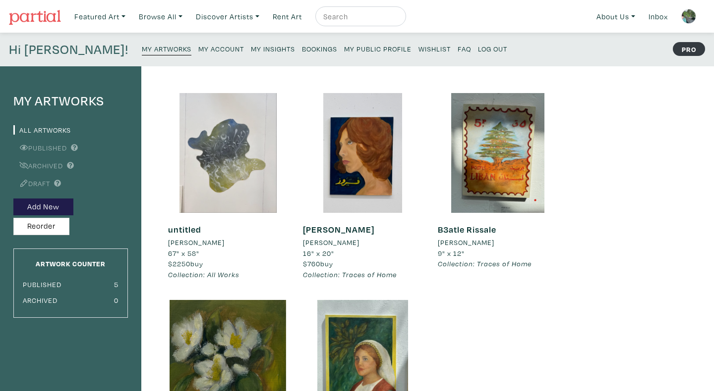
click at [239, 155] on div at bounding box center [228, 153] width 120 height 120
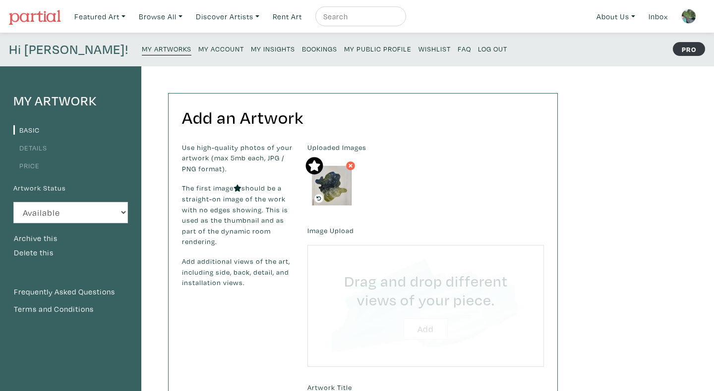
type input "C:\fakepath\Screen Shot [DATE] 10.09.05 PM.png"
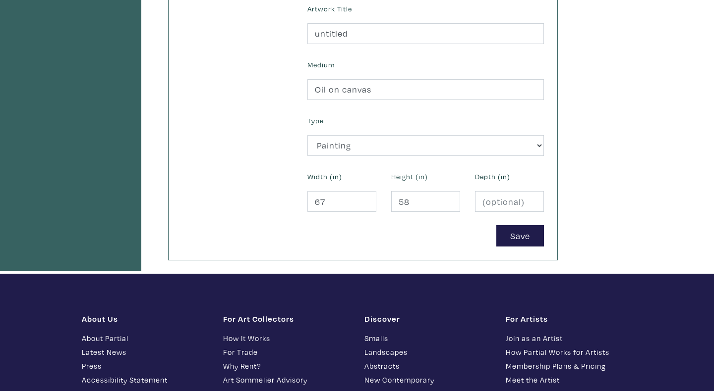
scroll to position [390, 0]
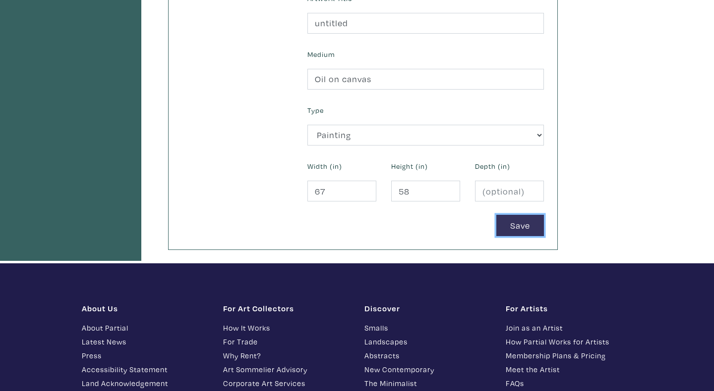
click at [523, 226] on button "Save" at bounding box center [520, 225] width 48 height 21
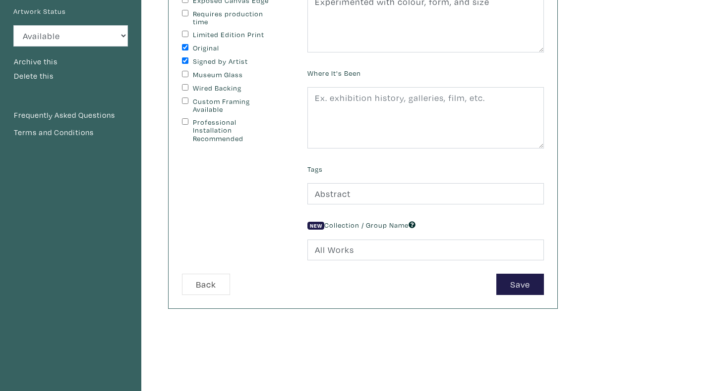
scroll to position [212, 0]
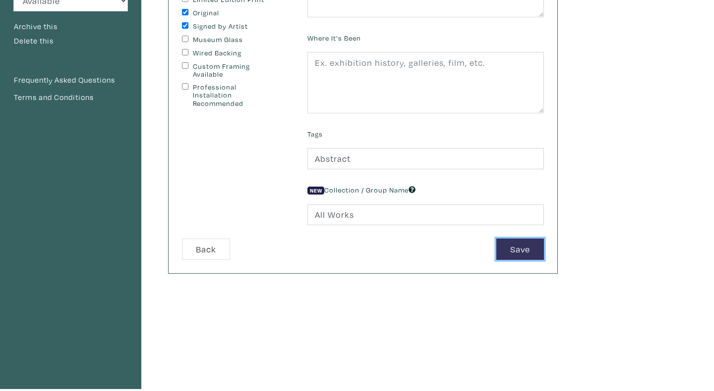
click at [522, 247] on button "Save" at bounding box center [520, 249] width 48 height 21
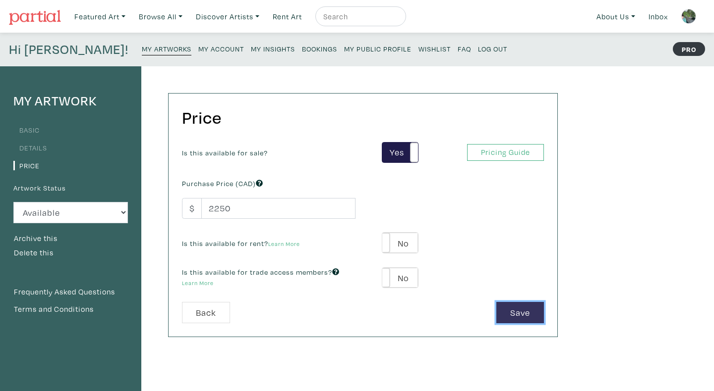
click at [518, 312] on button "Save" at bounding box center [520, 312] width 48 height 21
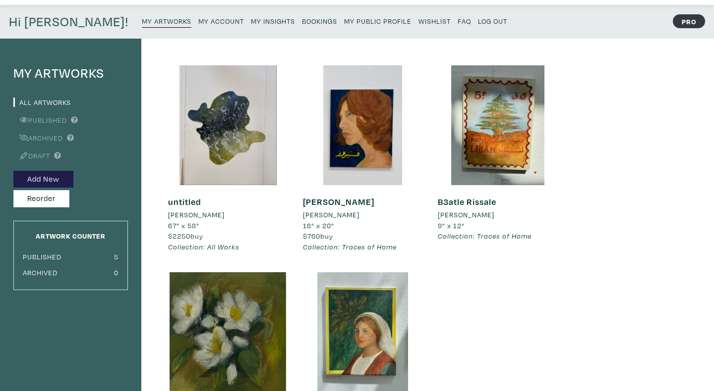
scroll to position [97, 0]
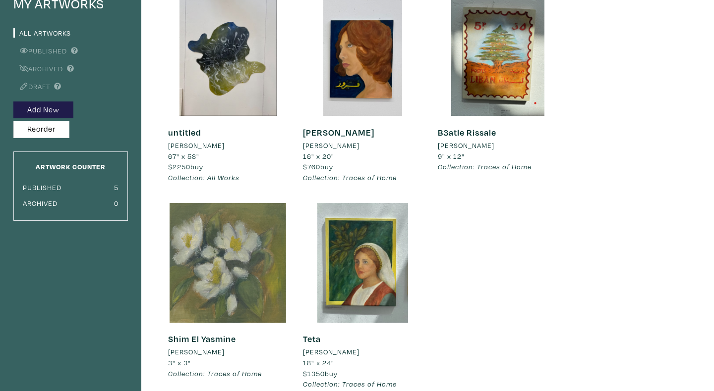
click at [223, 252] on div at bounding box center [228, 263] width 120 height 120
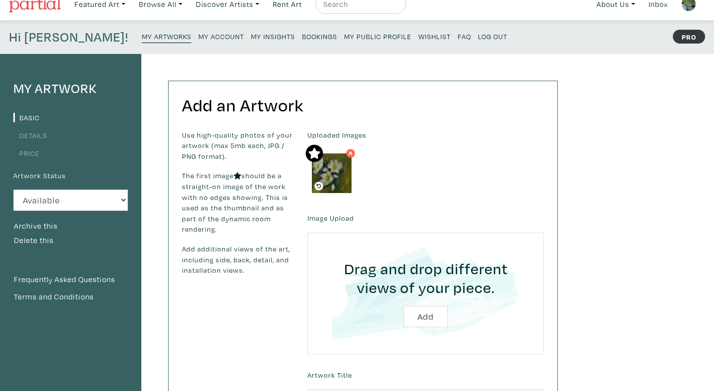
scroll to position [13, 0]
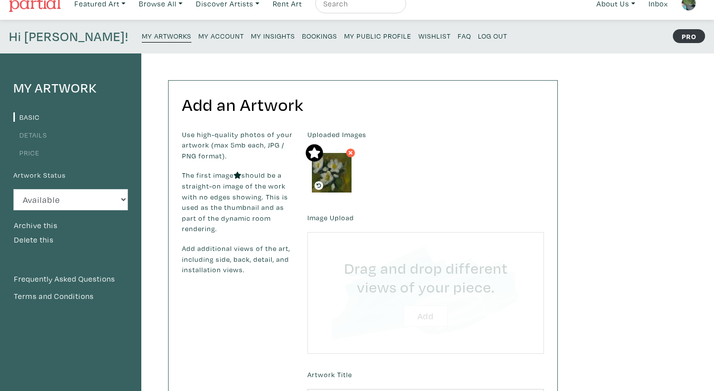
type input "C:\fakepath\Screen Shot 2025-09-09 at 7.43.22 PM.png"
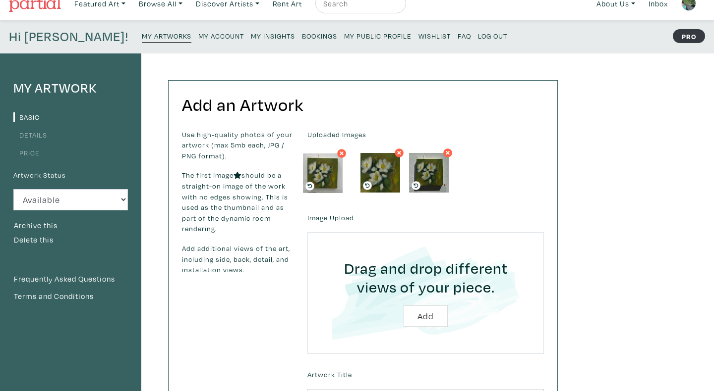
drag, startPoint x: 435, startPoint y: 176, endPoint x: 329, endPoint y: 177, distance: 106.0
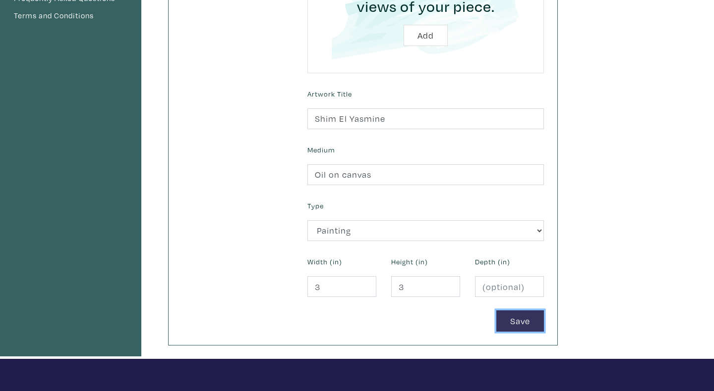
click at [515, 327] on button "Save" at bounding box center [520, 321] width 48 height 21
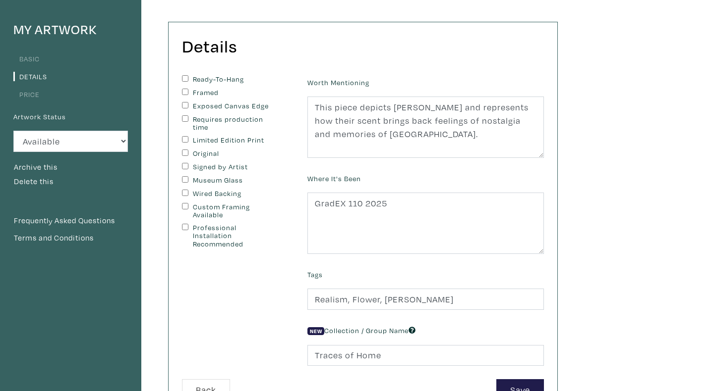
scroll to position [195, 0]
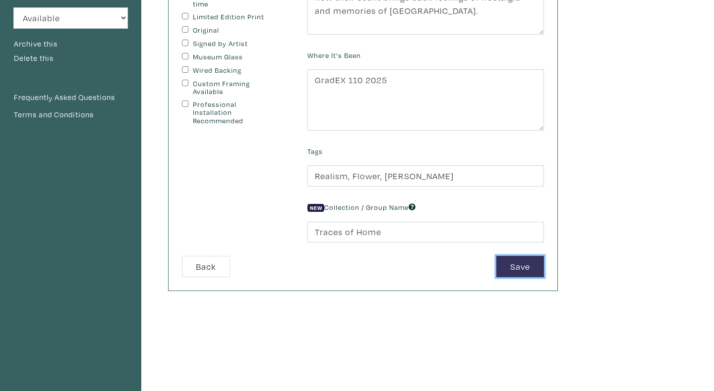
click at [522, 273] on button "Save" at bounding box center [520, 266] width 48 height 21
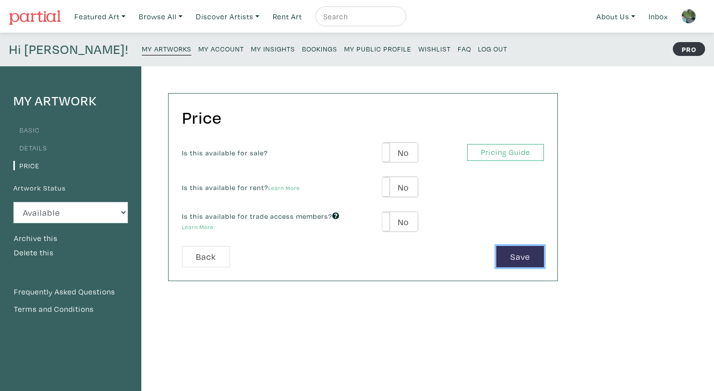
click at [535, 259] on button "Save" at bounding box center [520, 256] width 48 height 21
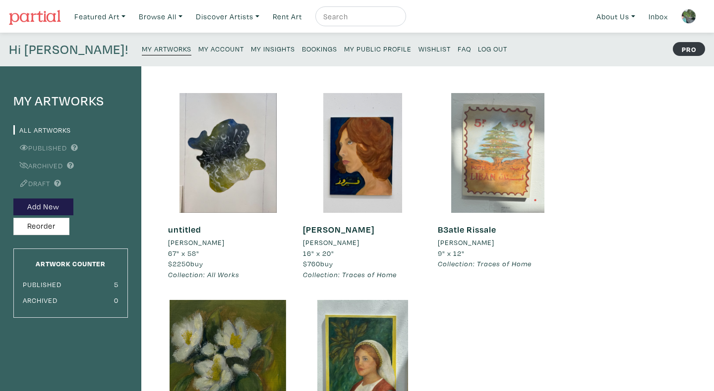
scroll to position [70, 0]
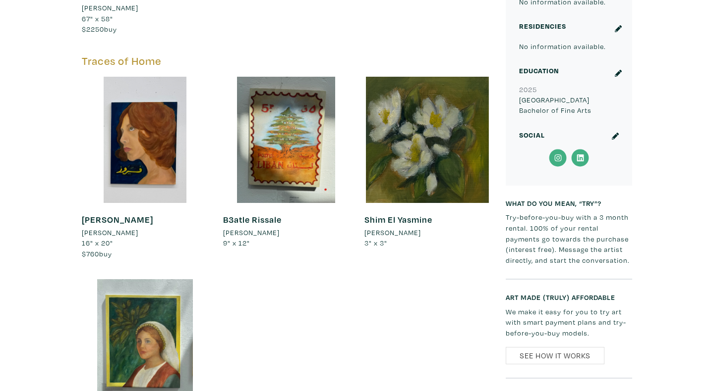
scroll to position [659, 0]
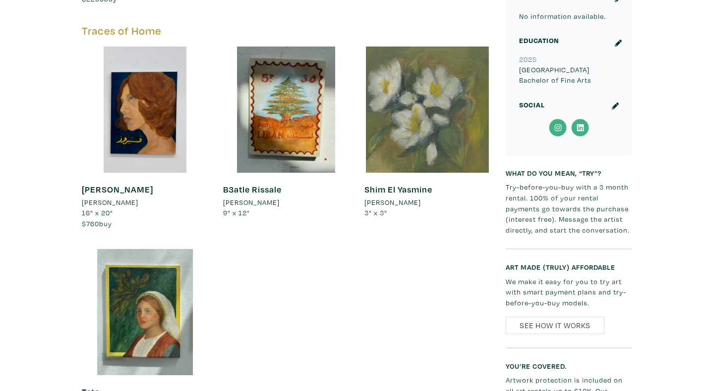
click at [409, 159] on div at bounding box center [427, 110] width 126 height 126
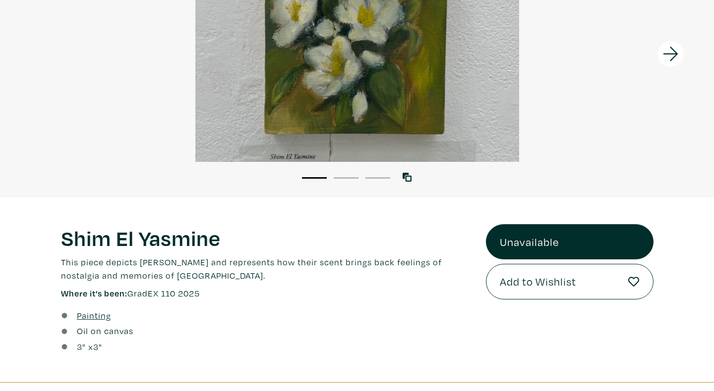
scroll to position [180, 0]
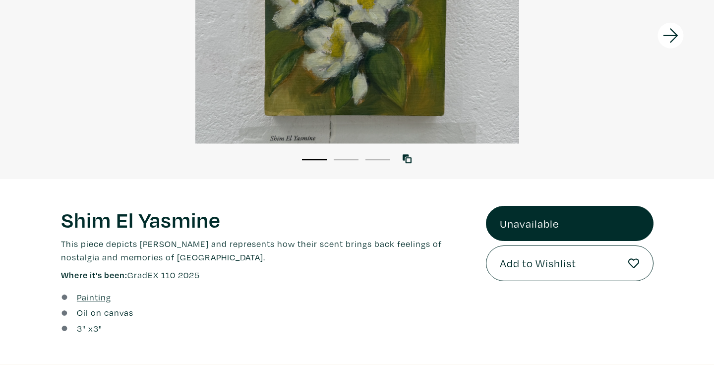
click at [545, 229] on link "Unavailable" at bounding box center [569, 224] width 167 height 36
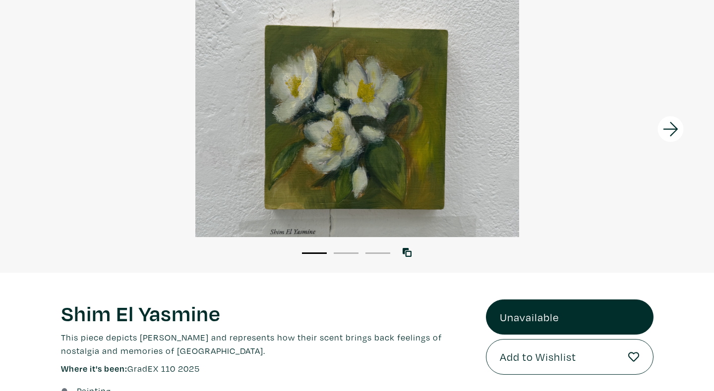
scroll to position [53, 0]
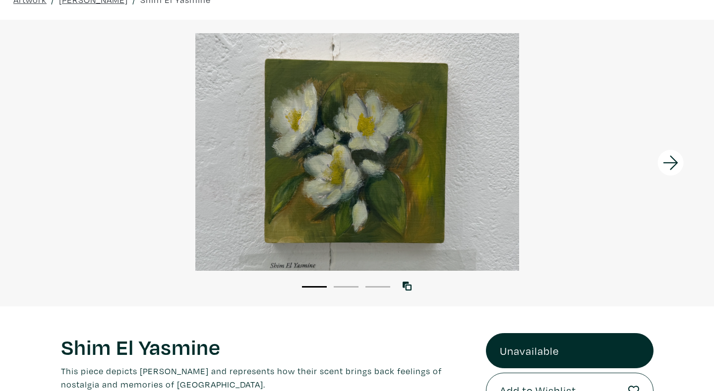
click at [681, 167] on icon at bounding box center [671, 163] width 34 height 27
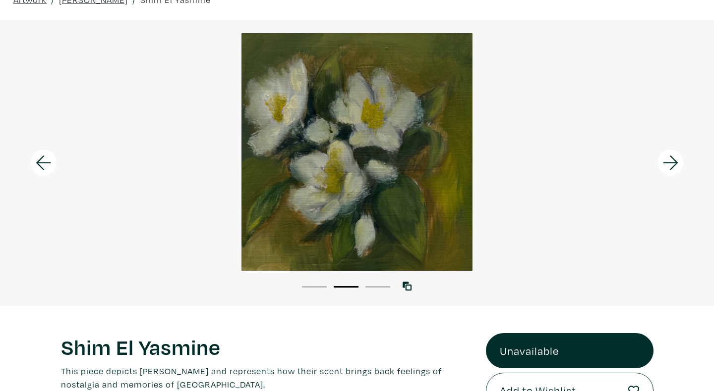
click at [681, 167] on icon at bounding box center [671, 163] width 34 height 27
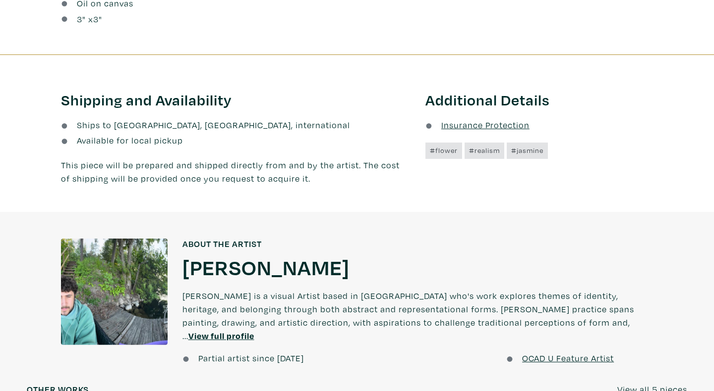
scroll to position [0, 0]
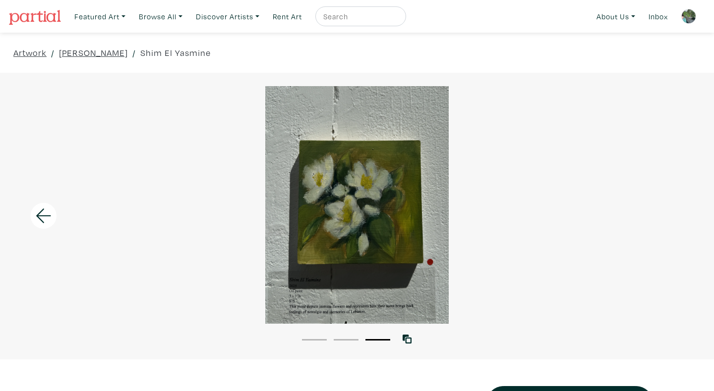
click at [43, 15] on img at bounding box center [35, 17] width 52 height 15
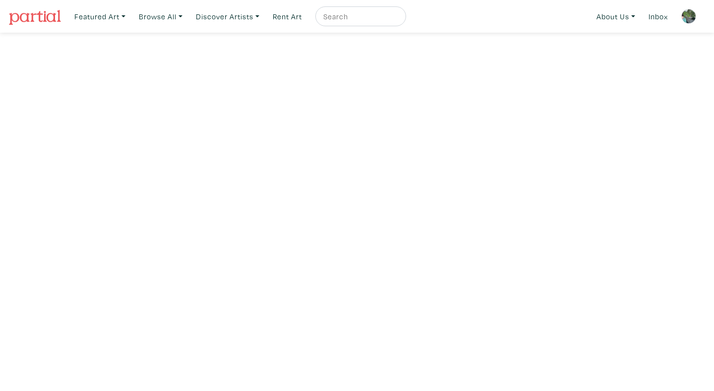
click at [687, 16] on img at bounding box center [688, 16] width 15 height 15
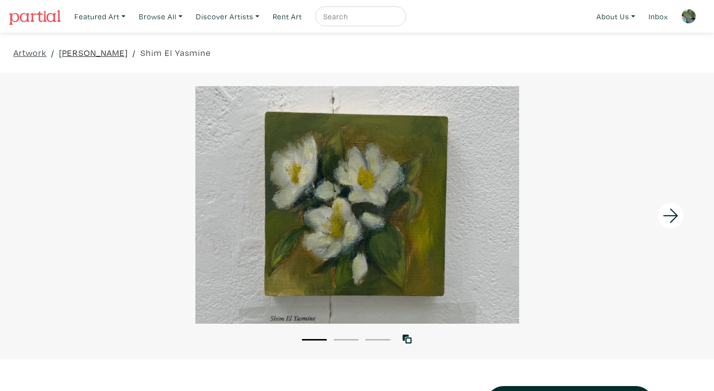
click at [101, 51] on link "[PERSON_NAME]" at bounding box center [93, 52] width 69 height 13
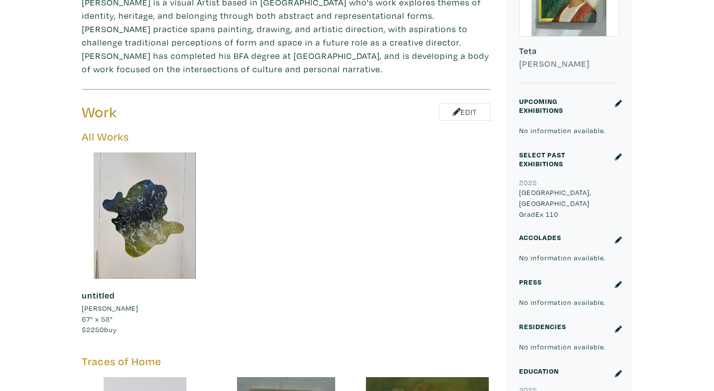
scroll to position [326, 0]
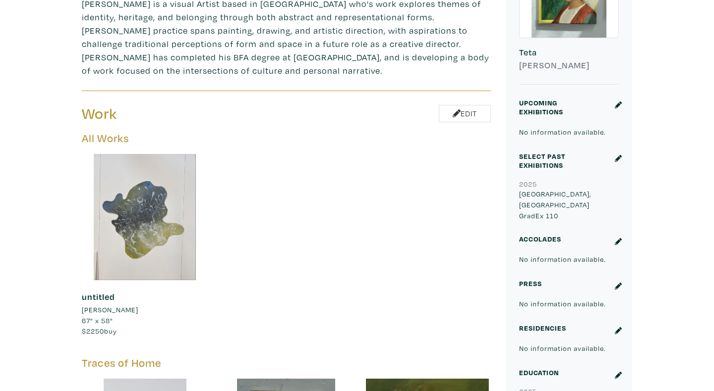
click at [172, 238] on div at bounding box center [145, 217] width 126 height 126
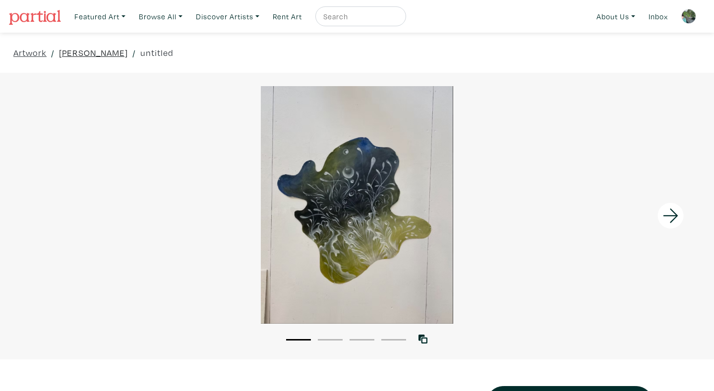
click at [105, 52] on link "[PERSON_NAME]" at bounding box center [93, 52] width 69 height 13
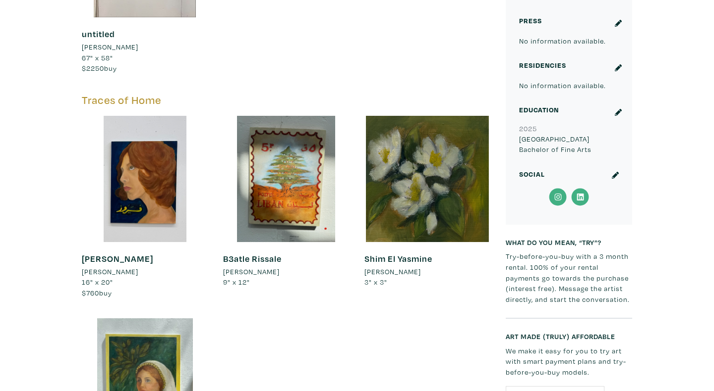
scroll to position [714, 0]
